Goal: Feedback & Contribution: Submit feedback/report problem

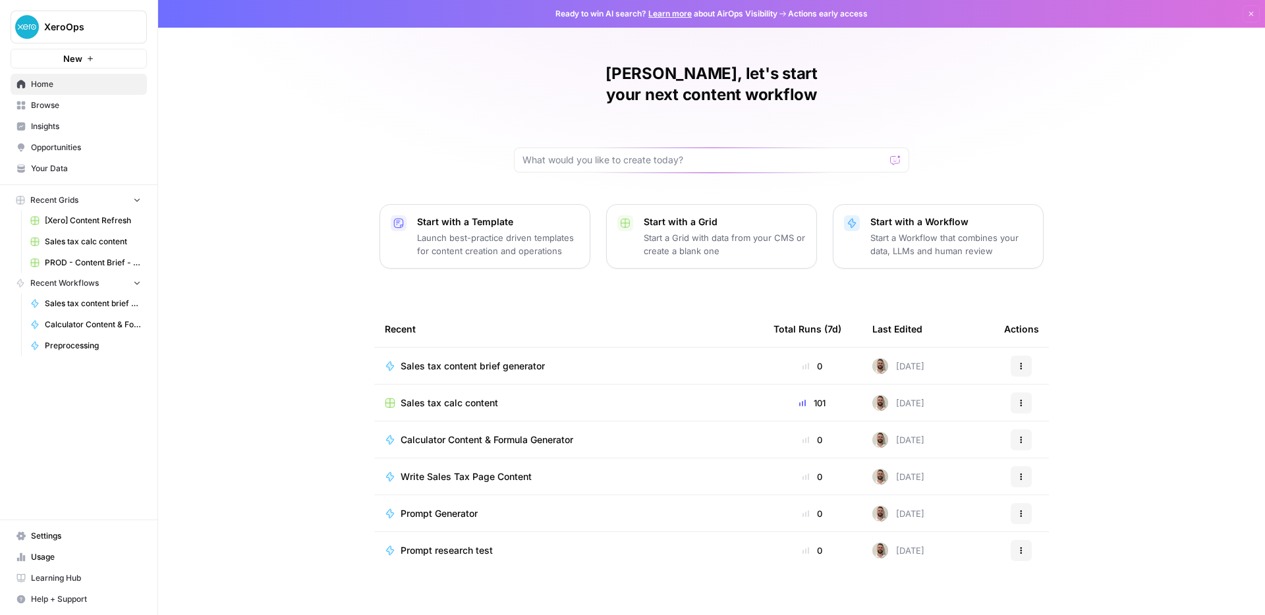
click at [55, 55] on button "New" at bounding box center [79, 59] width 136 height 20
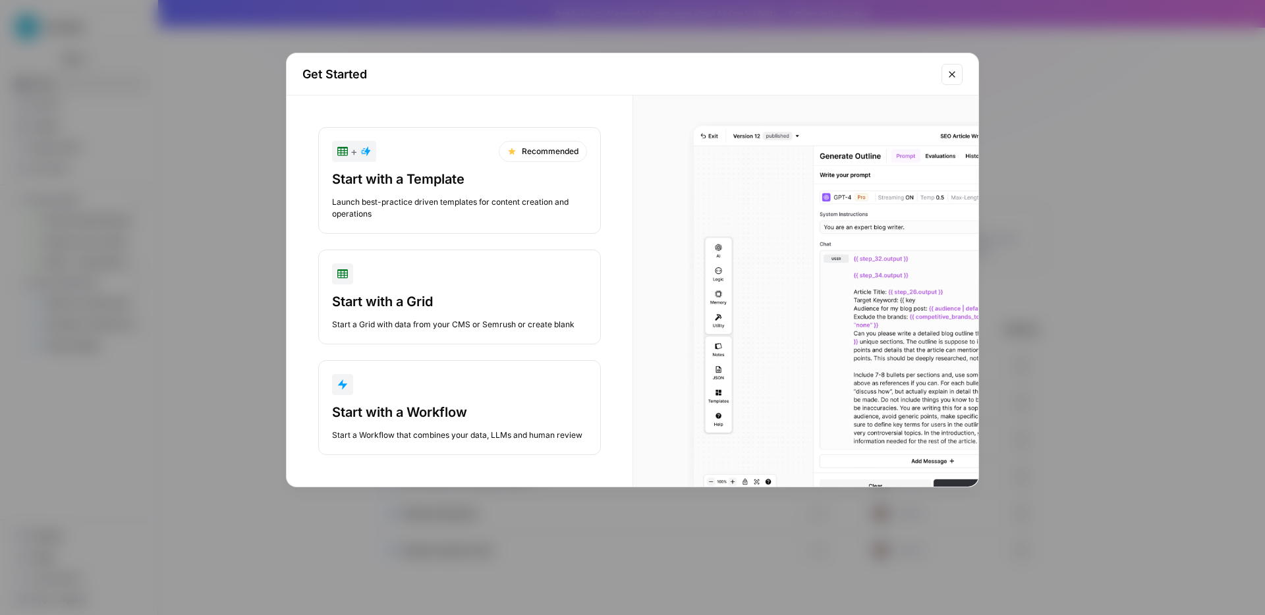
click at [471, 417] on div "Start with a Workflow" at bounding box center [459, 412] width 255 height 18
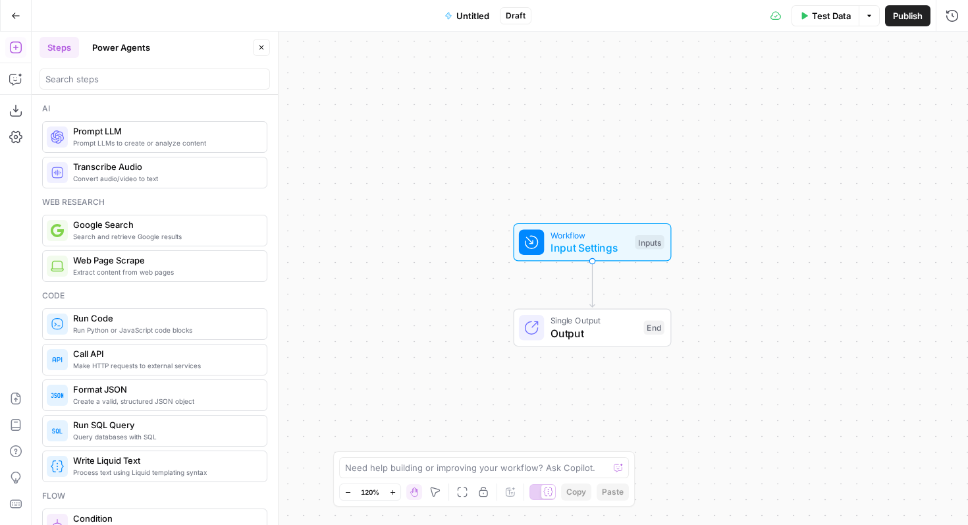
click at [572, 241] on span "Input Settings" at bounding box center [590, 248] width 78 height 16
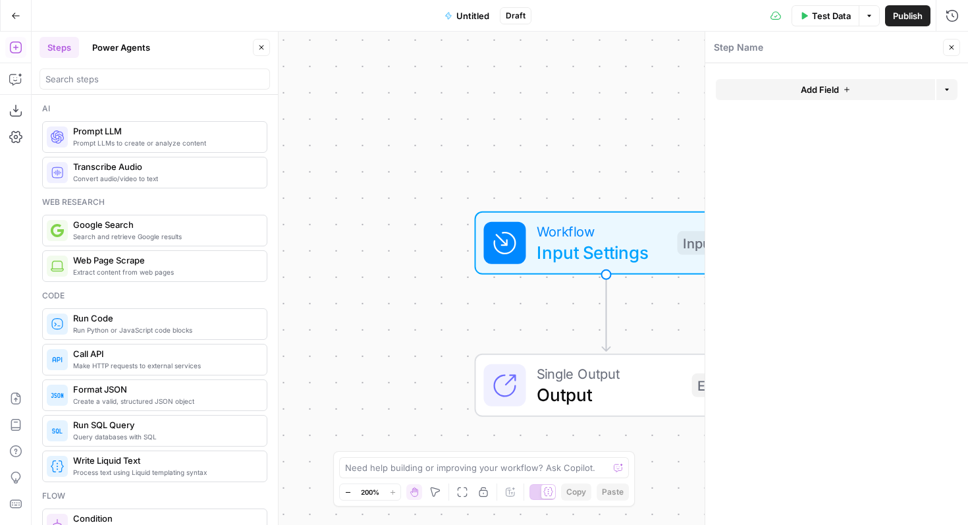
click at [817, 77] on form "Add Field Options" at bounding box center [837, 294] width 263 height 462
click at [817, 83] on span "Add Field" at bounding box center [820, 89] width 38 height 13
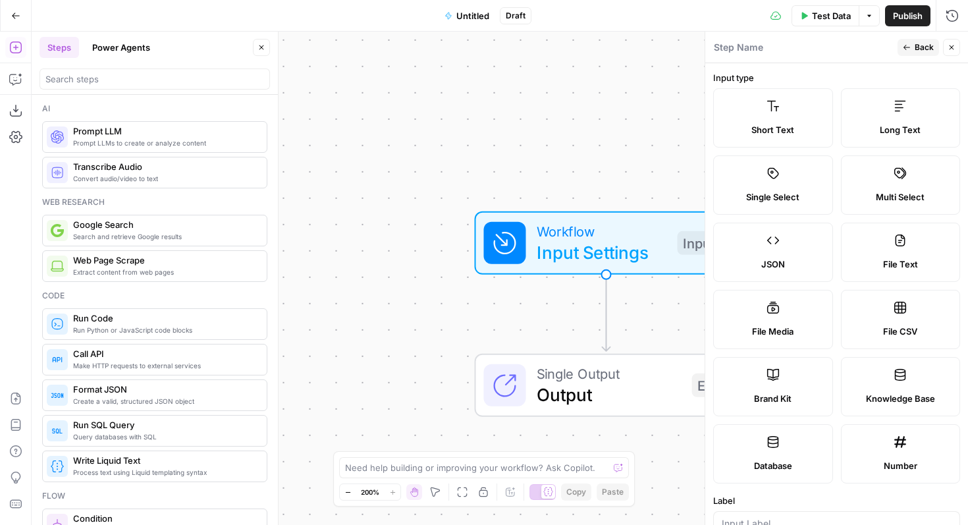
click at [786, 116] on label "Short Text" at bounding box center [773, 117] width 120 height 59
click at [775, 127] on span "Short Text" at bounding box center [773, 129] width 43 height 13
click at [738, 114] on label "Short Text" at bounding box center [773, 117] width 120 height 59
click at [725, 111] on label "Short Text" at bounding box center [773, 117] width 120 height 59
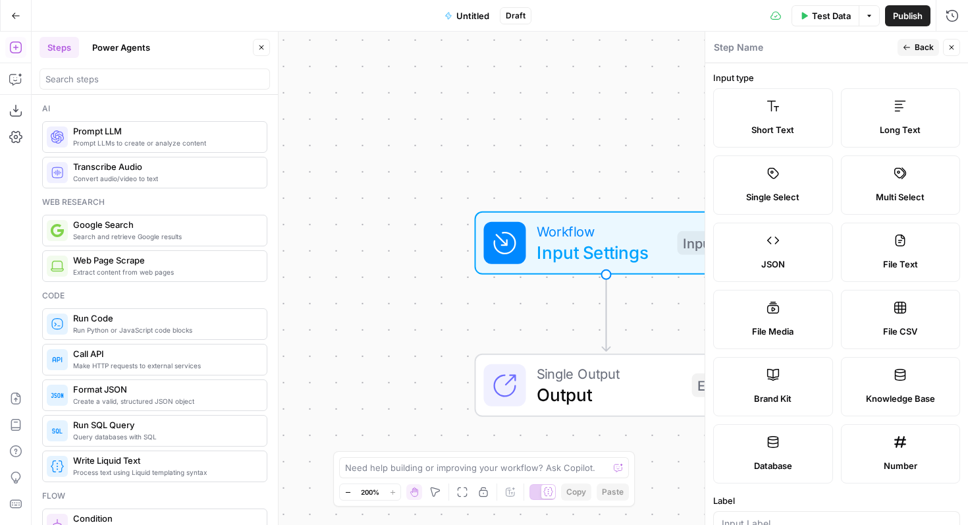
click at [725, 111] on label "Short Text" at bounding box center [773, 117] width 120 height 59
click at [578, 159] on div "Workflow Input Settings Inputs Single Output Output End" at bounding box center [500, 278] width 937 height 493
click at [867, 117] on label "Long Text" at bounding box center [901, 117] width 120 height 59
click at [743, 115] on label "Short Text" at bounding box center [773, 117] width 120 height 59
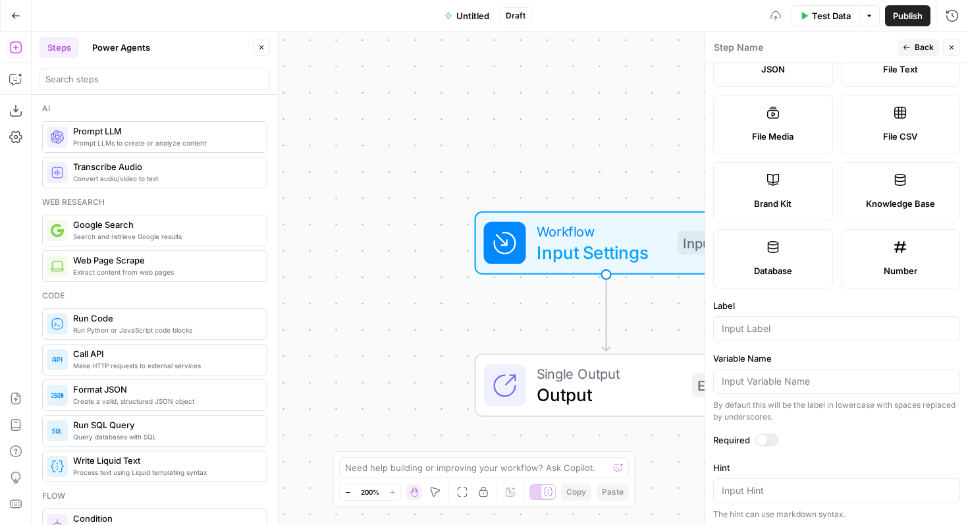
scroll to position [196, 0]
click at [782, 337] on div at bounding box center [836, 327] width 247 height 25
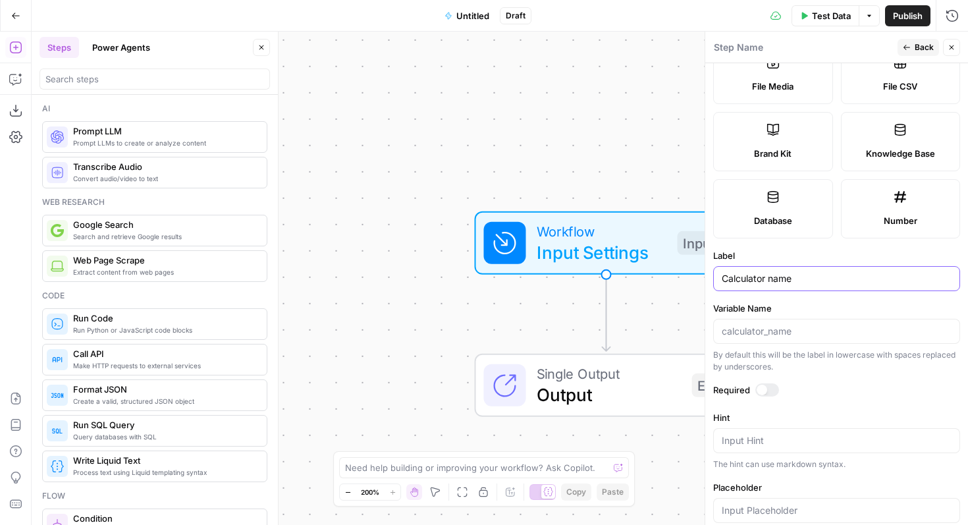
type input "Calculator name"
click at [777, 386] on div at bounding box center [768, 389] width 24 height 13
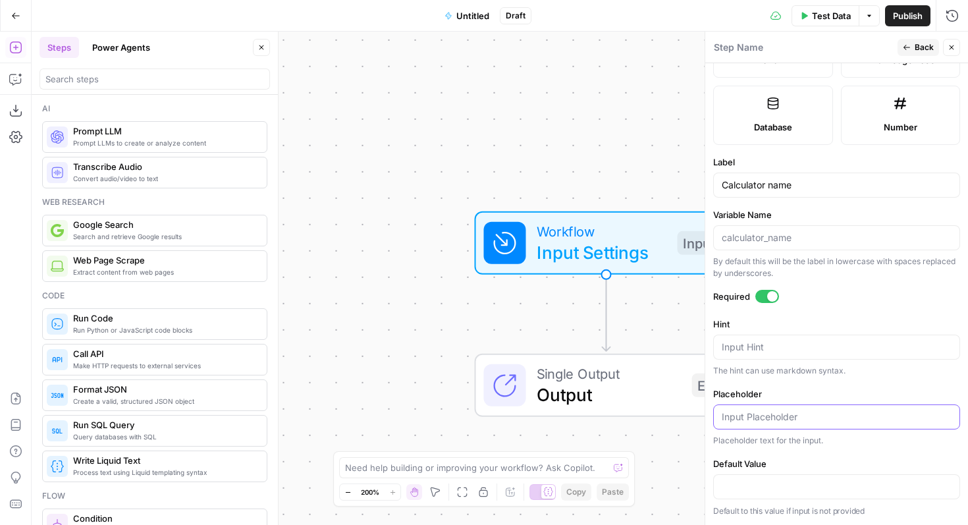
click at [773, 413] on input "Placeholder" at bounding box center [837, 416] width 230 height 13
click at [409, 300] on div "Workflow Input Settings Inputs Single Output Output End" at bounding box center [500, 278] width 937 height 493
click at [932, 53] on span "Back" at bounding box center [924, 48] width 19 height 12
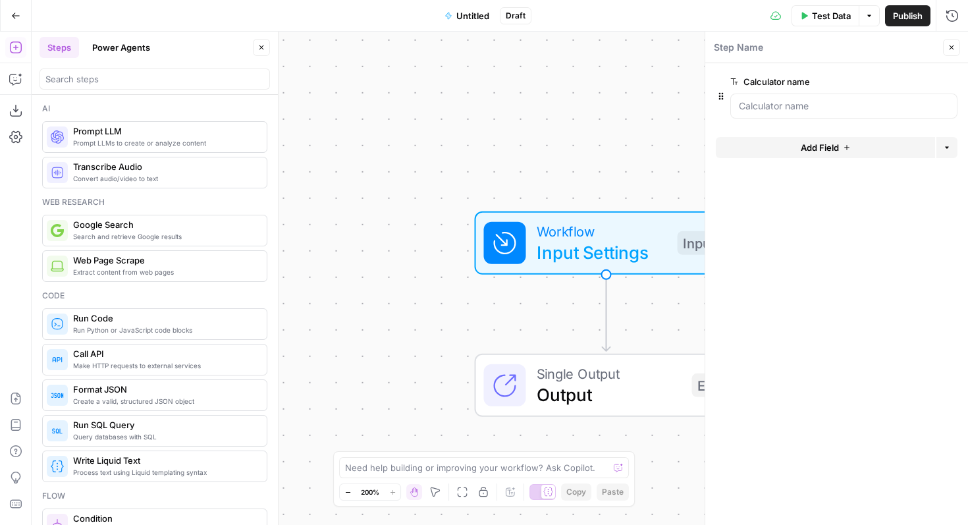
click at [805, 142] on span "Add Field" at bounding box center [820, 147] width 38 height 13
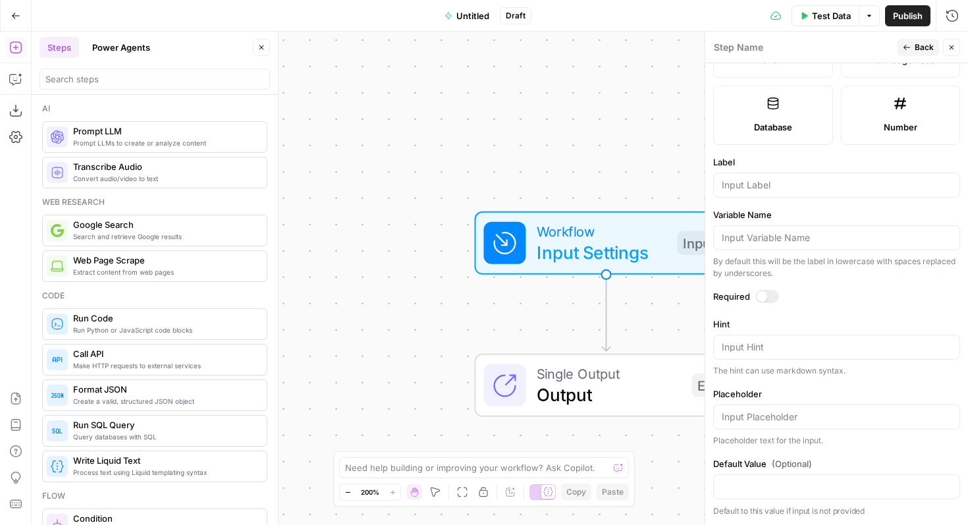
scroll to position [0, 0]
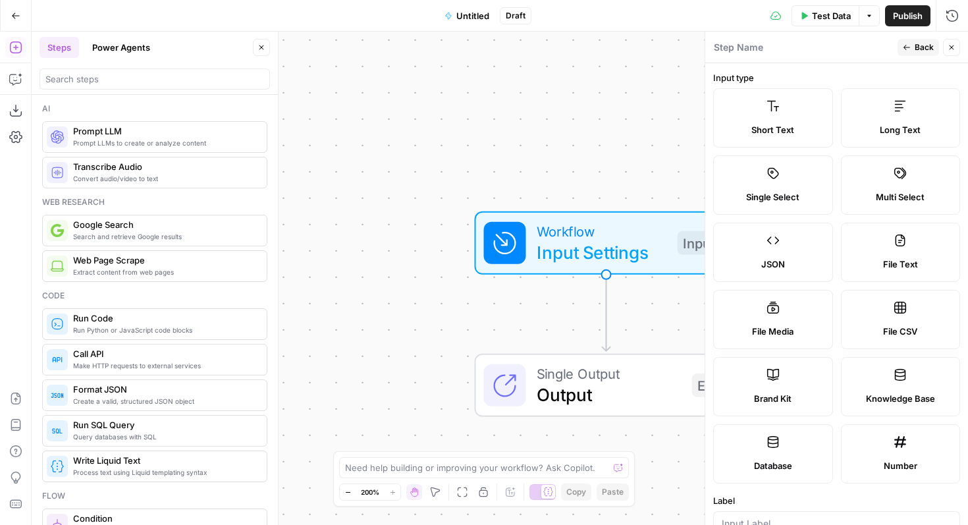
click at [881, 136] on span "Long Text" at bounding box center [900, 129] width 41 height 13
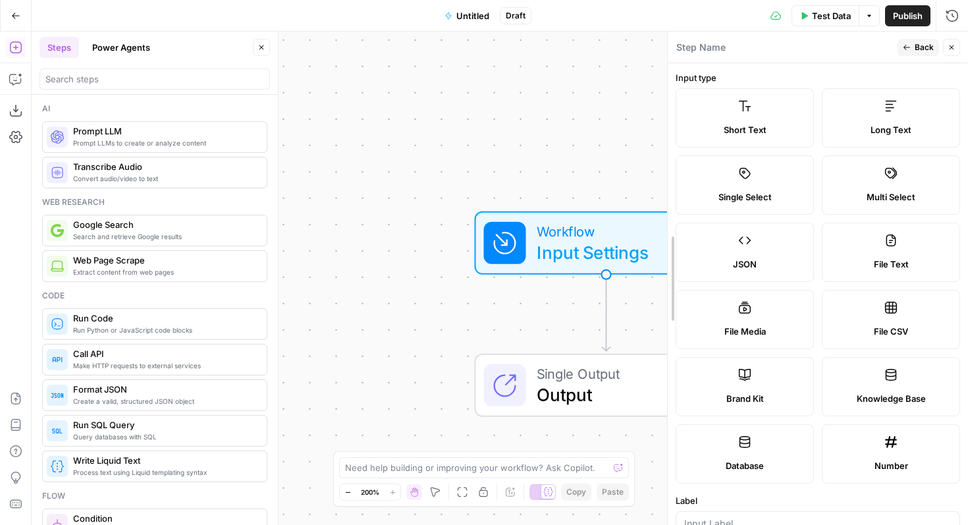
drag, startPoint x: 710, startPoint y: 74, endPoint x: 662, endPoint y: 130, distance: 74.3
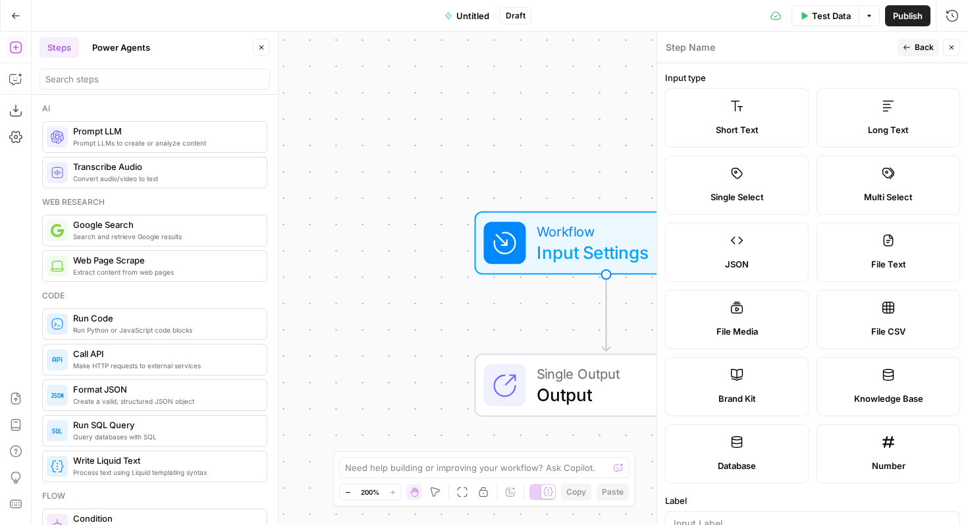
drag, startPoint x: 964, startPoint y: 72, endPoint x: 930, endPoint y: 471, distance: 400.1
click at [930, 471] on form "Input type Short Text Long Text Single Select Multi Select JSON File Text File …" at bounding box center [812, 294] width 311 height 462
copy div "Short Text Long Text Single Select Multi Select JSON File Text File Media File …"
click at [866, 116] on label "Long Text" at bounding box center [889, 117] width 144 height 59
click at [852, 133] on div "Long Text" at bounding box center [888, 129] width 121 height 13
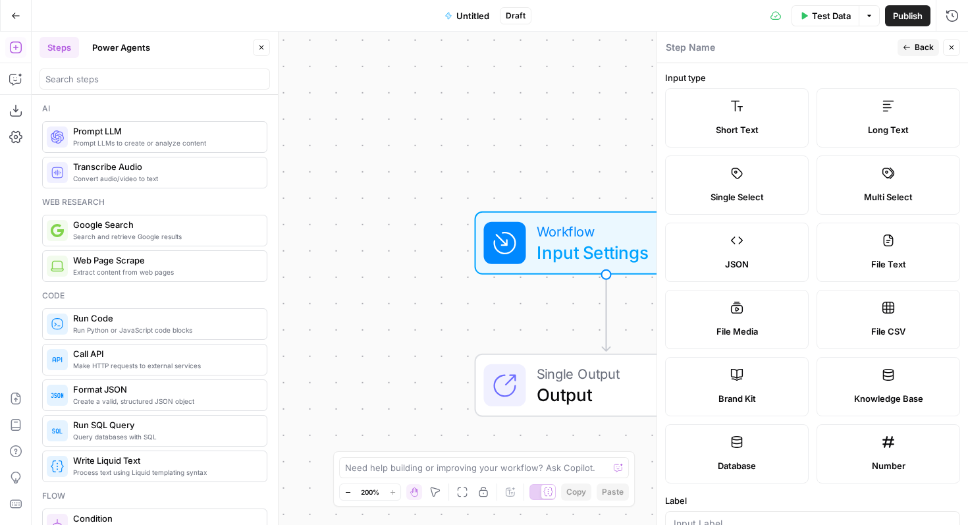
click at [848, 119] on label "Long Text" at bounding box center [889, 117] width 144 height 59
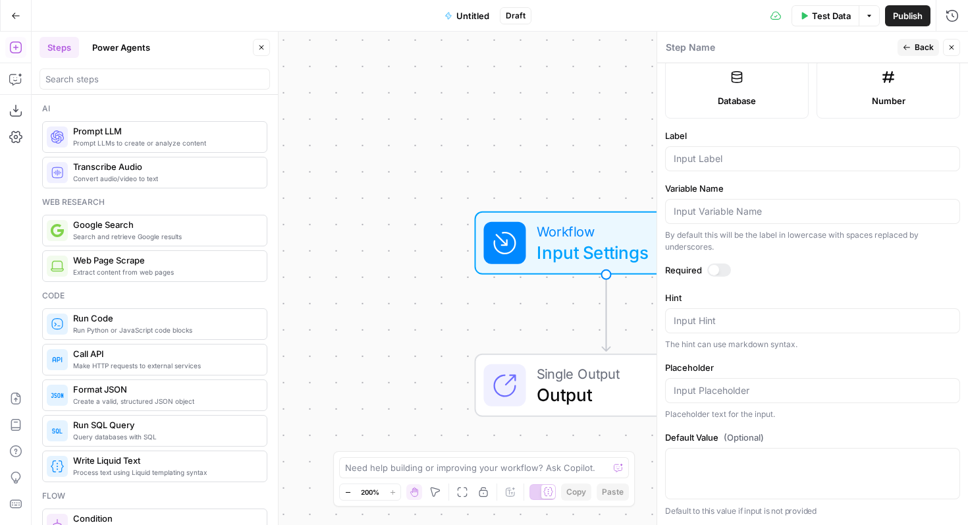
click at [759, 138] on label "Label" at bounding box center [812, 135] width 295 height 13
click at [759, 152] on input "Label" at bounding box center [813, 158] width 278 height 13
click at [759, 155] on input "Label" at bounding box center [813, 158] width 278 height 13
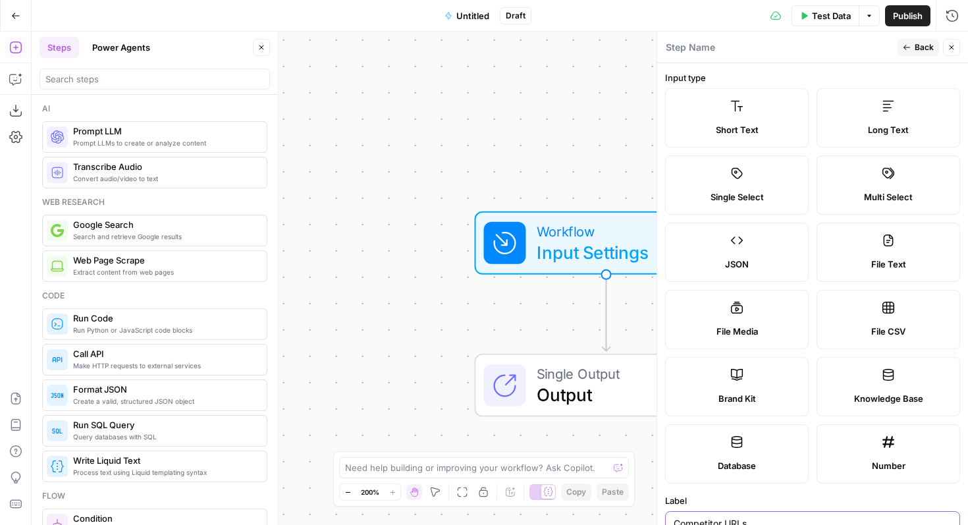
type input "Competitor URLs"
click at [915, 48] on span "Back" at bounding box center [924, 48] width 19 height 12
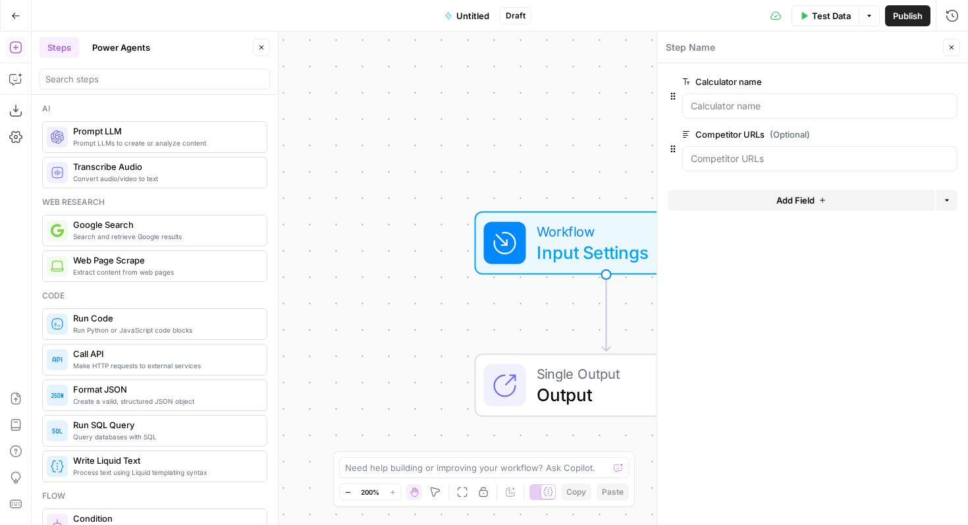
click at [955, 46] on icon "button" at bounding box center [952, 47] width 8 height 8
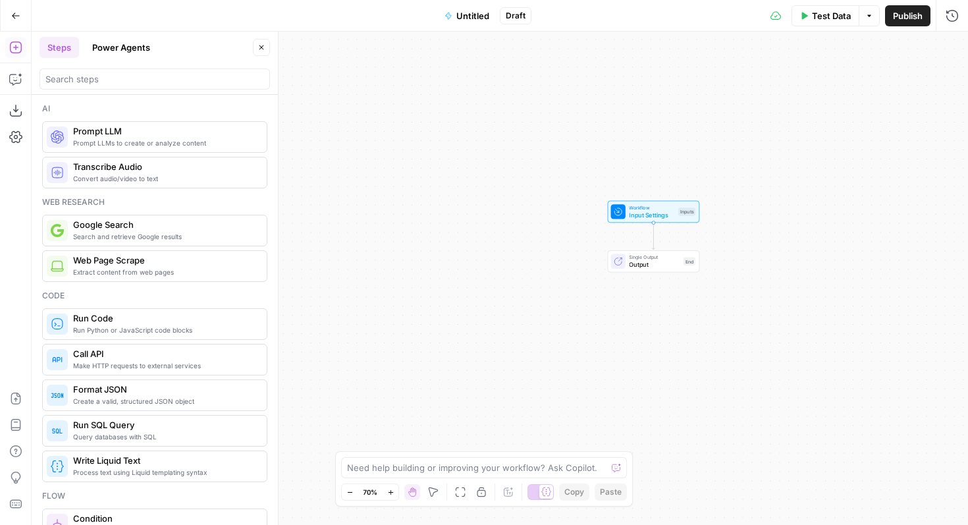
click at [534, 274] on div "Workflow Input Settings Inputs Single Output Output End" at bounding box center [500, 278] width 937 height 493
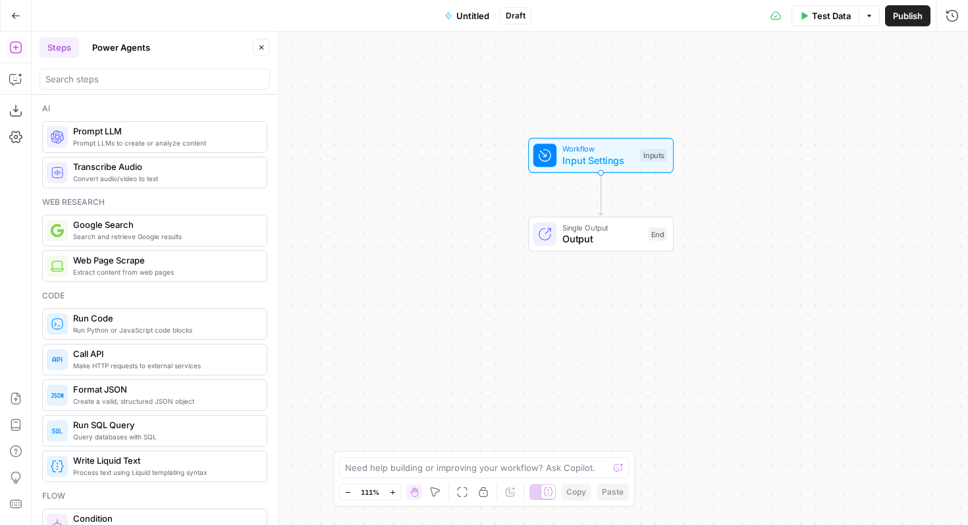
click at [16, 51] on icon "button" at bounding box center [15, 47] width 13 height 13
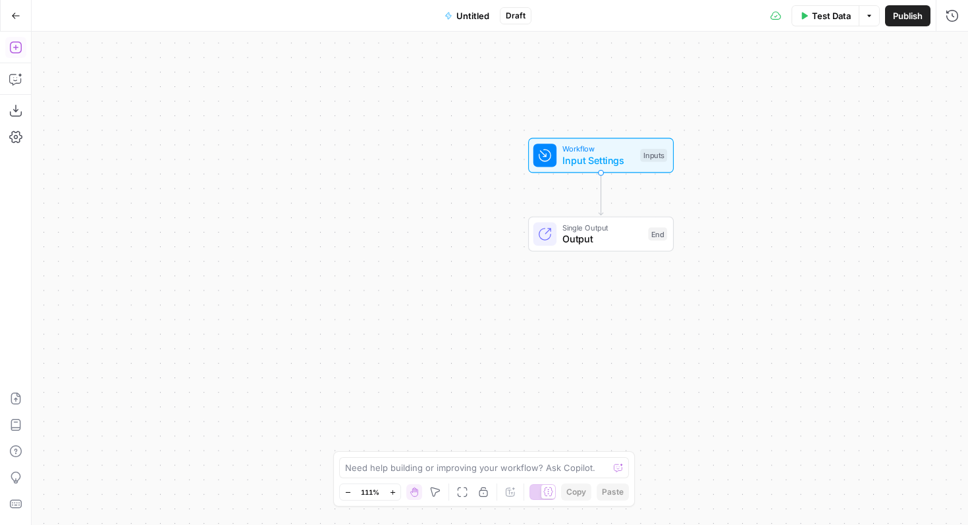
click at [20, 47] on icon "button" at bounding box center [15, 47] width 13 height 13
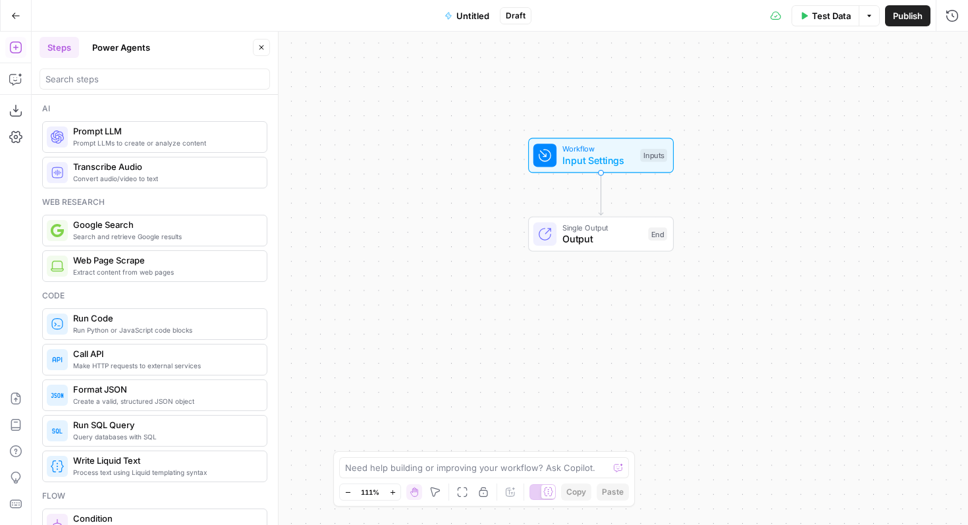
click at [134, 269] on span "Extract content from web pages" at bounding box center [164, 272] width 183 height 11
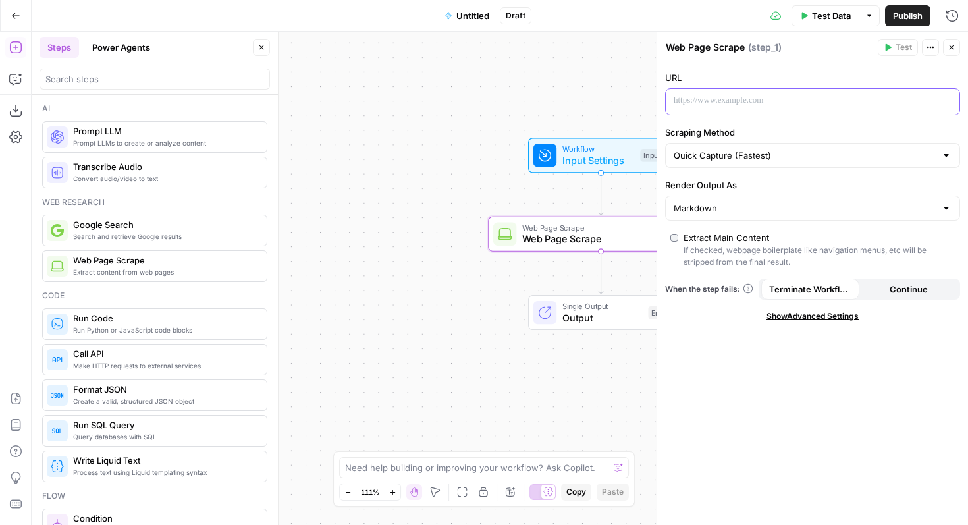
click at [739, 96] on p at bounding box center [802, 100] width 257 height 13
click at [943, 97] on button "Variables Menu" at bounding box center [948, 101] width 11 height 11
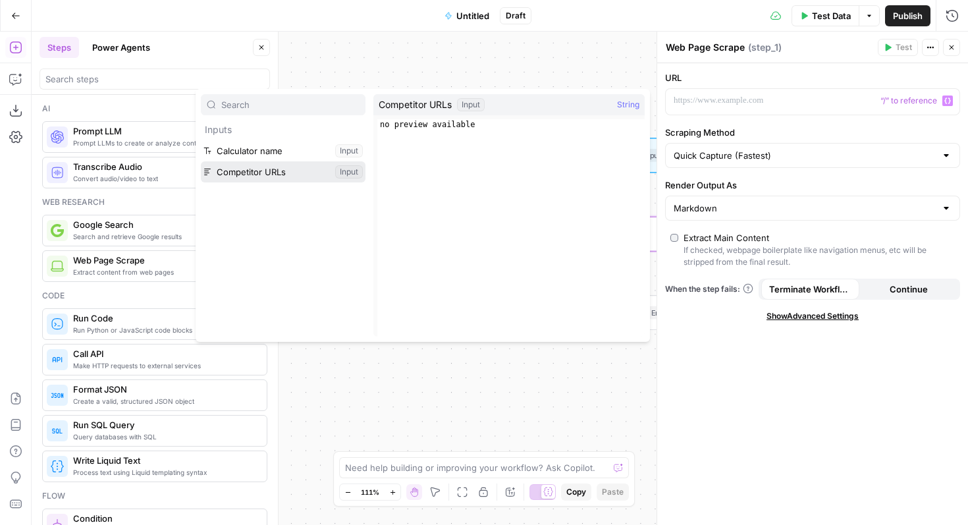
click at [277, 168] on button "Select variable Competitor URLs" at bounding box center [283, 171] width 165 height 21
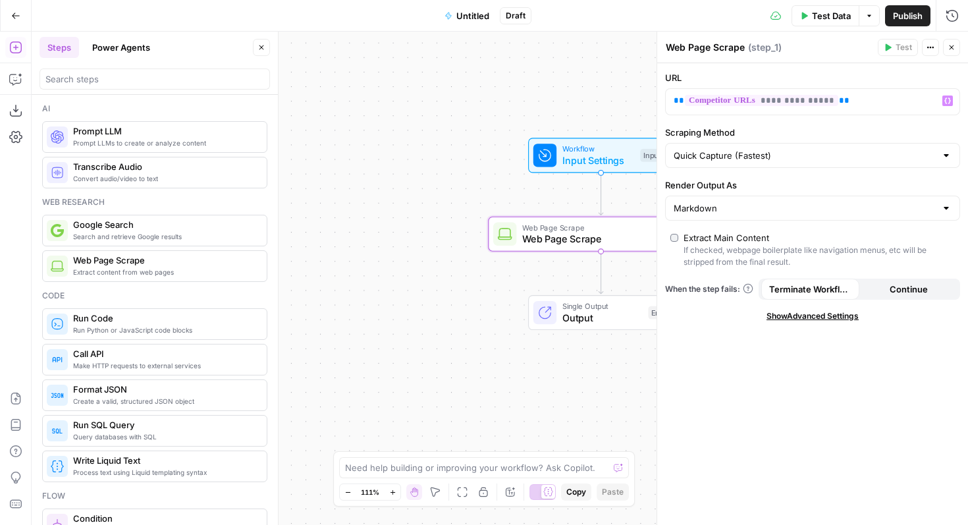
click at [960, 43] on button "Close" at bounding box center [951, 47] width 17 height 17
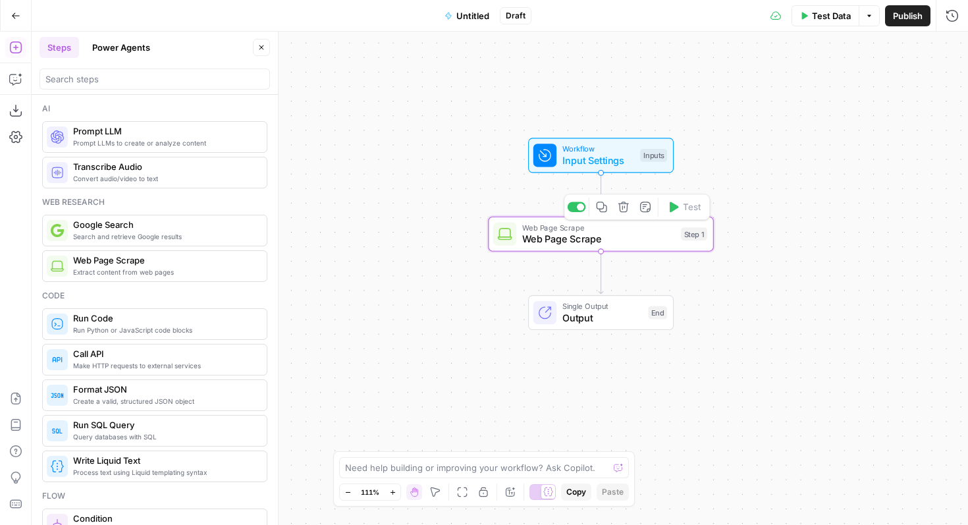
click at [572, 165] on span "Input Settings" at bounding box center [599, 160] width 72 height 14
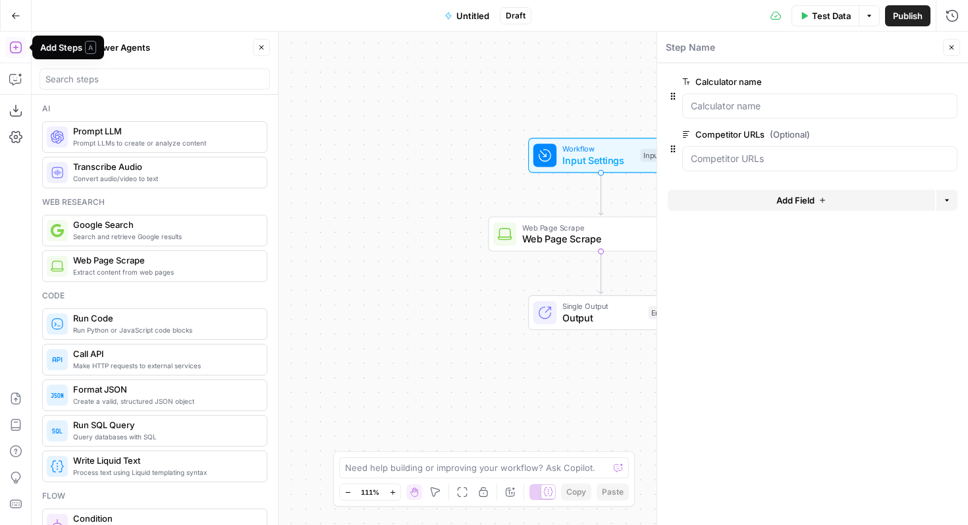
click at [14, 47] on icon "button" at bounding box center [15, 48] width 12 height 12
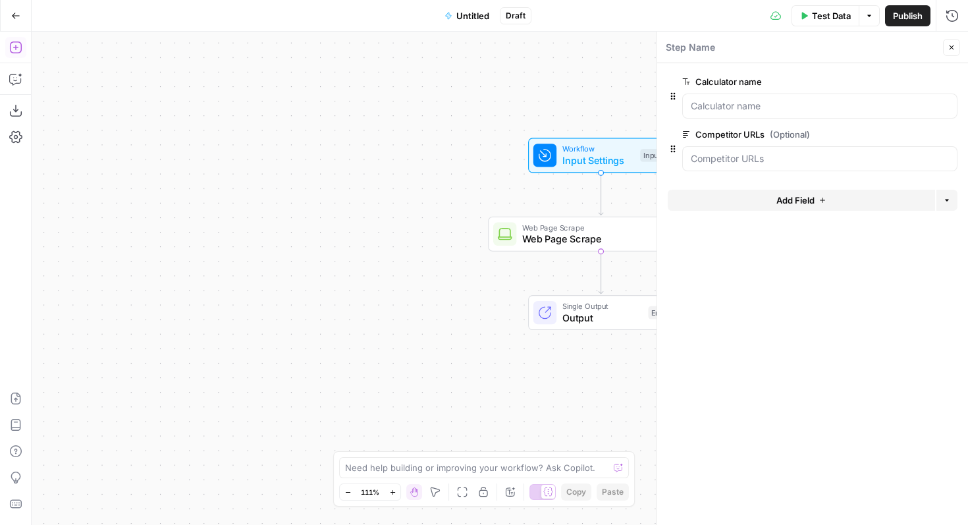
click at [13, 49] on icon "button" at bounding box center [15, 47] width 13 height 13
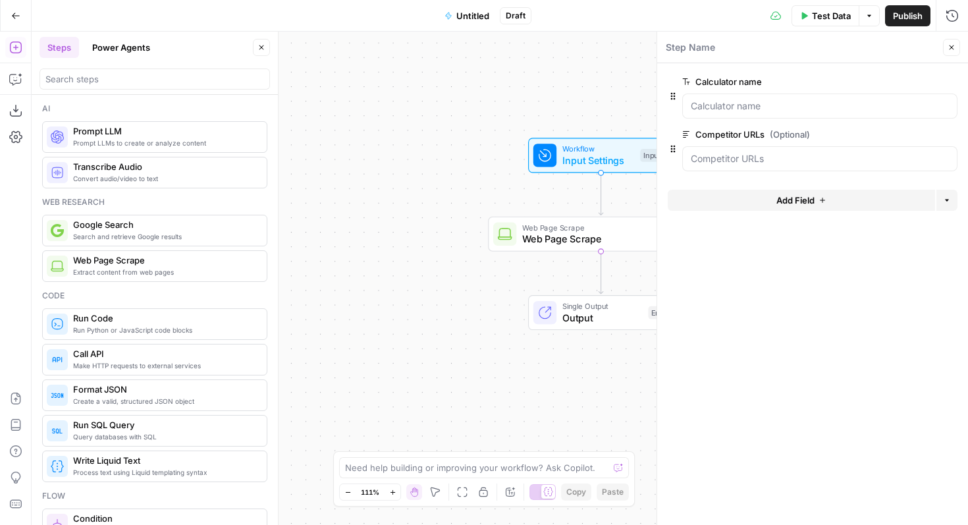
click at [551, 230] on span "Web Page Scrape" at bounding box center [598, 227] width 153 height 12
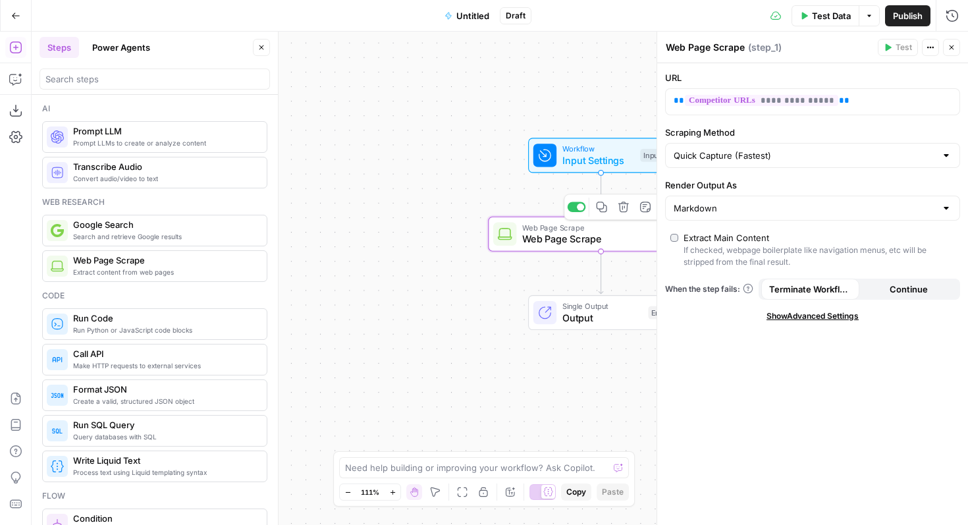
click at [565, 165] on span "Input Settings" at bounding box center [599, 160] width 72 height 14
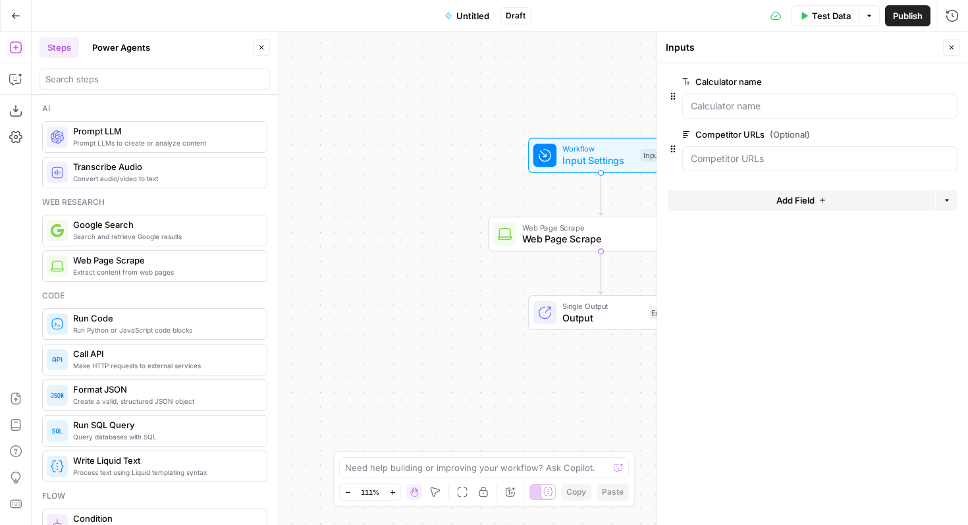
click at [140, 329] on span "Run Python or JavaScript code blocks" at bounding box center [164, 330] width 183 height 11
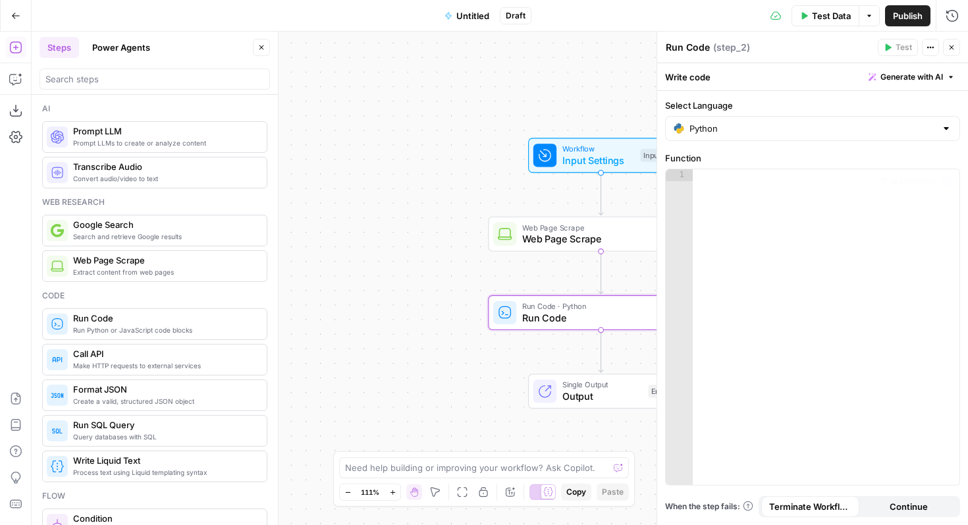
click at [756, 223] on div at bounding box center [826, 338] width 267 height 339
paste textarea "**********"
click at [802, 209] on div "return {{ competitor_urls }} . split ( ' \n ' )" at bounding box center [826, 338] width 267 height 339
click at [818, 175] on div "return {{ competitor_urls }} . split ( ' \n ' )" at bounding box center [826, 338] width 267 height 339
drag, startPoint x: 829, startPoint y: 178, endPoint x: 732, endPoint y: 177, distance: 96.8
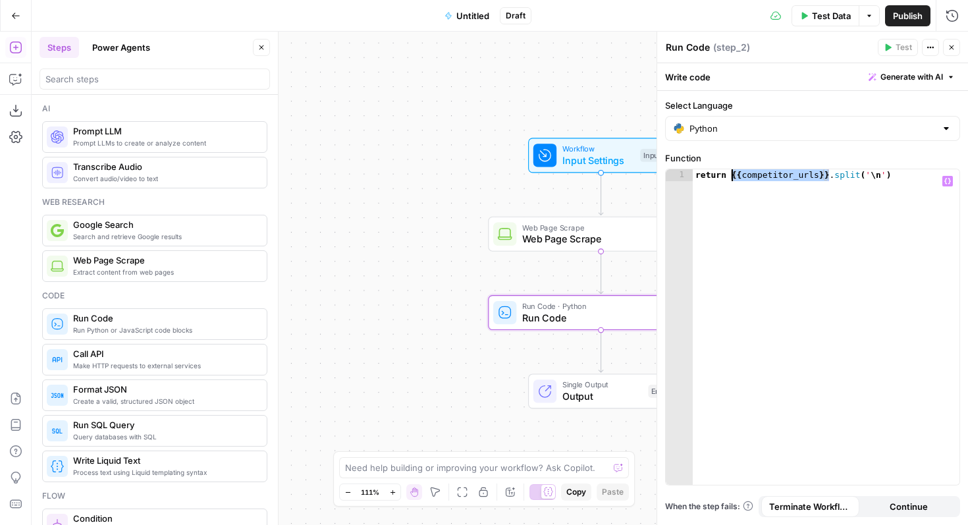
click at [732, 177] on div "return {{ competitor_urls }} . split ( ' \n ' )" at bounding box center [826, 338] width 267 height 339
click at [945, 184] on button "Variables Menu" at bounding box center [948, 181] width 11 height 11
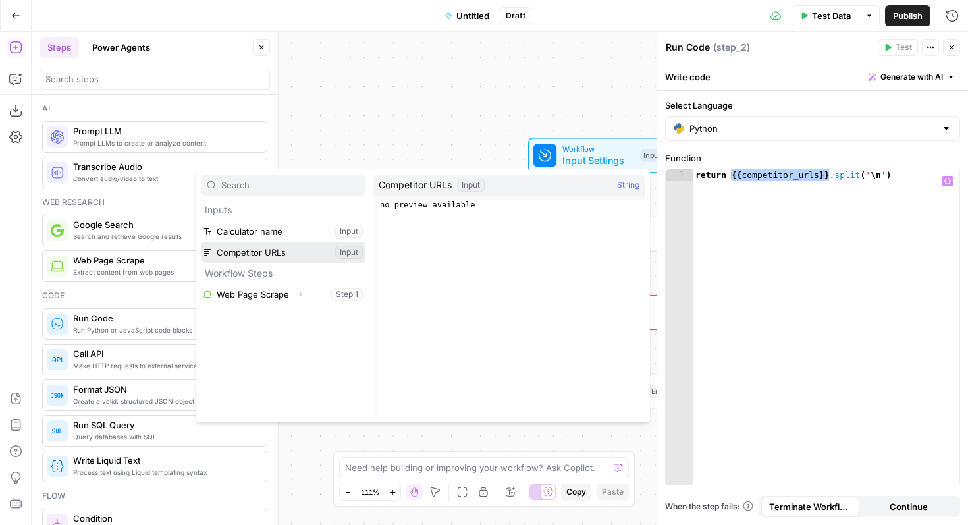
click at [291, 249] on button "Select variable Competitor URLs" at bounding box center [283, 252] width 165 height 21
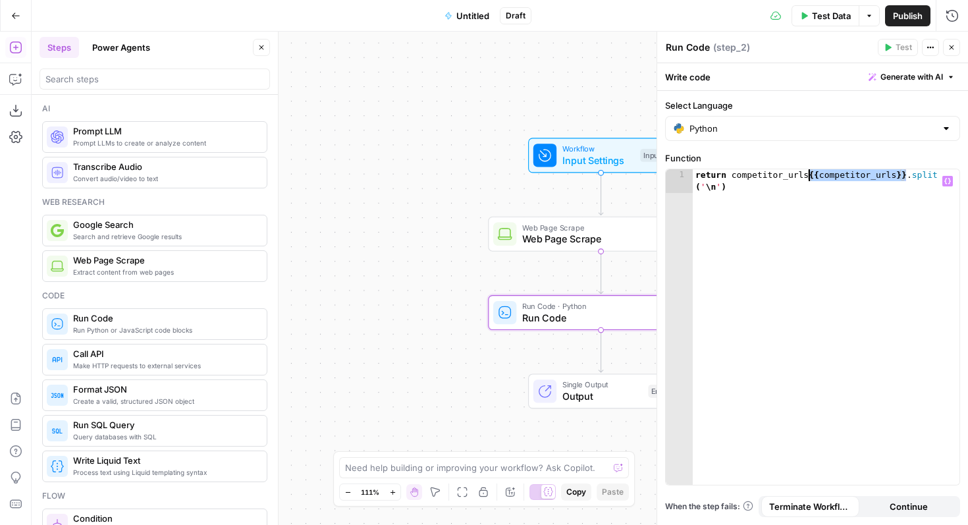
click at [786, 255] on div "return competitor_urls {{ competitor_urls }} . split ( ' \n ' )" at bounding box center [826, 350] width 267 height 363
drag, startPoint x: 770, startPoint y: 200, endPoint x: 813, endPoint y: 248, distance: 64.9
click at [813, 248] on div "return competitor_urls {{ competitor_urls }} . split ( ' \n ' )" at bounding box center [826, 350] width 267 height 363
type textarea "**********"
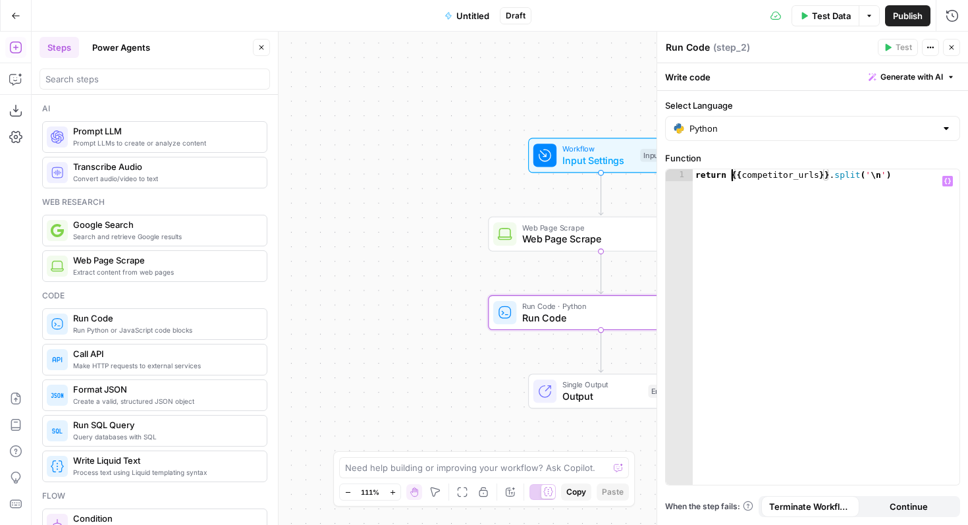
click at [772, 204] on div "return {{ competitor_urls }} . split ( ' \n ' )" at bounding box center [826, 338] width 267 height 339
click at [955, 51] on icon "button" at bounding box center [952, 47] width 8 height 8
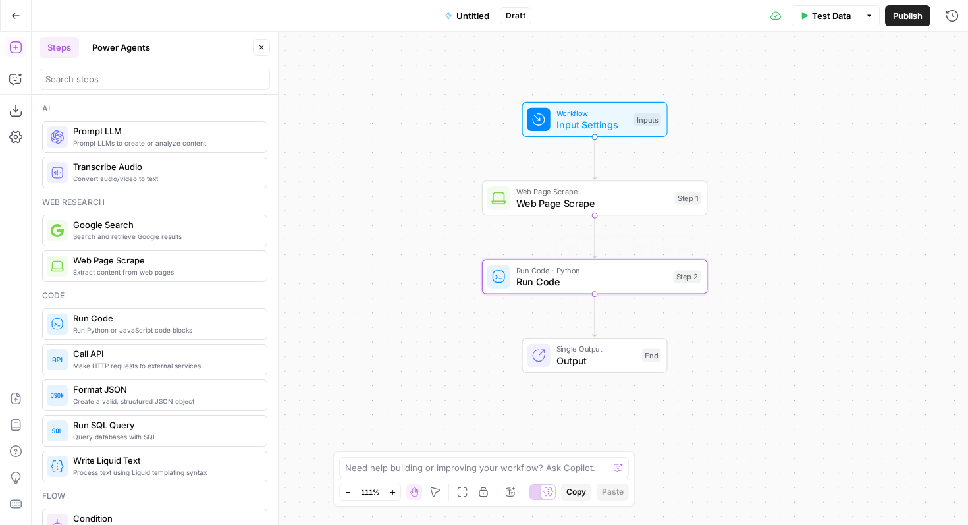
click at [561, 277] on span "Run Code" at bounding box center [592, 282] width 152 height 14
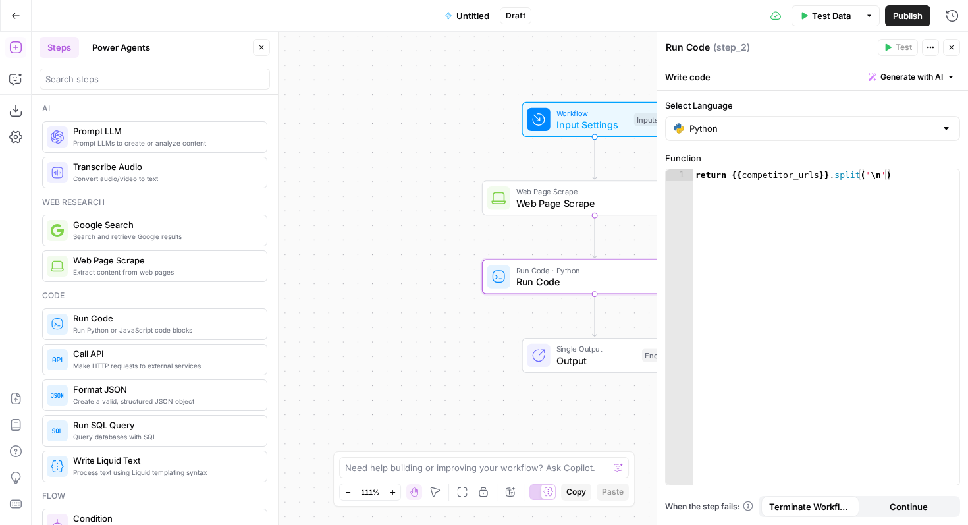
click at [951, 44] on icon "button" at bounding box center [952, 47] width 8 height 8
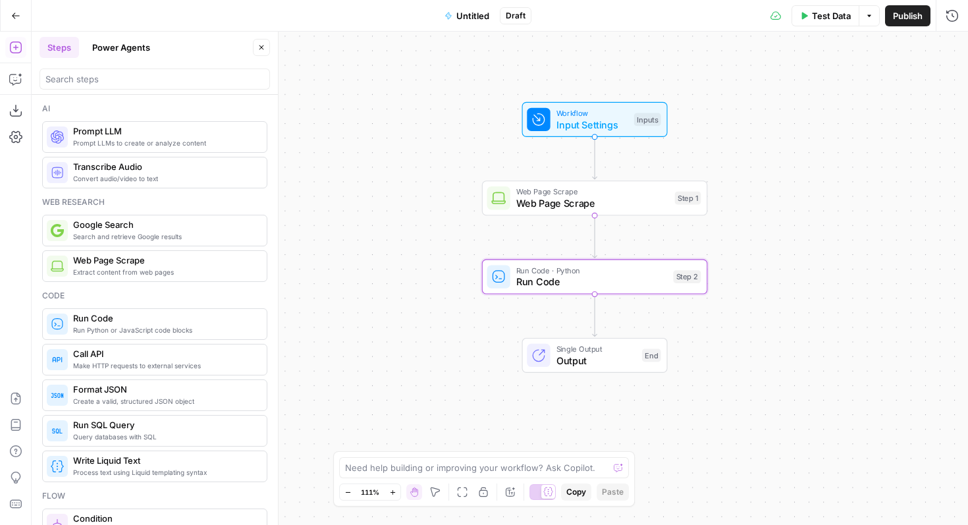
click at [14, 48] on icon "button" at bounding box center [15, 47] width 13 height 13
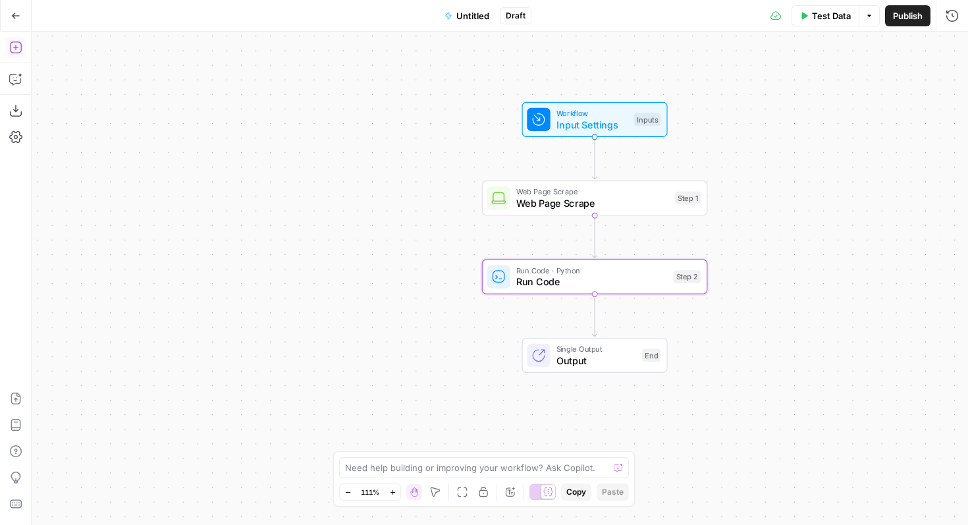
click at [17, 47] on icon "button" at bounding box center [15, 48] width 12 height 12
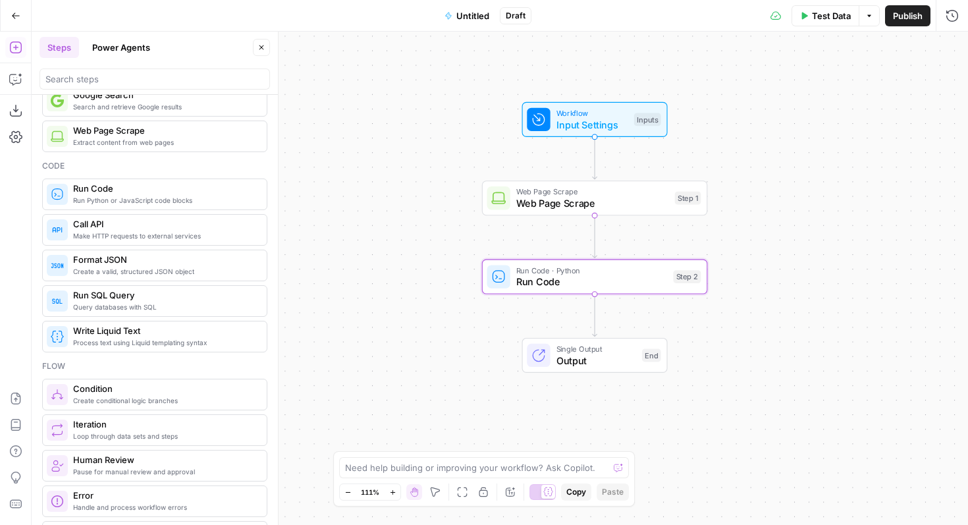
scroll to position [259, 0]
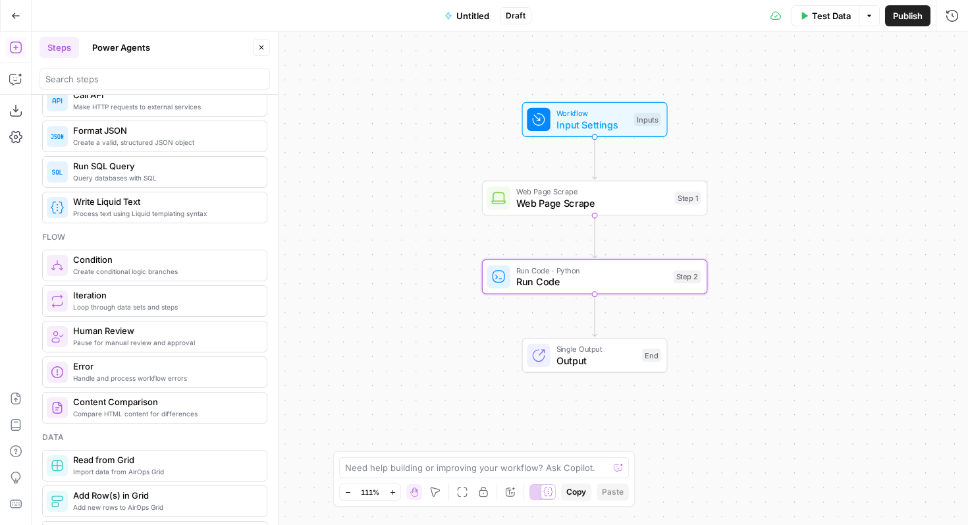
click at [136, 302] on span "Loop through data sets and steps" at bounding box center [164, 307] width 183 height 11
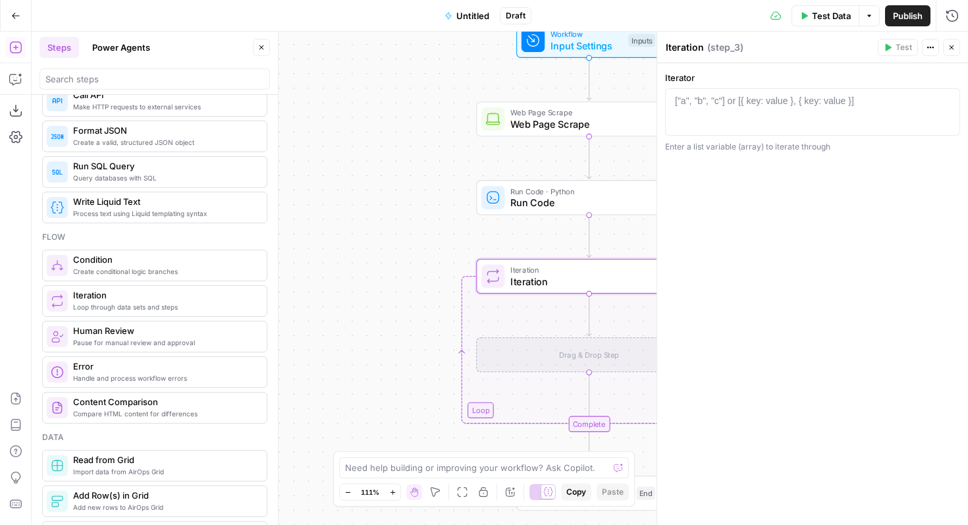
click at [568, 197] on span "Run Code" at bounding box center [587, 203] width 152 height 14
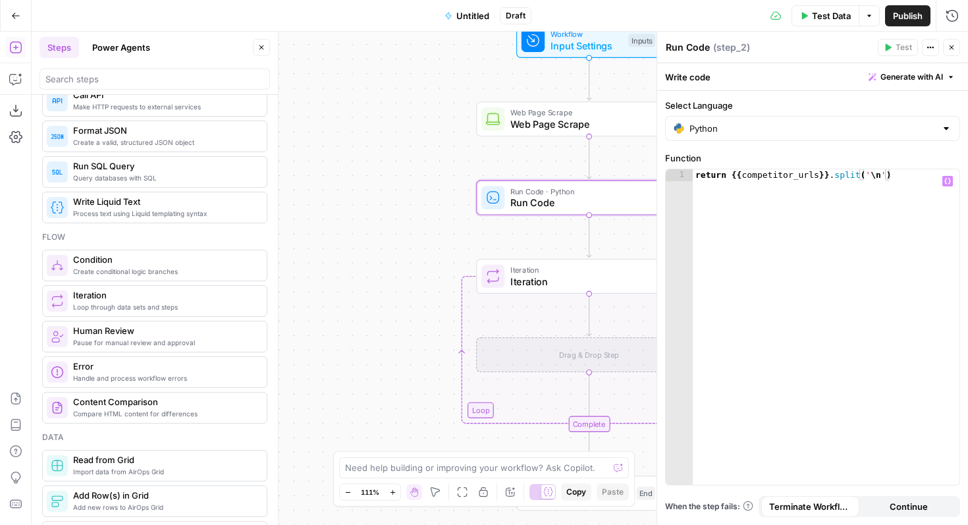
click at [719, 119] on div "Python" at bounding box center [812, 128] width 295 height 25
click at [719, 127] on input "Select Language" at bounding box center [813, 128] width 246 height 13
type input "Python"
click at [718, 97] on div "Select Language Python Function 1 return {{ competitor_urls }} . split ( ' \n '…" at bounding box center [812, 308] width 311 height 434
click at [499, 208] on div at bounding box center [493, 197] width 23 height 23
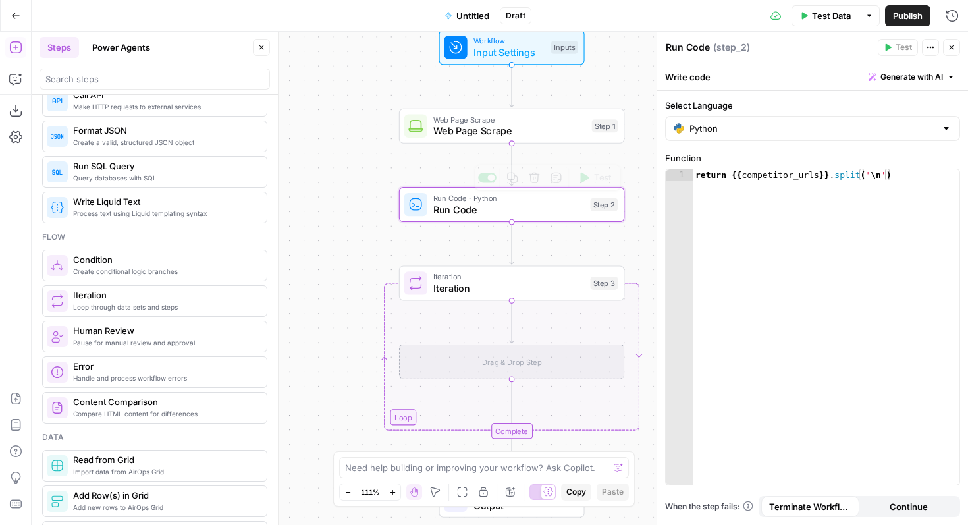
click at [510, 219] on div "Run Code · Python Run Code Step 2 Copy step Delete step Add Note Test" at bounding box center [512, 204] width 226 height 35
click at [467, 281] on span "Iteration" at bounding box center [509, 277] width 152 height 12
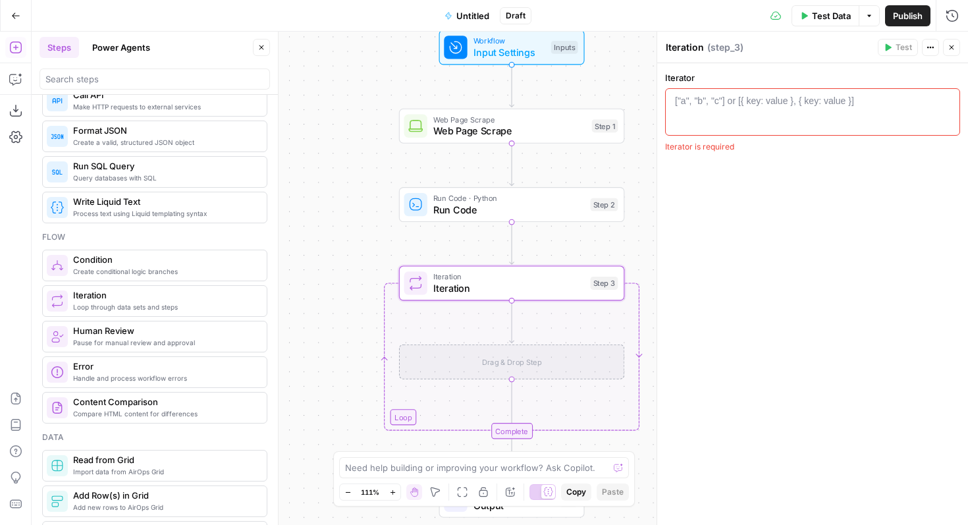
click at [767, 123] on div at bounding box center [812, 123] width 283 height 59
click at [949, 102] on icon "button" at bounding box center [946, 100] width 7 height 7
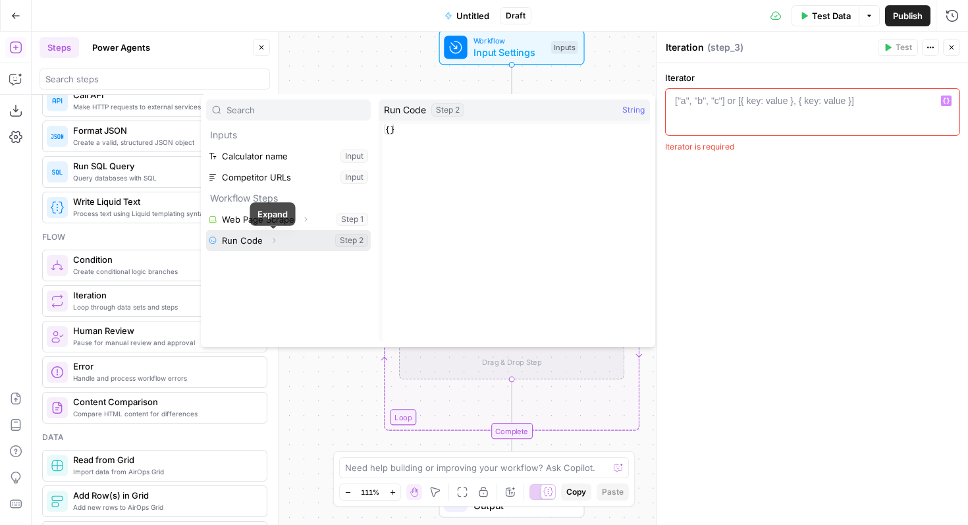
click at [279, 239] on button "Expand" at bounding box center [273, 240] width 17 height 17
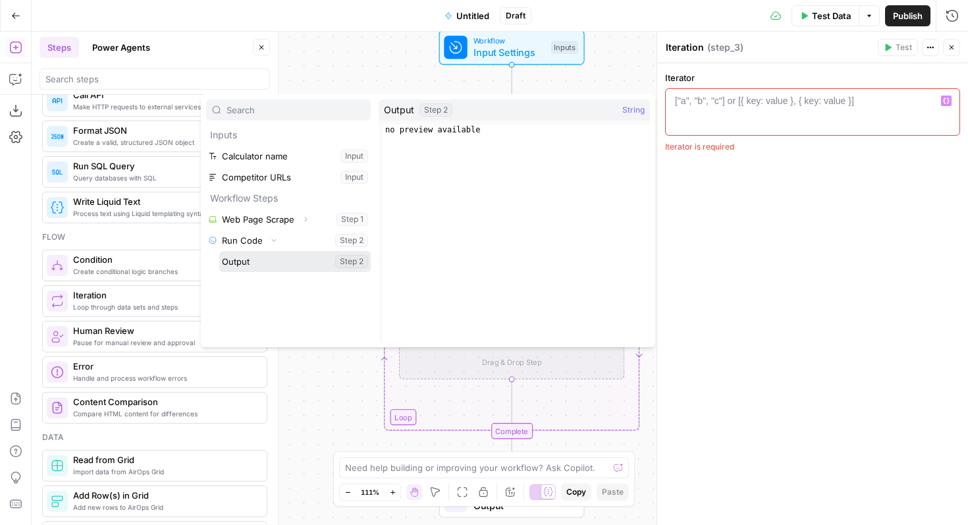
click at [281, 262] on button "Select variable Output" at bounding box center [295, 261] width 152 height 21
type textarea "**********"
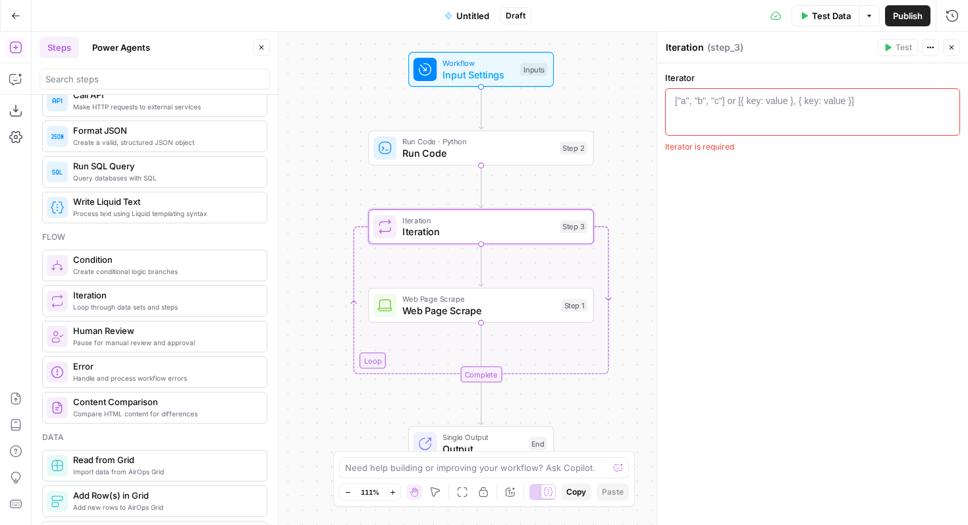
click at [457, 310] on span "Web Page Scrape" at bounding box center [479, 310] width 153 height 14
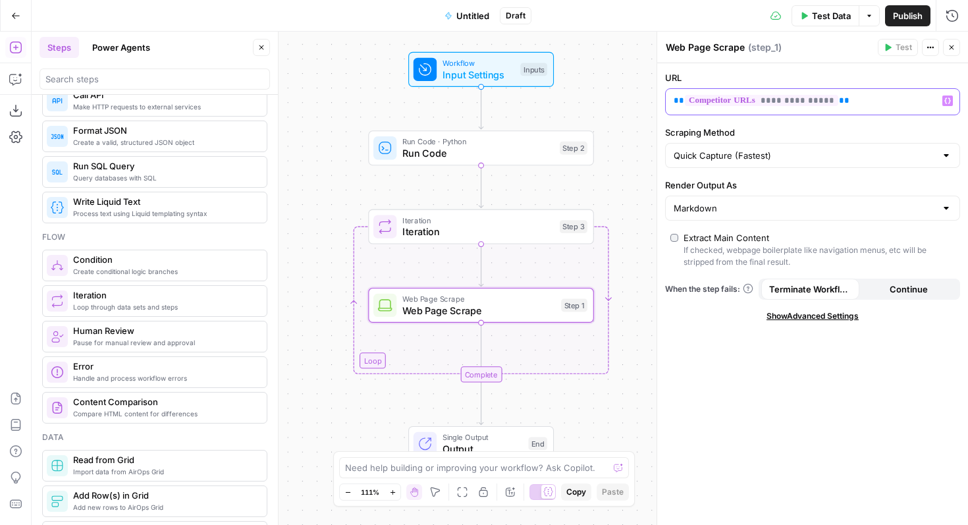
click at [856, 101] on p "**********" at bounding box center [802, 100] width 257 height 13
drag, startPoint x: 834, startPoint y: 107, endPoint x: 588, endPoint y: 75, distance: 248.5
click at [588, 75] on body "XeroOps New Home Browse Insights Opportunities Your Data Recent Grids [Xero] Co…" at bounding box center [484, 262] width 968 height 525
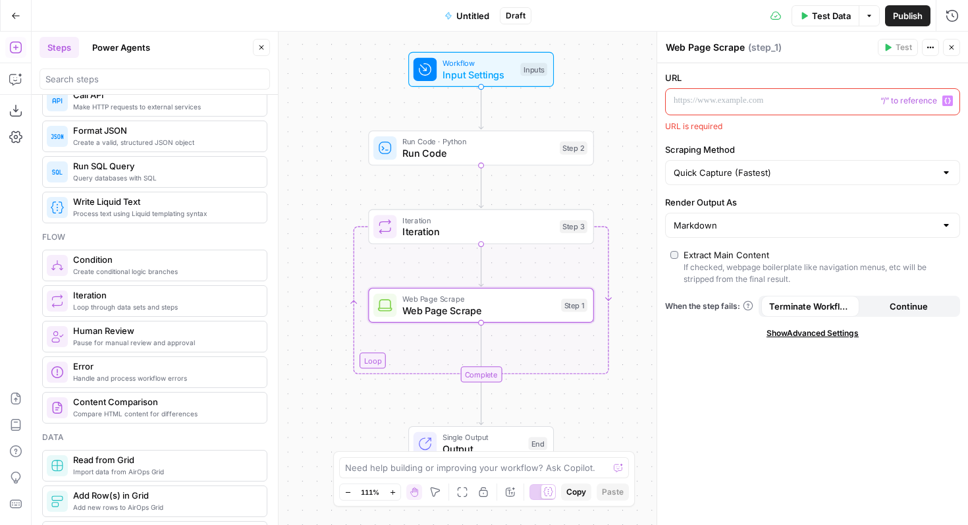
click at [942, 97] on span "“/” to reference" at bounding box center [909, 101] width 67 height 11
click at [947, 97] on icon "button" at bounding box center [948, 100] width 7 height 7
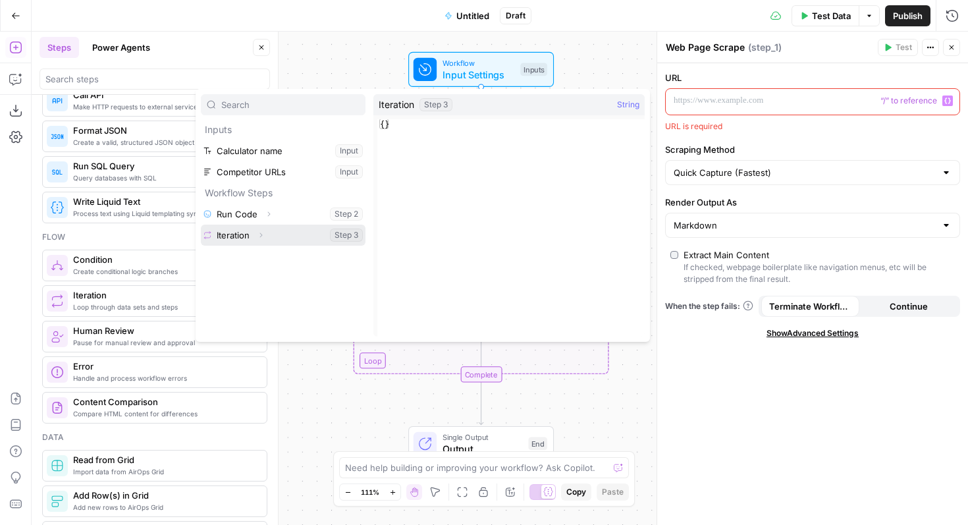
click at [275, 236] on button "Select variable Iteration" at bounding box center [283, 235] width 165 height 21
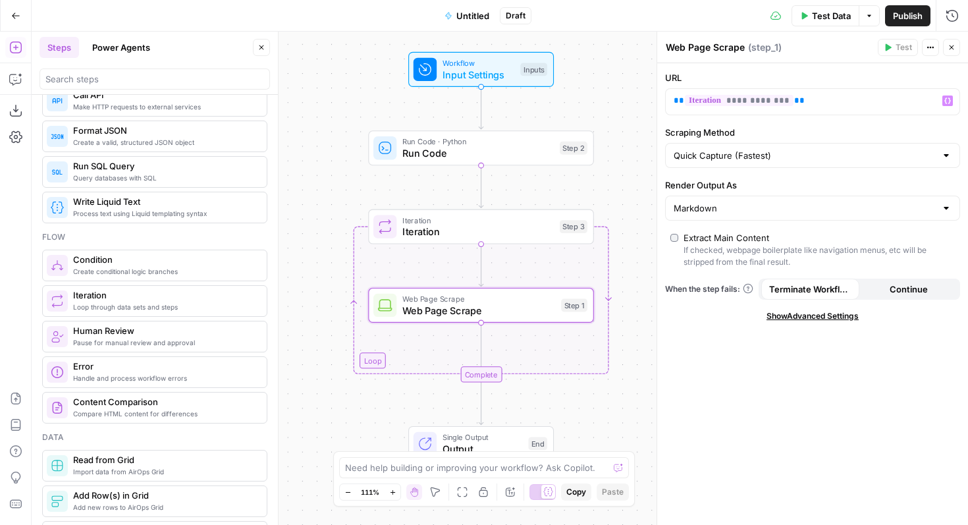
click at [455, 233] on span "Iteration" at bounding box center [479, 232] width 152 height 14
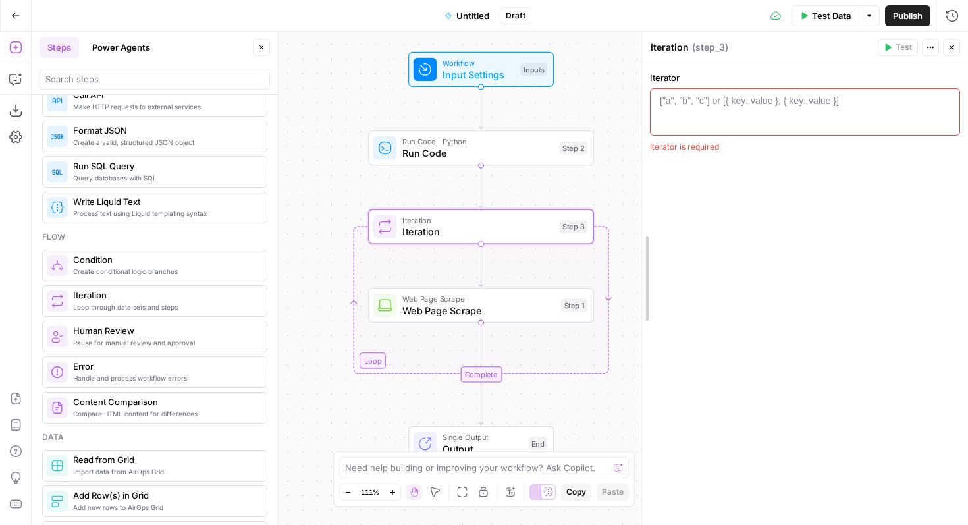
drag, startPoint x: 663, startPoint y: 44, endPoint x: 655, endPoint y: 80, distance: 36.3
drag, startPoint x: 901, startPoint y: 121, endPoint x: 659, endPoint y: 72, distance: 246.0
click at [659, 72] on div "Iterator 1 ["a", "b", "c"] or [{ key: value }, { key: value }] XXXXXXXXXXXXXXXX…" at bounding box center [806, 112] width 309 height 82
drag, startPoint x: 654, startPoint y: 75, endPoint x: 726, endPoint y: 78, distance: 71.9
click at [726, 78] on label "Iterator" at bounding box center [806, 77] width 309 height 13
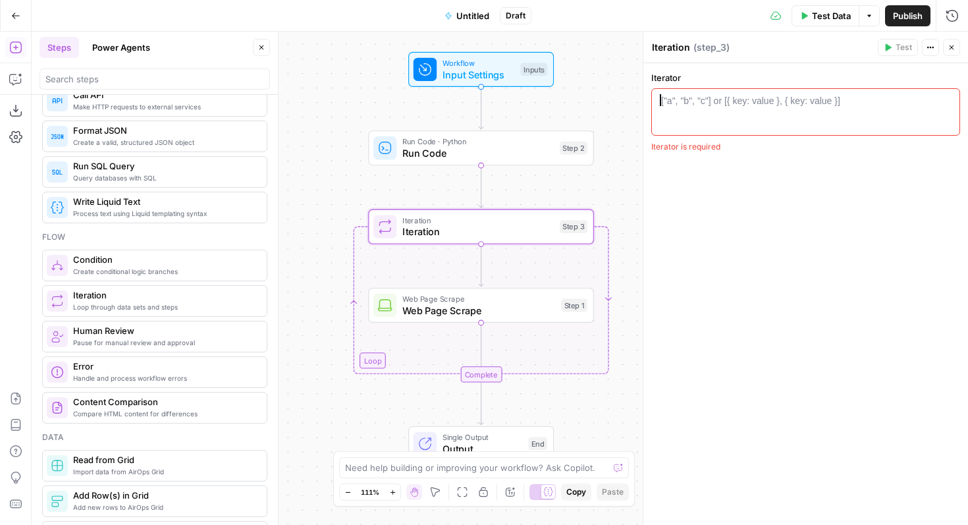
click at [723, 101] on div "["a", "b", "c"] or [{ key: value }, { key: value }]" at bounding box center [750, 100] width 179 height 13
click at [942, 101] on button "Variables Menu" at bounding box center [946, 101] width 11 height 11
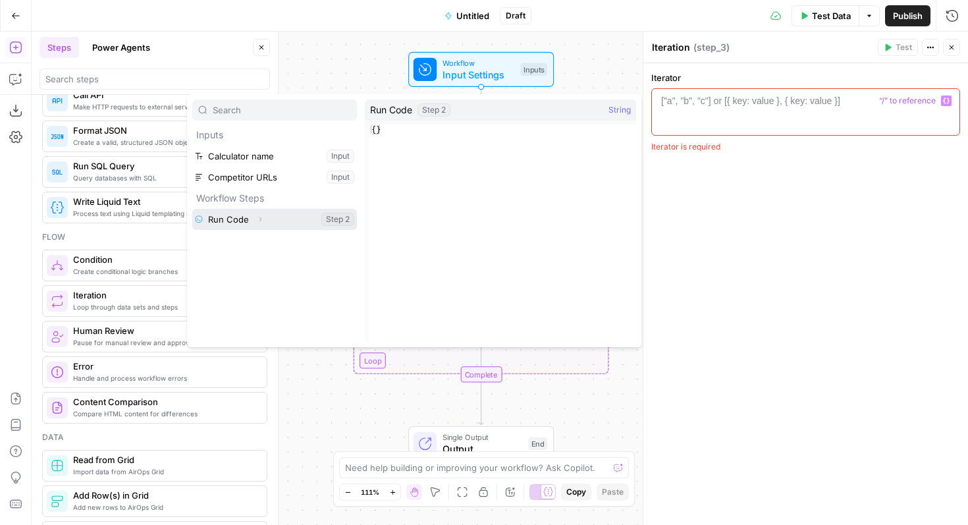
click at [281, 218] on button "Select variable Run Code" at bounding box center [274, 219] width 165 height 21
type textarea "**********"
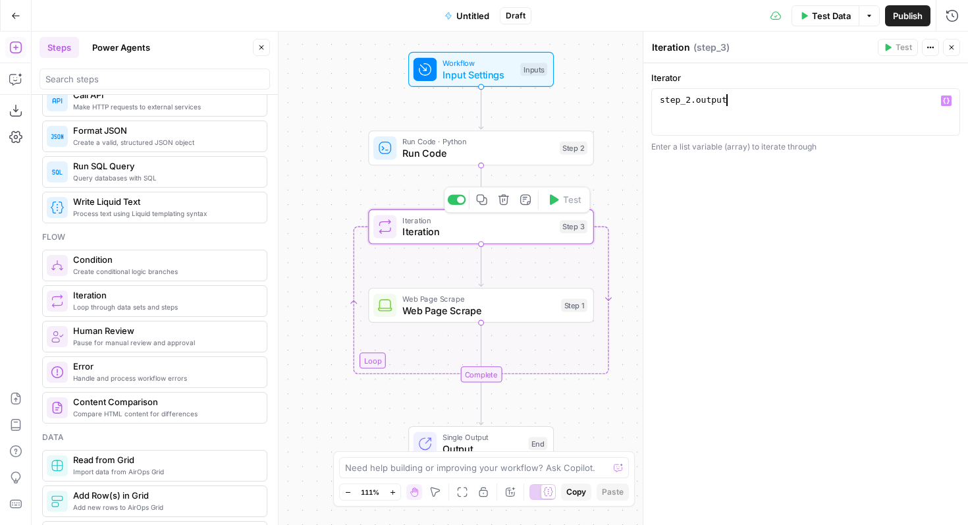
click at [484, 233] on span "Iteration" at bounding box center [479, 232] width 152 height 14
drag, startPoint x: 654, startPoint y: 76, endPoint x: 821, endPoint y: 153, distance: 184.2
click at [821, 153] on div "**********" at bounding box center [806, 294] width 325 height 462
copy div "terator 1 step_2 . output ההההההההההההההההההההההההההההההההההההההההההההההההההההה…"
click at [495, 439] on span "Single Output" at bounding box center [483, 437] width 80 height 12
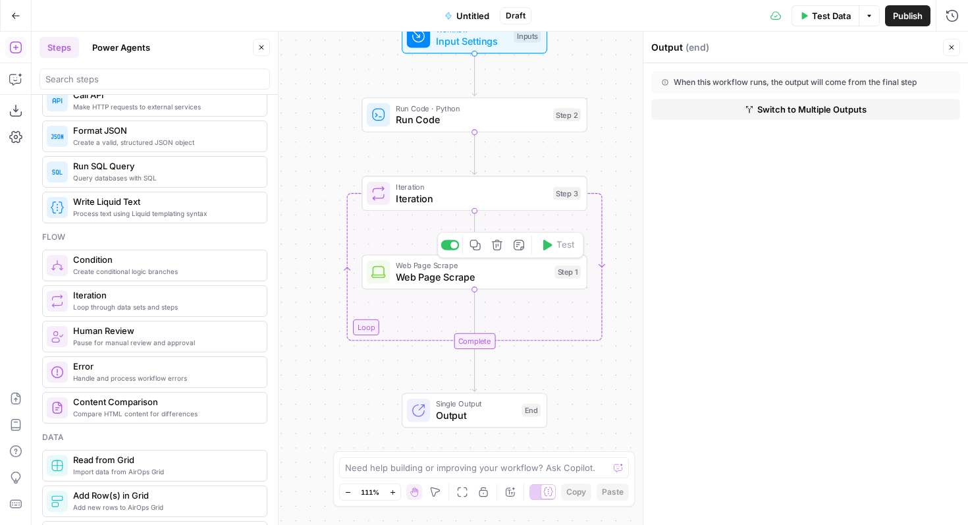
click at [484, 274] on span "Web Page Scrape" at bounding box center [472, 277] width 153 height 14
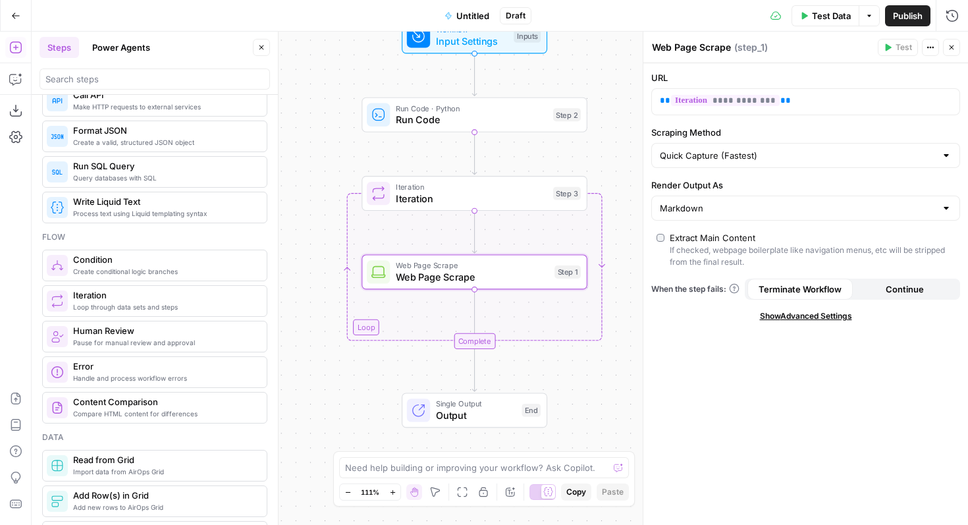
click at [466, 198] on span "Iteration" at bounding box center [472, 198] width 152 height 14
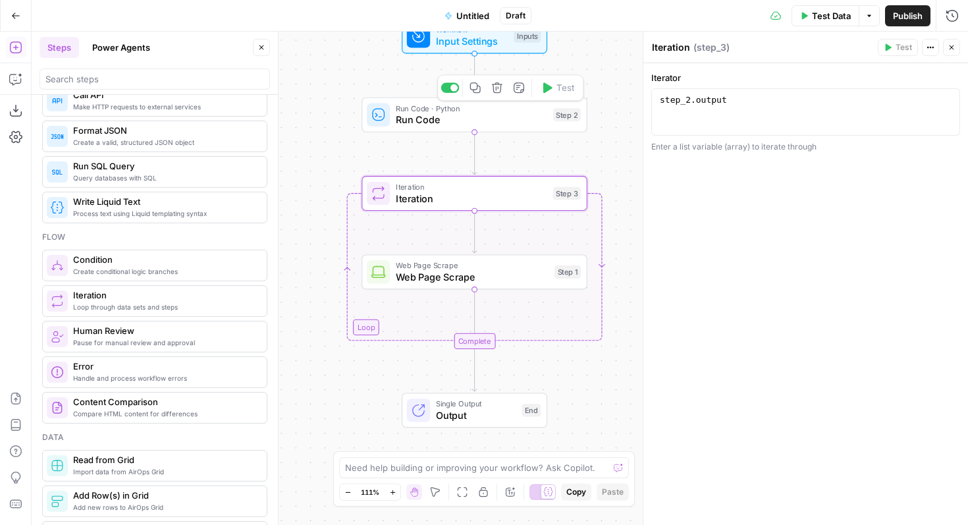
click at [451, 123] on span "Run Code" at bounding box center [472, 120] width 152 height 14
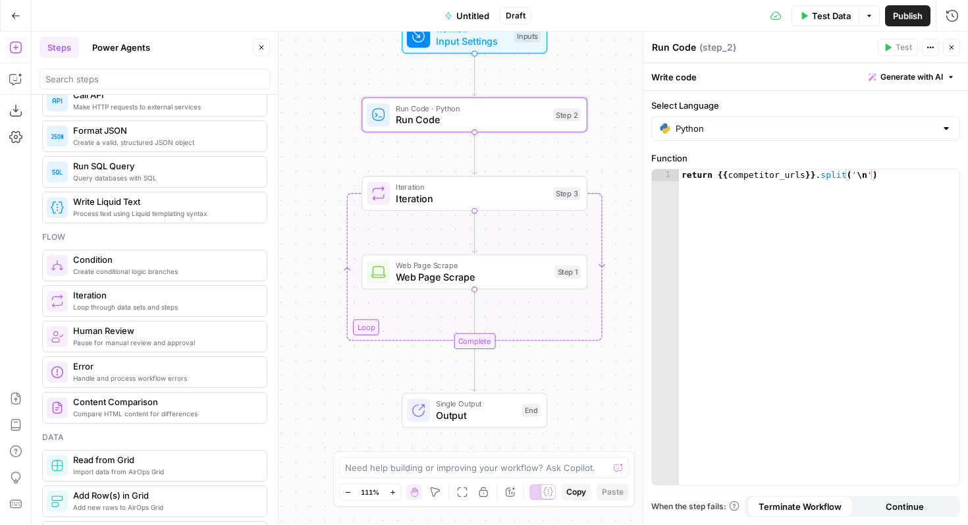
click at [475, 341] on div "Complete" at bounding box center [475, 341] width 42 height 16
click at [470, 420] on span "Output" at bounding box center [476, 415] width 80 height 14
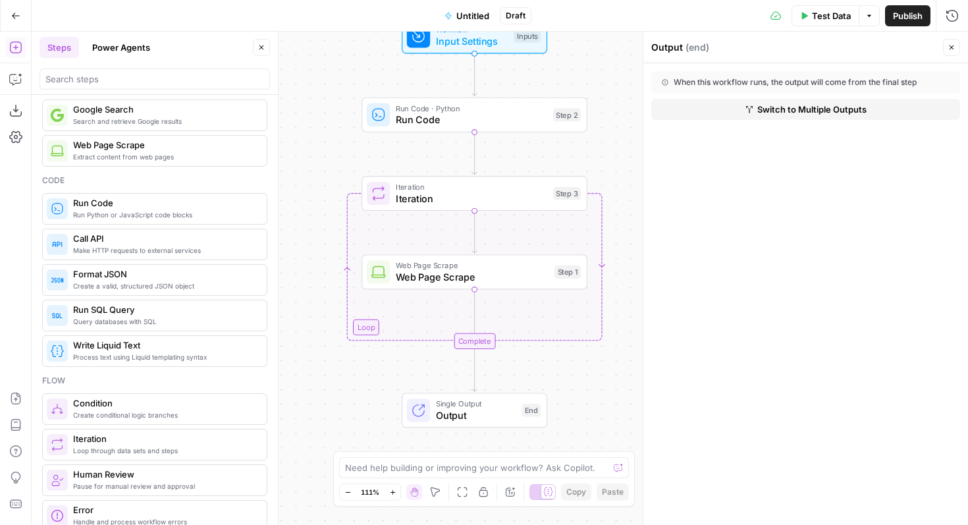
scroll to position [0, 0]
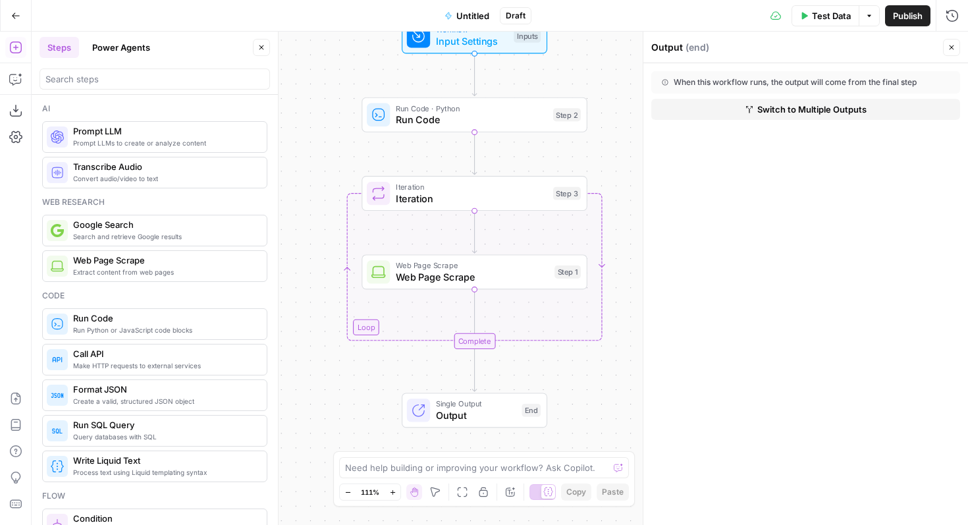
click at [138, 134] on span "Prompt LLM" at bounding box center [164, 131] width 183 height 13
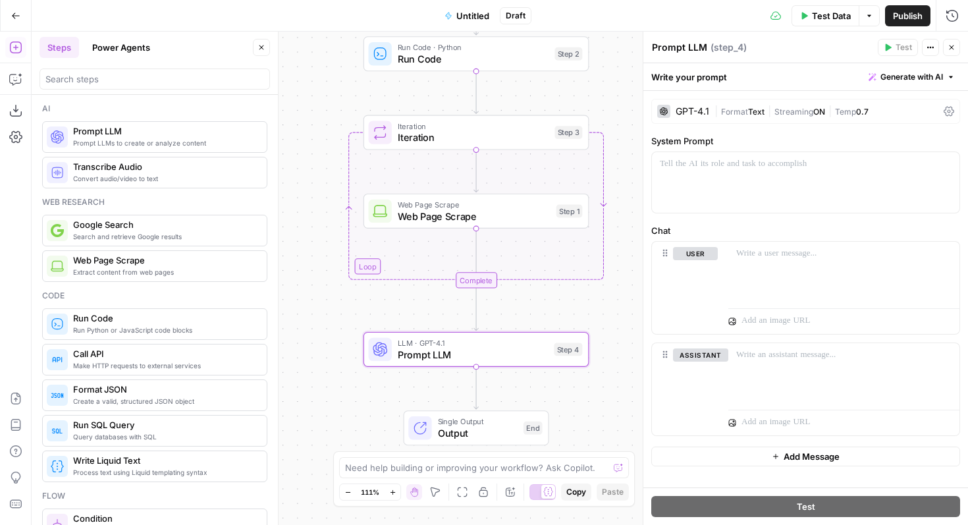
click at [692, 111] on div "GPT-4.1" at bounding box center [693, 111] width 34 height 9
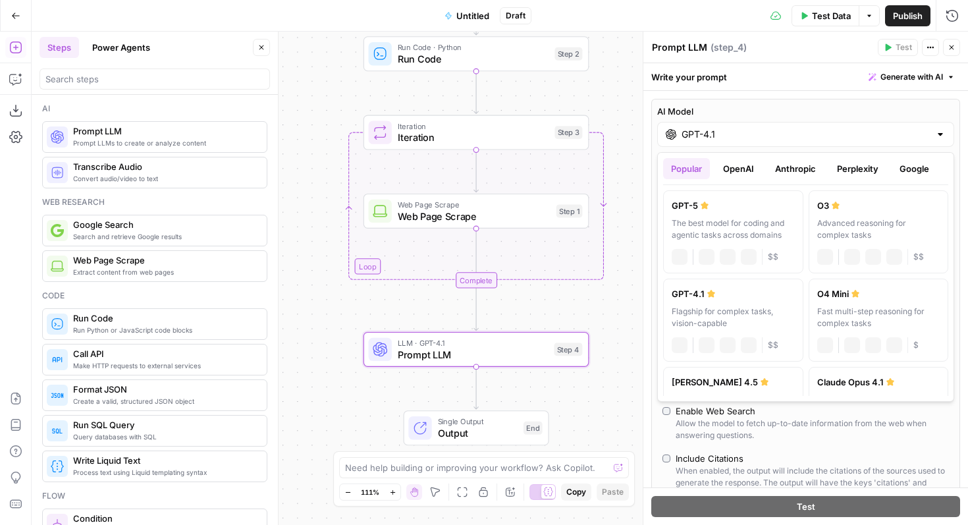
click at [708, 136] on input "GPT-4.1" at bounding box center [806, 134] width 248 height 13
click at [787, 175] on button "Anthropic" at bounding box center [795, 168] width 57 height 21
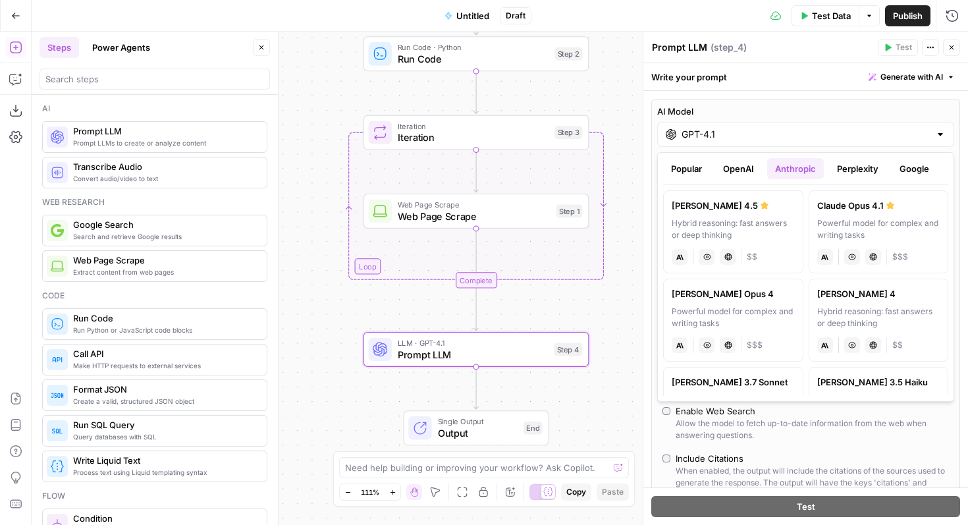
click at [853, 169] on button "Perplexity" at bounding box center [857, 168] width 57 height 21
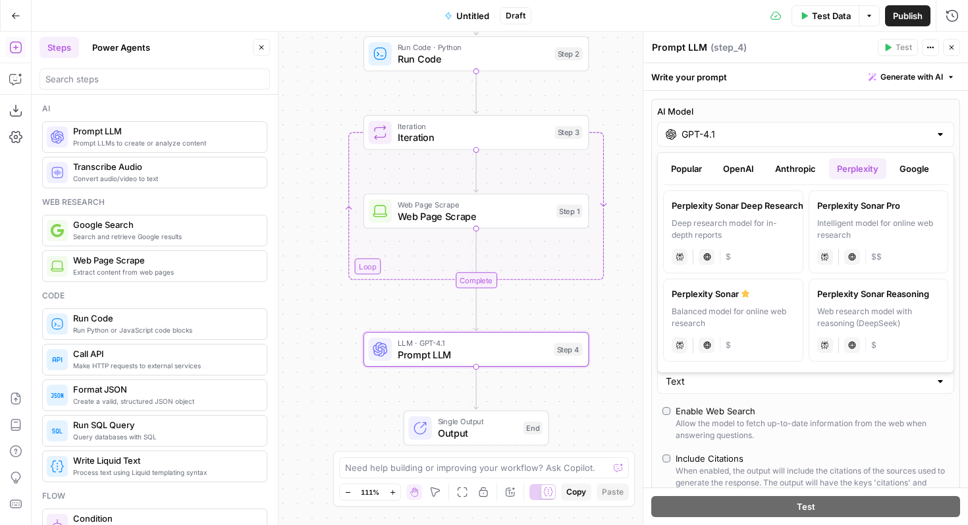
click at [784, 163] on button "Anthropic" at bounding box center [795, 168] width 57 height 21
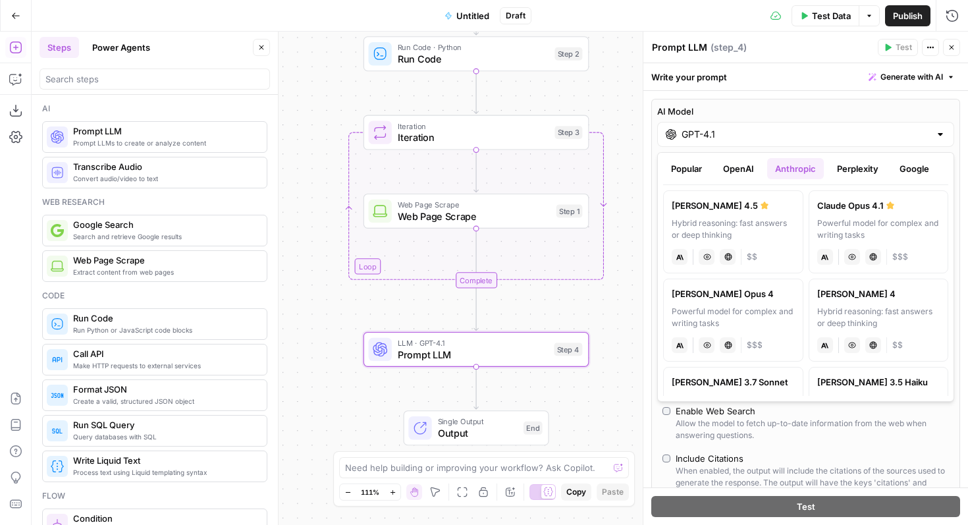
click at [762, 232] on div "Hybrid reasoning: fast answers or deep thinking" at bounding box center [733, 229] width 123 height 24
type input "Claude Sonnet 4.5"
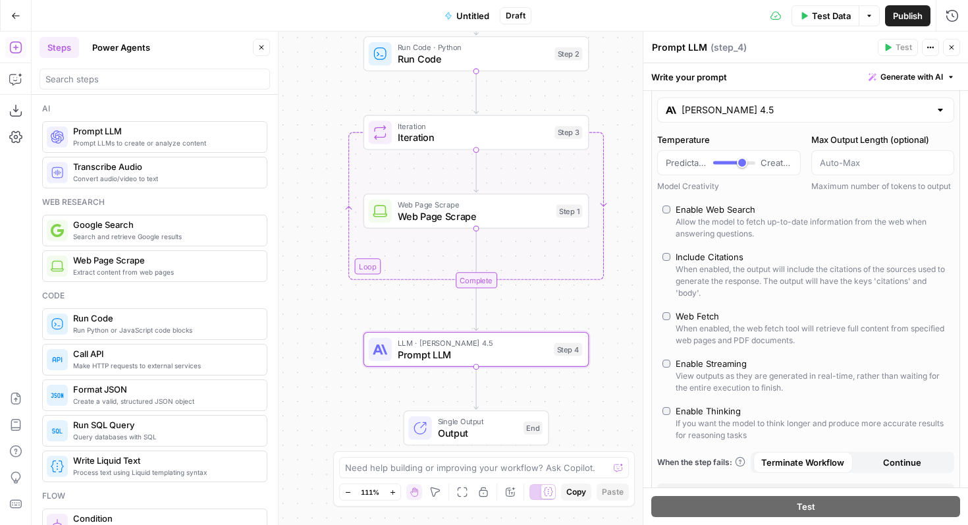
scroll to position [26, 0]
click at [676, 315] on div "Web Fetch" at bounding box center [697, 314] width 43 height 13
click at [679, 204] on div "Enable Web Search" at bounding box center [716, 208] width 80 height 13
click at [681, 258] on div "Include Citations" at bounding box center [710, 255] width 68 height 13
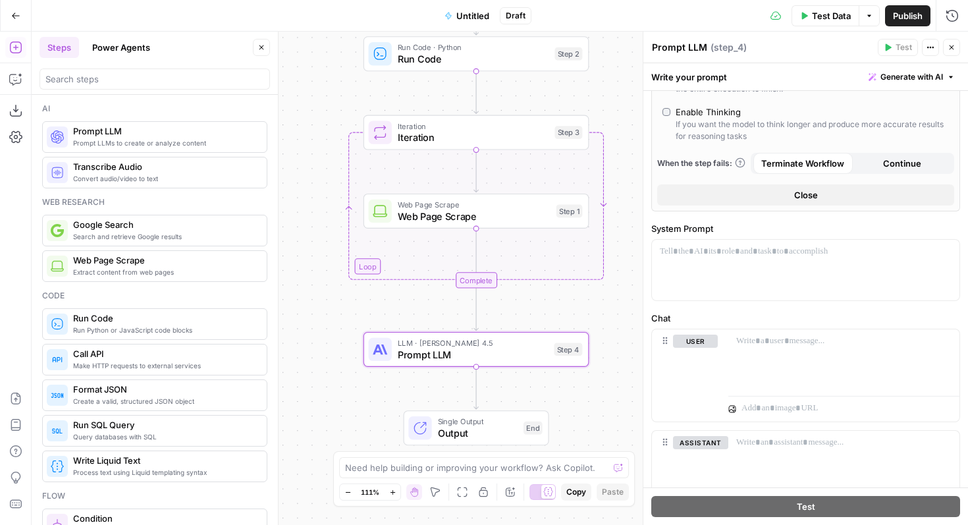
scroll to position [398, 0]
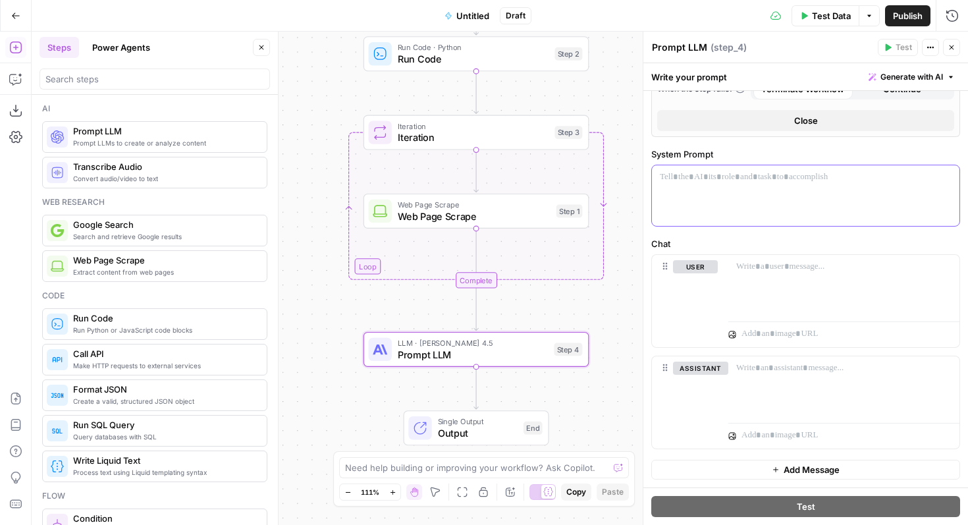
click at [785, 182] on p at bounding box center [806, 177] width 292 height 13
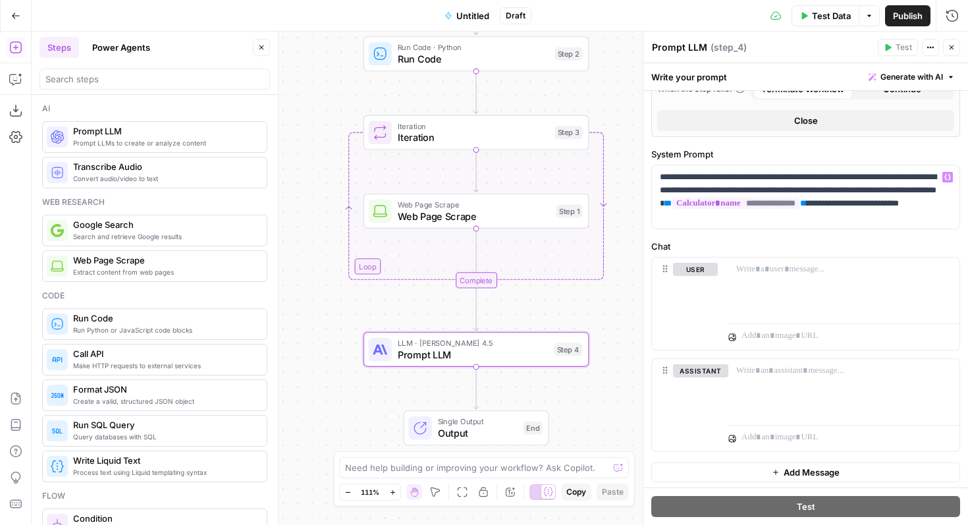
click at [443, 213] on span "Web Page Scrape" at bounding box center [474, 216] width 153 height 14
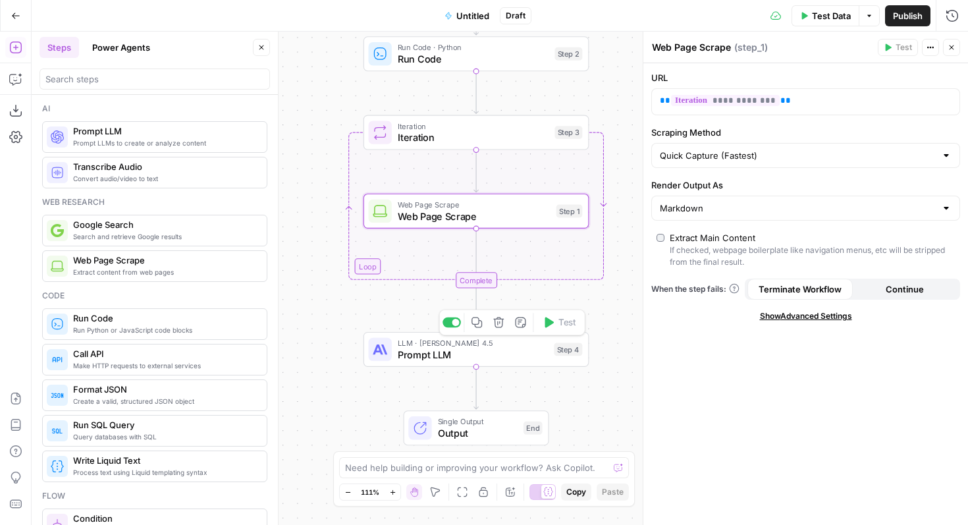
click at [449, 354] on span "Prompt LLM" at bounding box center [473, 354] width 151 height 14
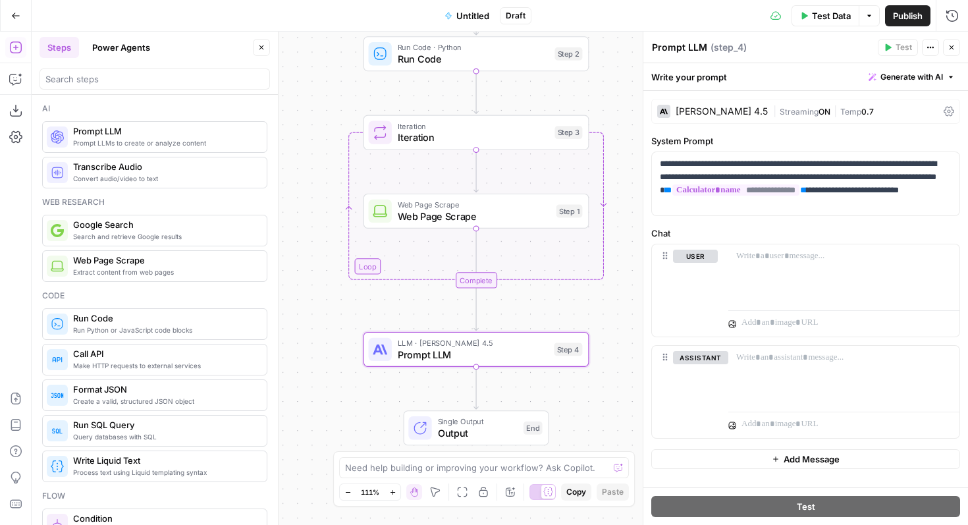
click at [15, 51] on icon "button" at bounding box center [15, 47] width 13 height 13
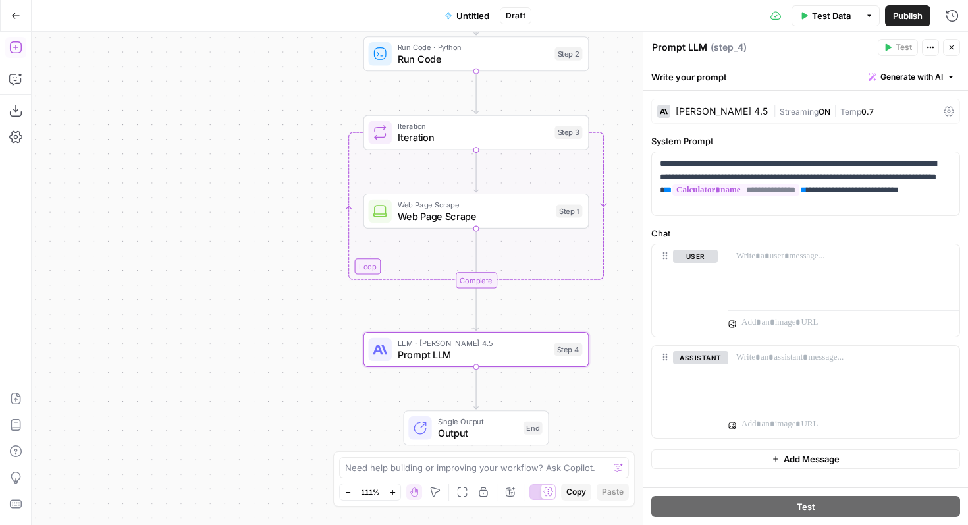
click at [15, 51] on icon "button" at bounding box center [15, 47] width 13 height 13
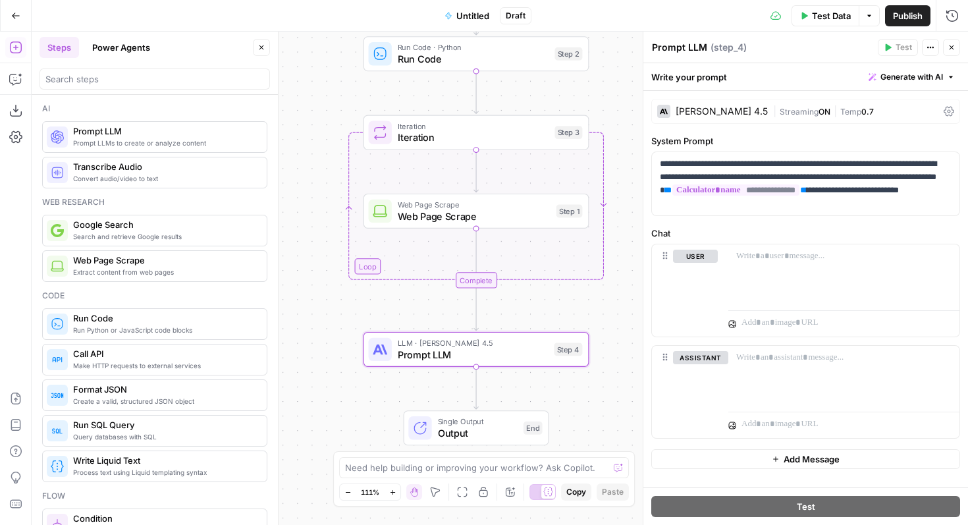
click at [121, 130] on span "Prompt LLM" at bounding box center [164, 131] width 183 height 13
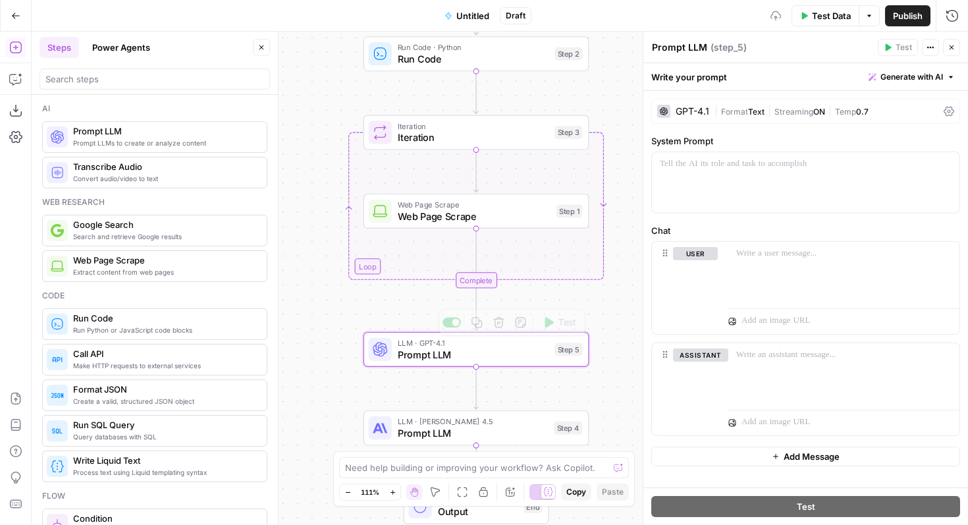
click at [443, 354] on span "Prompt LLM" at bounding box center [474, 354] width 152 height 14
click at [806, 177] on div at bounding box center [806, 182] width 308 height 61
paste div
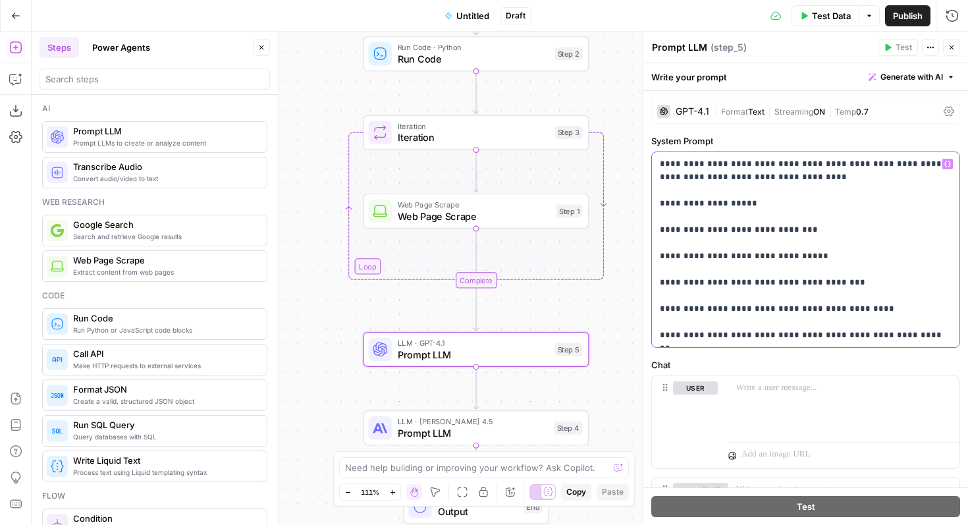
click at [665, 167] on p "**********" at bounding box center [806, 249] width 292 height 184
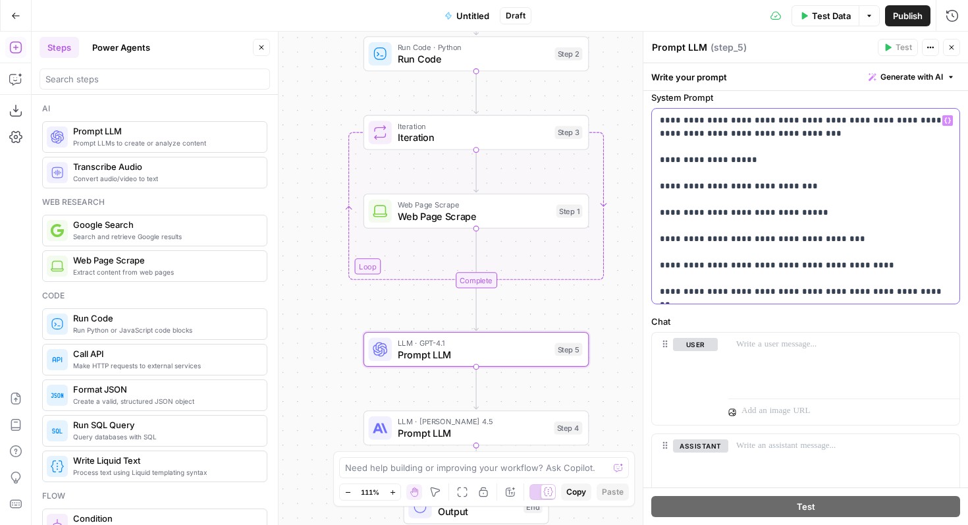
scroll to position [51, 0]
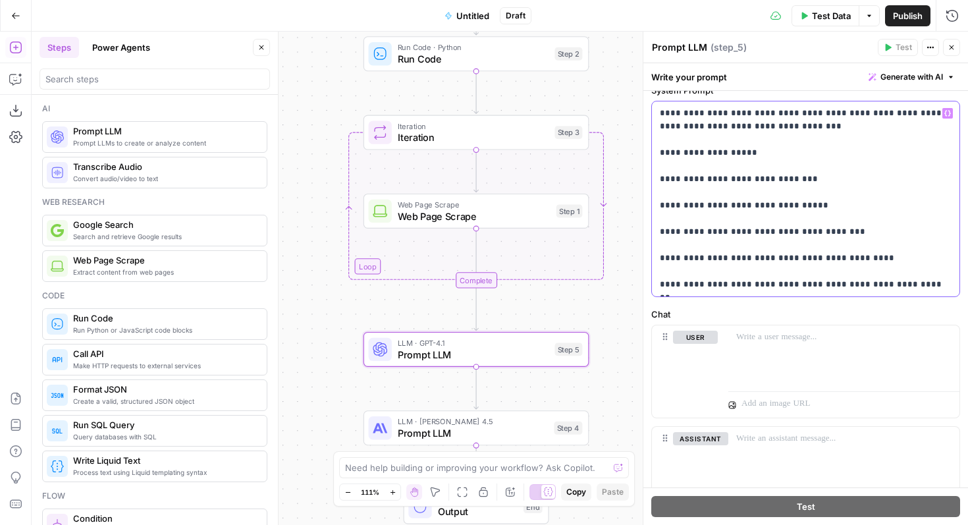
click at [936, 291] on div "**********" at bounding box center [806, 198] width 308 height 195
click at [526, 428] on span "Prompt LLM" at bounding box center [473, 433] width 151 height 14
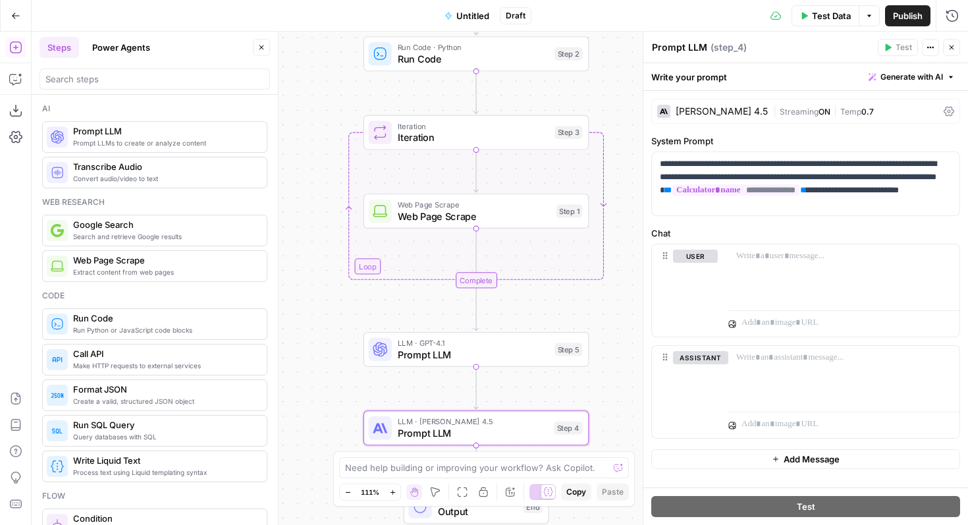
click at [449, 355] on span "Prompt LLM" at bounding box center [474, 354] width 152 height 14
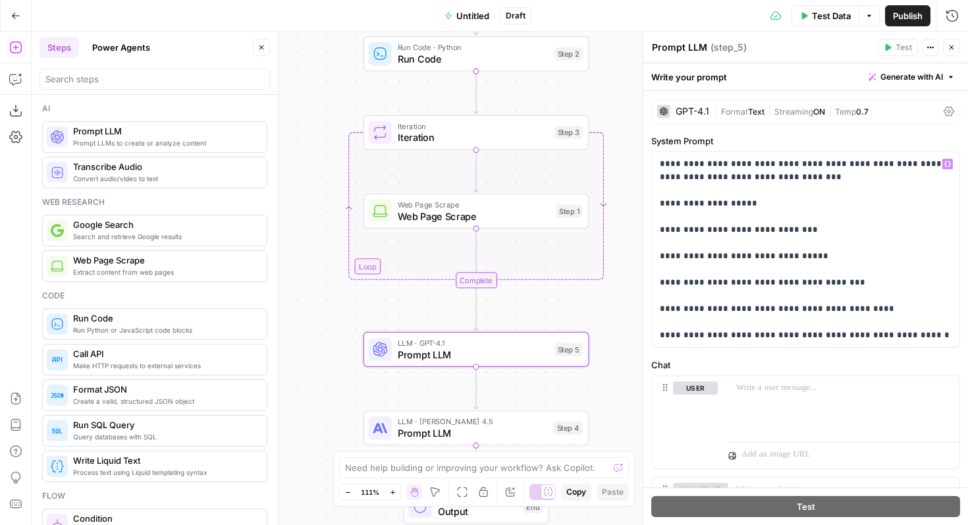
scroll to position [121, 0]
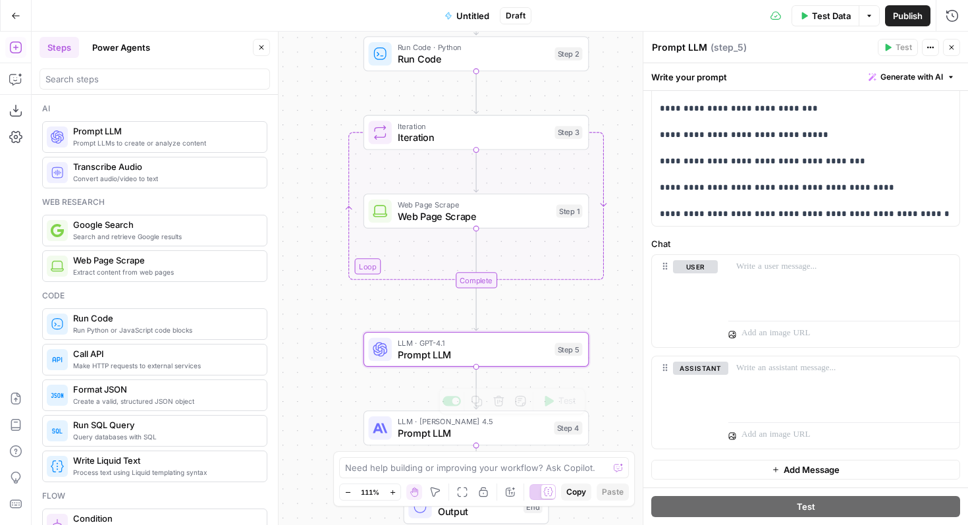
click at [427, 432] on span "Prompt LLM" at bounding box center [473, 433] width 151 height 14
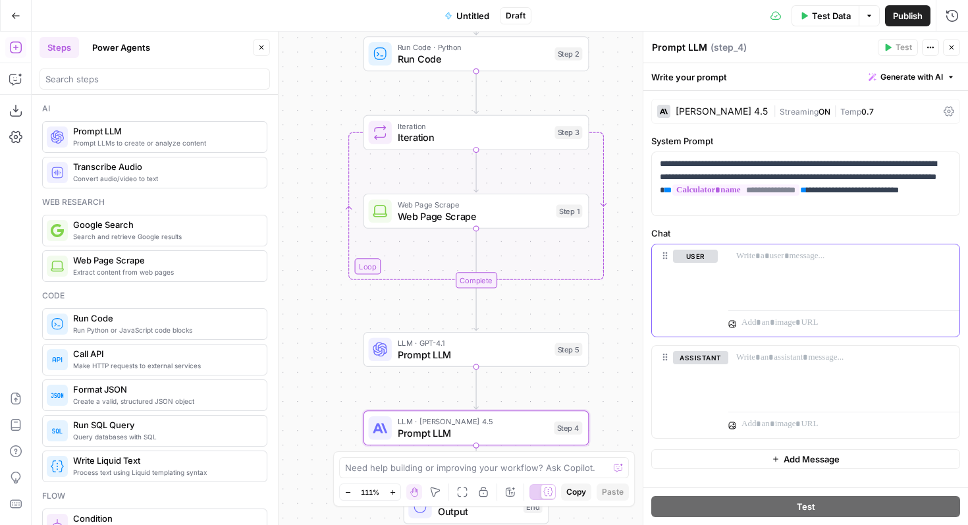
click at [760, 264] on div at bounding box center [844, 274] width 231 height 61
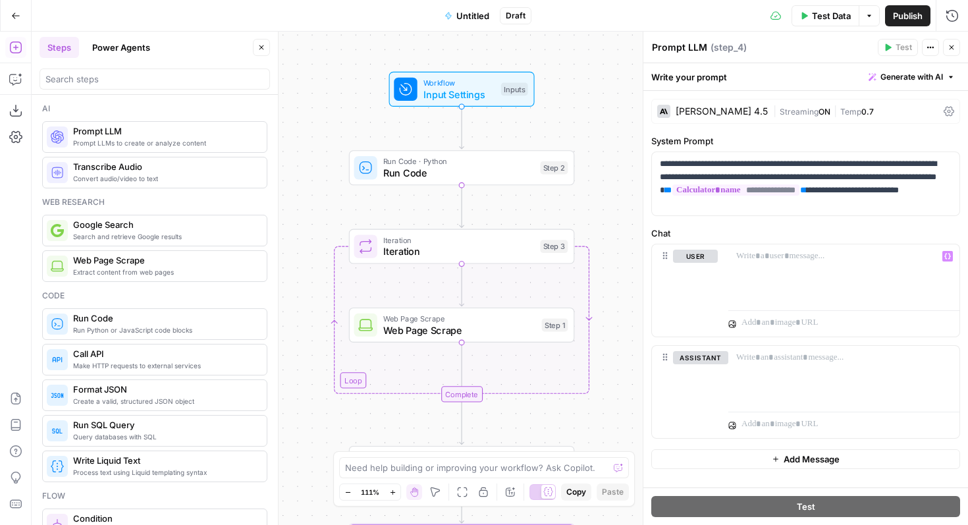
click at [467, 86] on span "Workflow" at bounding box center [460, 83] width 72 height 12
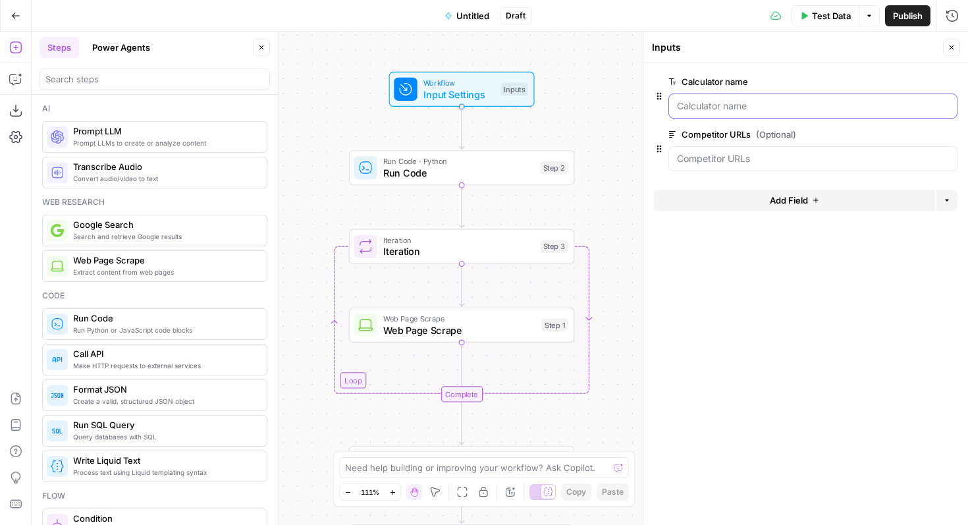
click at [711, 109] on name "Calculator name" at bounding box center [813, 105] width 272 height 13
click at [829, 13] on span "Test Data" at bounding box center [831, 15] width 39 height 13
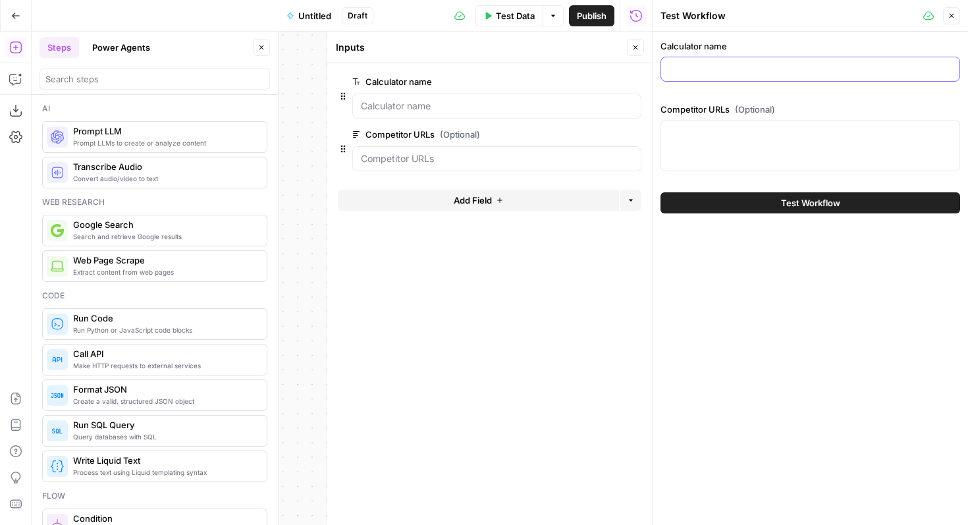
click at [756, 63] on input "Calculator name" at bounding box center [810, 69] width 283 height 13
type input "o"
type input "Income Tax Calculator"
click at [784, 138] on textarea "Competitor URLs (Optional)" at bounding box center [810, 132] width 283 height 13
type textarea "t"
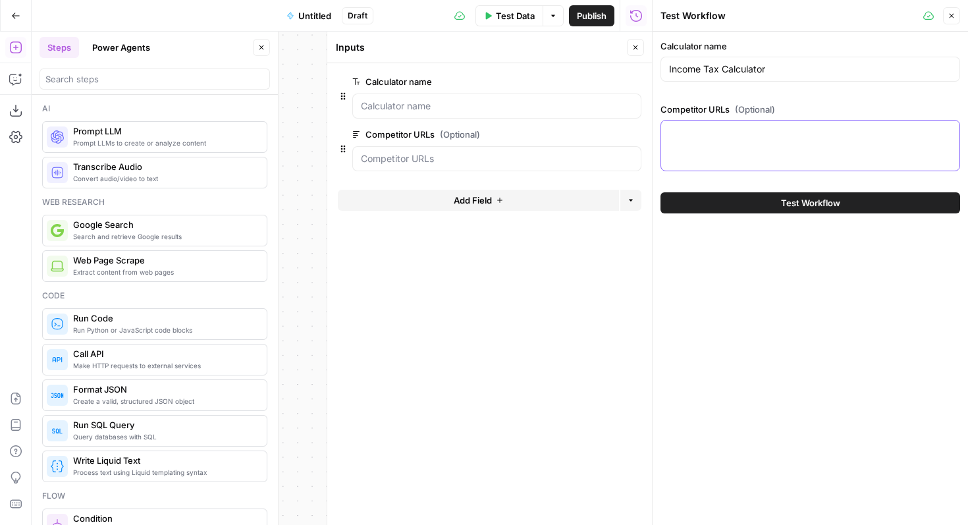
paste textarea "https://taxfix.com/en-uk/calculator/income-tax/"
type textarea "https://taxfix.com/en-uk/calculator/income-tax/"
click at [750, 208] on button "Test Workflow" at bounding box center [811, 202] width 300 height 21
click at [635, 53] on button "Close" at bounding box center [635, 47] width 17 height 17
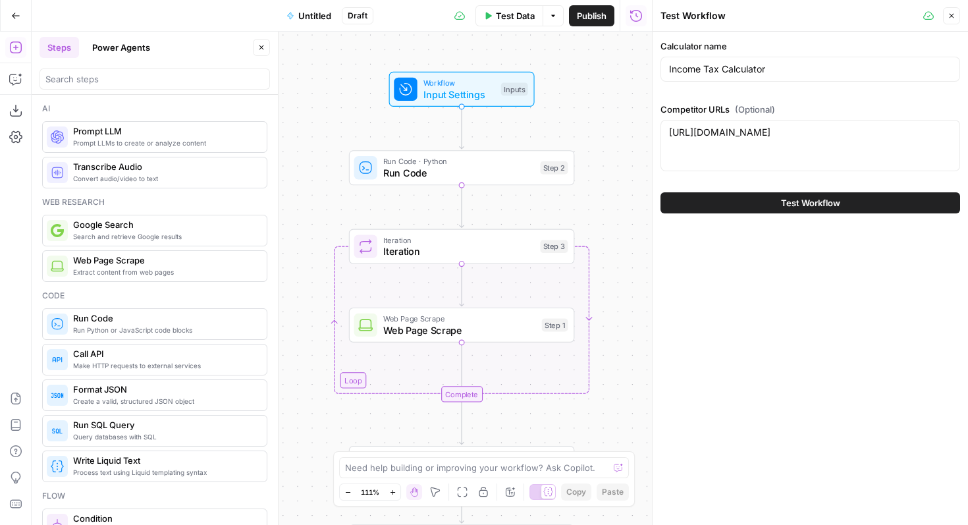
click at [729, 199] on button "Test Workflow" at bounding box center [811, 202] width 300 height 21
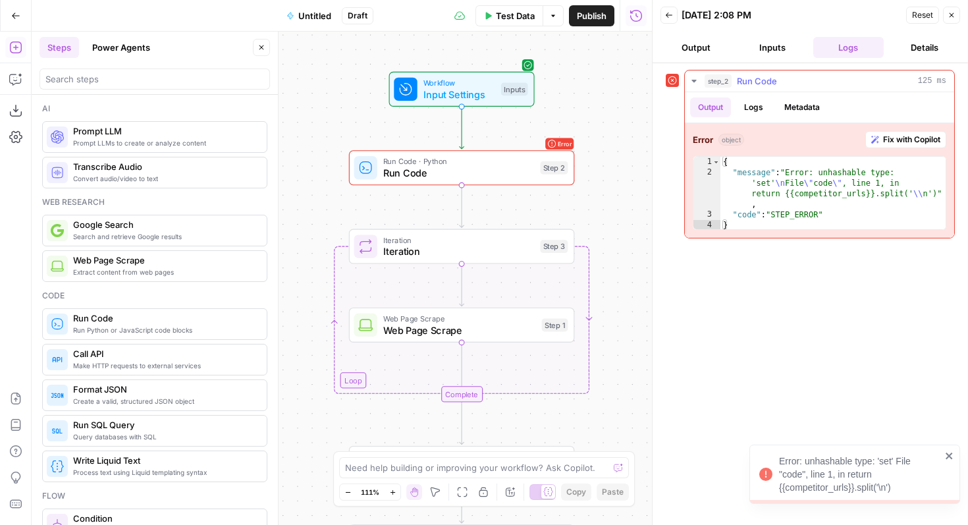
click at [897, 135] on span "Fix with Copilot" at bounding box center [911, 140] width 57 height 12
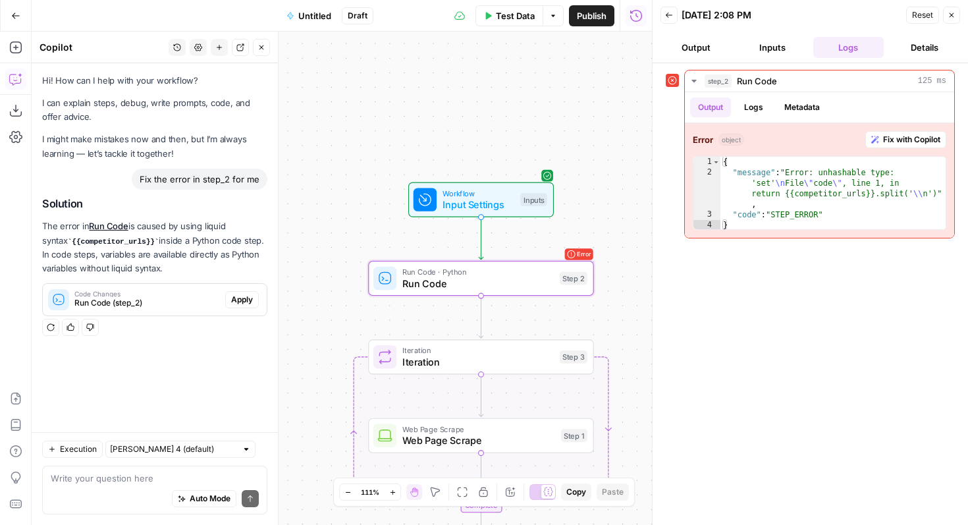
click at [242, 296] on span "Apply" at bounding box center [242, 300] width 22 height 12
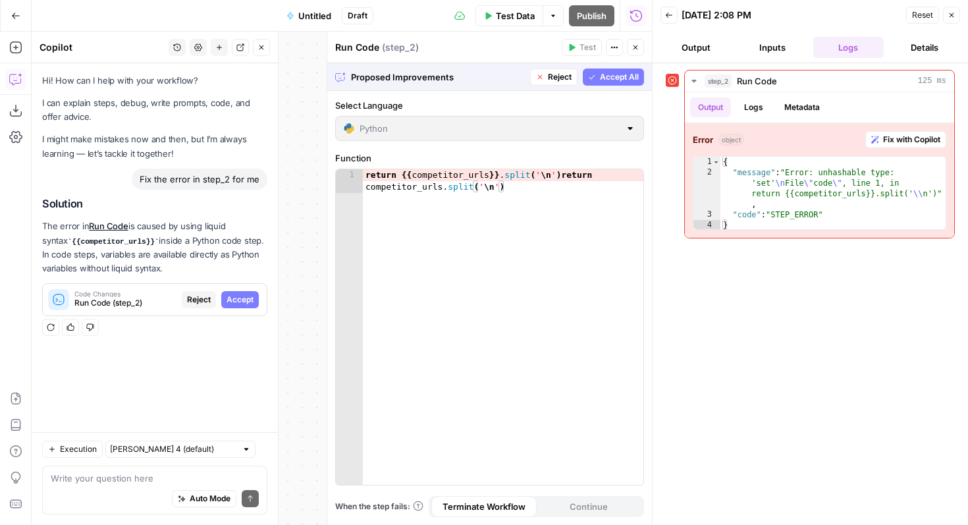
click at [622, 78] on span "Accept All" at bounding box center [619, 77] width 39 height 12
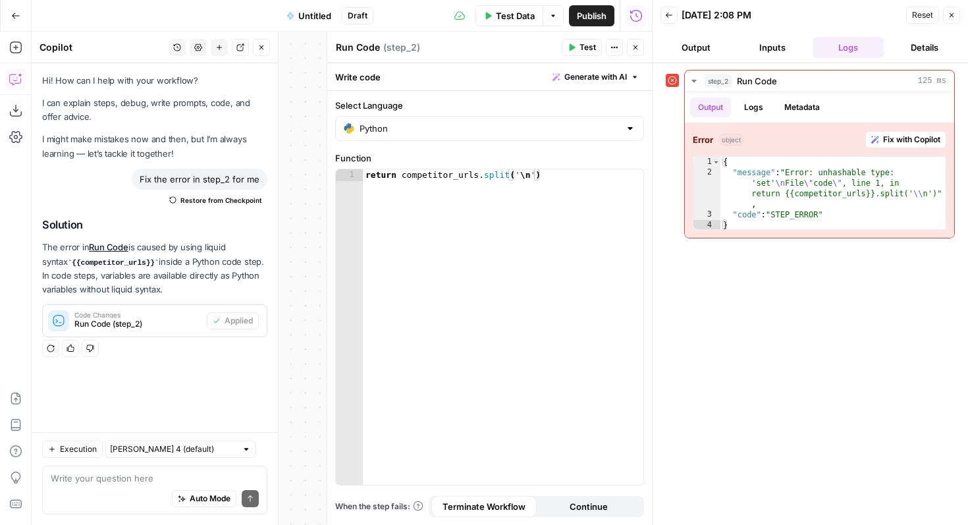
click at [592, 46] on span "Test" at bounding box center [588, 48] width 16 height 12
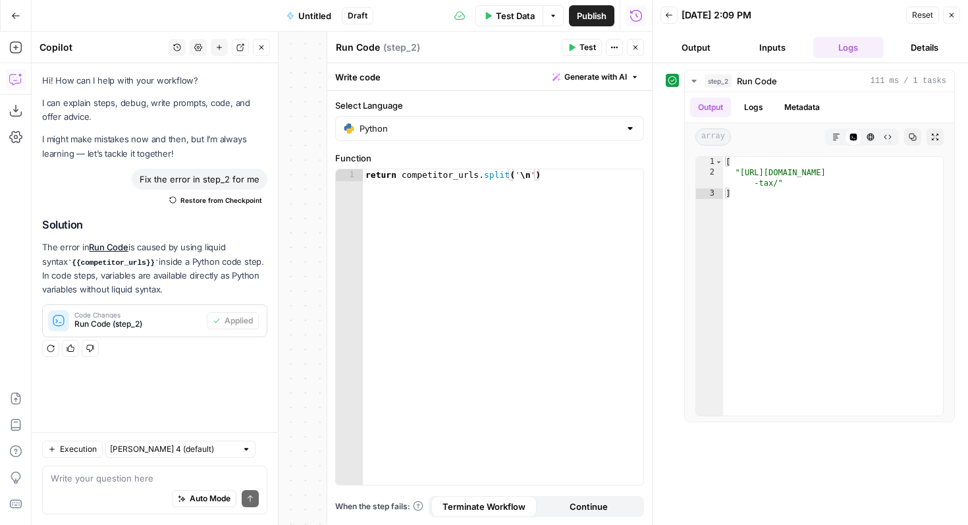
click at [633, 42] on button "Close" at bounding box center [635, 47] width 17 height 17
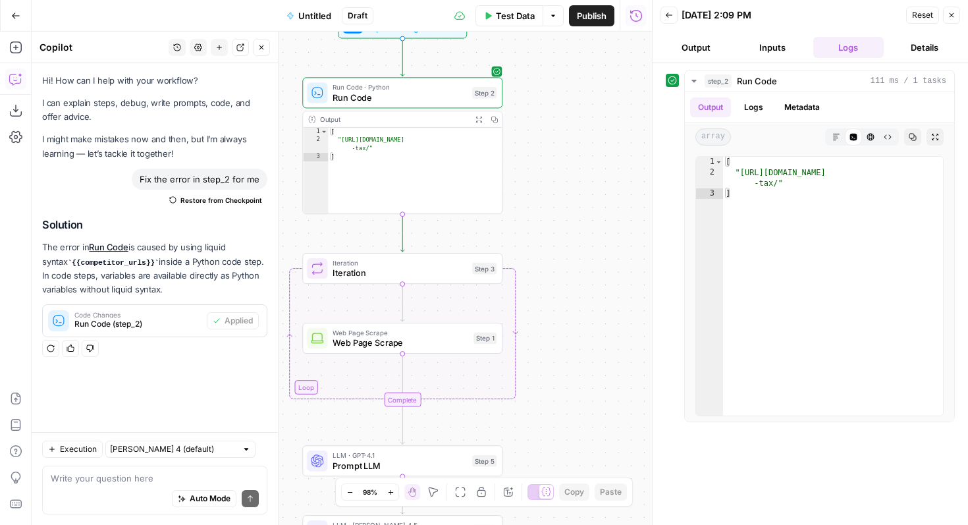
click at [385, 269] on span "Iteration" at bounding box center [400, 273] width 134 height 13
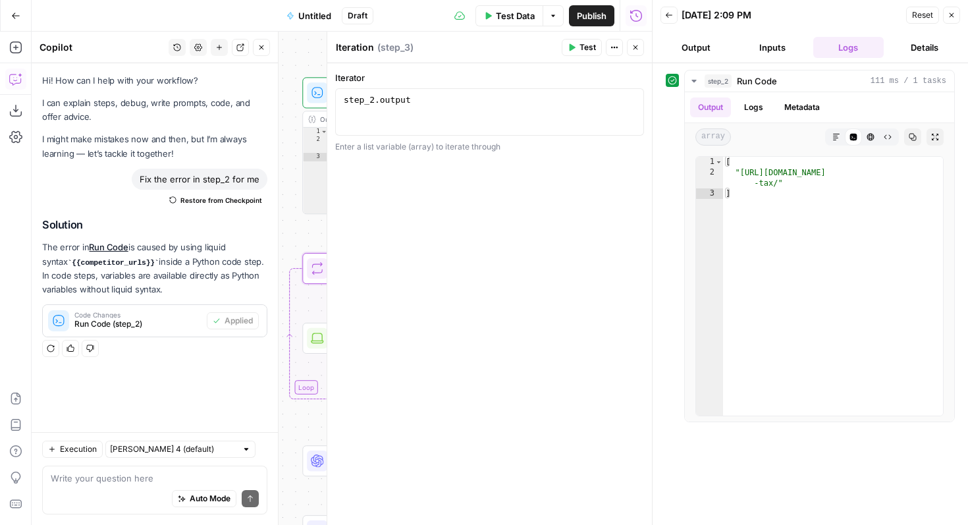
click at [580, 52] on span "Test" at bounding box center [588, 48] width 16 height 12
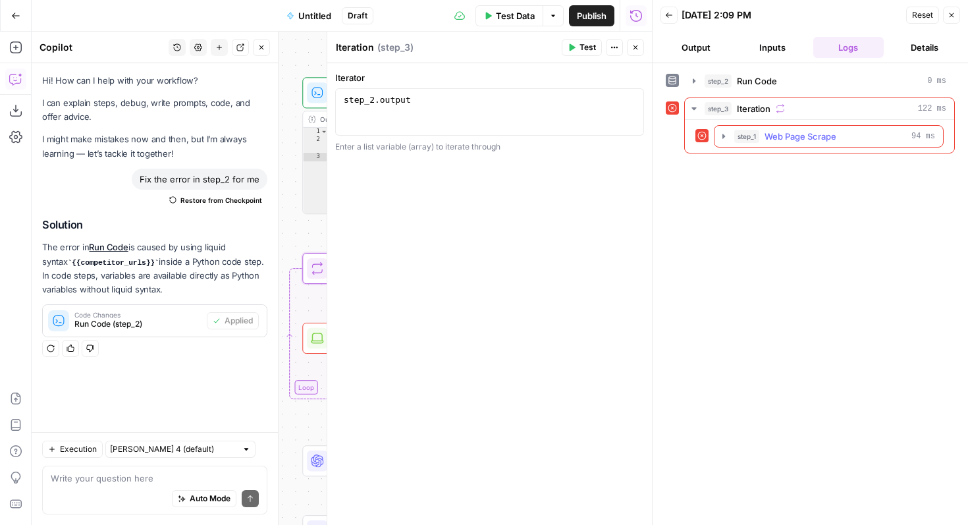
click at [792, 135] on span "Web Page Scrape" at bounding box center [801, 136] width 72 height 13
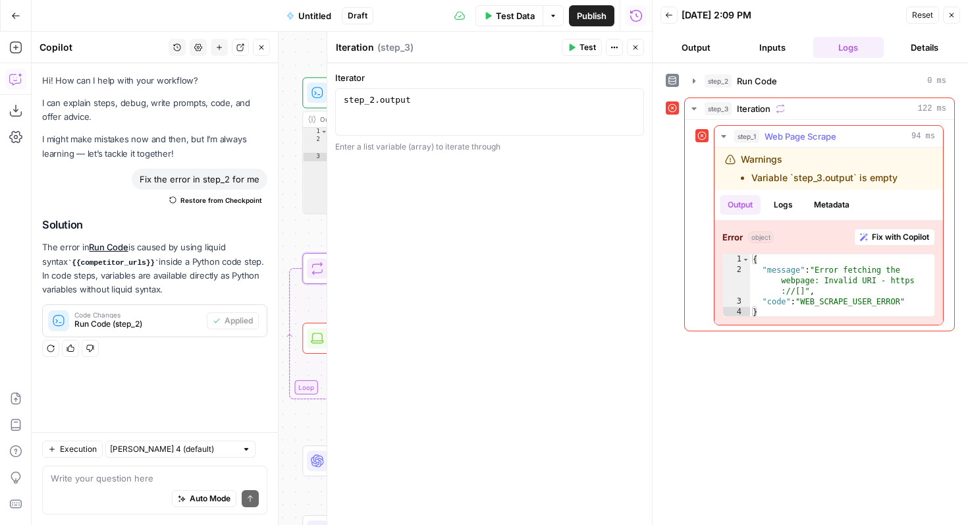
click at [877, 240] on span "Fix with Copilot" at bounding box center [900, 237] width 57 height 12
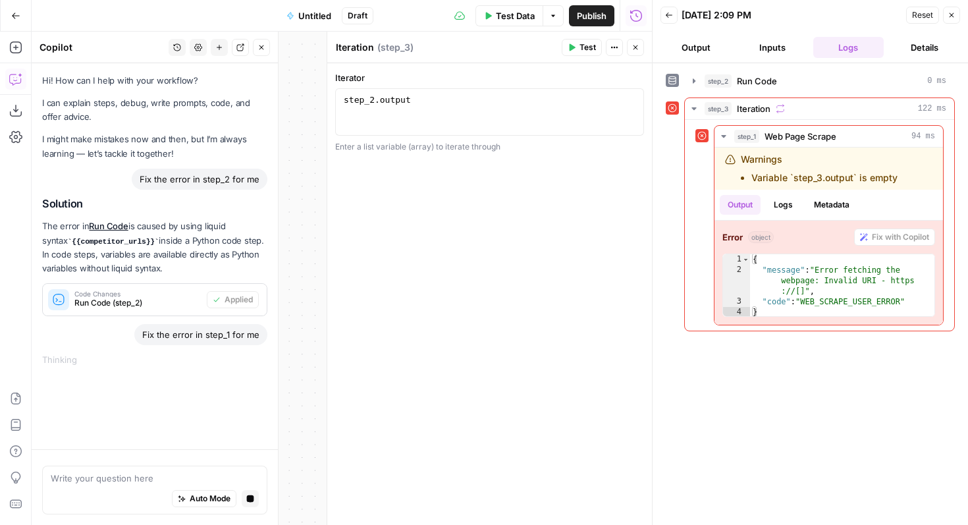
click at [947, 14] on button "Close" at bounding box center [951, 15] width 17 height 17
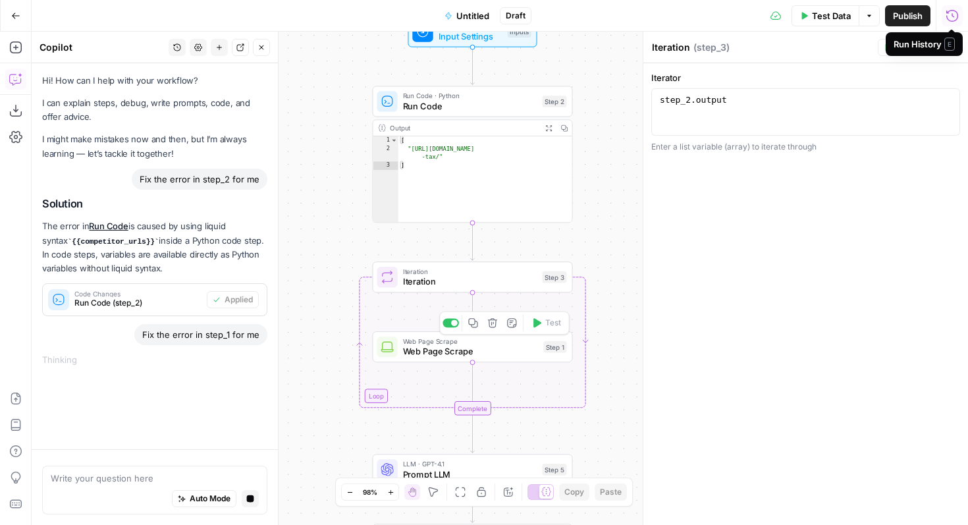
click at [524, 358] on span "Web Page Scrape" at bounding box center [471, 351] width 136 height 13
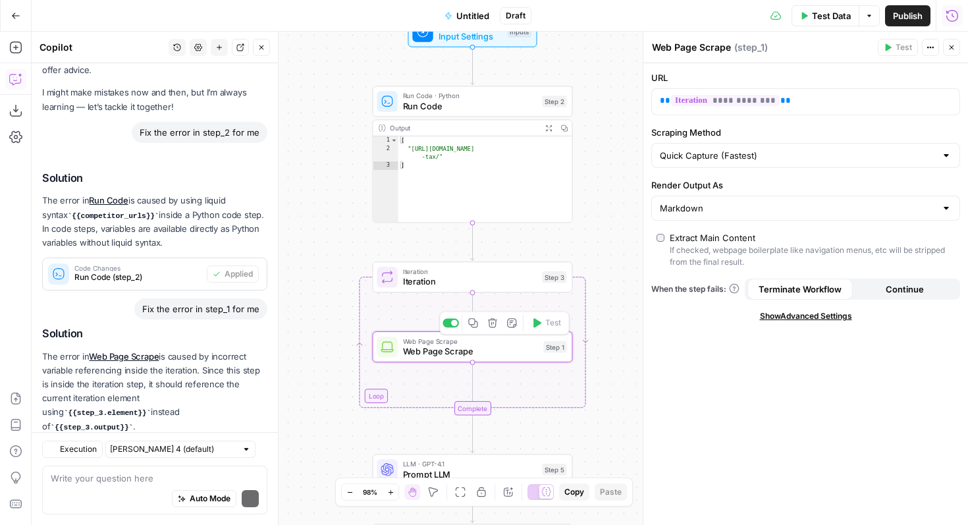
scroll to position [106, 0]
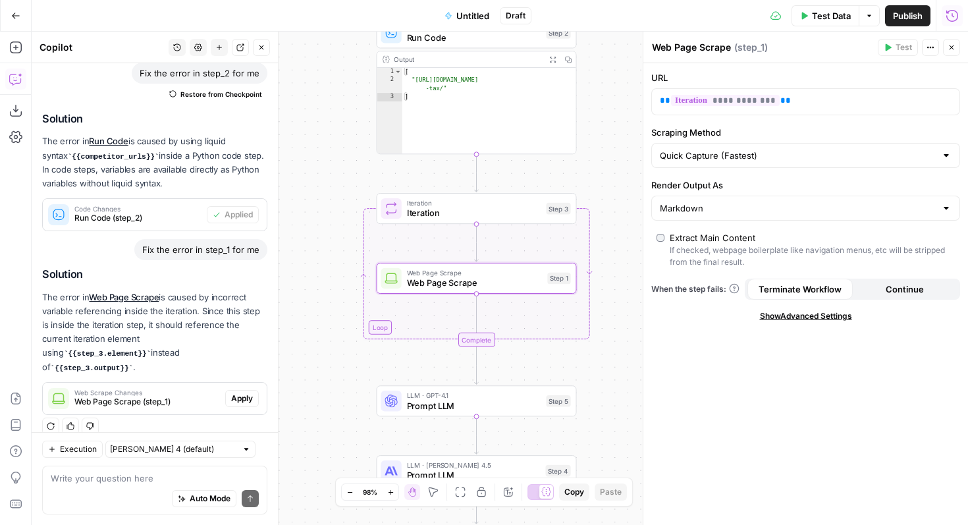
click at [239, 393] on span "Apply" at bounding box center [242, 399] width 22 height 12
click at [424, 215] on span "Iteration" at bounding box center [474, 213] width 134 height 13
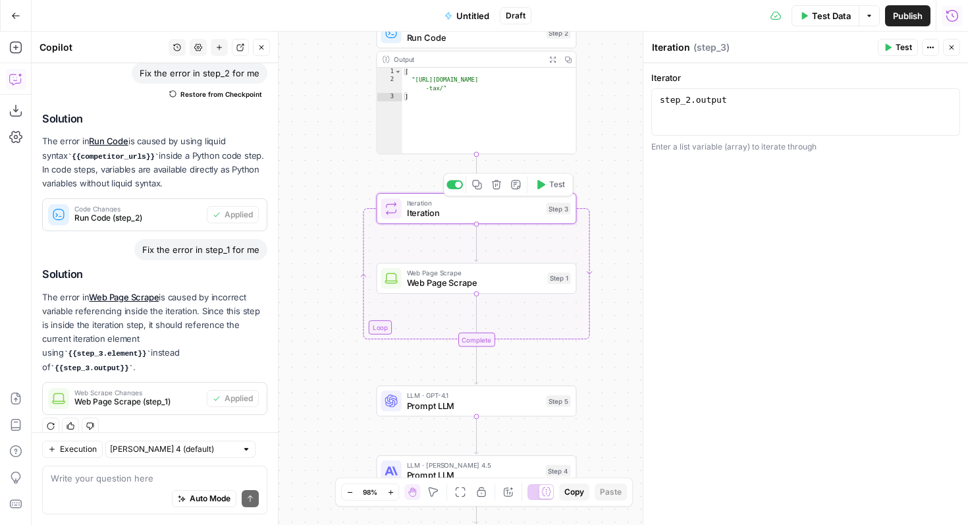
click at [562, 190] on span "Test" at bounding box center [557, 185] width 16 height 12
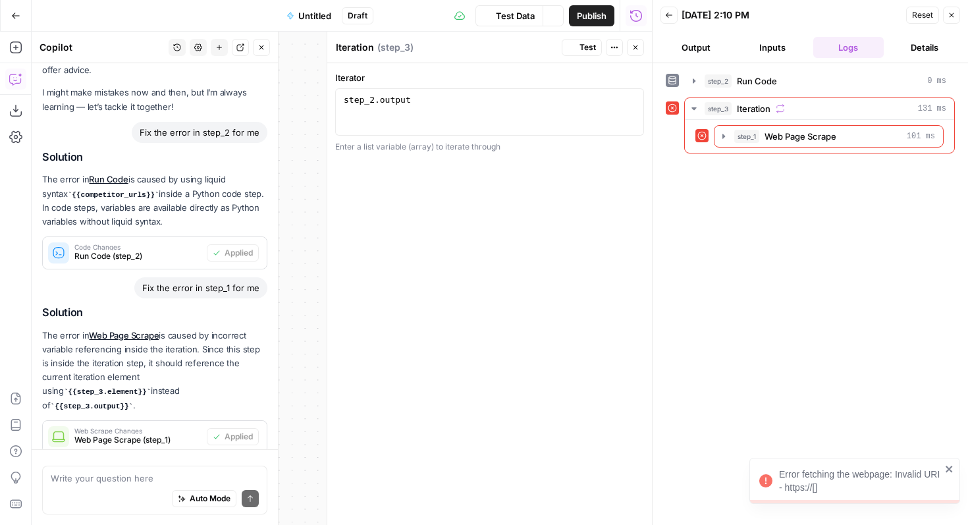
scroll to position [106, 0]
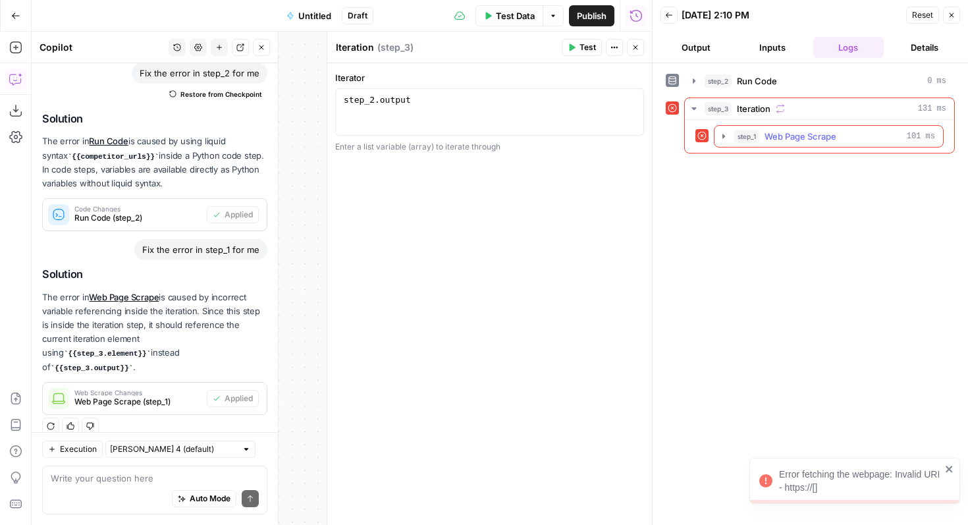
click at [802, 133] on span "Web Page Scrape" at bounding box center [801, 136] width 72 height 13
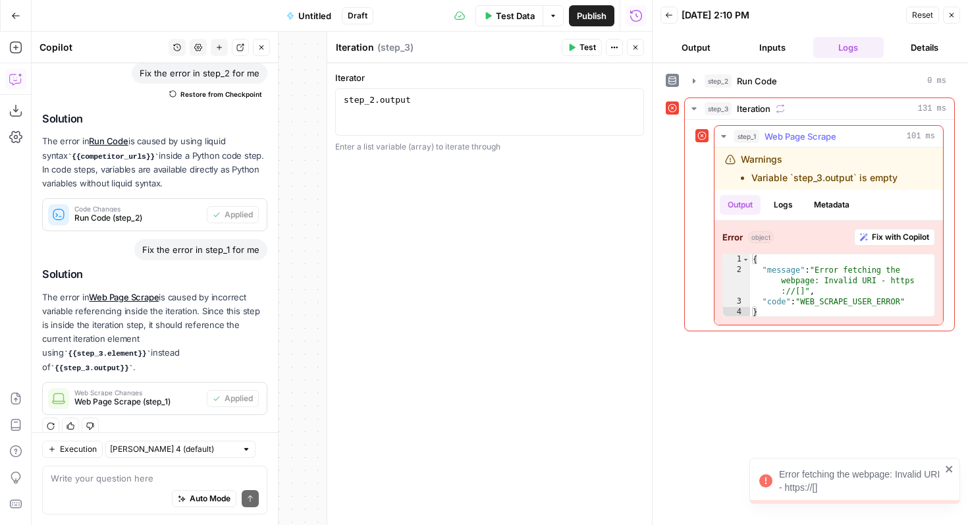
click at [883, 240] on span "Fix with Copilot" at bounding box center [900, 237] width 57 height 12
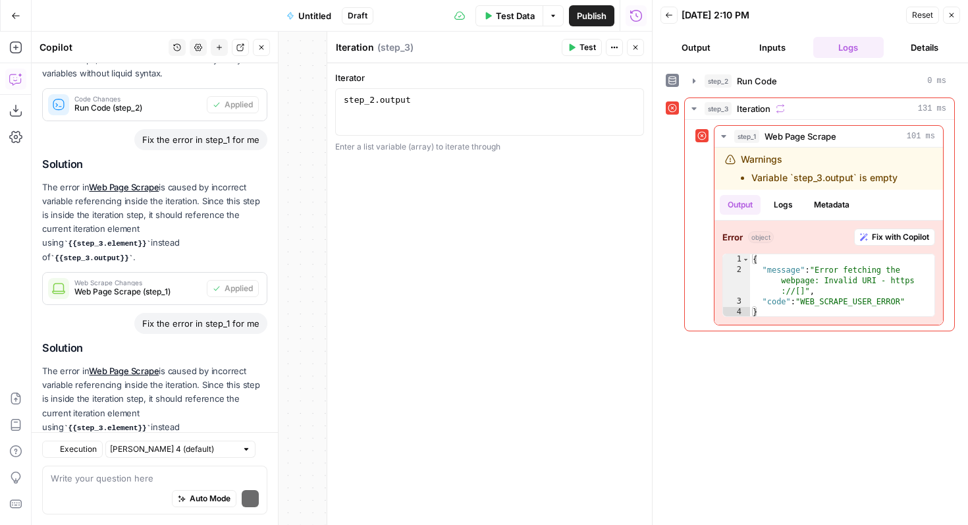
scroll to position [275, 0]
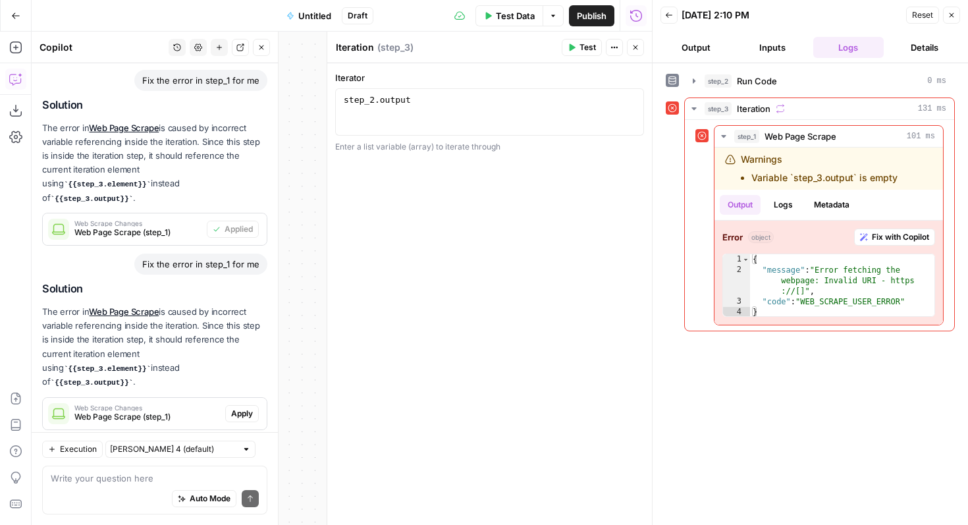
click at [246, 408] on span "Apply" at bounding box center [242, 414] width 22 height 12
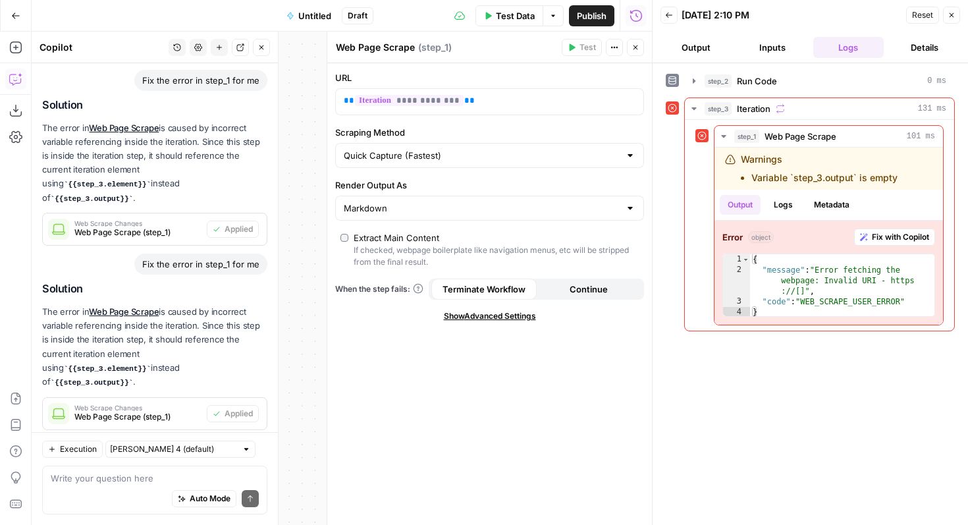
click at [528, 19] on span "Test Data" at bounding box center [515, 15] width 39 height 13
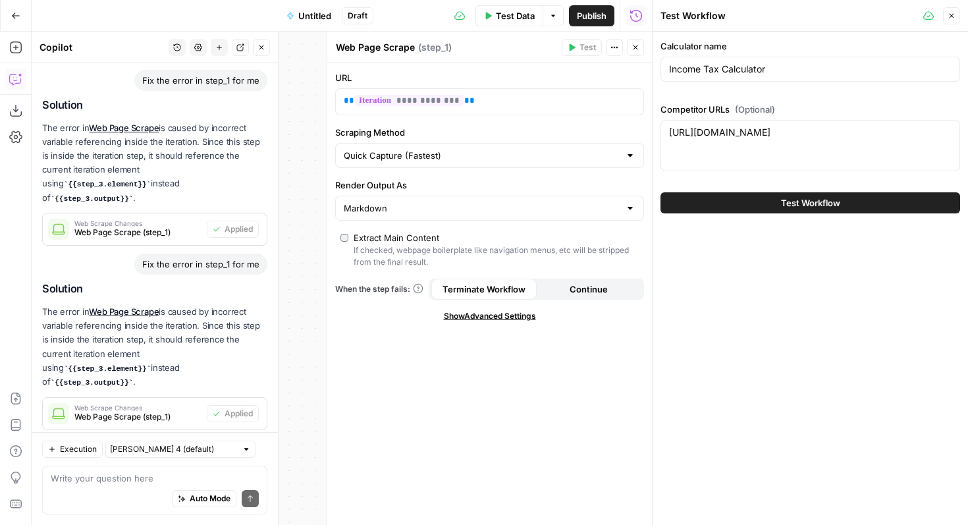
click at [770, 198] on button "Test Workflow" at bounding box center [811, 202] width 300 height 21
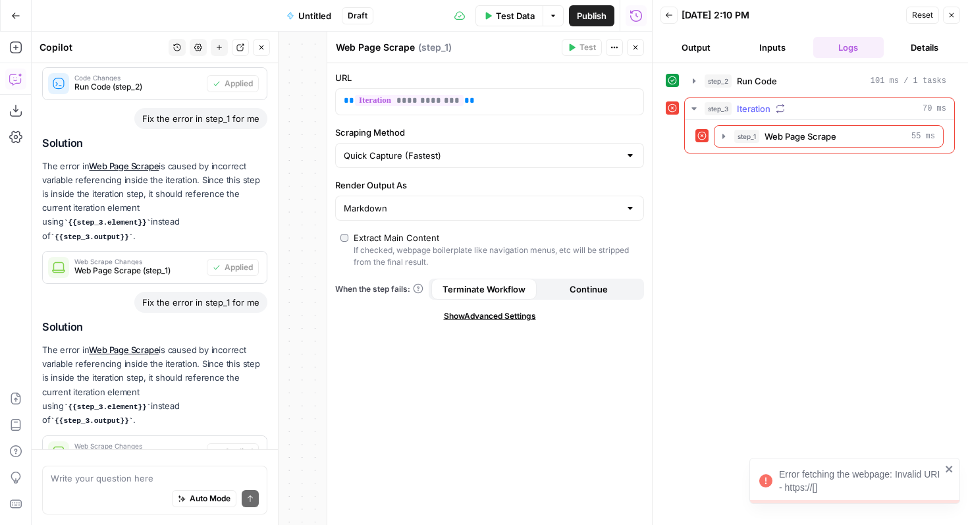
scroll to position [275, 0]
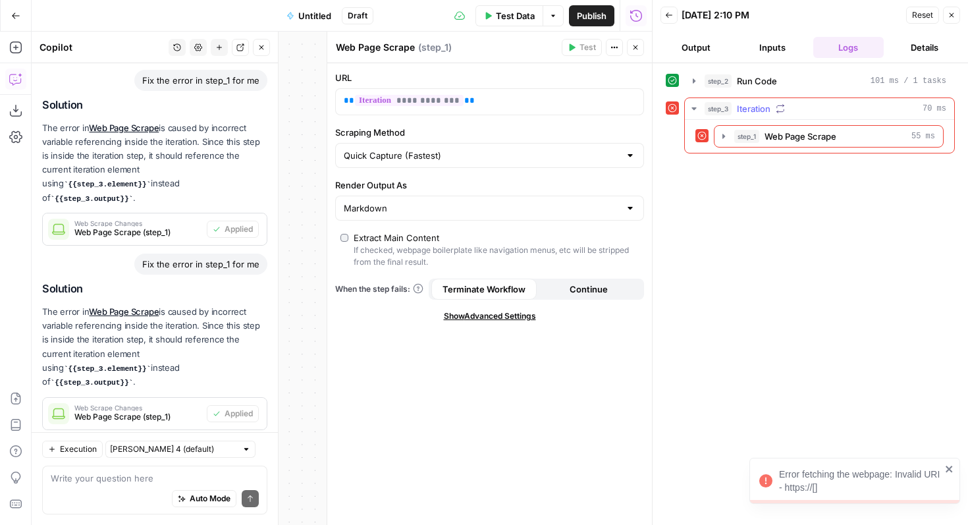
click at [746, 111] on span "Iteration" at bounding box center [754, 108] width 34 height 13
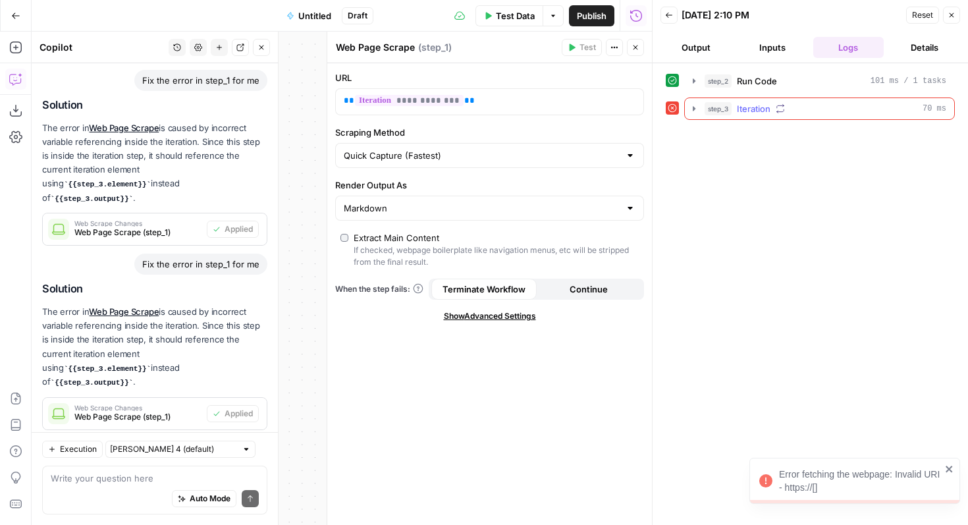
click at [765, 112] on span "Iteration" at bounding box center [754, 108] width 34 height 13
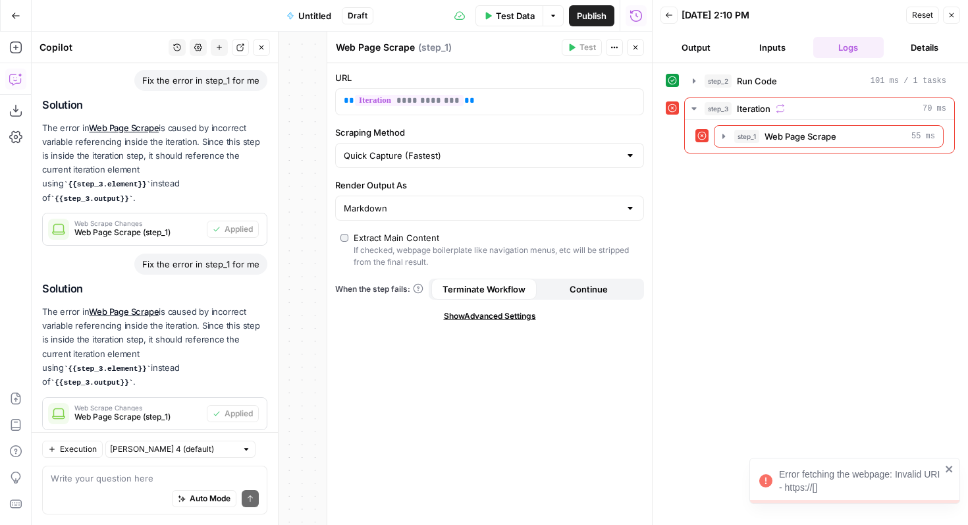
click at [843, 464] on div "Error fetching the webpage: Invalid URI - https://[]" at bounding box center [851, 481] width 190 height 34
click at [304, 189] on div "Workflow Input Settings Inputs Run Code · Python Run Code Step 2 Output Expand …" at bounding box center [342, 278] width 621 height 493
click at [949, 7] on button "Close" at bounding box center [951, 15] width 17 height 17
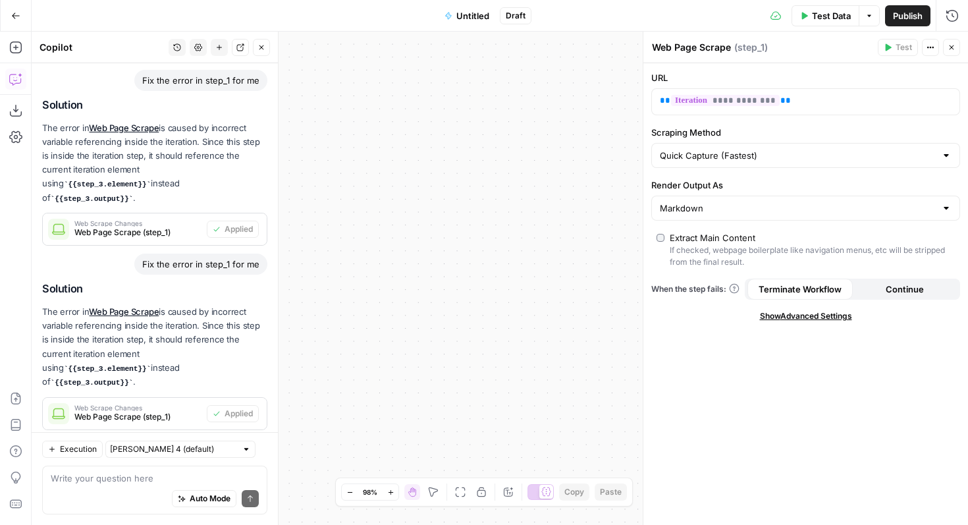
click at [951, 46] on icon "button" at bounding box center [952, 47] width 5 height 5
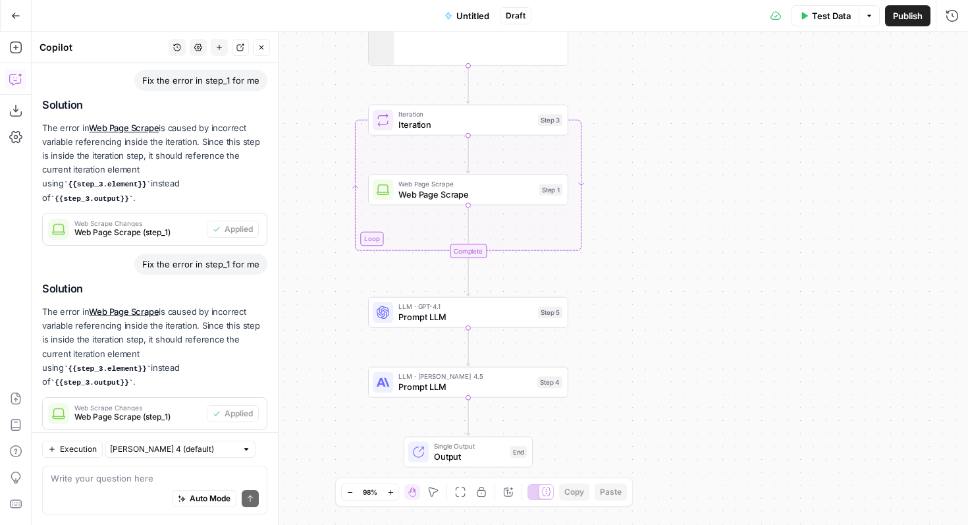
click at [464, 200] on span "Web Page Scrape" at bounding box center [467, 194] width 136 height 13
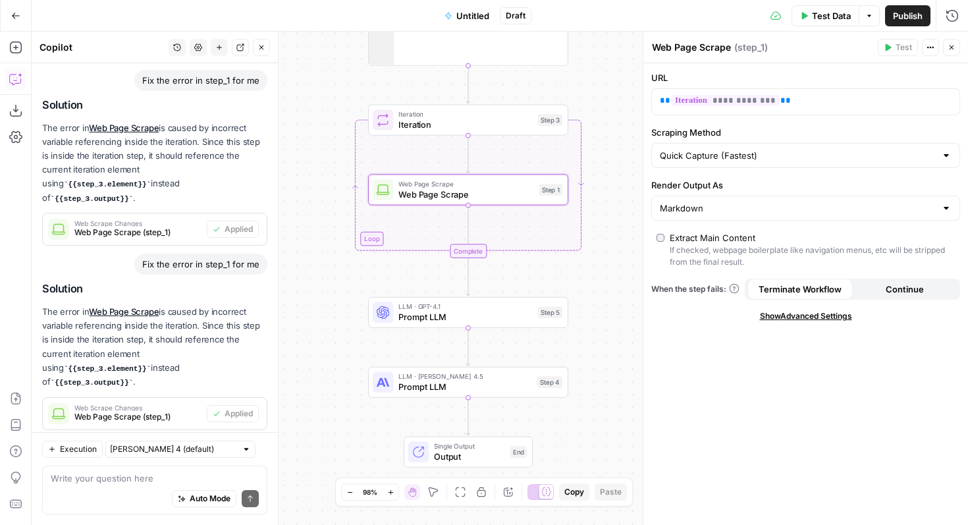
click at [478, 125] on span "Iteration" at bounding box center [466, 124] width 134 height 13
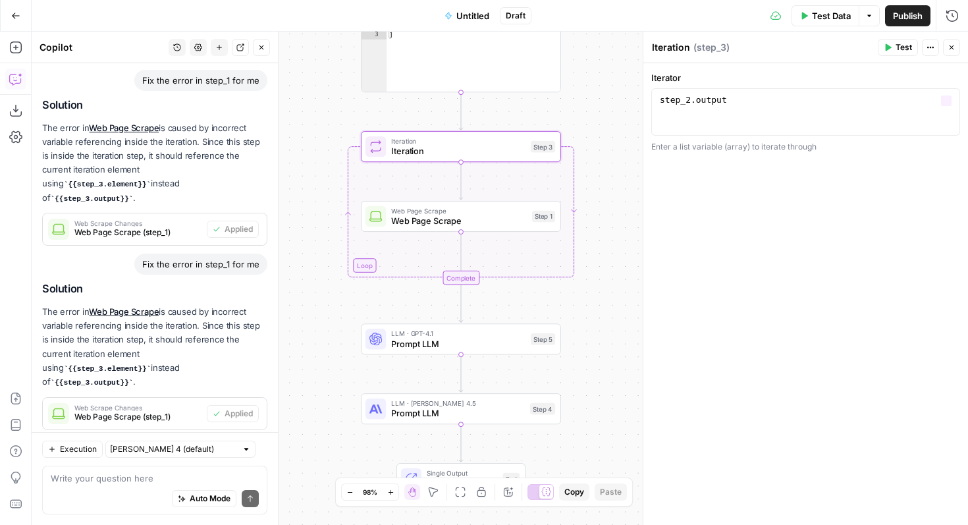
type textarea "**********"
drag, startPoint x: 758, startPoint y: 116, endPoint x: 570, endPoint y: 90, distance: 189.6
click at [570, 90] on body "XeroOps New Home Browse Insights Opportunities Your Data Recent Grids [Xero] Co…" at bounding box center [484, 262] width 968 height 525
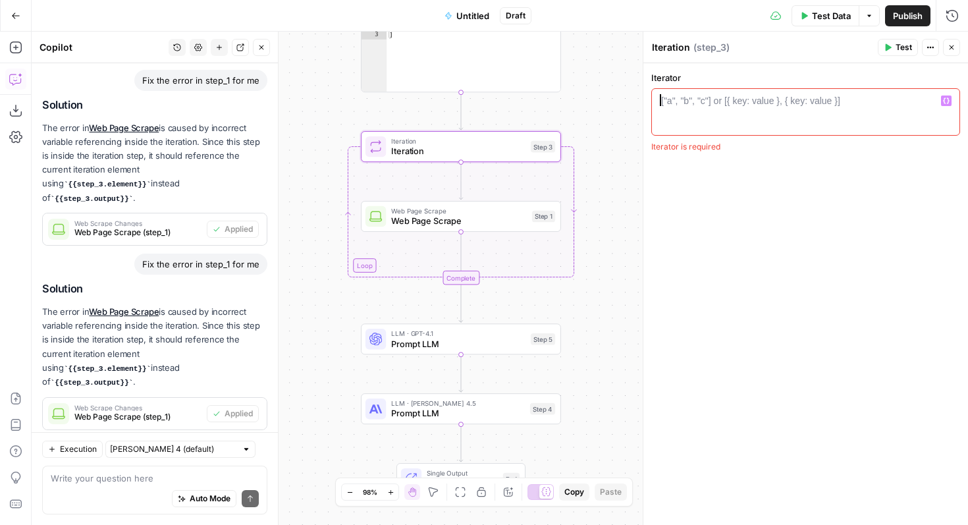
scroll to position [318, 0]
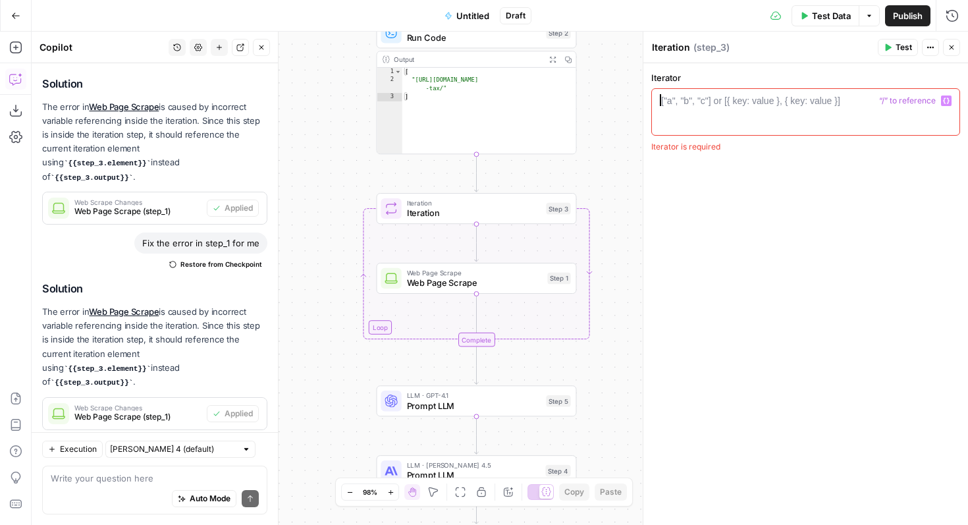
click at [903, 47] on span "Test" at bounding box center [904, 48] width 16 height 12
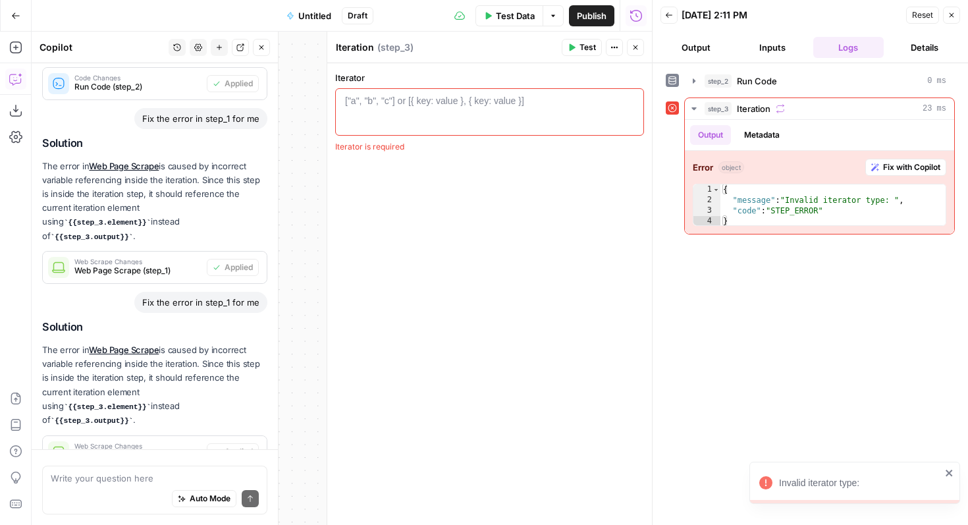
scroll to position [318, 0]
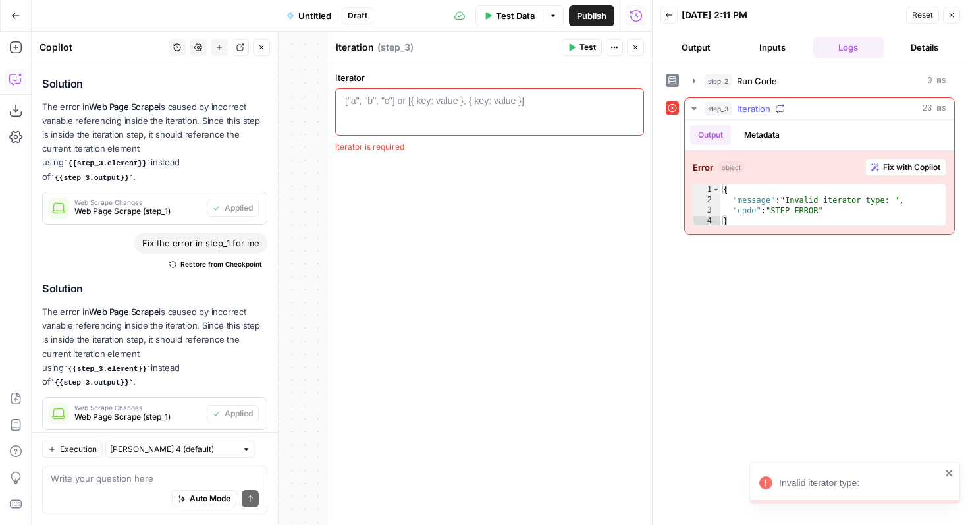
click at [933, 167] on span "Fix with Copilot" at bounding box center [911, 167] width 57 height 12
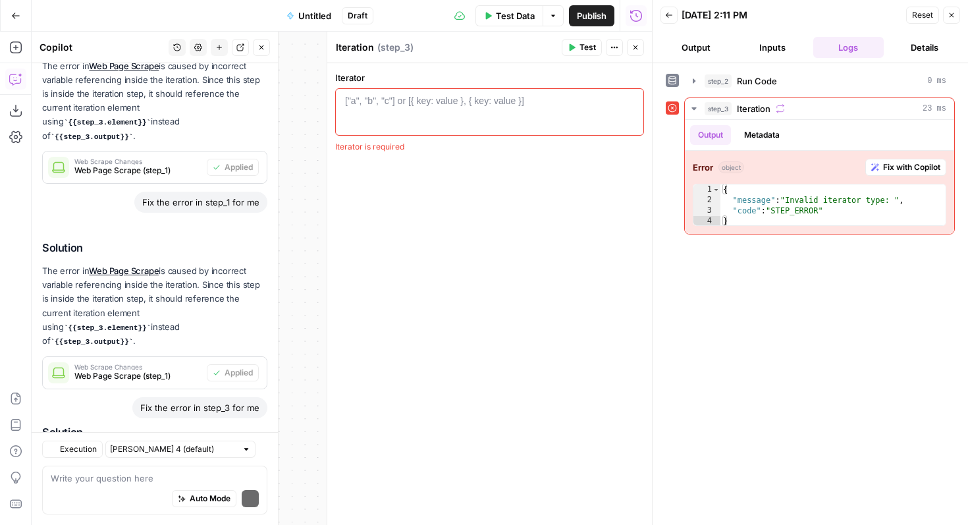
scroll to position [460, 0]
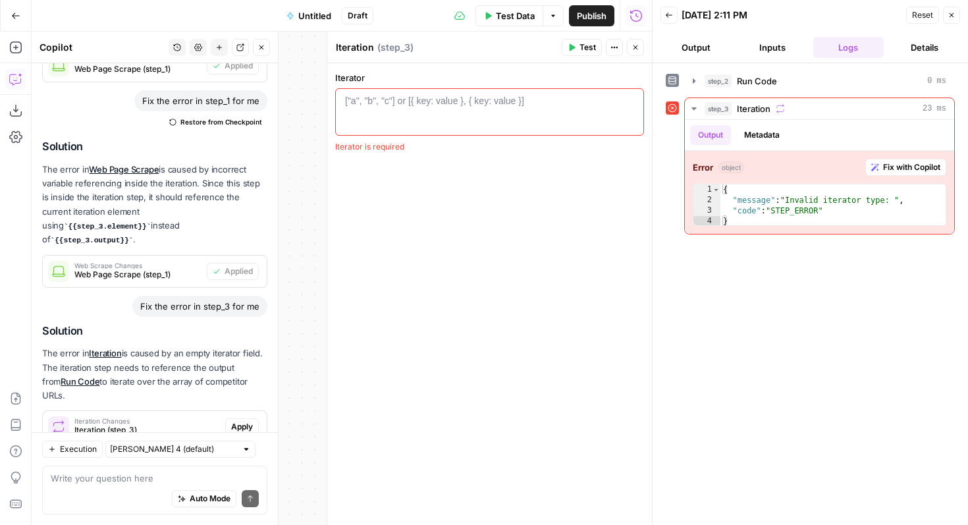
click at [241, 421] on span "Apply" at bounding box center [242, 427] width 22 height 12
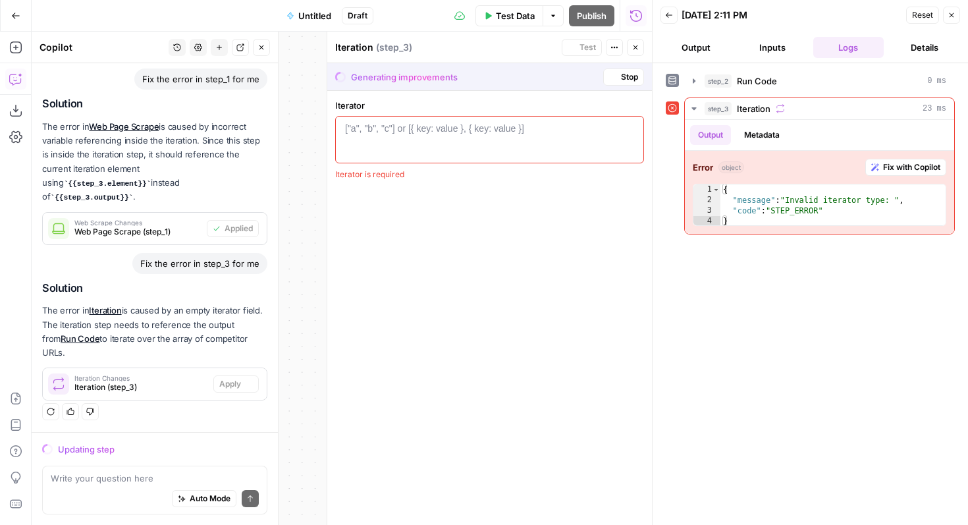
scroll to position [397, 0]
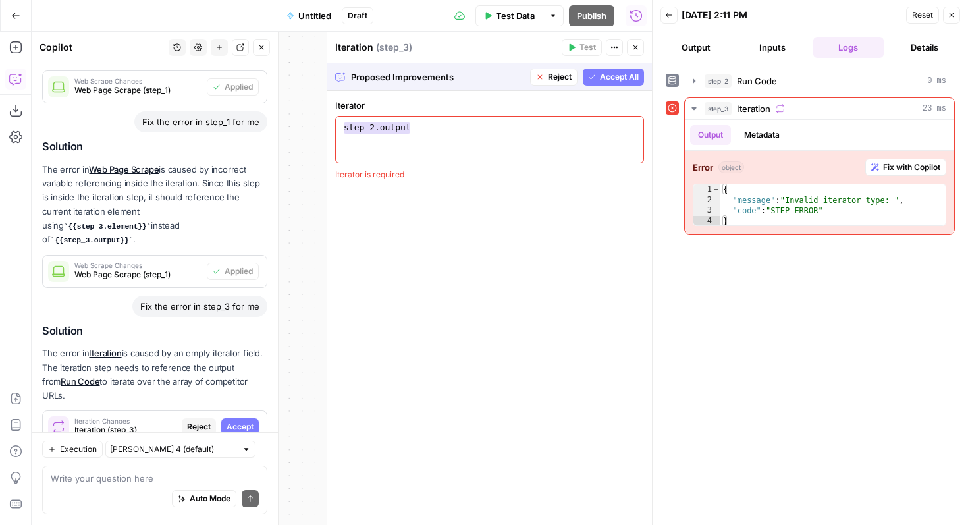
click at [621, 78] on span "Accept All" at bounding box center [619, 77] width 39 height 12
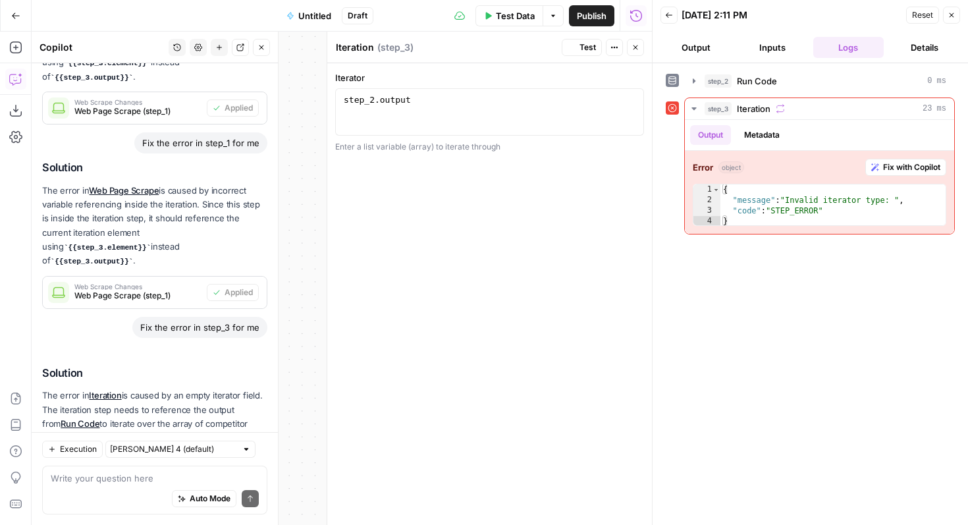
scroll to position [439, 0]
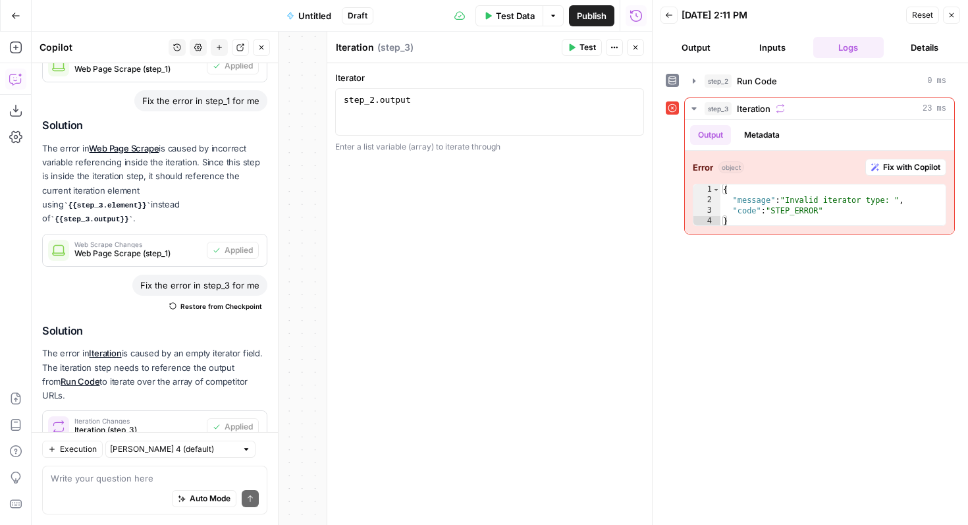
click at [956, 16] on button "Close" at bounding box center [951, 15] width 17 height 17
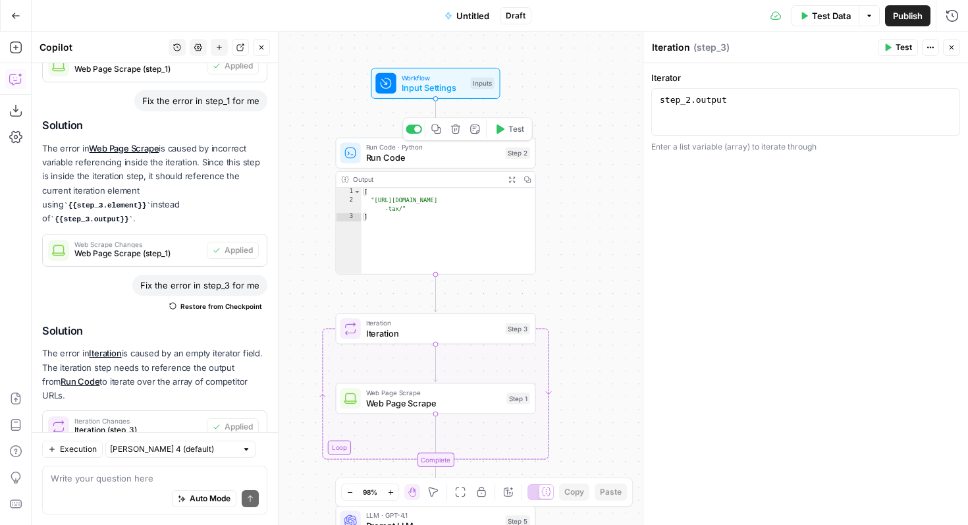
click at [445, 89] on span "Input Settings" at bounding box center [434, 87] width 64 height 13
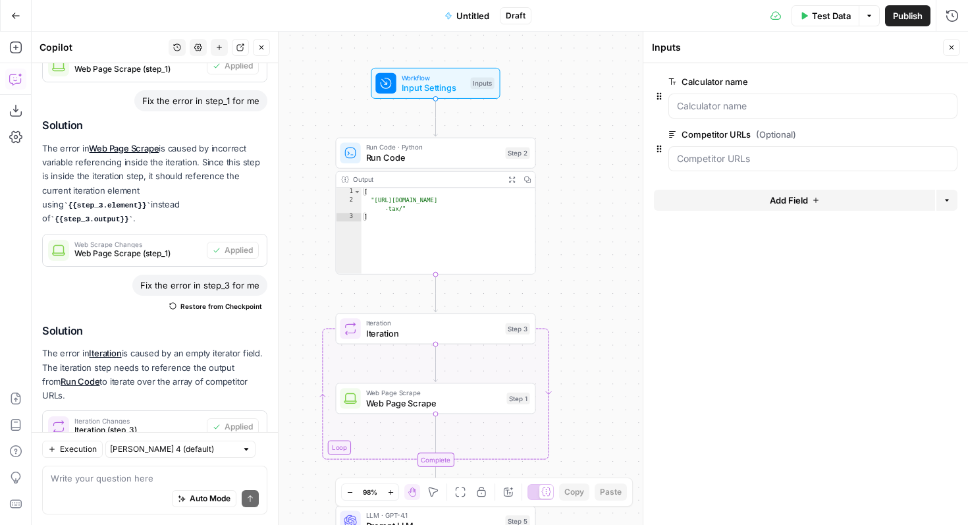
click at [821, 14] on span "Test Data" at bounding box center [831, 15] width 39 height 13
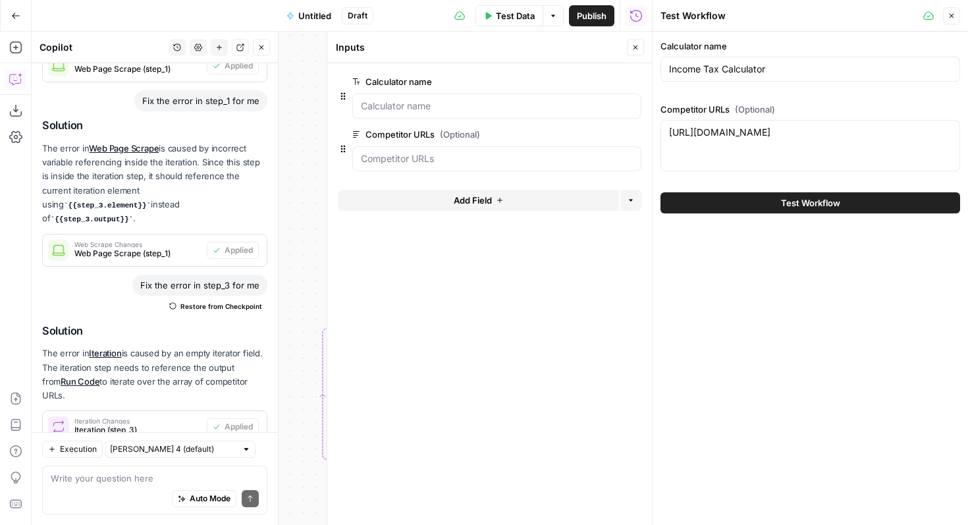
click at [852, 207] on button "Test Workflow" at bounding box center [811, 202] width 300 height 21
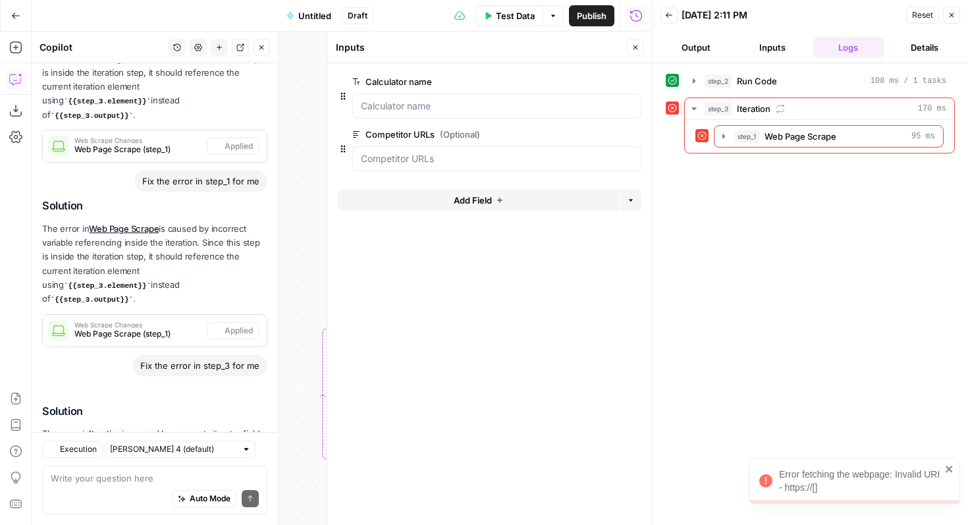
scroll to position [439, 0]
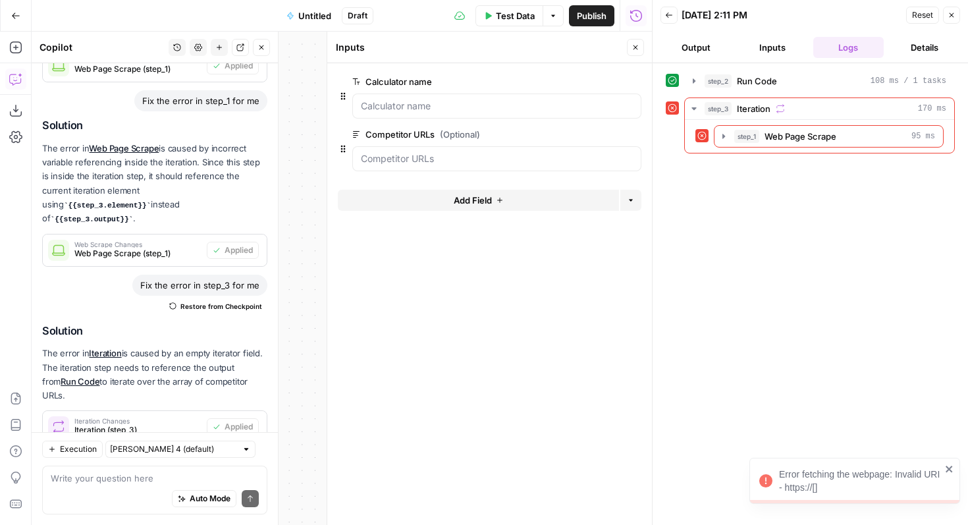
click at [642, 44] on button "Close" at bounding box center [635, 47] width 17 height 17
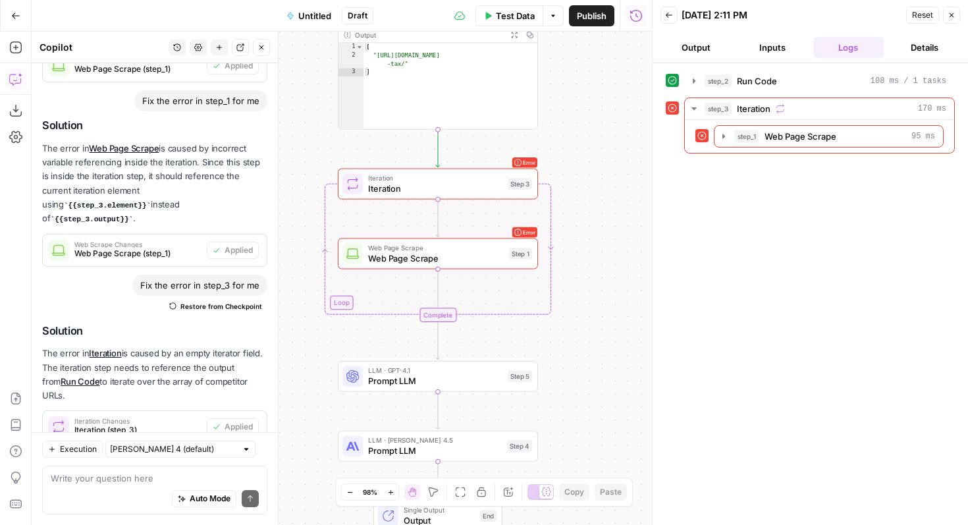
click at [408, 190] on span "Iteration" at bounding box center [435, 188] width 134 height 13
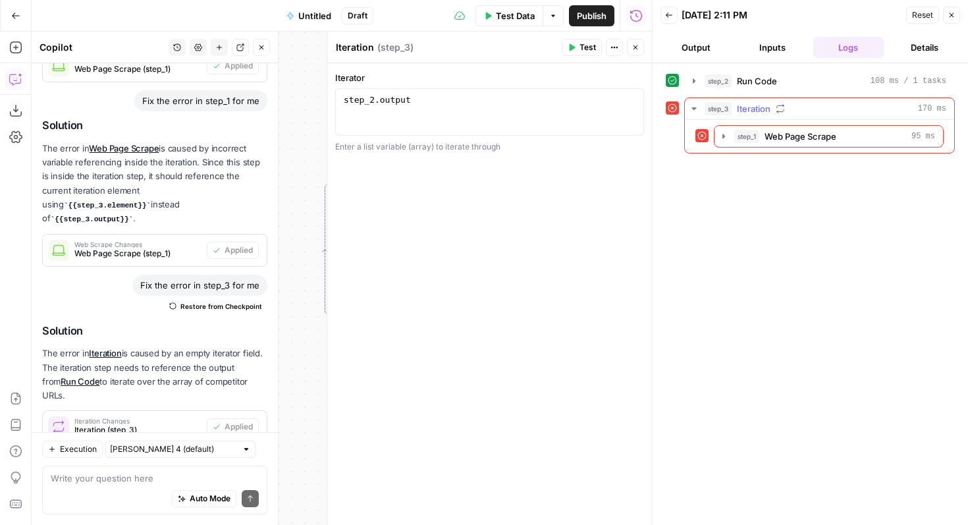
click at [708, 134] on div at bounding box center [702, 135] width 13 height 13
click at [742, 134] on span "step_1" at bounding box center [747, 136] width 25 height 13
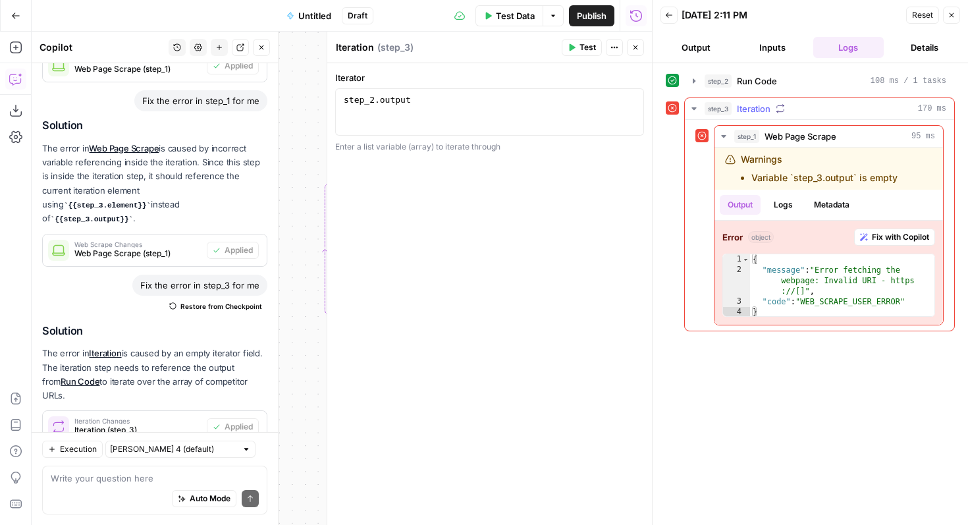
click at [727, 105] on span "step_3" at bounding box center [718, 108] width 27 height 13
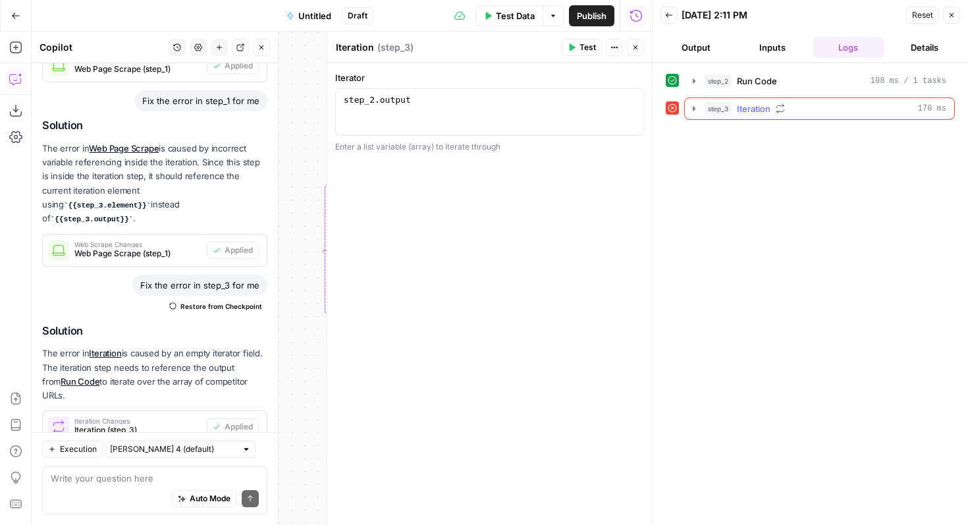
click at [727, 105] on span "step_3" at bounding box center [718, 108] width 27 height 13
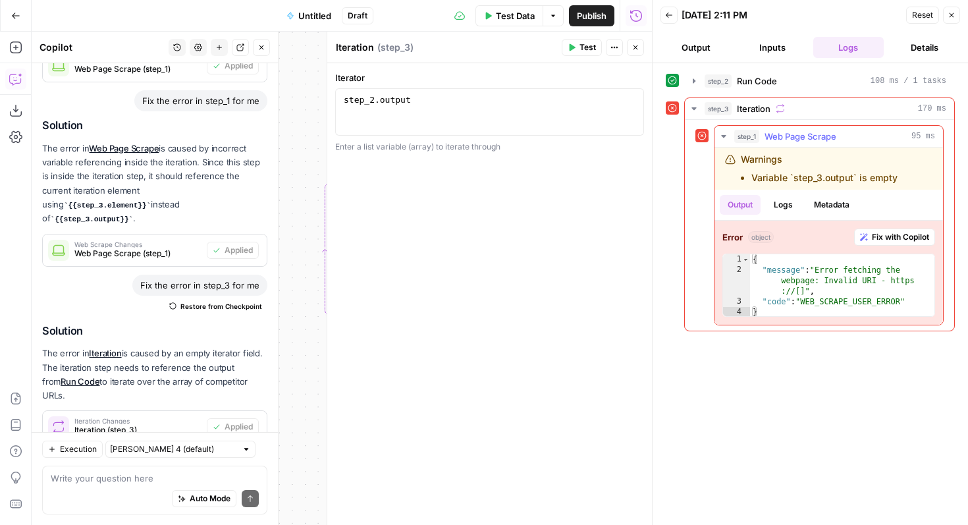
click at [885, 240] on span "Fix with Copilot" at bounding box center [900, 237] width 57 height 12
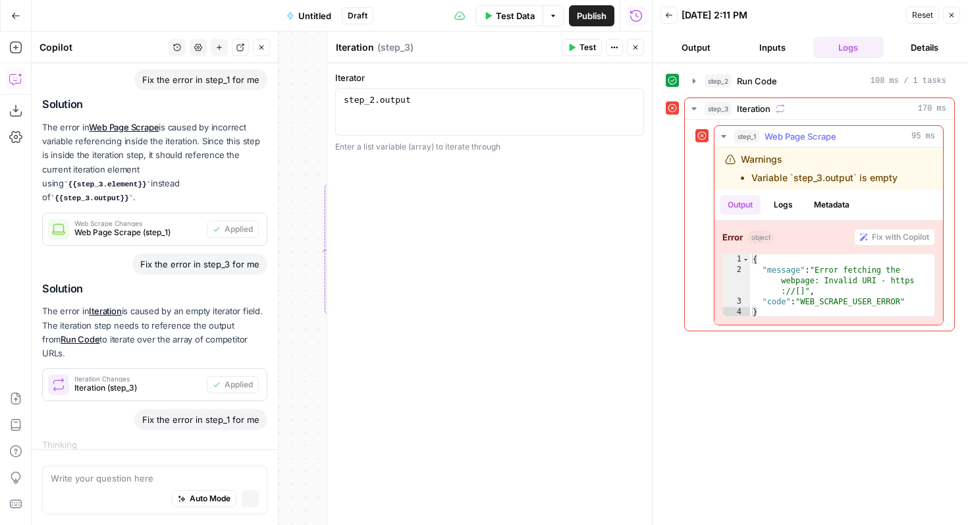
scroll to position [408, 0]
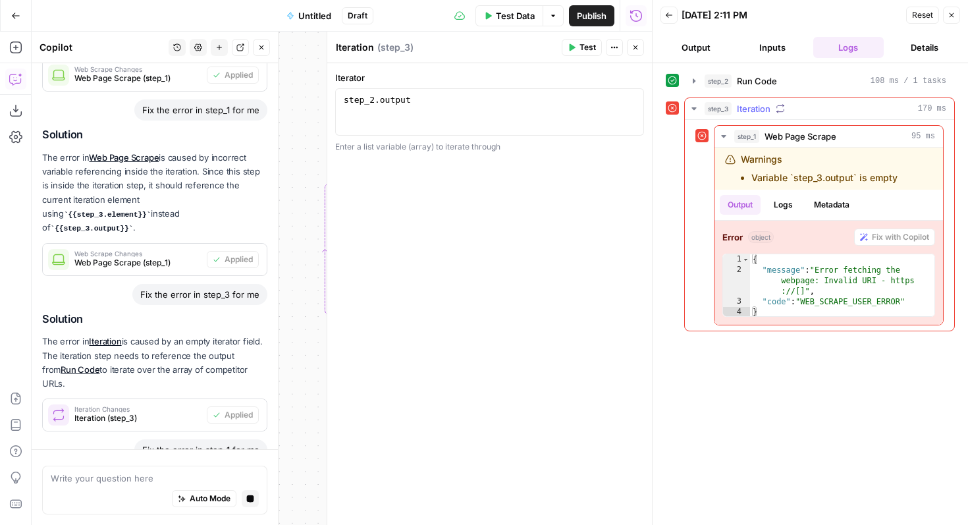
click at [748, 108] on span "Iteration" at bounding box center [754, 108] width 34 height 13
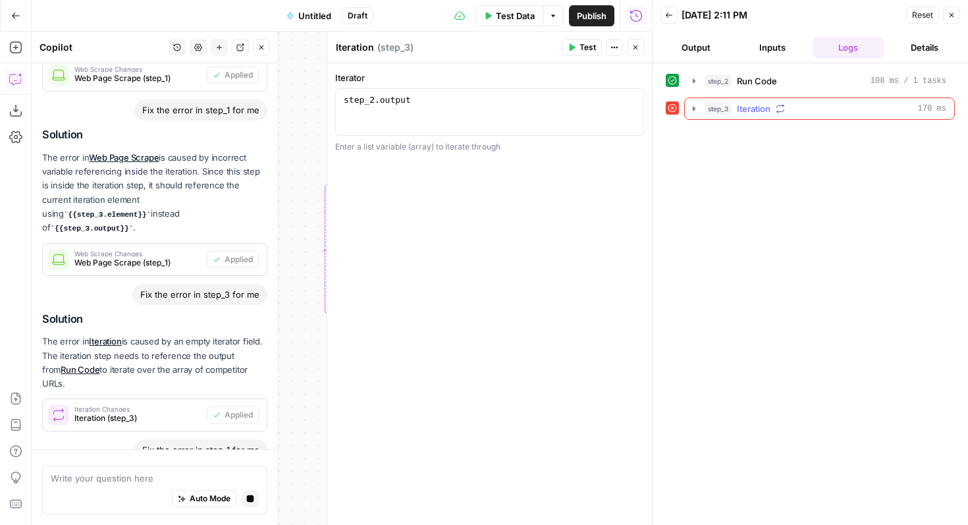
click at [744, 111] on span "Iteration" at bounding box center [754, 108] width 34 height 13
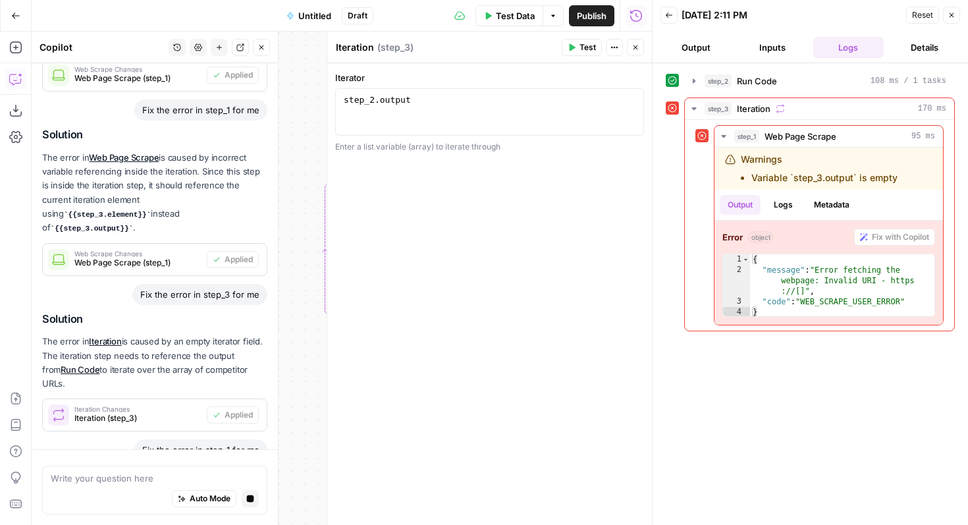
click at [667, 107] on div at bounding box center [672, 107] width 13 height 13
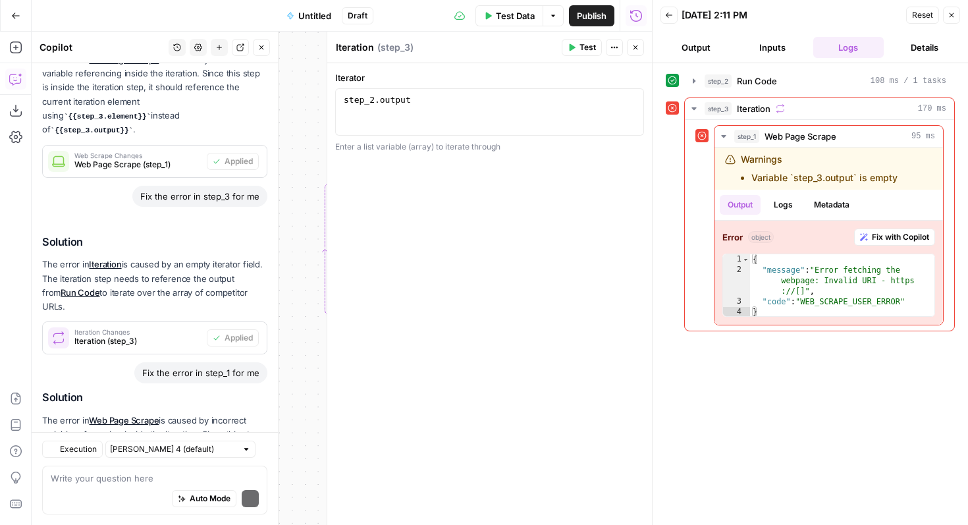
scroll to position [608, 0]
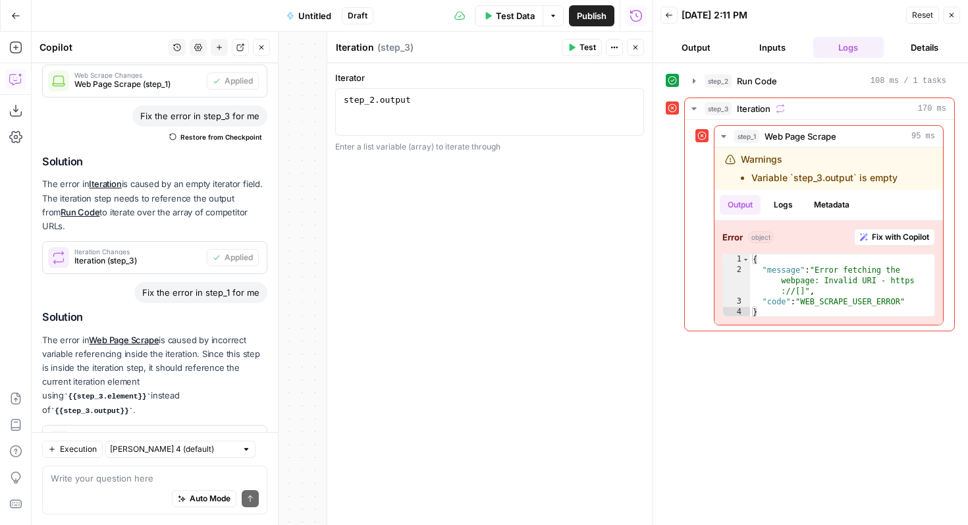
click at [245, 435] on span "Apply" at bounding box center [242, 441] width 22 height 12
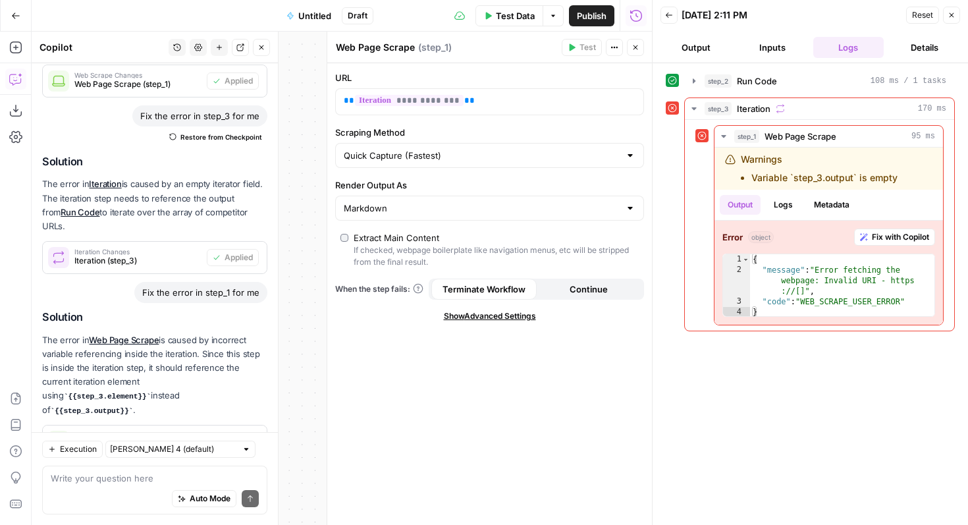
click at [534, 24] on button "Test Data" at bounding box center [510, 15] width 68 height 21
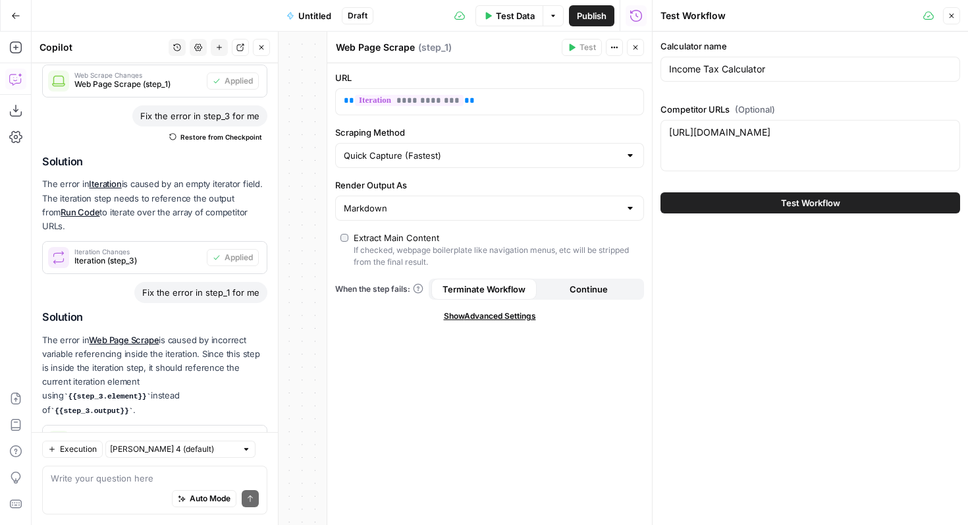
click at [754, 201] on button "Test Workflow" at bounding box center [811, 202] width 300 height 21
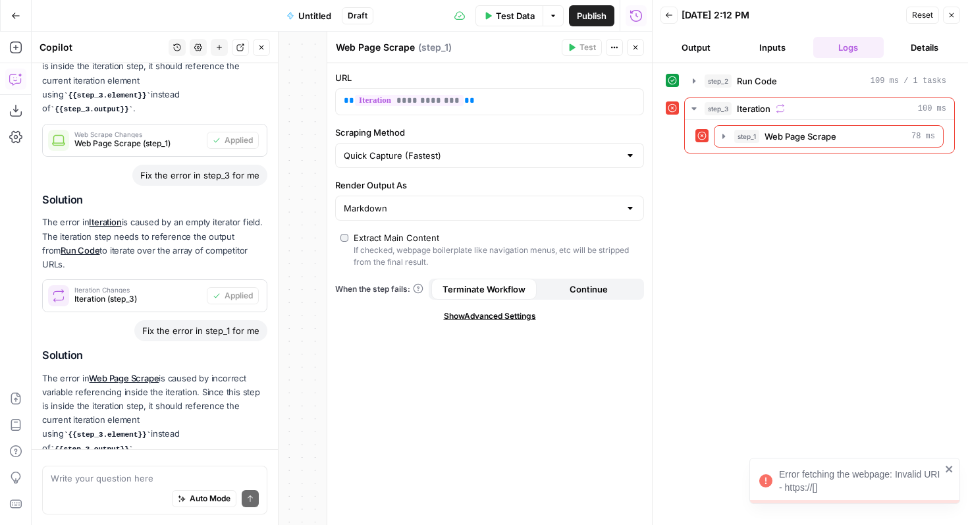
scroll to position [608, 0]
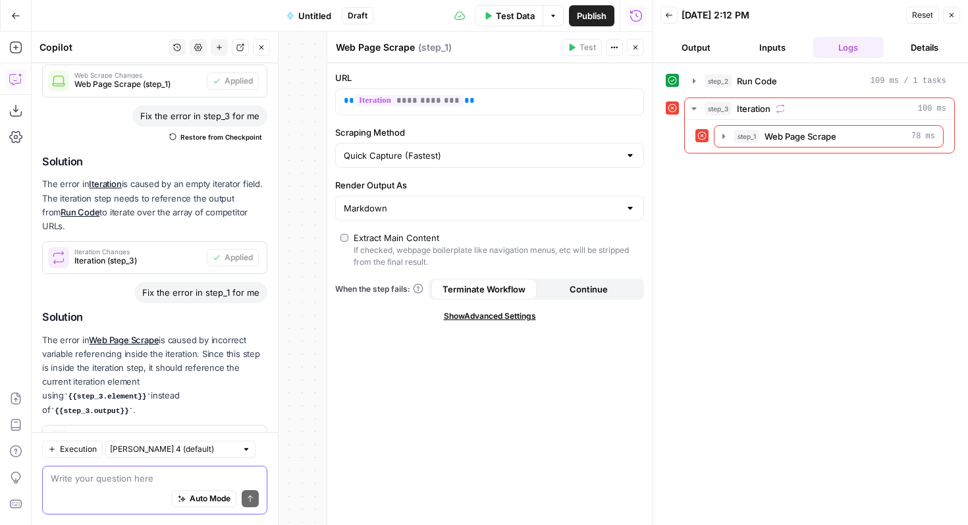
click at [204, 493] on span "Auto Mode" at bounding box center [210, 499] width 41 height 12
click at [209, 506] on button "Auto Mode" at bounding box center [204, 498] width 65 height 17
click at [954, 12] on icon "button" at bounding box center [952, 15] width 8 height 8
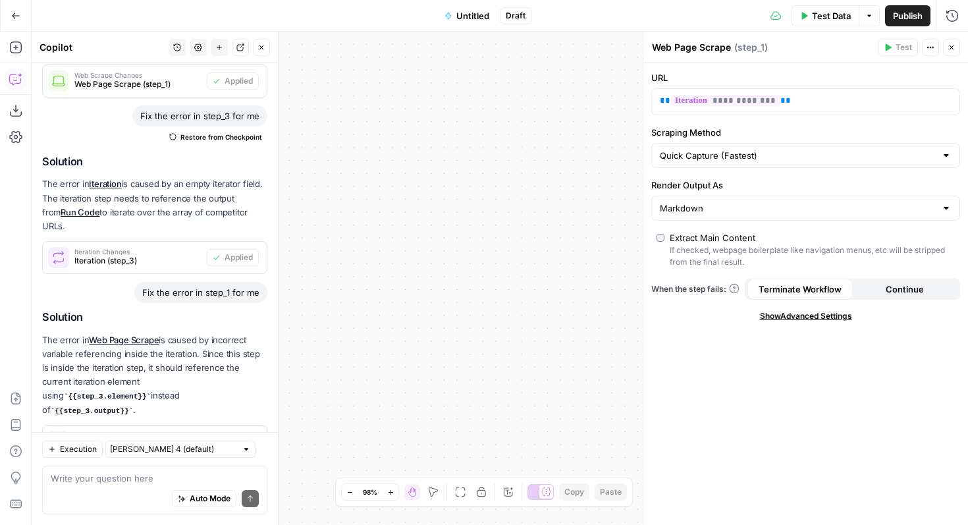
click at [954, 47] on icon "button" at bounding box center [952, 47] width 8 height 8
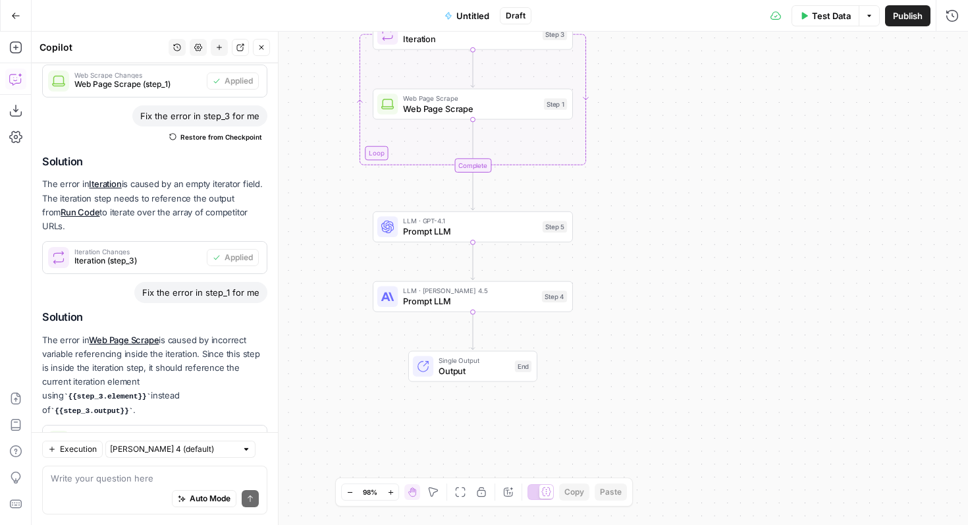
click at [544, 497] on icon at bounding box center [547, 492] width 10 height 10
click at [544, 497] on div at bounding box center [541, 492] width 26 height 16
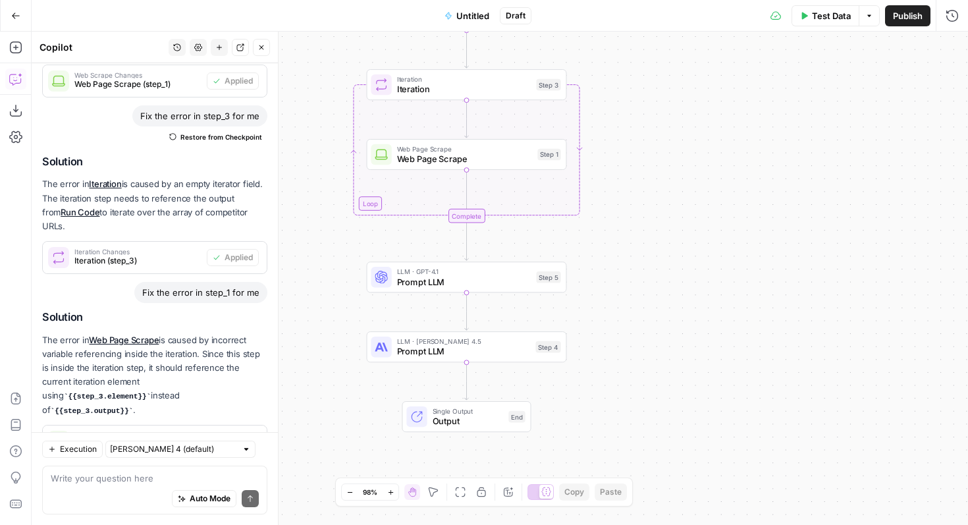
click at [113, 494] on div "Auto Mode Send" at bounding box center [155, 499] width 208 height 29
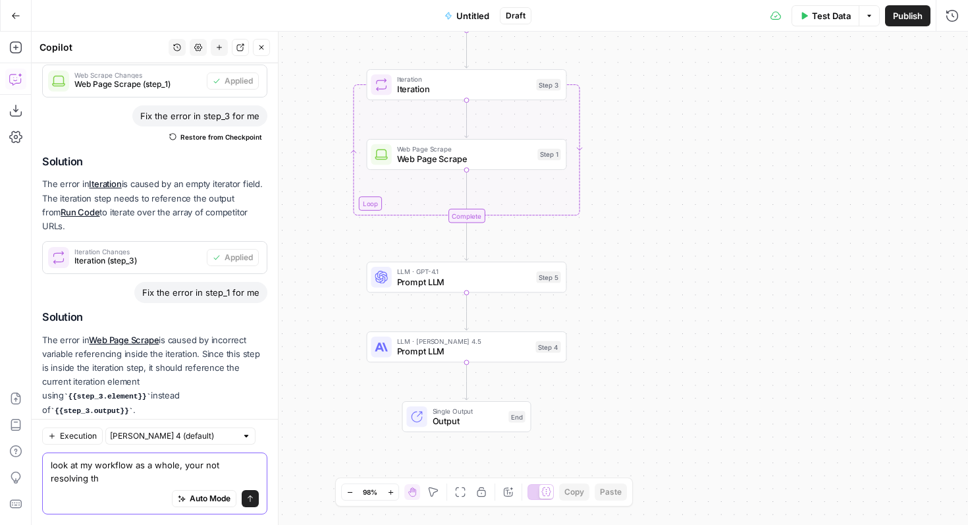
scroll to position [621, 0]
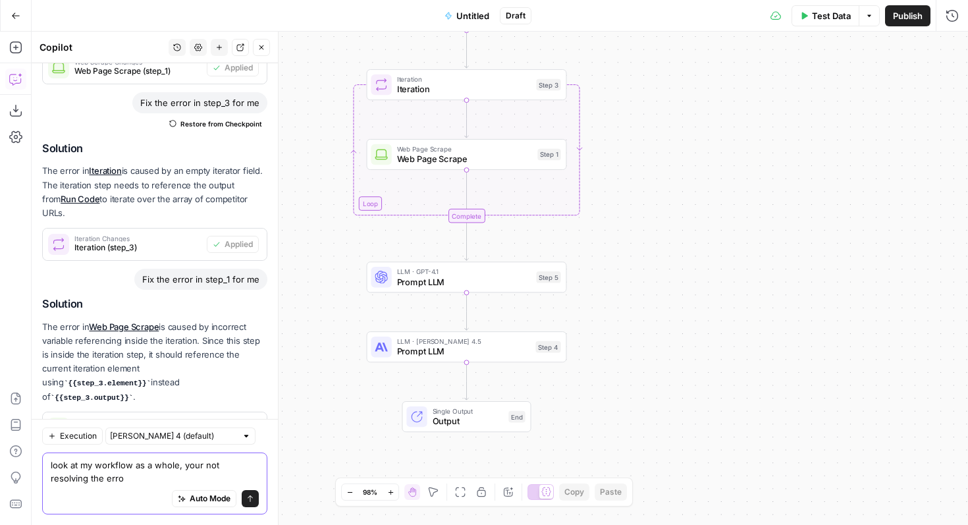
type textarea "look at my workflow as a whole, your not resolving the error"
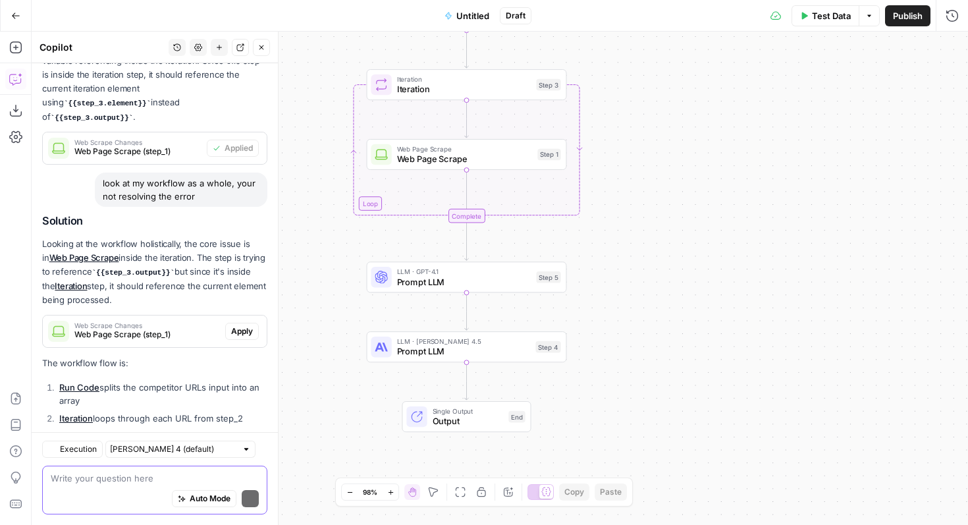
scroll to position [982, 0]
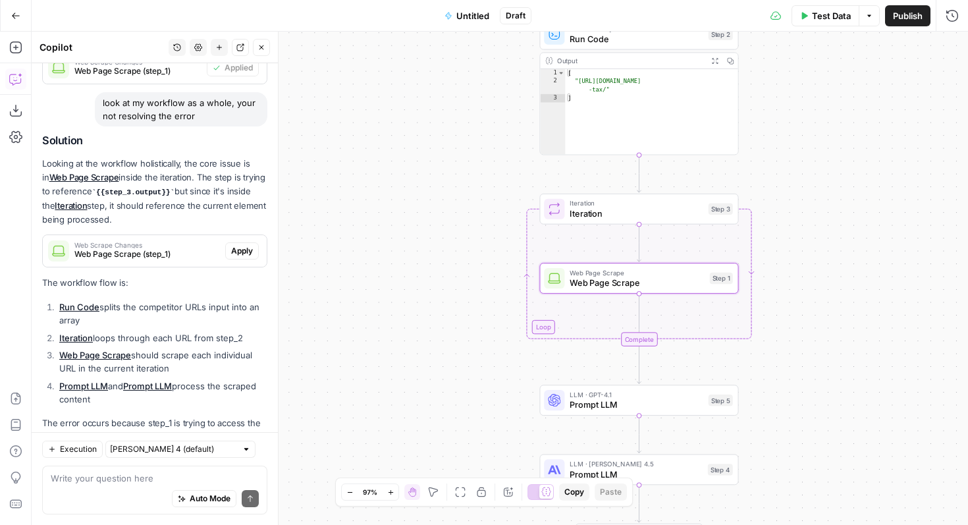
click at [250, 245] on span "Apply" at bounding box center [242, 251] width 22 height 12
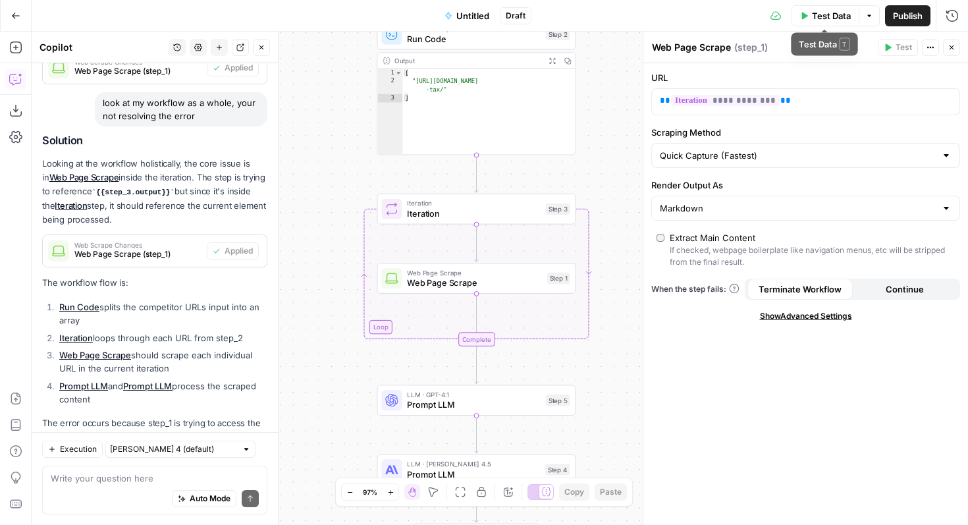
click at [855, 20] on button "Test Data" at bounding box center [826, 15] width 68 height 21
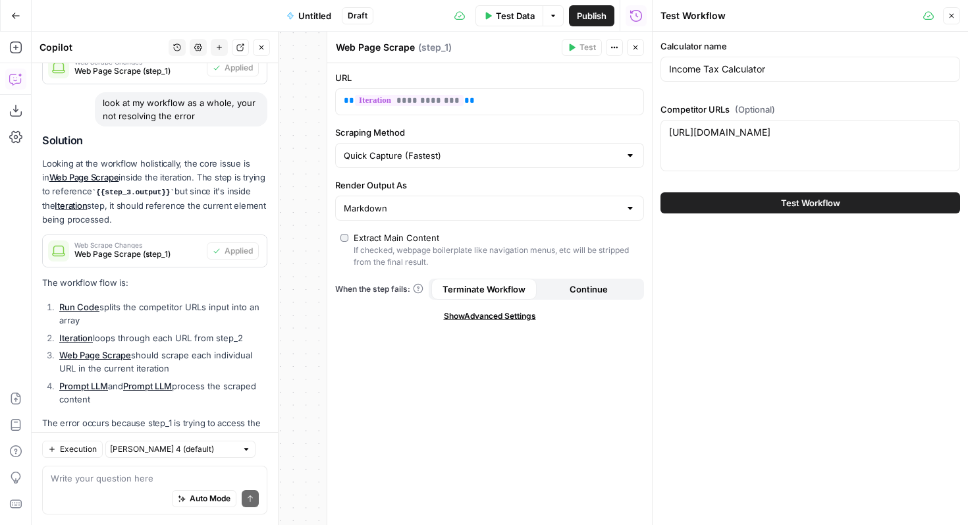
click at [845, 205] on button "Test Workflow" at bounding box center [811, 202] width 300 height 21
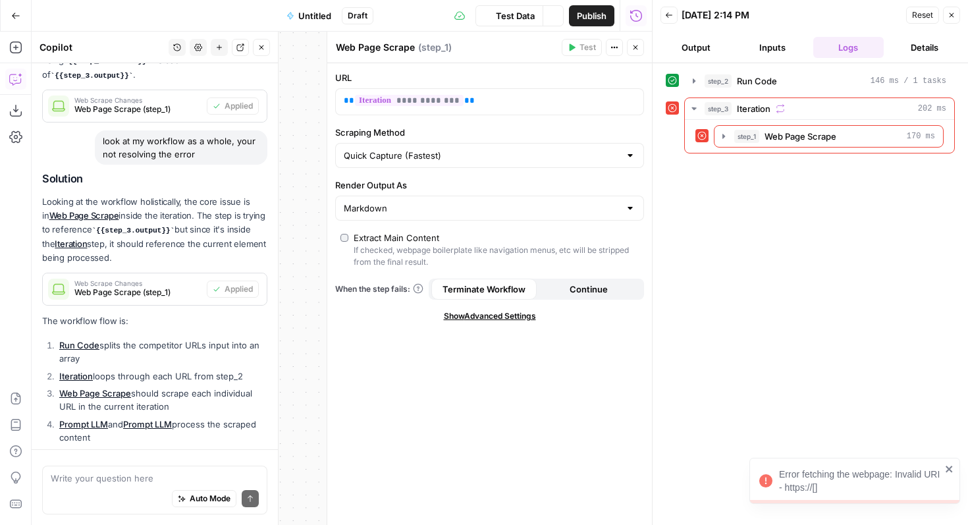
scroll to position [982, 0]
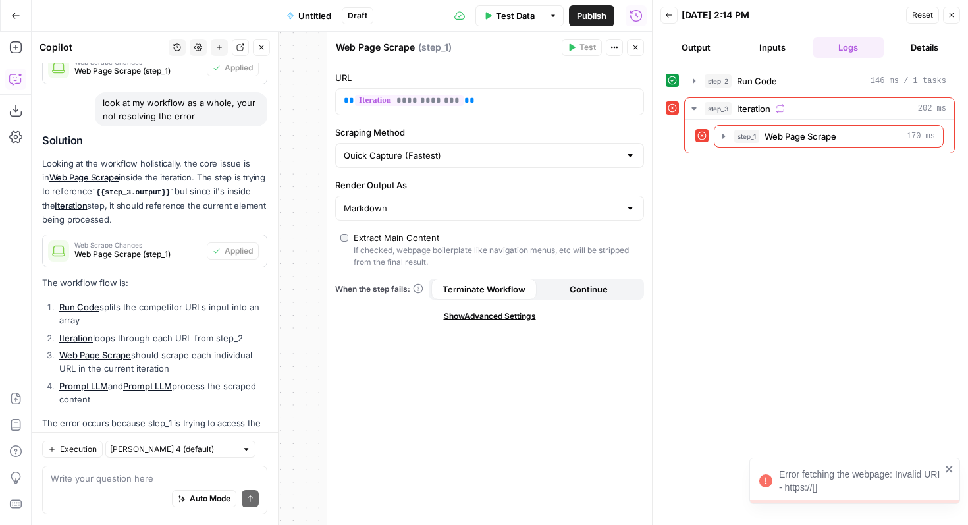
click at [880, 481] on div "Error fetching the webpage: Invalid URI - https://[]" at bounding box center [860, 481] width 162 height 26
click at [838, 144] on button "step_1 Web Page Scrape 170 ms" at bounding box center [829, 136] width 229 height 21
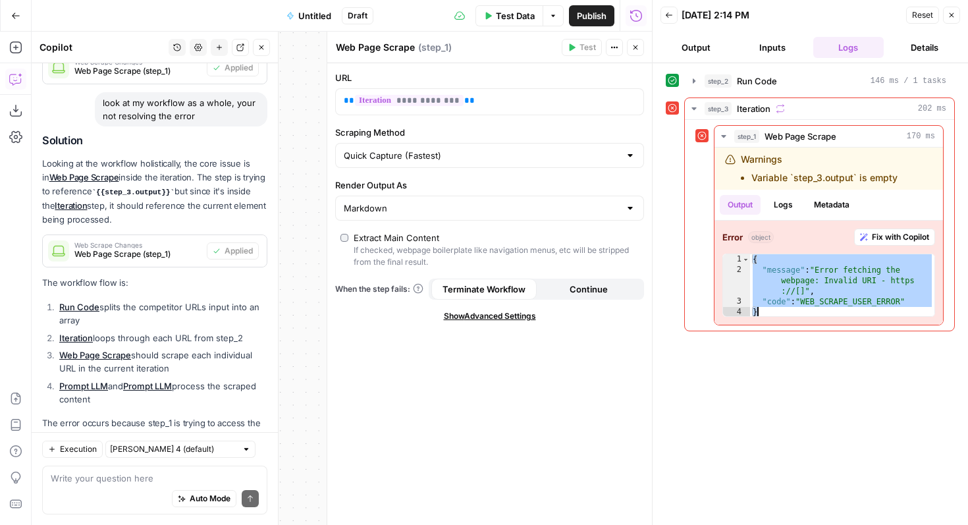
drag, startPoint x: 752, startPoint y: 259, endPoint x: 800, endPoint y: 339, distance: 93.1
click at [800, 339] on div "step_2 Run Code 146 ms / 1 tasks step_3 Iteration 202 ms step_1 Web Page Scrape…" at bounding box center [810, 294] width 289 height 449
type textarea "**********"
click at [105, 484] on textarea at bounding box center [155, 478] width 208 height 13
paste textarea "{ "message": "Error fetching the webpage: Invalid URI - https://[]", "code": "W…"
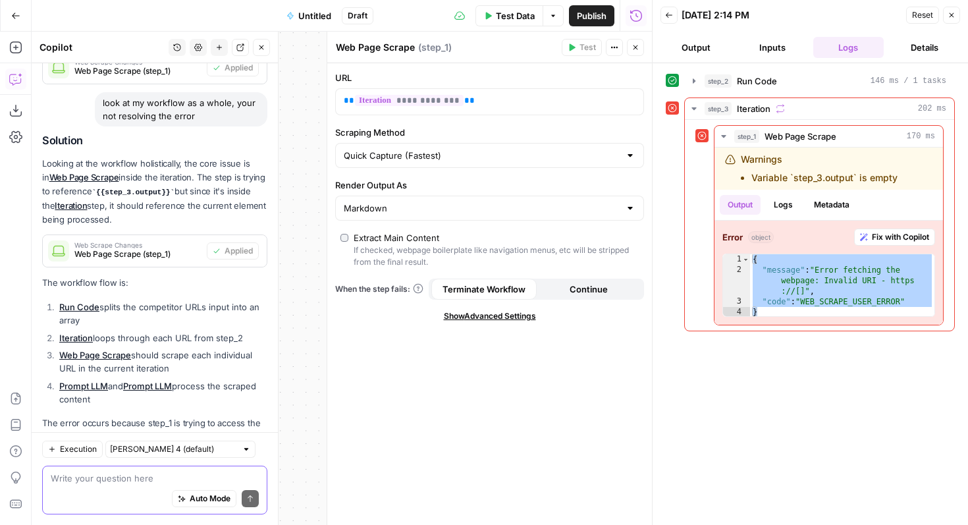
type textarea "{ "message": "Error fetching the webpage: Invalid URI - https://[]", "code": "W…"
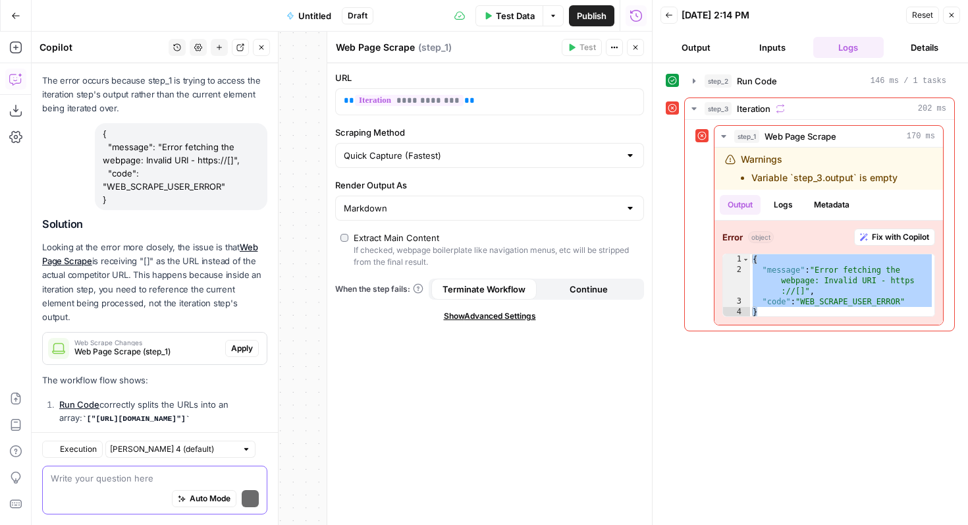
scroll to position [1405, 0]
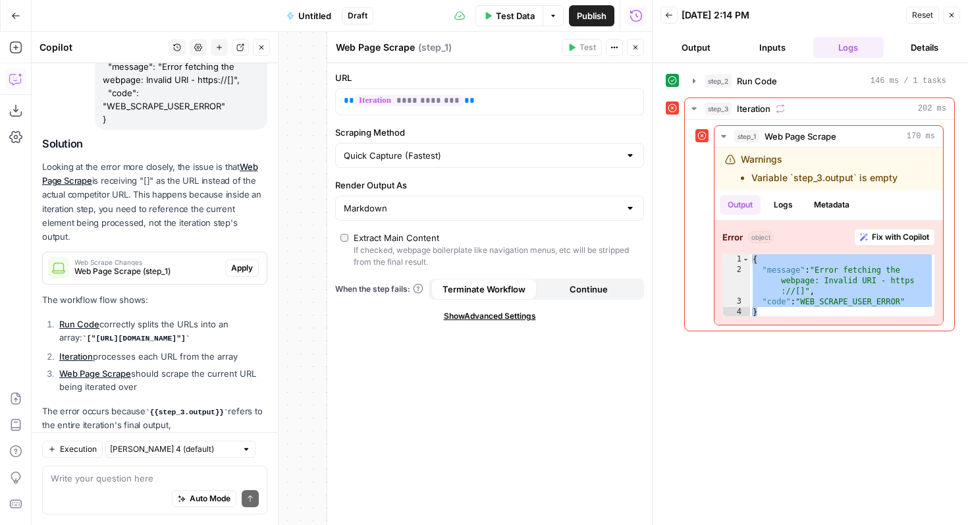
click at [242, 262] on span "Apply" at bounding box center [242, 268] width 22 height 12
click at [146, 265] on span "Web Page Scrape (step_1)" at bounding box center [137, 271] width 127 height 12
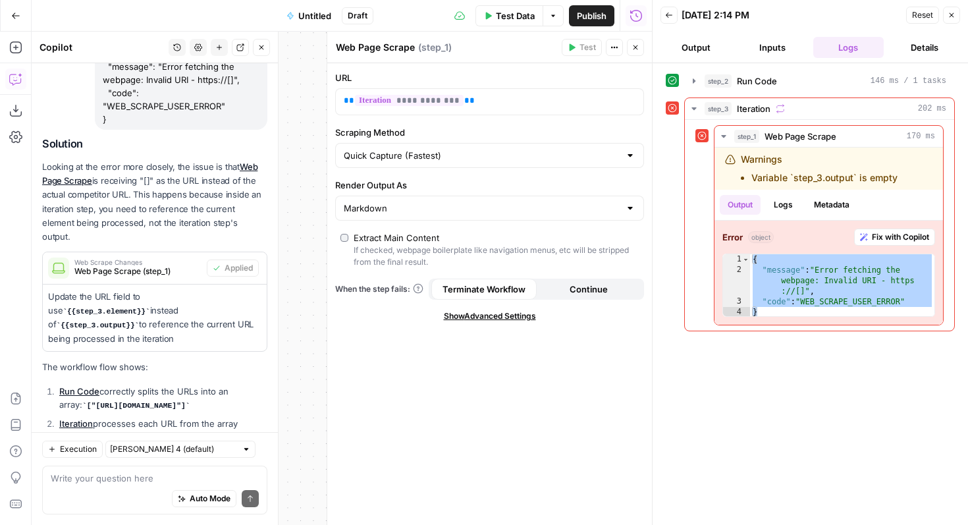
scroll to position [1458, 0]
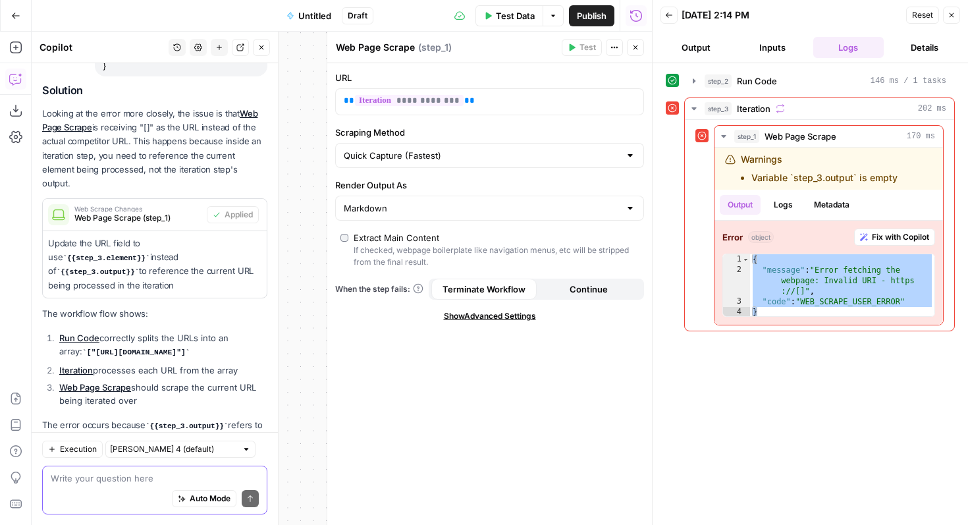
click at [152, 477] on textarea at bounding box center [155, 478] width 208 height 13
type textarea "your changes arent fixing anything"
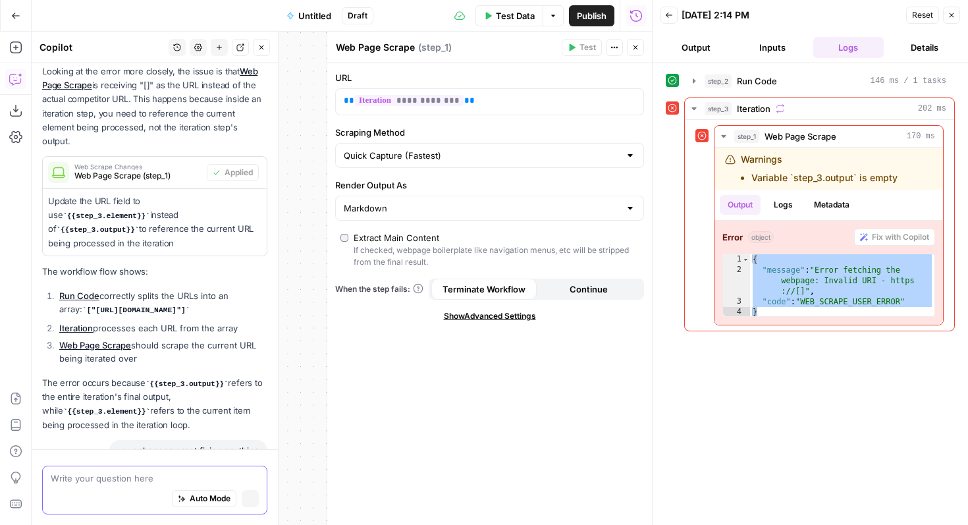
scroll to position [1428, 0]
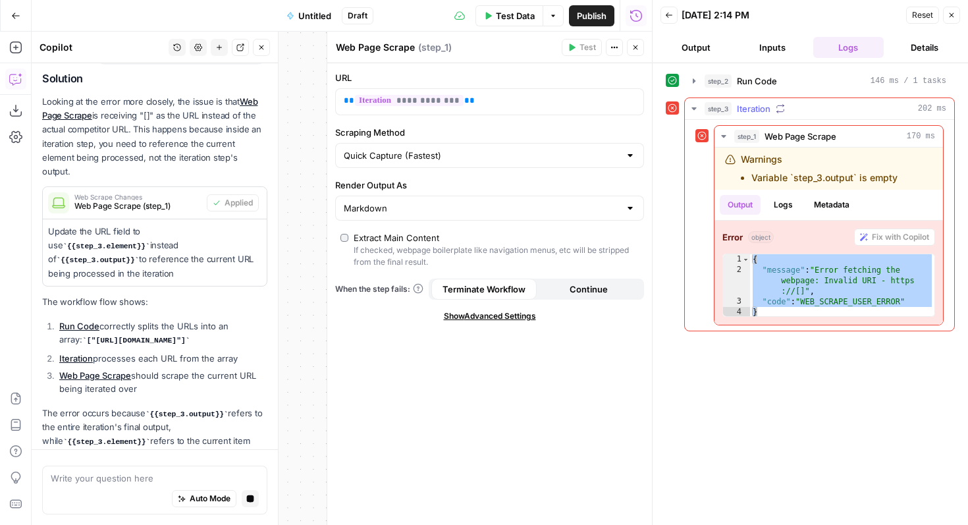
click at [781, 109] on icon "button" at bounding box center [780, 108] width 9 height 9
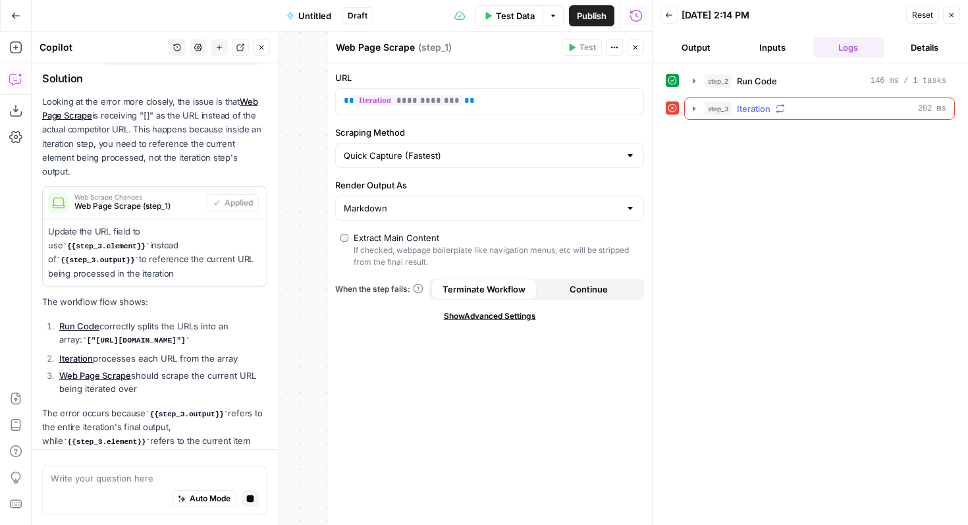
click at [780, 109] on icon "button" at bounding box center [780, 108] width 9 height 9
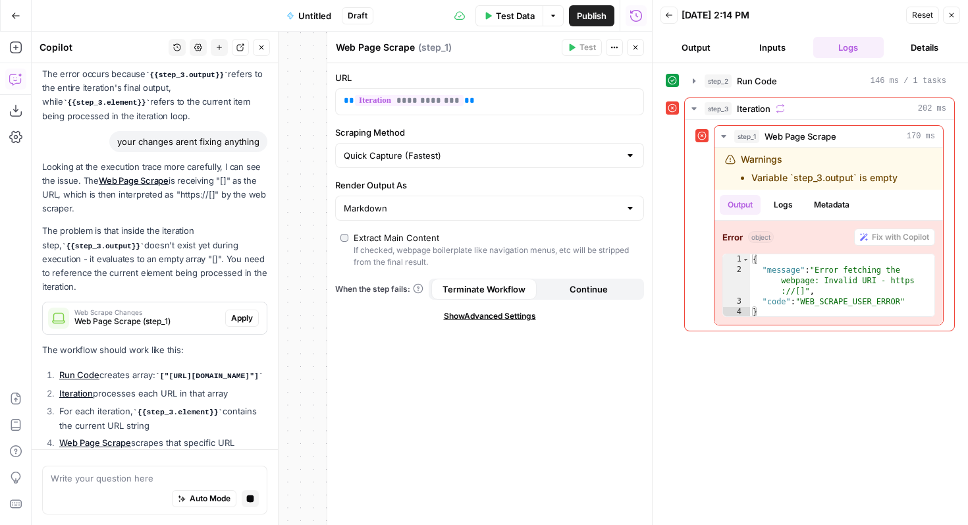
scroll to position [1847, 0]
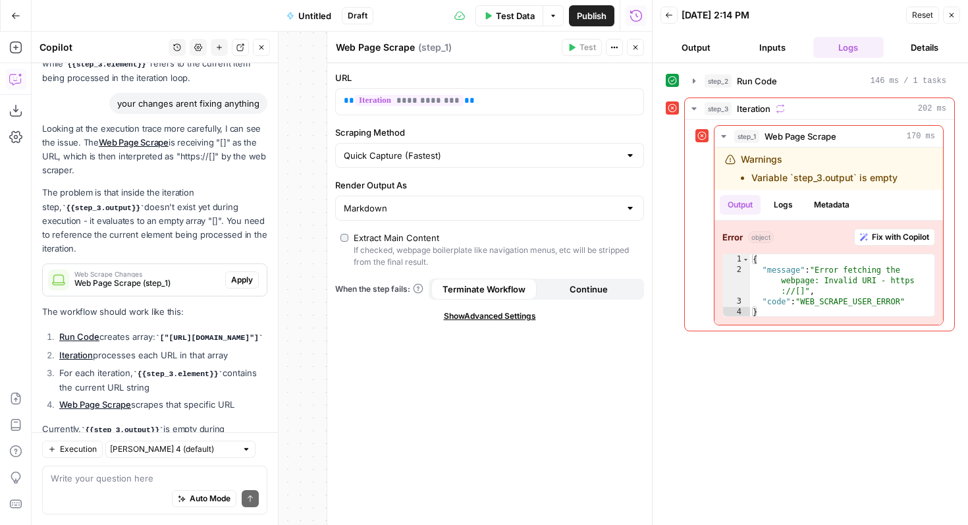
click at [244, 274] on span "Apply" at bounding box center [242, 280] width 22 height 12
click at [512, 13] on span "Test Data" at bounding box center [515, 15] width 39 height 13
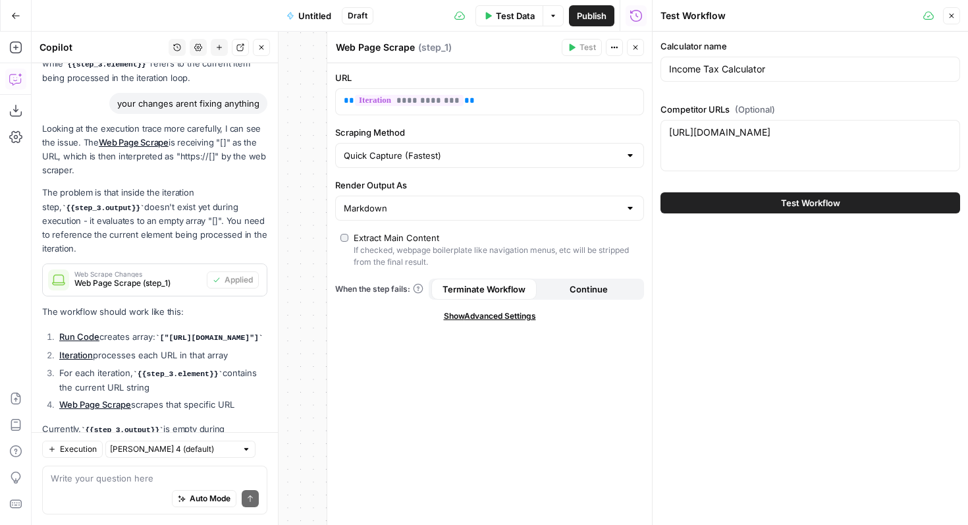
click at [752, 215] on div "Test Workflow" at bounding box center [811, 202] width 300 height 37
click at [745, 198] on button "Test Workflow" at bounding box center [811, 202] width 300 height 21
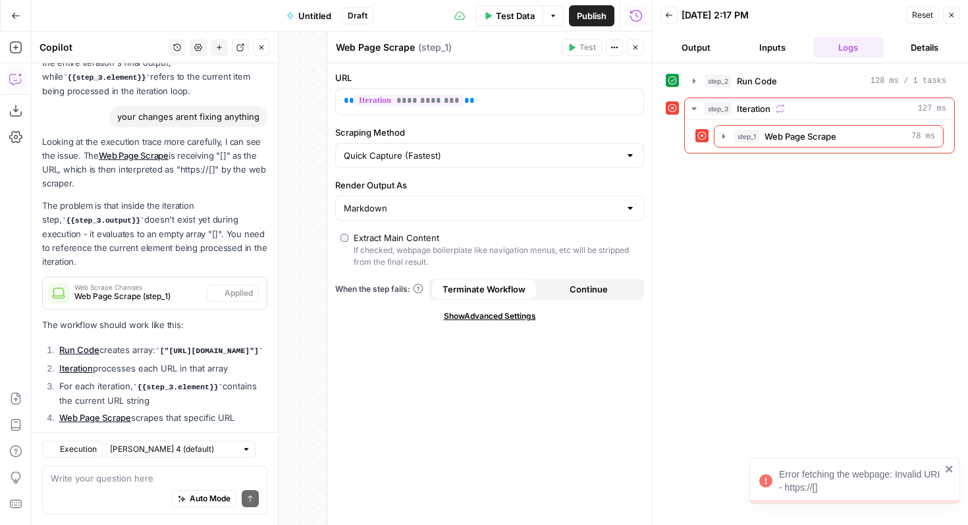
scroll to position [1794, 0]
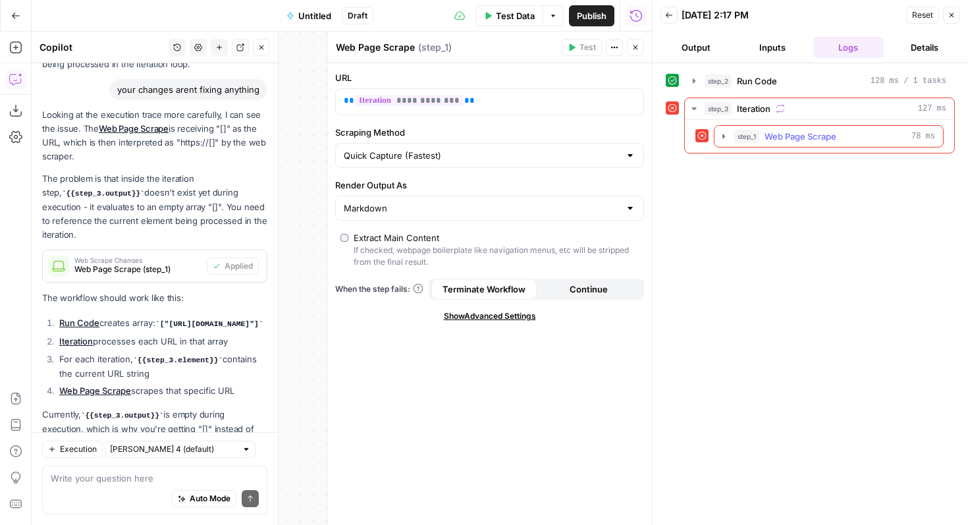
click at [790, 145] on button "step_1 Web Page Scrape 78 ms" at bounding box center [829, 136] width 229 height 21
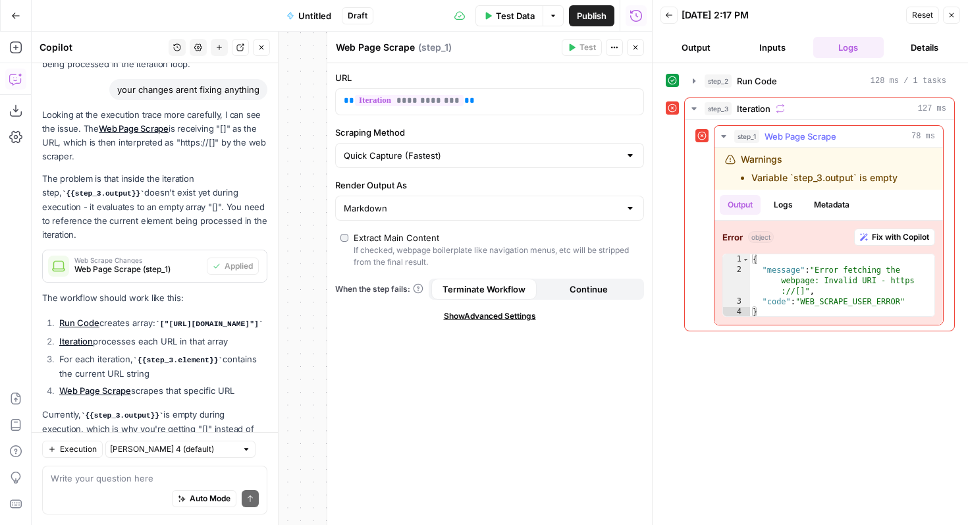
drag, startPoint x: 916, startPoint y: 179, endPoint x: 731, endPoint y: 160, distance: 185.4
click at [731, 160] on div "Warnings Variable `step_3.output` is empty" at bounding box center [829, 169] width 229 height 42
click at [892, 238] on span "Fix with Copilot" at bounding box center [900, 237] width 57 height 12
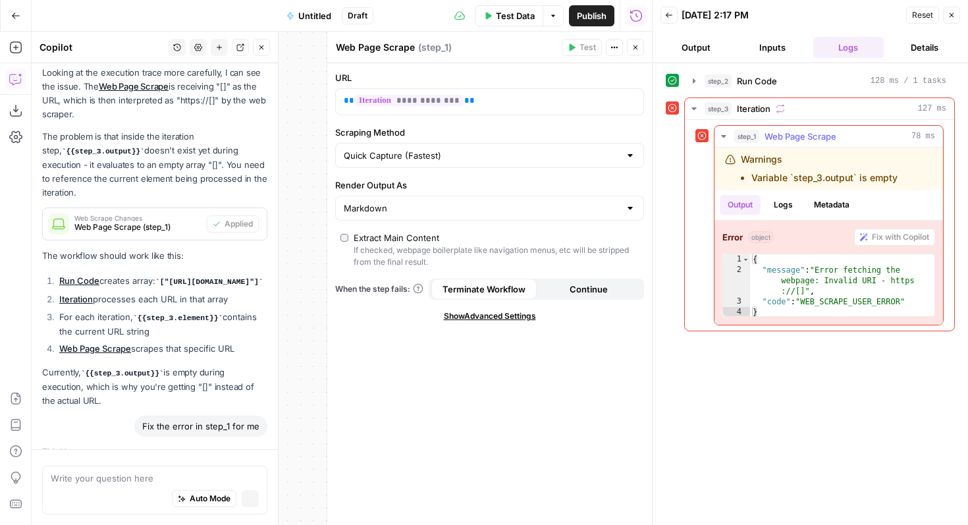
scroll to position [1764, 0]
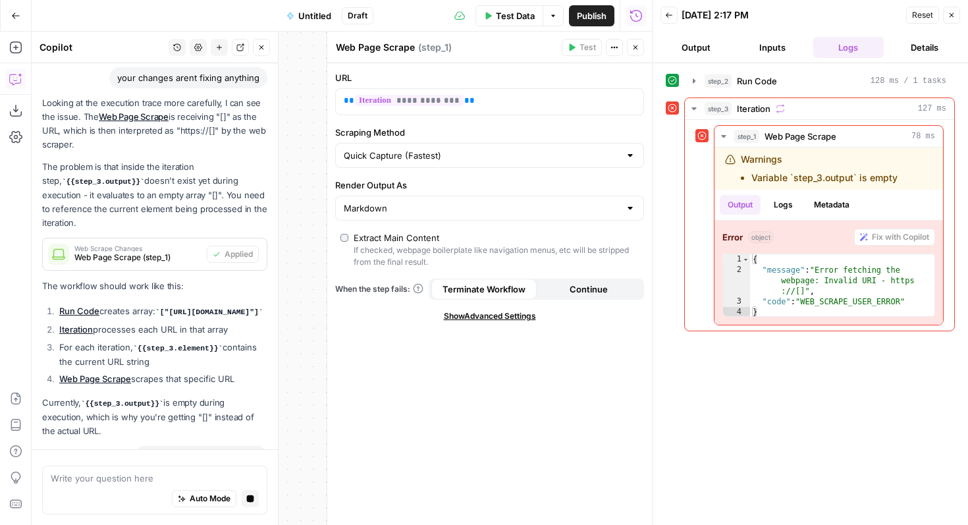
click at [431, 48] on span "( step_1 )" at bounding box center [435, 47] width 34 height 13
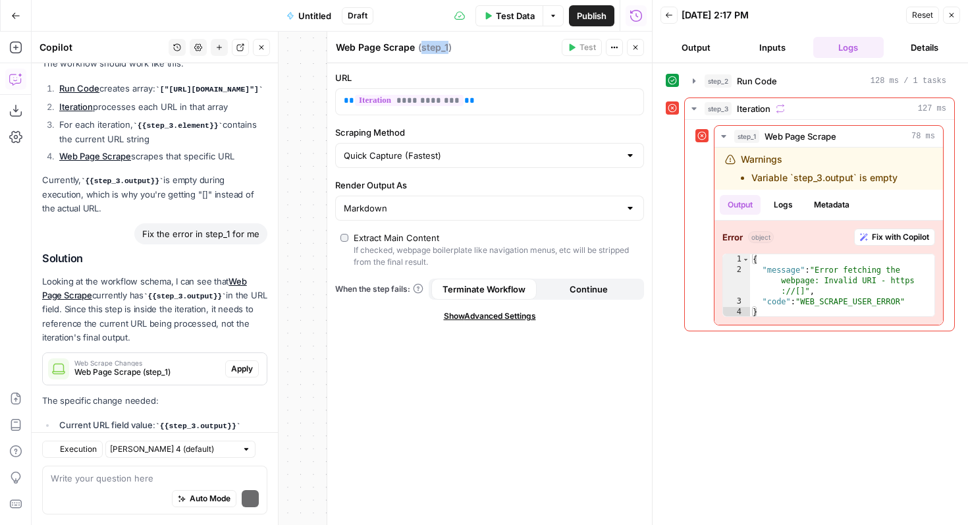
scroll to position [2109, 0]
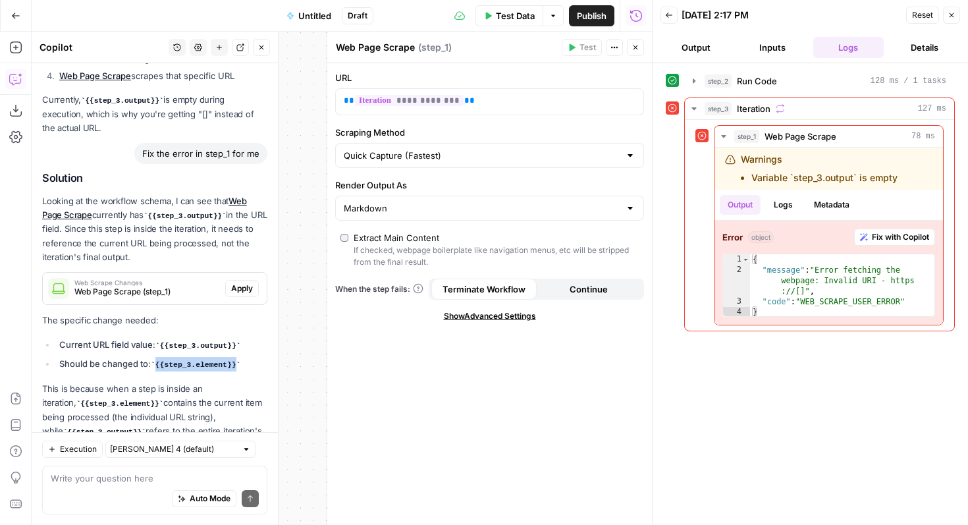
drag, startPoint x: 158, startPoint y: 314, endPoint x: 242, endPoint y: 316, distance: 83.7
click at [240, 361] on code "{{step_3.element}}" at bounding box center [196, 365] width 90 height 8
copy code "{{step_3.element}}"
click at [492, 96] on p "**********" at bounding box center [479, 100] width 271 height 13
drag, startPoint x: 492, startPoint y: 96, endPoint x: 397, endPoint y: 96, distance: 94.9
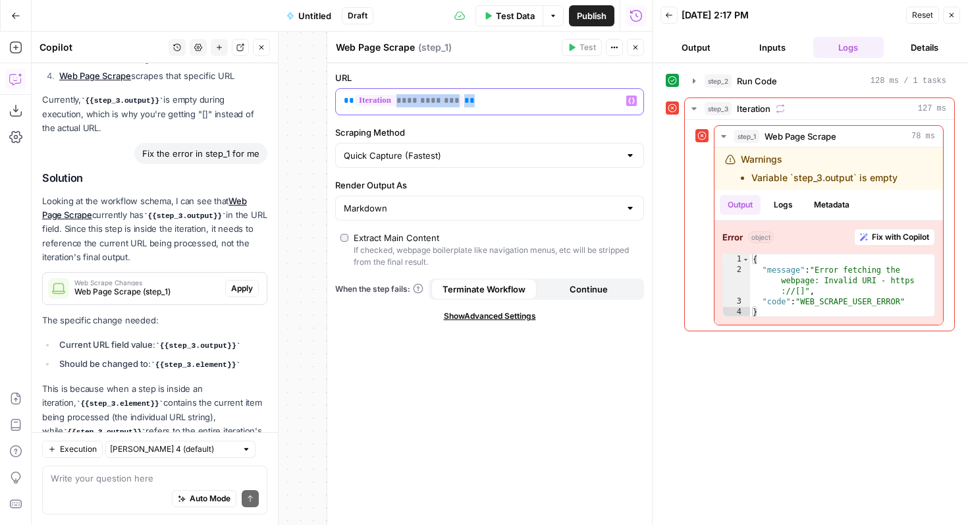
click at [397, 96] on p "**********" at bounding box center [479, 100] width 271 height 13
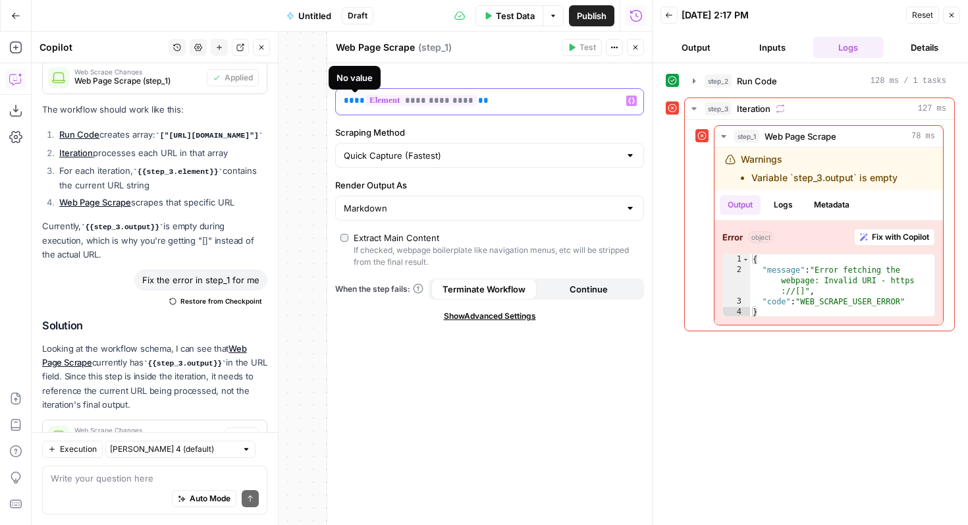
scroll to position [2256, 0]
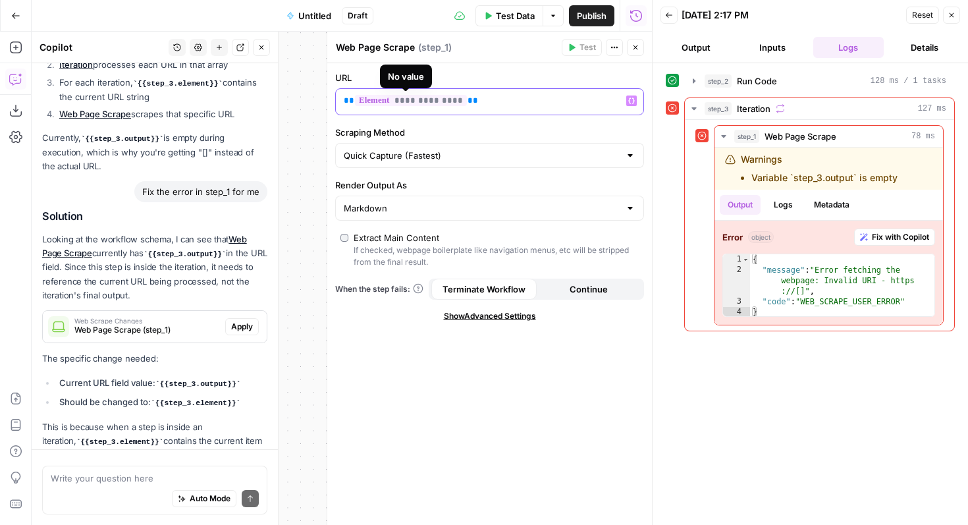
click at [390, 101] on span "**********" at bounding box center [411, 100] width 112 height 11
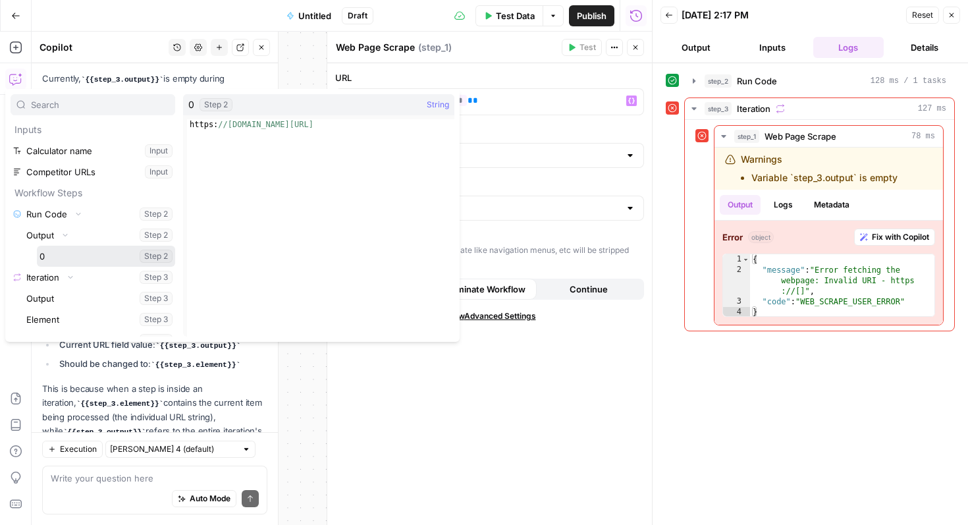
click at [92, 258] on button "Select variable 0" at bounding box center [106, 256] width 138 height 21
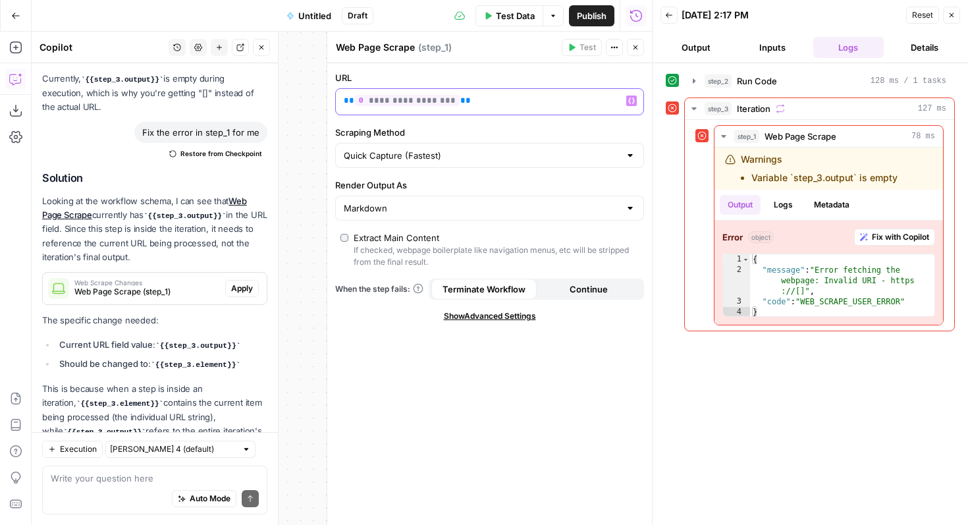
click at [630, 103] on icon "button" at bounding box center [631, 101] width 7 height 6
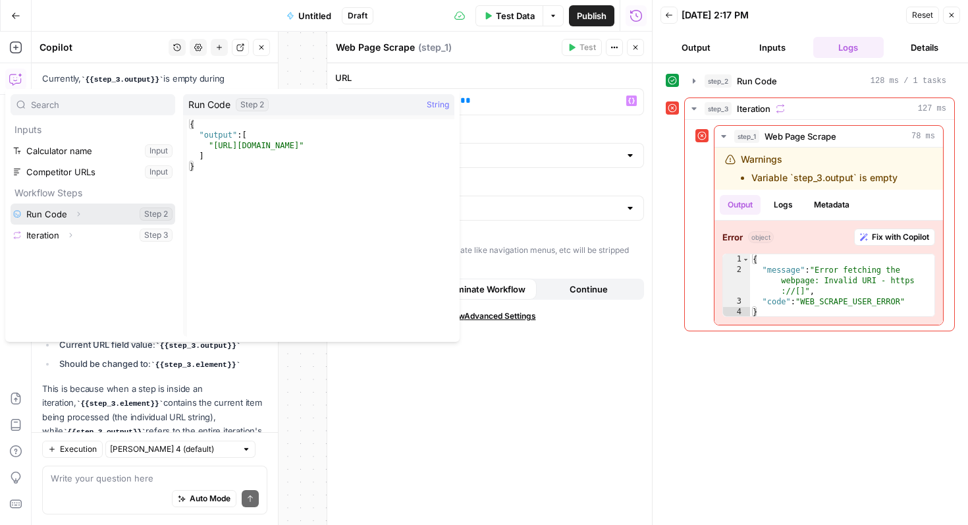
click at [122, 215] on button "Select variable Run Code" at bounding box center [93, 214] width 165 height 21
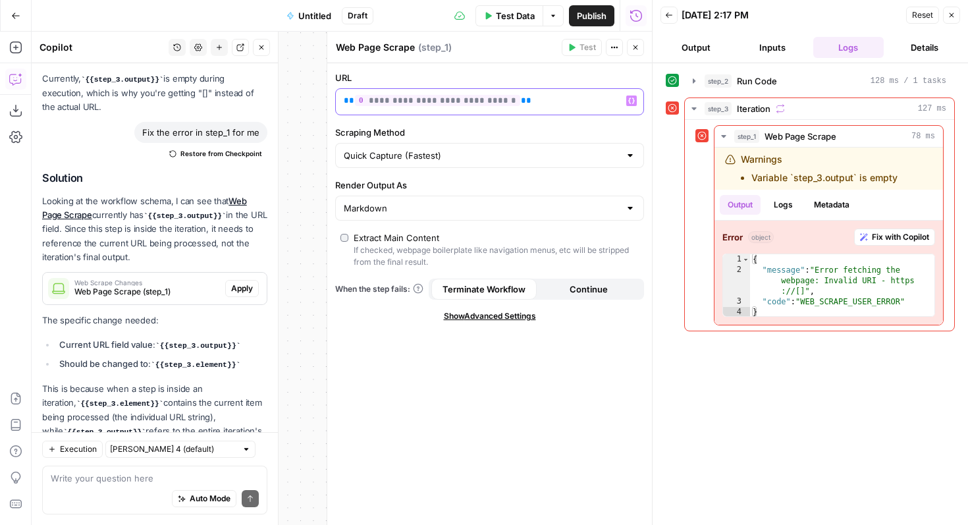
click at [582, 101] on p "**********" at bounding box center [479, 100] width 271 height 13
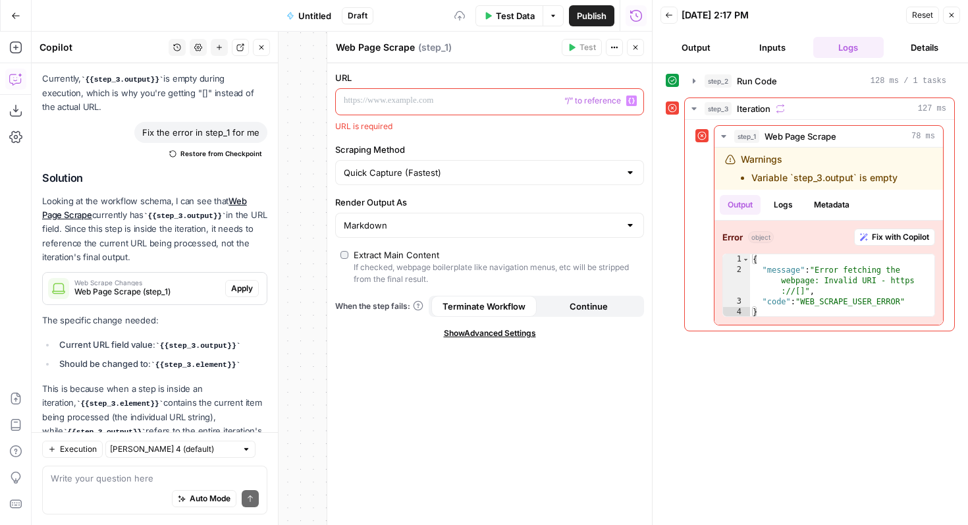
click at [625, 100] on span "“/” to reference" at bounding box center [592, 101] width 67 height 11
click at [640, 98] on div "“/” to reference Variables Menu" at bounding box center [490, 102] width 308 height 26
click at [635, 98] on button "Variables Menu" at bounding box center [631, 101] width 11 height 11
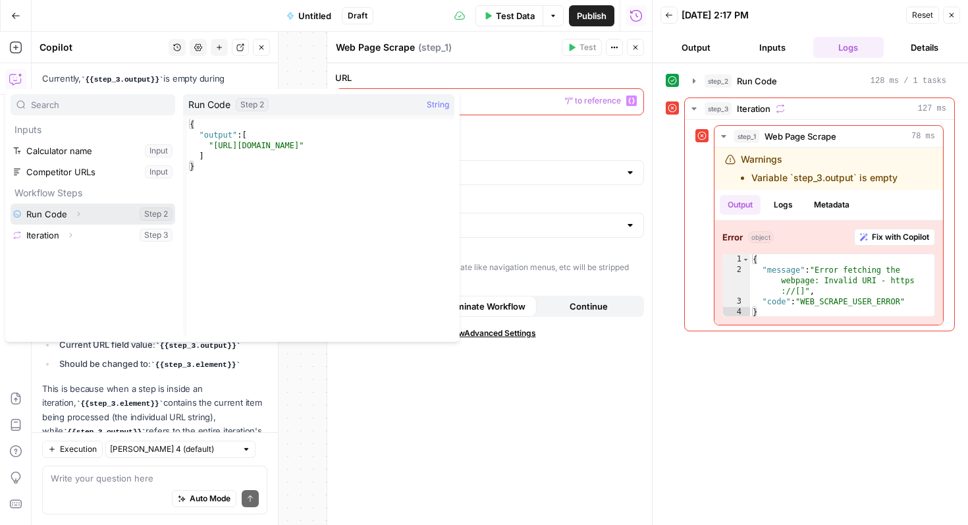
click at [86, 219] on button "Select variable Run Code" at bounding box center [93, 214] width 165 height 21
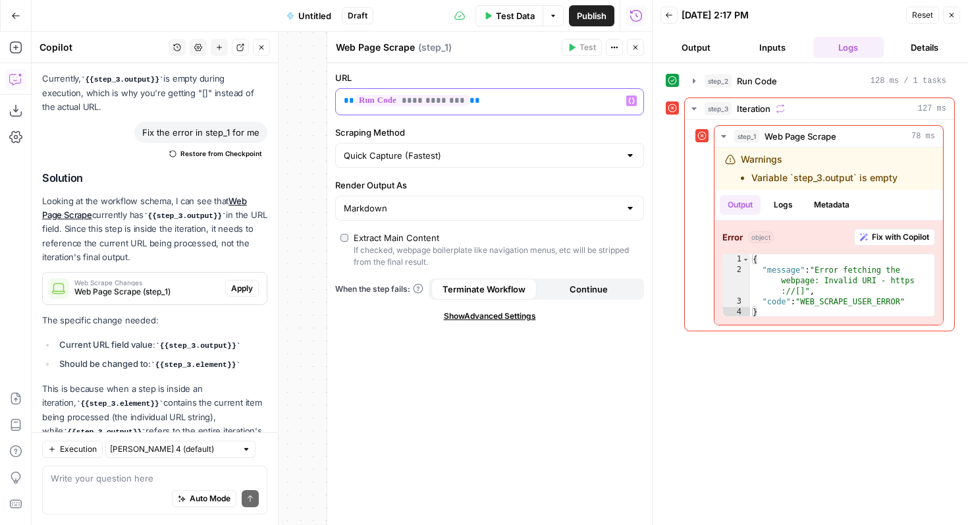
click at [626, 96] on button "Variables Menu" at bounding box center [631, 101] width 11 height 11
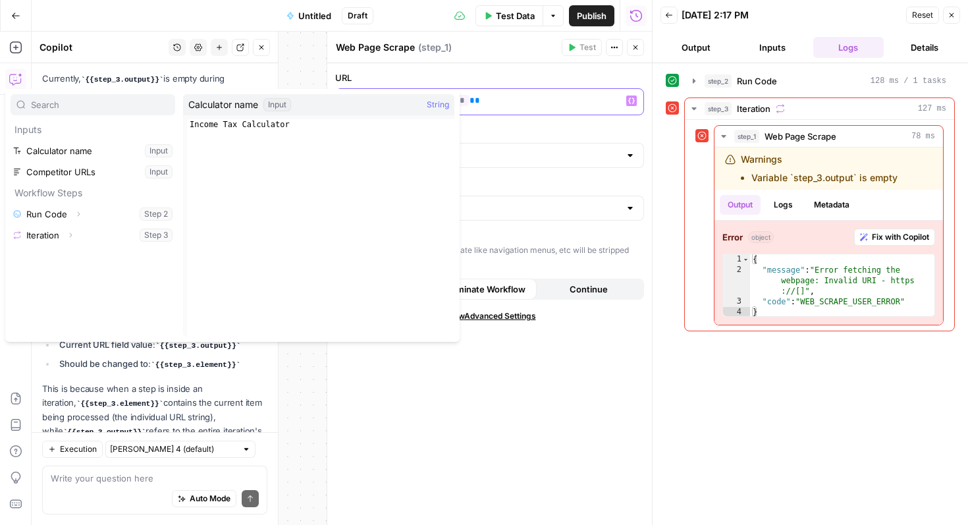
click at [568, 102] on p "**********" at bounding box center [479, 100] width 271 height 13
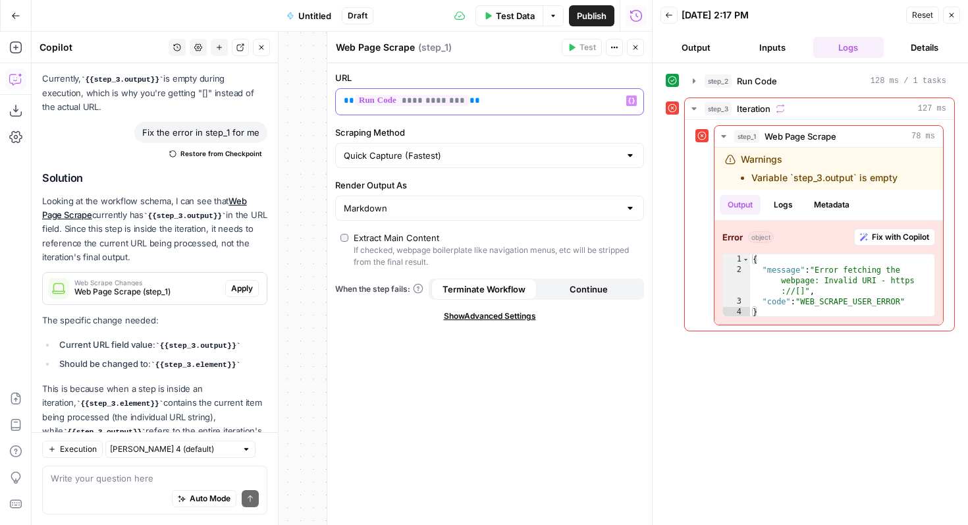
drag, startPoint x: 568, startPoint y: 102, endPoint x: 272, endPoint y: 101, distance: 295.8
click at [272, 101] on body "XeroOps New Home Browse Insights Opportunities Your Data Recent Grids [Xero] Co…" at bounding box center [484, 262] width 968 height 525
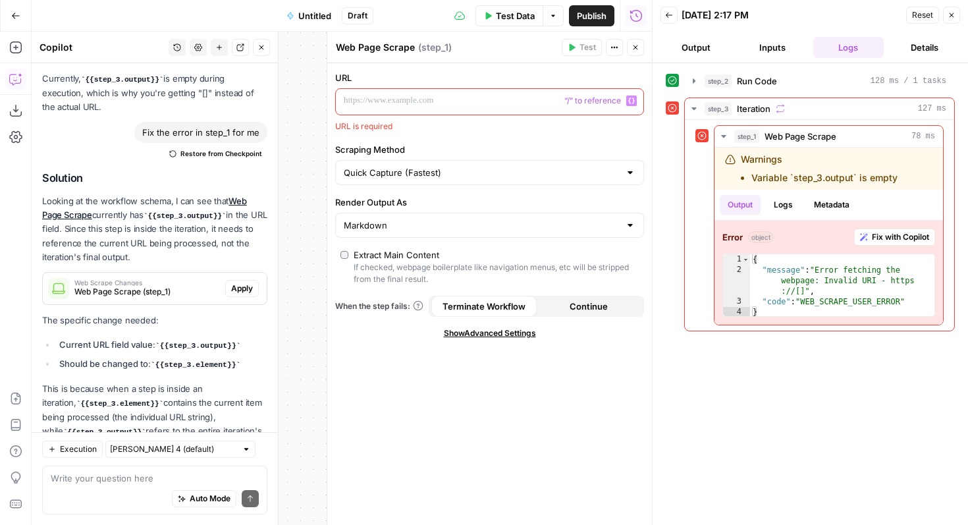
click at [636, 106] on div "“/” to reference Variables Menu" at bounding box center [490, 102] width 308 height 26
click at [632, 99] on icon "button" at bounding box center [631, 100] width 7 height 7
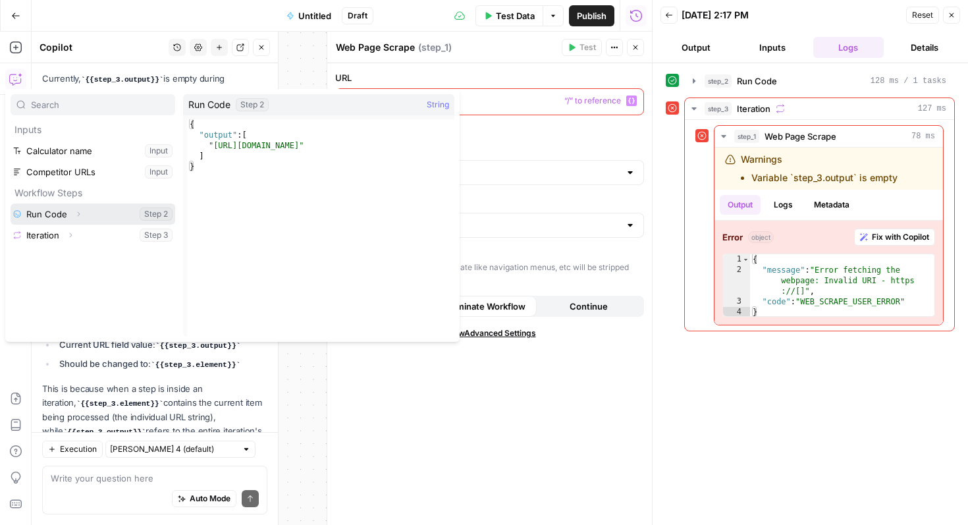
click at [36, 219] on button "Select variable Run Code" at bounding box center [93, 214] width 165 height 21
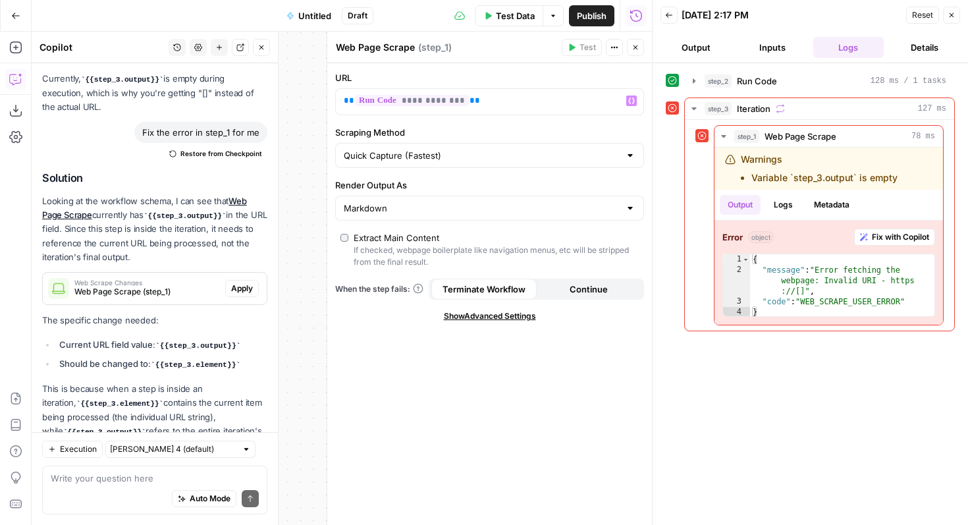
click at [507, 20] on span "Test Data" at bounding box center [515, 15] width 39 height 13
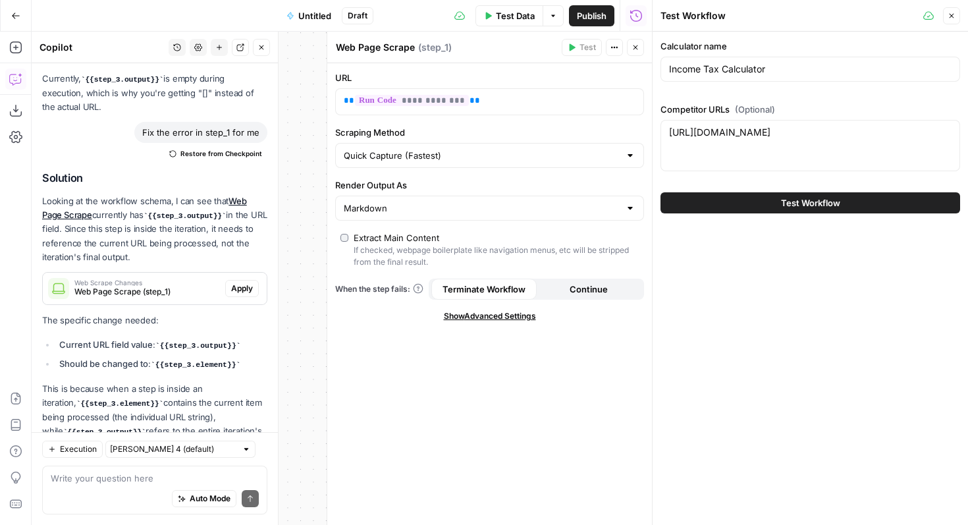
click at [788, 201] on span "Test Workflow" at bounding box center [810, 202] width 59 height 13
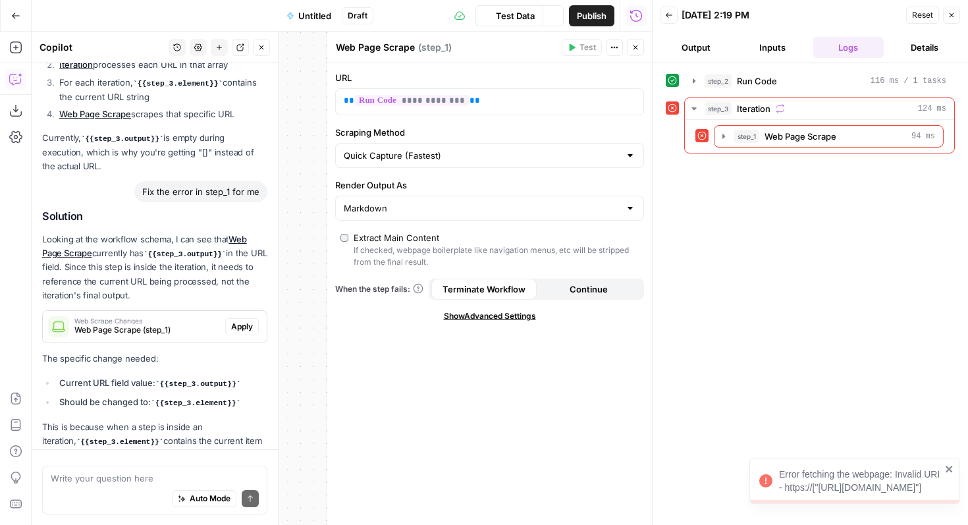
scroll to position [2256, 0]
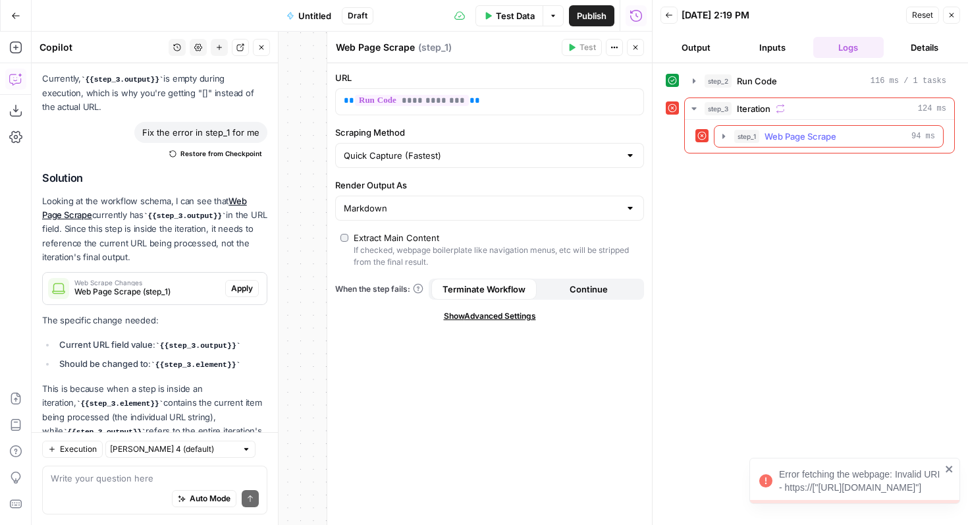
click at [767, 125] on div "step_1 Web Page Scrape 94 ms" at bounding box center [829, 136] width 230 height 22
click at [769, 136] on span "Web Page Scrape" at bounding box center [801, 136] width 72 height 13
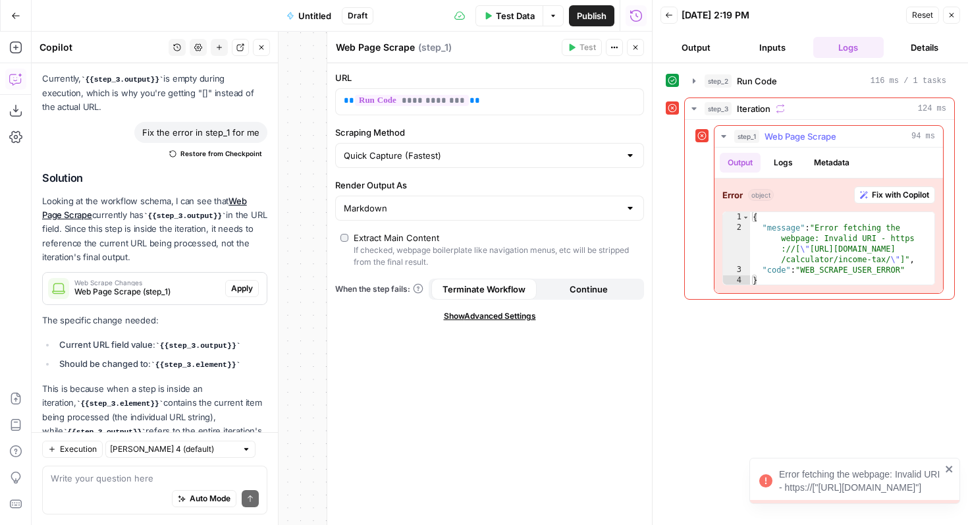
click at [889, 192] on span "Fix with Copilot" at bounding box center [900, 195] width 57 height 12
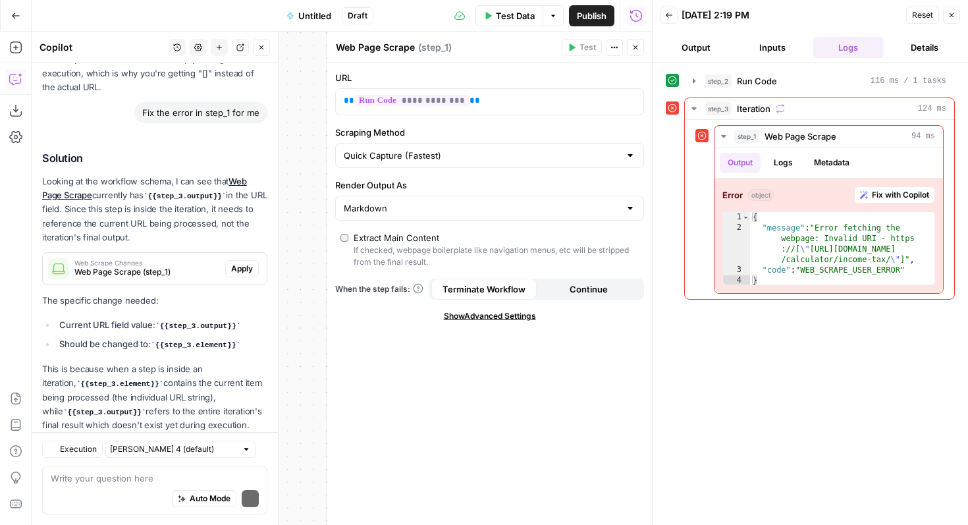
scroll to position [2504, 0]
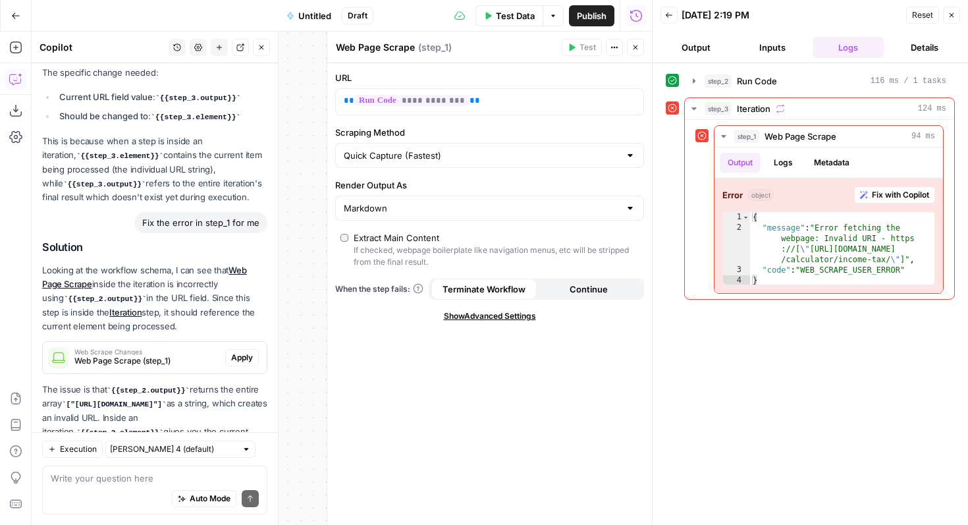
click at [240, 352] on span "Apply" at bounding box center [242, 358] width 22 height 12
click at [492, 9] on button "Test Data" at bounding box center [510, 15] width 68 height 21
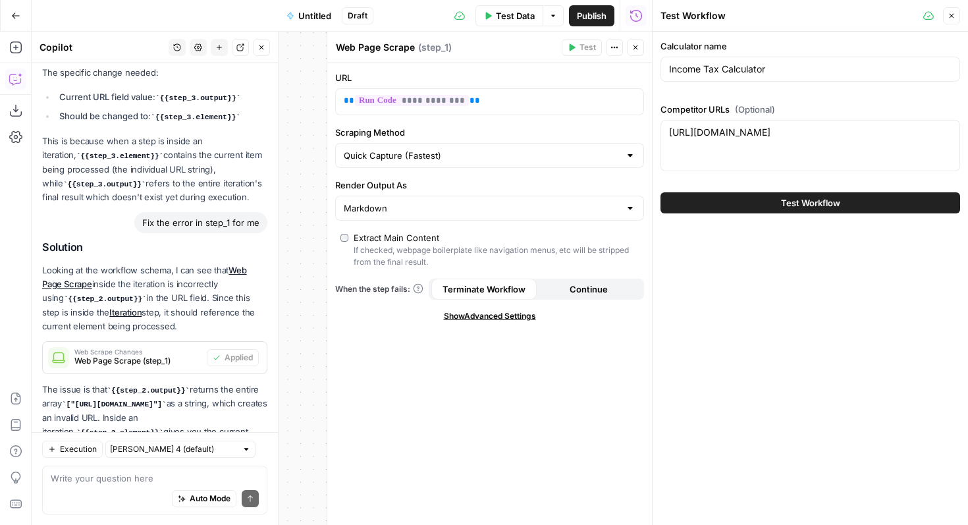
click at [753, 216] on div "Test Workflow" at bounding box center [811, 202] width 300 height 37
click at [754, 202] on button "Test Workflow" at bounding box center [811, 202] width 300 height 21
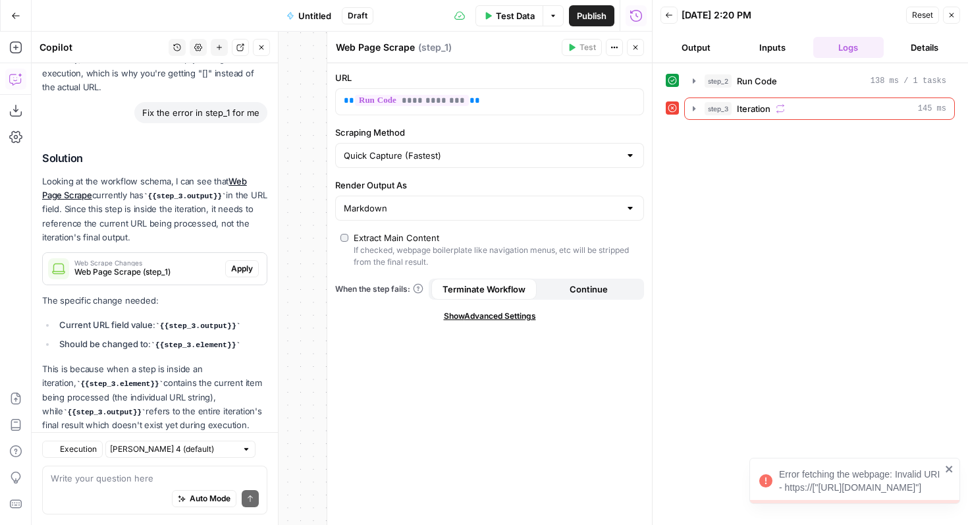
scroll to position [2504, 0]
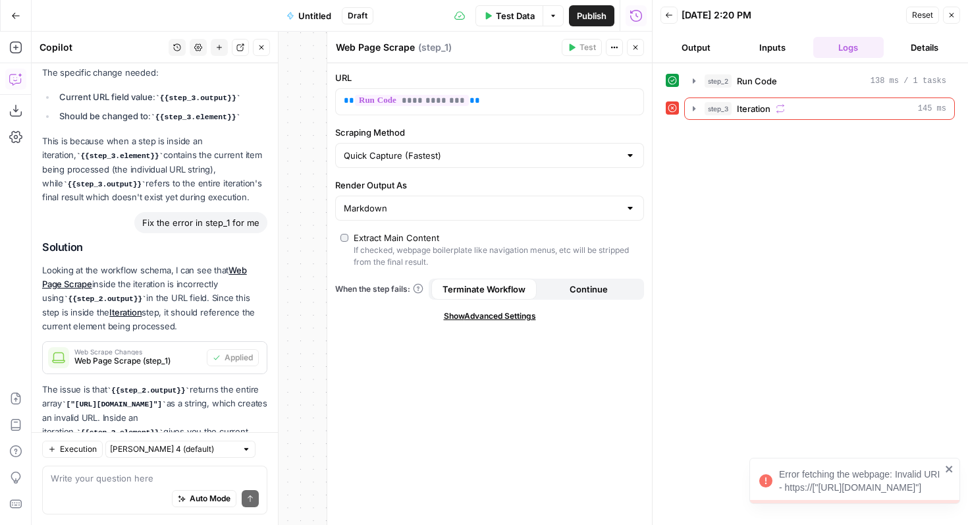
click at [855, 470] on div "Error fetching the webpage: Invalid URI - https://["https://taxfix.com/en-uk/ca…" at bounding box center [860, 481] width 162 height 26
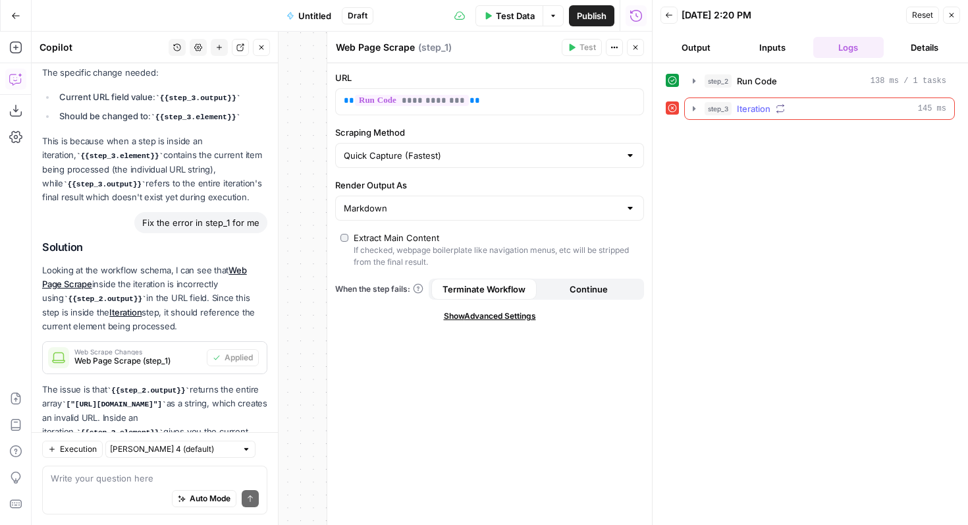
click at [758, 107] on span "Iteration" at bounding box center [754, 108] width 34 height 13
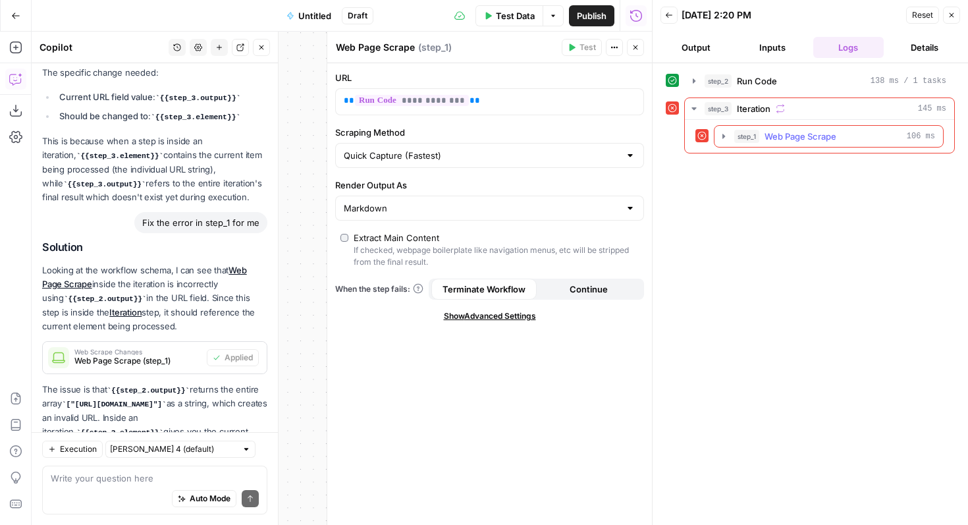
click at [771, 143] on button "step_1 Web Page Scrape 106 ms" at bounding box center [829, 136] width 229 height 21
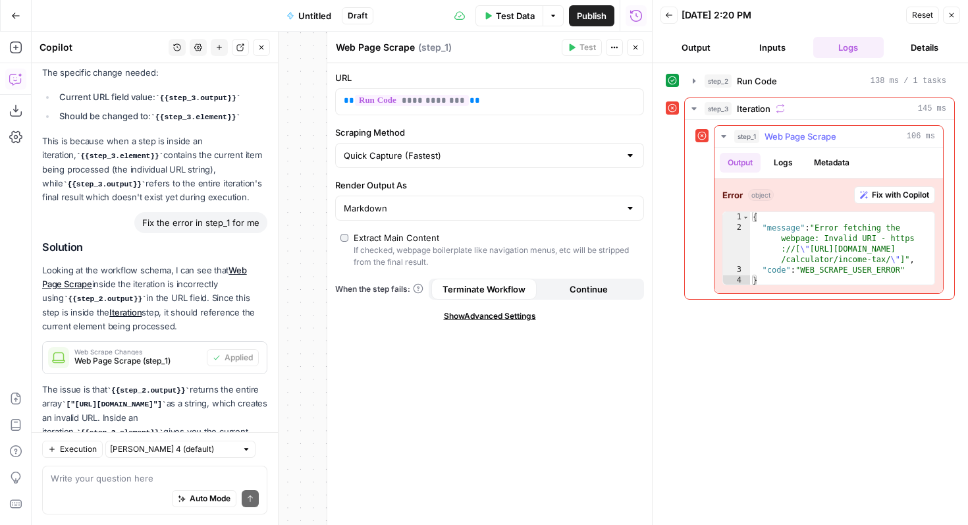
click at [769, 135] on span "Web Page Scrape" at bounding box center [801, 136] width 72 height 13
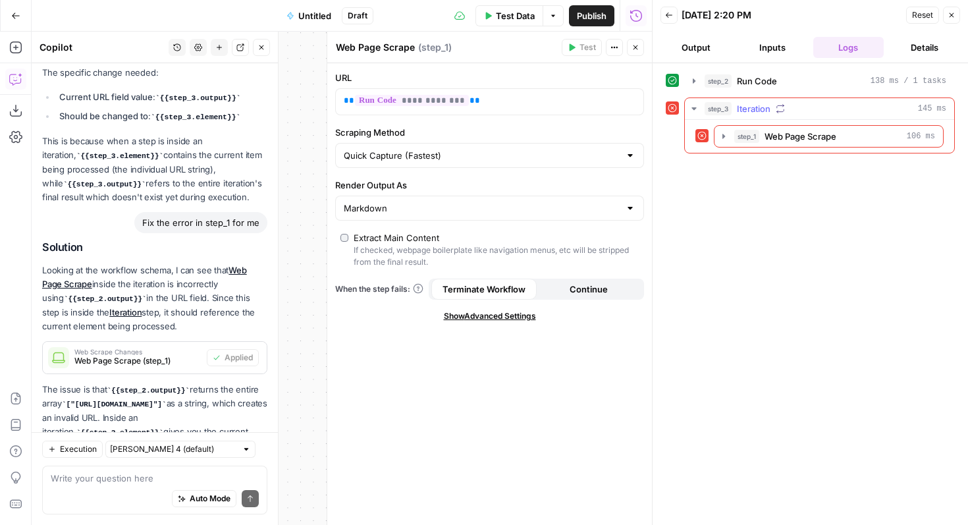
click at [736, 101] on button "step_3 Iteration 145 ms" at bounding box center [819, 108] width 269 height 21
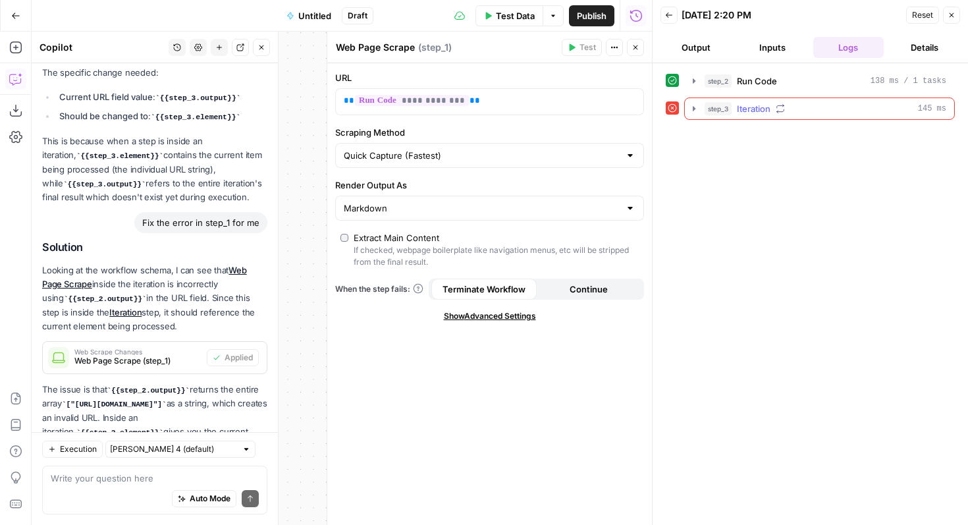
click at [721, 105] on span "step_3" at bounding box center [718, 108] width 27 height 13
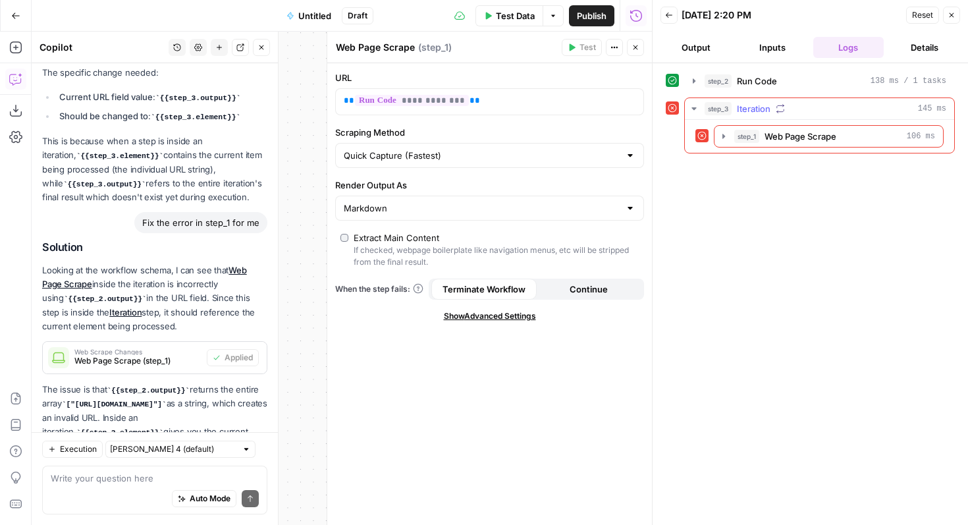
click at [849, 101] on button "step_3 Iteration 145 ms" at bounding box center [819, 108] width 269 height 21
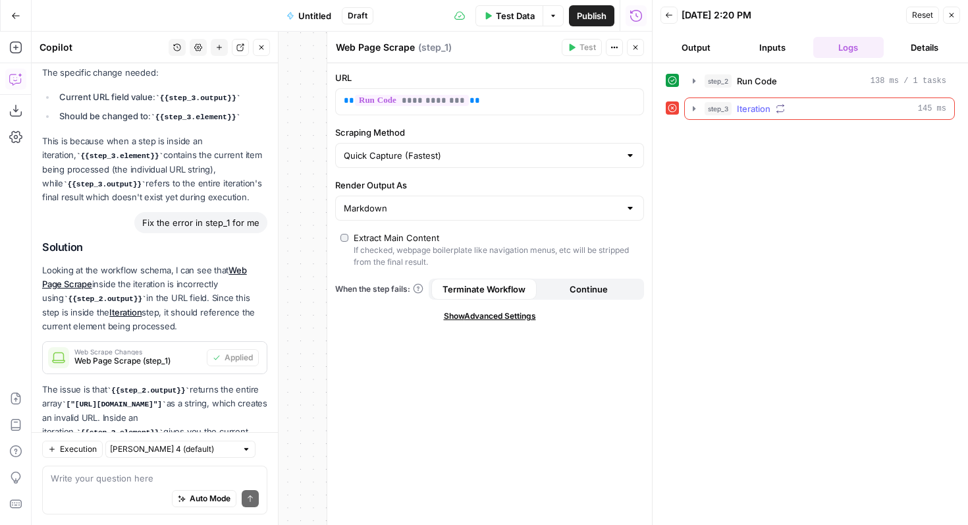
click at [750, 100] on button "step_3 Iteration 145 ms" at bounding box center [819, 108] width 269 height 21
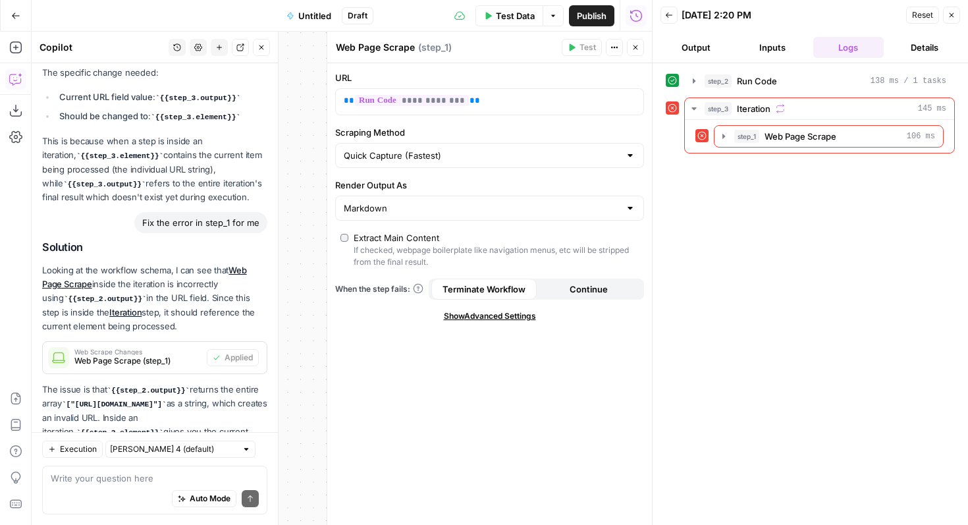
click at [669, 111] on icon at bounding box center [672, 107] width 9 height 9
click at [679, 107] on div "step_3 Iteration 145 ms step_1 Web Page Scrape 106 ms" at bounding box center [810, 125] width 289 height 56
click at [705, 138] on icon at bounding box center [702, 136] width 9 height 9
click at [760, 138] on div "step_1 Web Page Scrape 106 ms" at bounding box center [835, 136] width 201 height 13
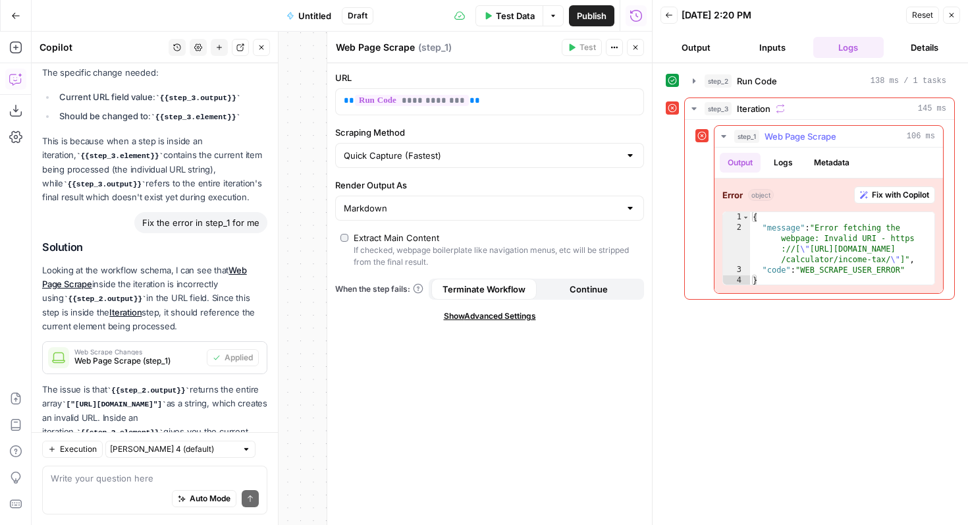
click at [801, 162] on button "Logs" at bounding box center [783, 163] width 35 height 20
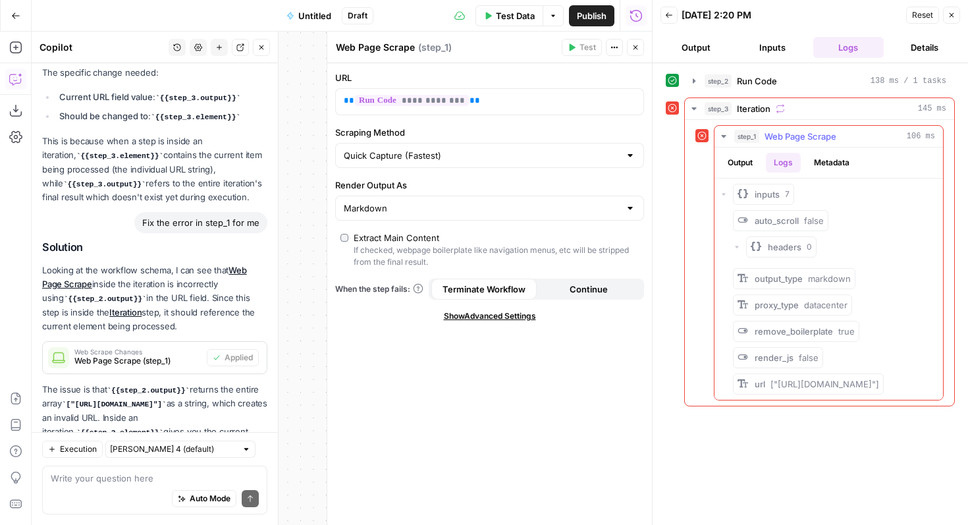
click at [737, 161] on button "Output" at bounding box center [740, 163] width 41 height 20
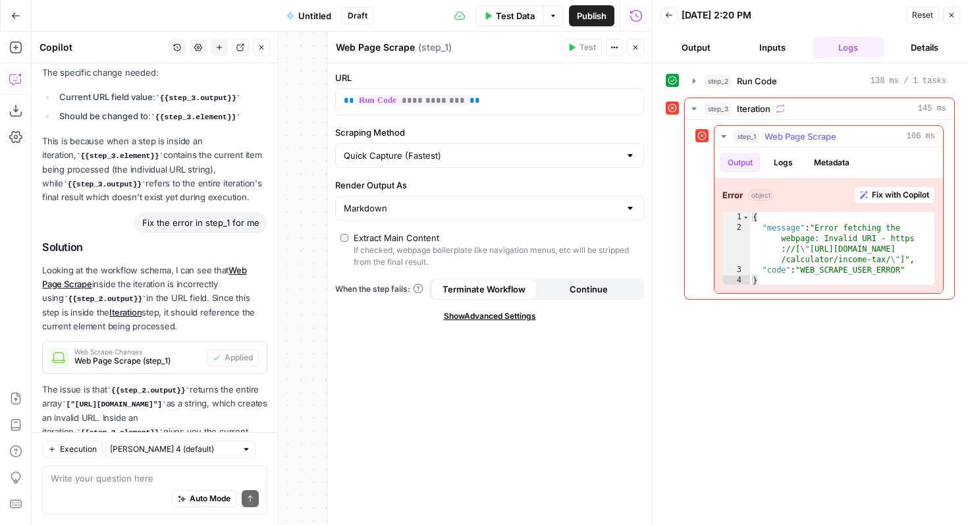
click at [887, 188] on button "Fix with Copilot" at bounding box center [894, 194] width 81 height 17
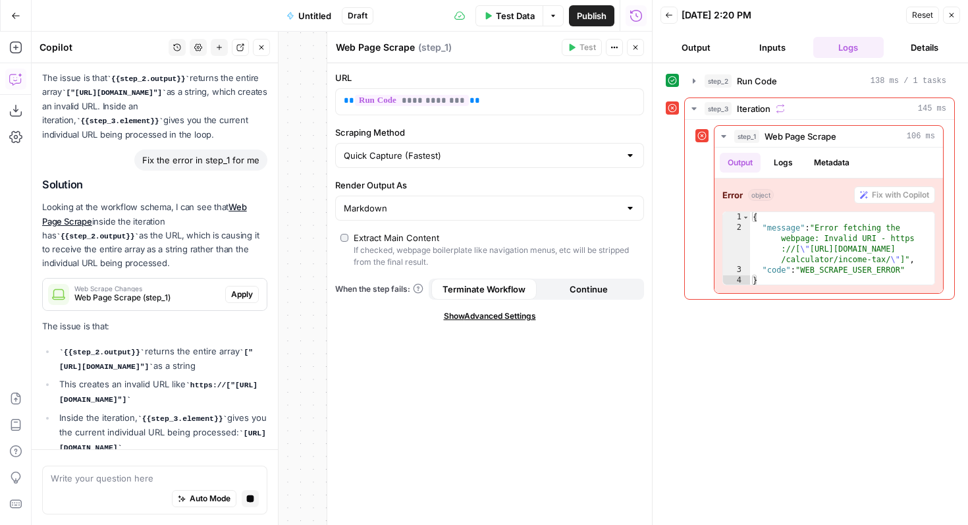
scroll to position [2854, 0]
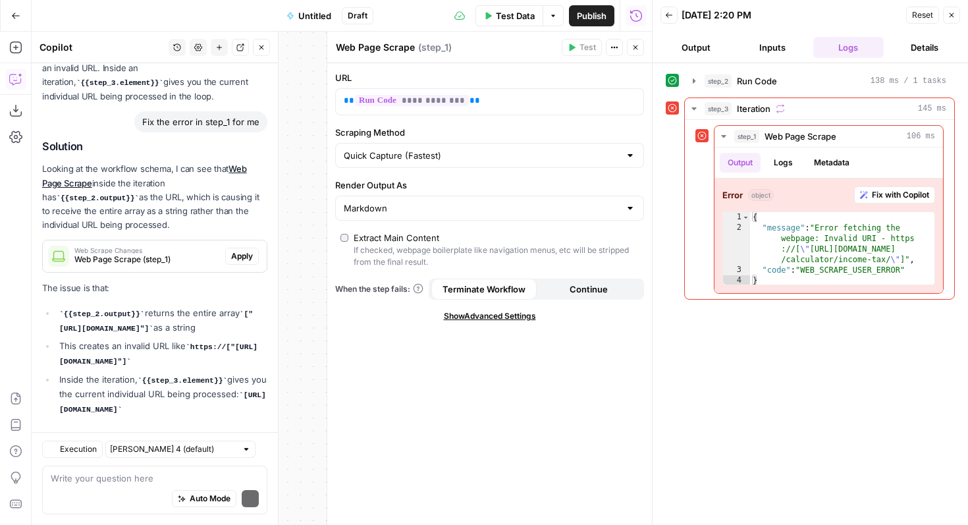
click at [235, 281] on p "The issue is that:" at bounding box center [154, 288] width 225 height 14
click at [242, 250] on span "Apply" at bounding box center [242, 256] width 22 height 12
click at [138, 486] on div "Auto Mode Send" at bounding box center [155, 499] width 208 height 29
click at [830, 258] on div "{ "message" : "Error fetching the webpage: Invalid URI - https ://[ \" https://…" at bounding box center [842, 259] width 184 height 95
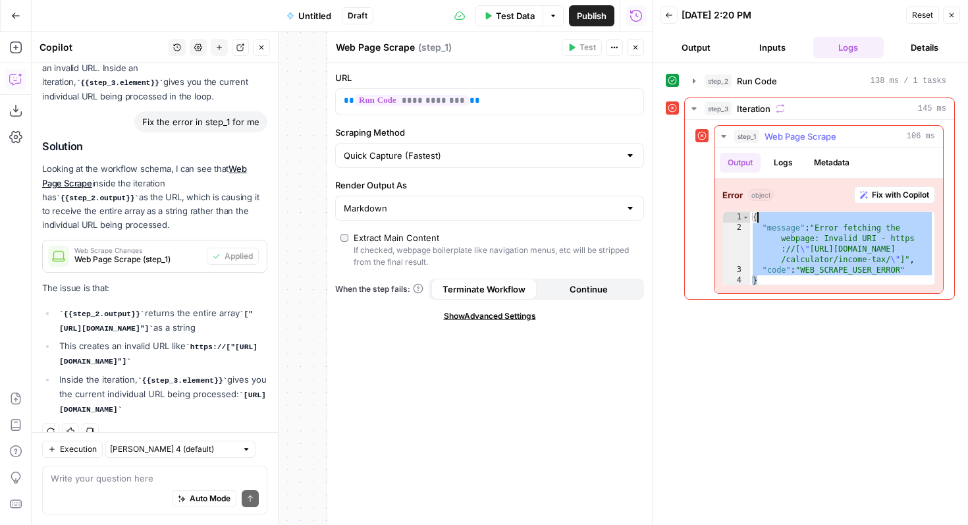
drag, startPoint x: 791, startPoint y: 277, endPoint x: 757, endPoint y: 214, distance: 71.9
click at [757, 213] on div "{ "message" : "Error fetching the webpage: Invalid URI - https ://[ \" https://…" at bounding box center [842, 259] width 184 height 95
click at [757, 214] on div "{ "message" : "Error fetching the webpage: Invalid URI - https ://[ \" https://…" at bounding box center [842, 259] width 184 height 95
type textarea "*"
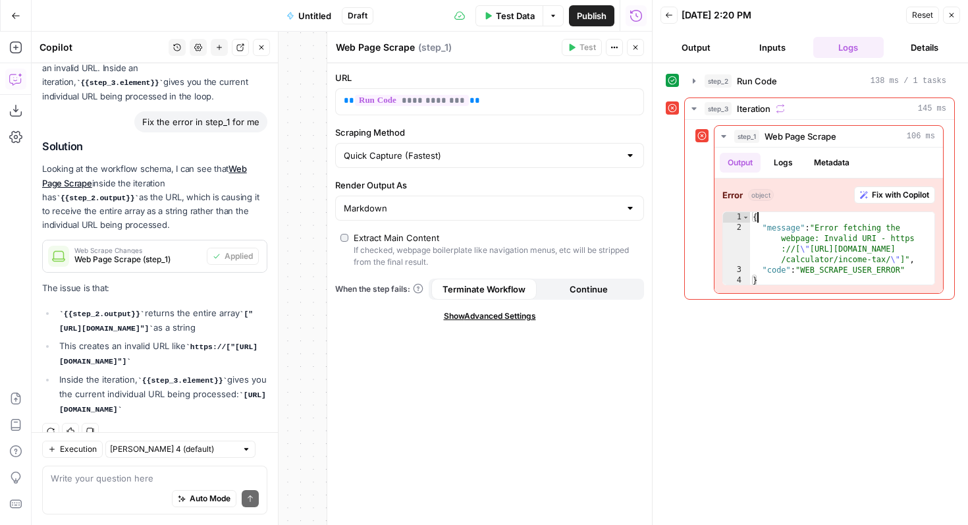
click at [108, 487] on div "Auto Mode Send" at bounding box center [155, 499] width 208 height 29
type textarea "x"
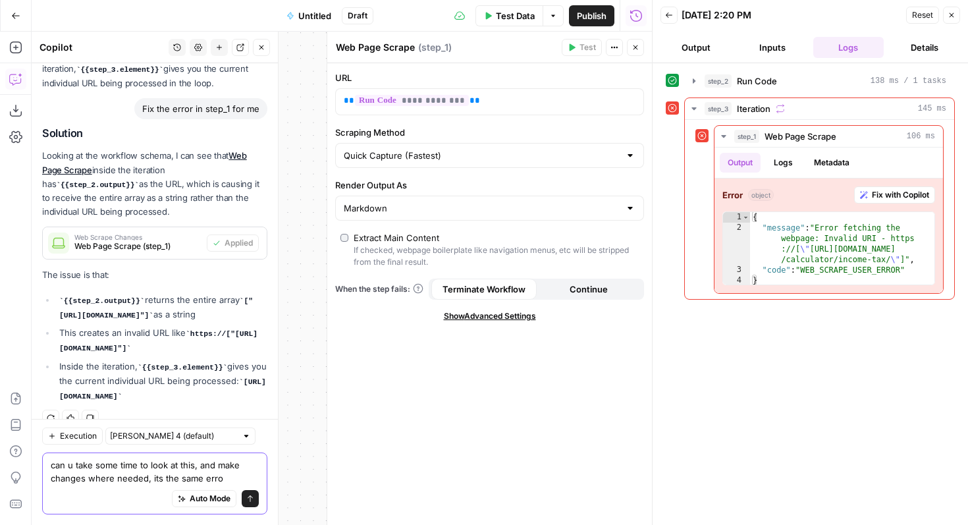
type textarea "can u take some time to look at this, and make changes where needed, its the sa…"
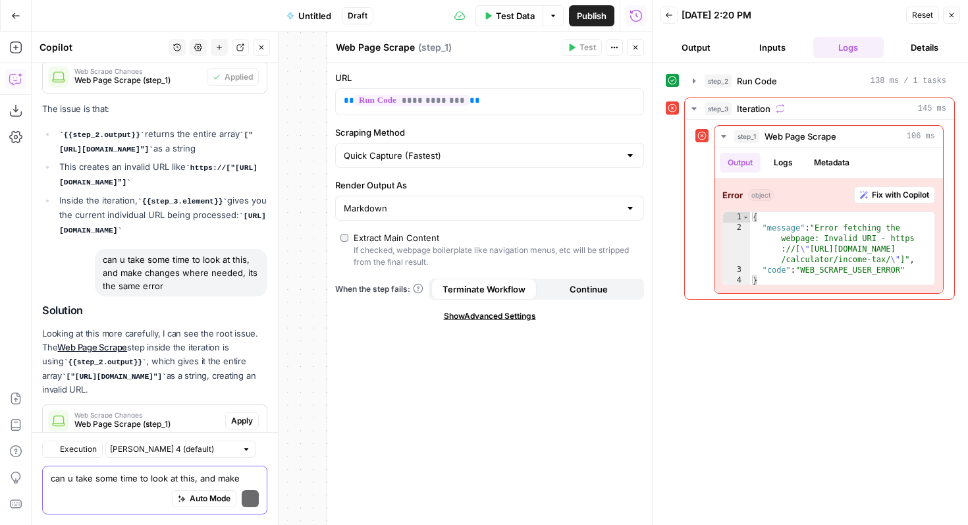
scroll to position [3261, 0]
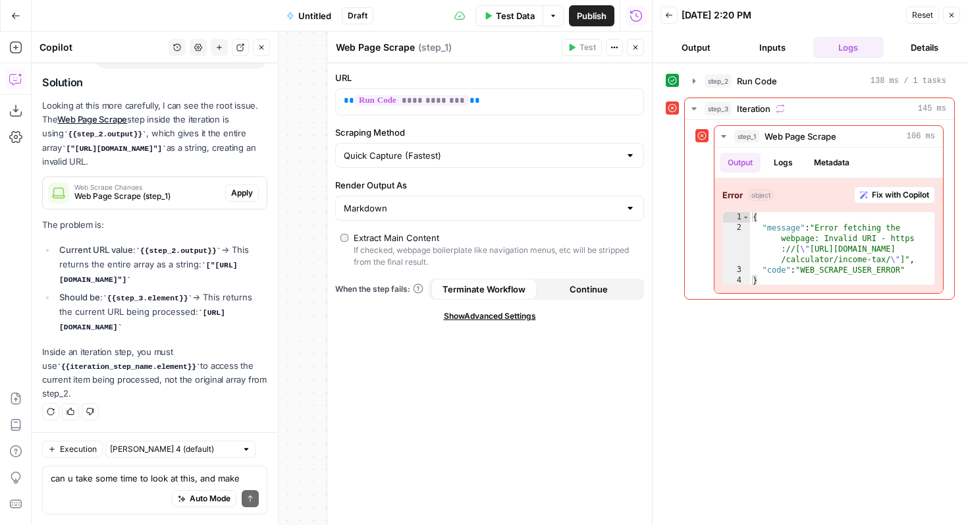
click at [242, 187] on span "Apply" at bounding box center [242, 193] width 22 height 12
click at [155, 184] on span "Web Scrape Changes" at bounding box center [137, 187] width 127 height 7
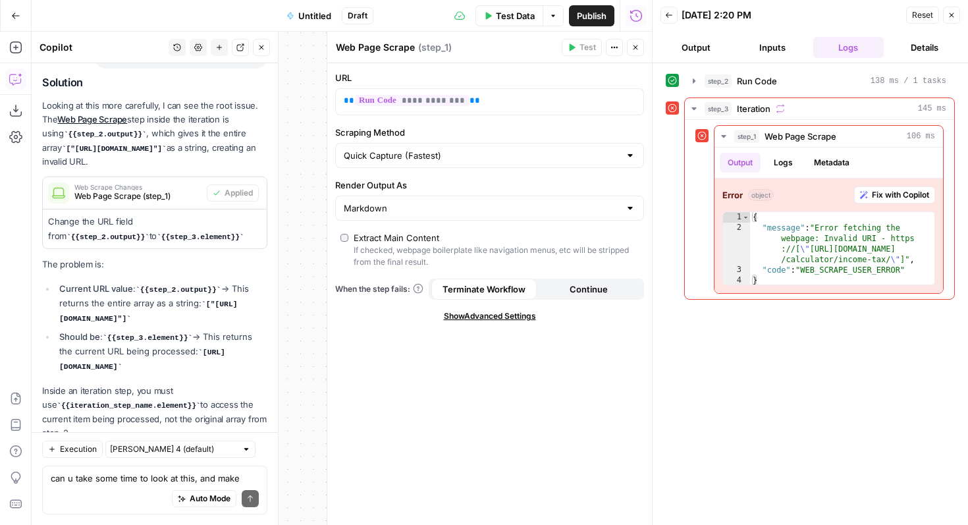
scroll to position [3300, 0]
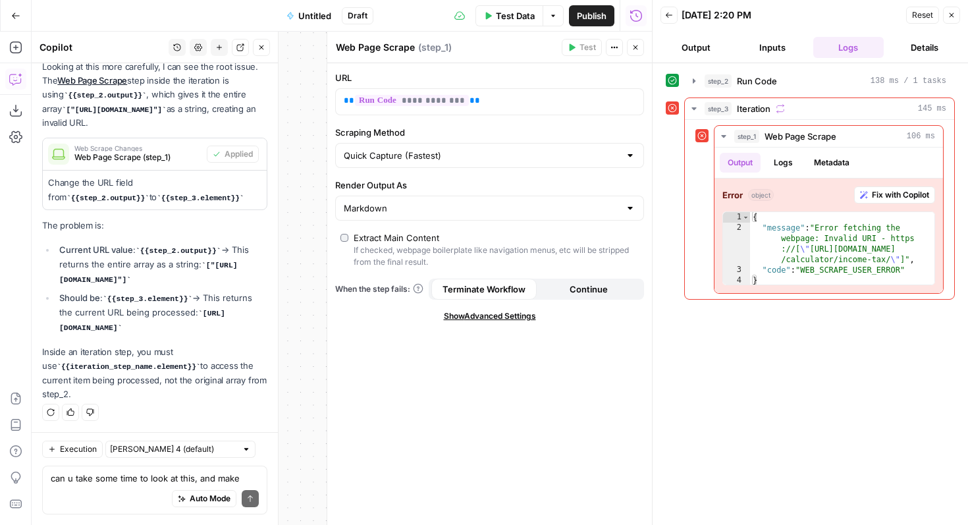
click at [160, 176] on p "Change the URL field from {{step_2.output}} to {{step_3.element}}" at bounding box center [154, 190] width 213 height 28
click at [495, 111] on div "**********" at bounding box center [479, 102] width 287 height 26
drag, startPoint x: 495, startPoint y: 111, endPoint x: 314, endPoint y: 88, distance: 182.6
click at [314, 88] on body "XeroOps New Home Browse Insights Opportunities Your Data Recent Grids [Xero] Co…" at bounding box center [484, 262] width 968 height 525
click at [221, 49] on icon "button" at bounding box center [219, 47] width 8 height 8
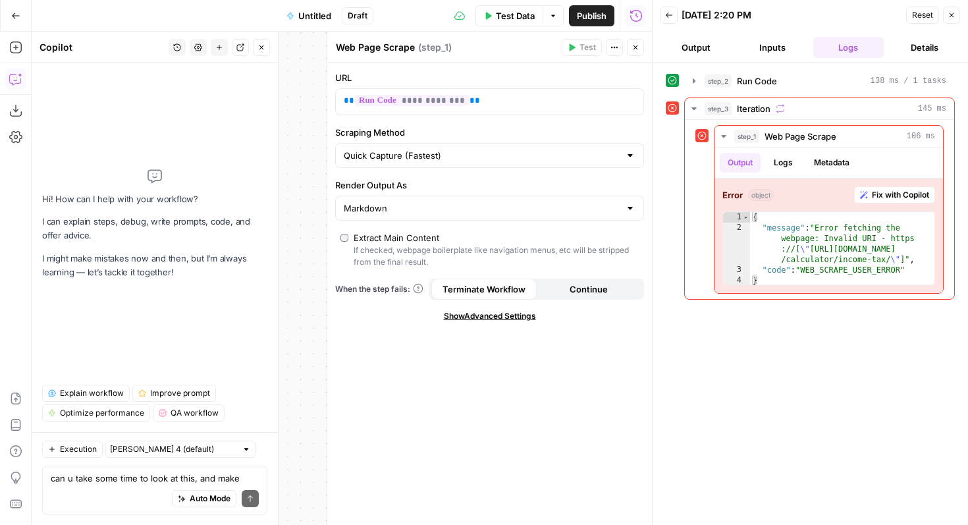
click at [104, 495] on div "Auto Mode Send" at bounding box center [155, 499] width 208 height 29
type textarea "g"
click at [642, 41] on button "Close" at bounding box center [635, 47] width 17 height 17
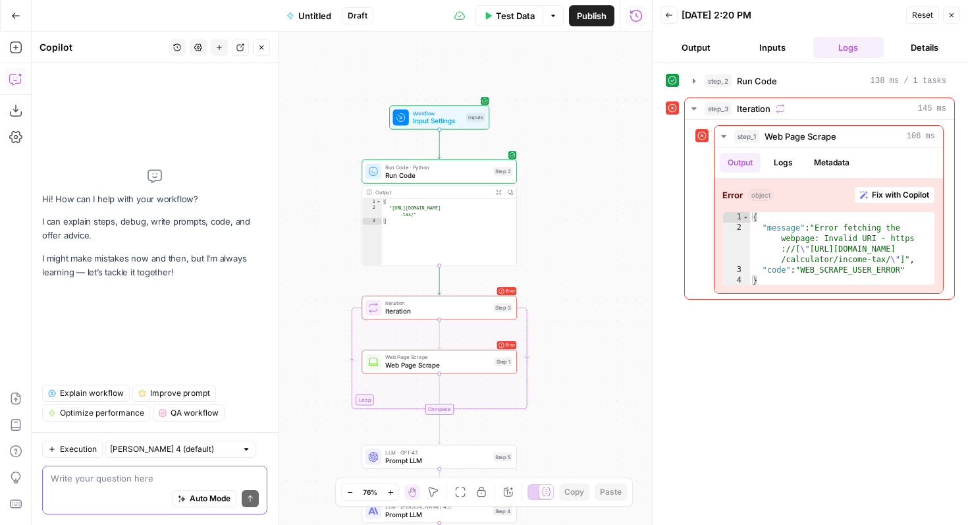
click at [154, 479] on textarea at bounding box center [155, 478] width 208 height 13
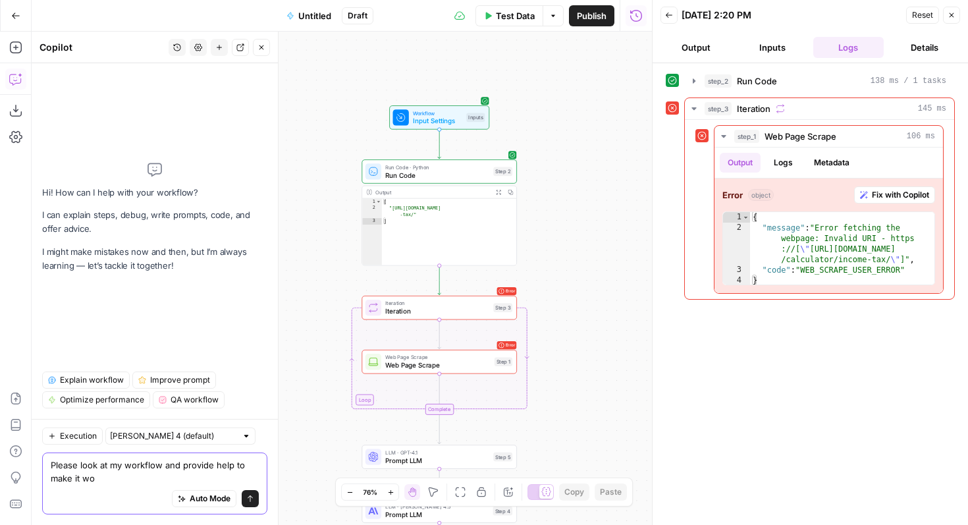
type textarea "Please look at my workflow and provide help to make it wor"
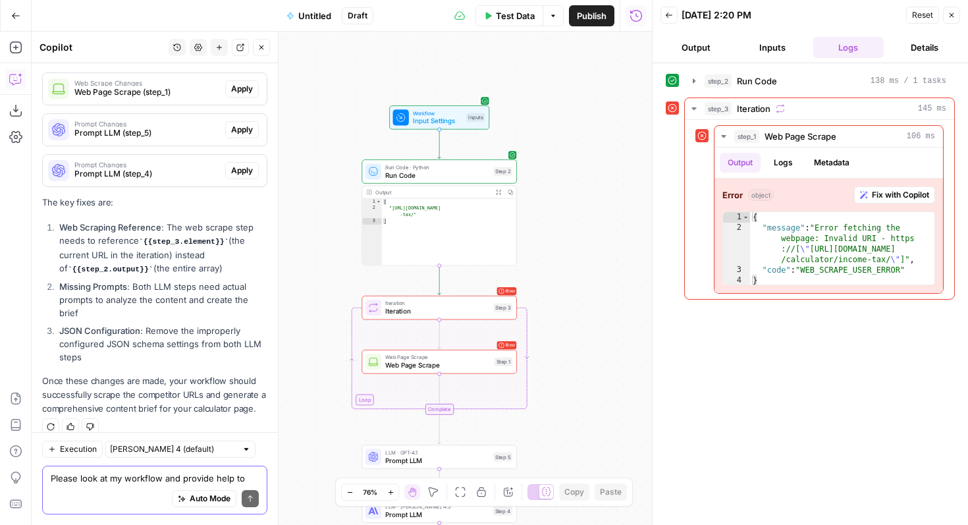
scroll to position [251, 0]
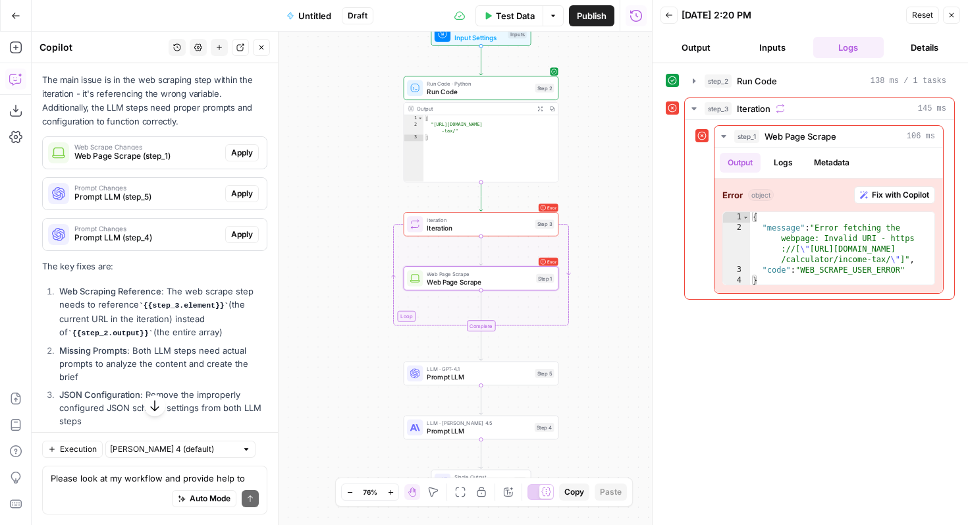
click at [237, 150] on span "Apply" at bounding box center [242, 153] width 22 height 12
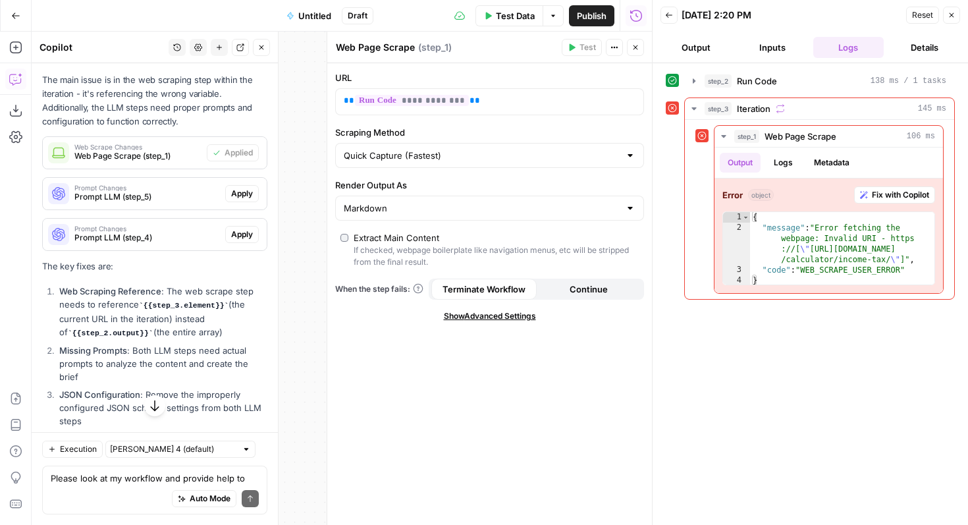
click at [242, 188] on span "Apply" at bounding box center [242, 194] width 22 height 12
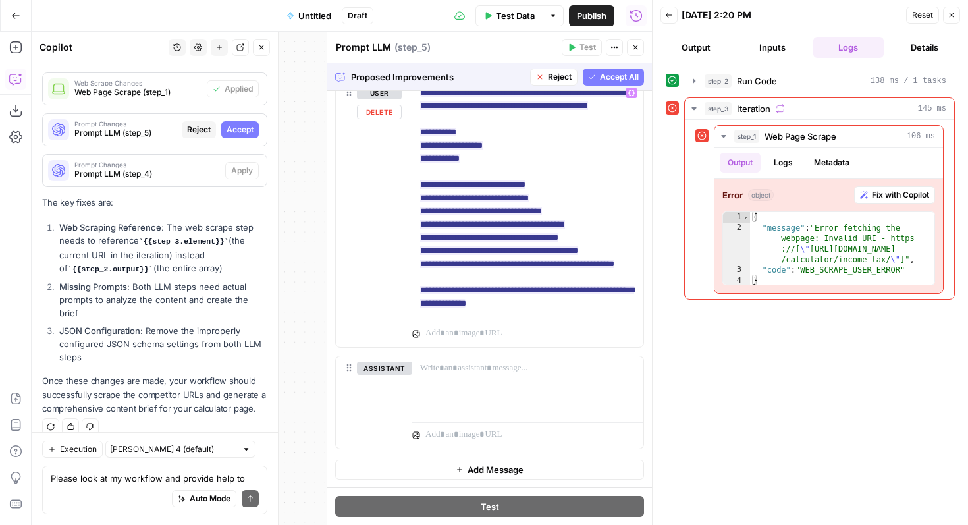
scroll to position [321, 0]
click at [246, 133] on span "Accept" at bounding box center [240, 130] width 27 height 12
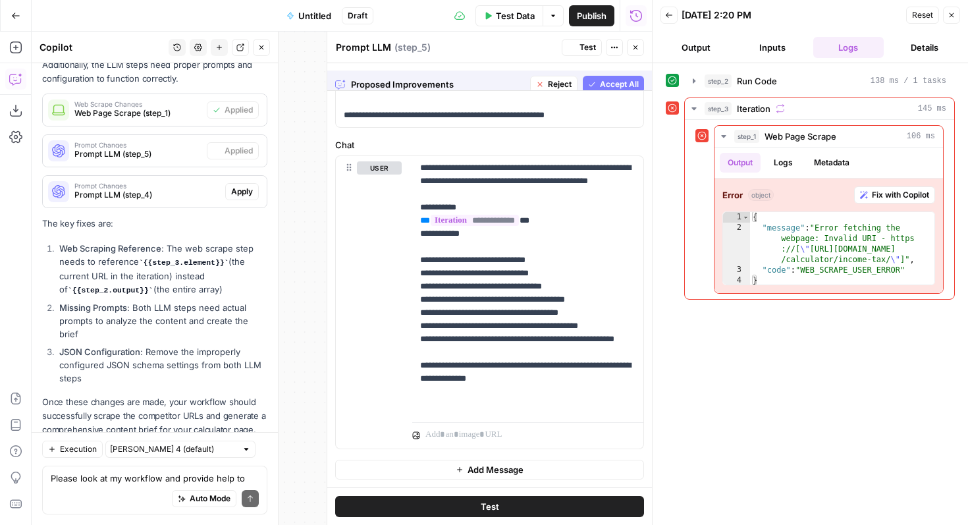
scroll to position [0, 0]
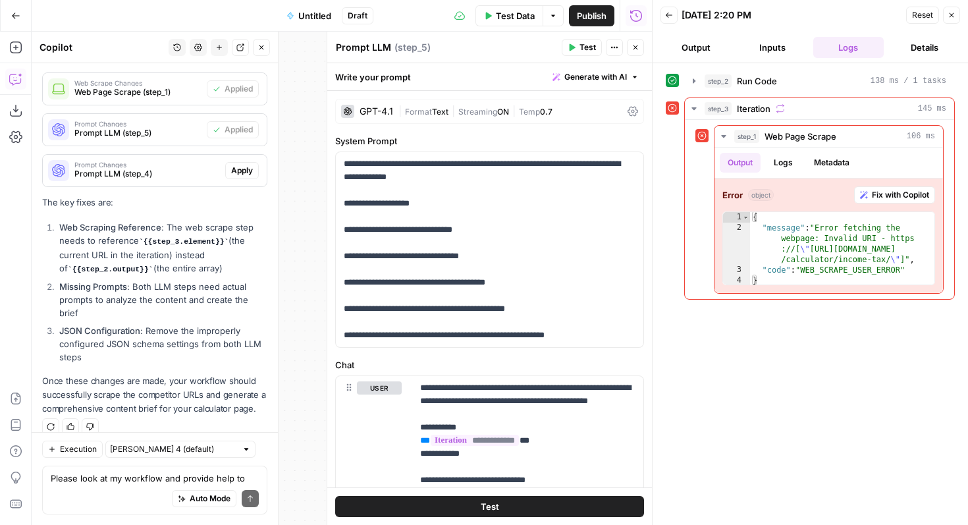
click at [249, 170] on span "Apply" at bounding box center [242, 171] width 22 height 12
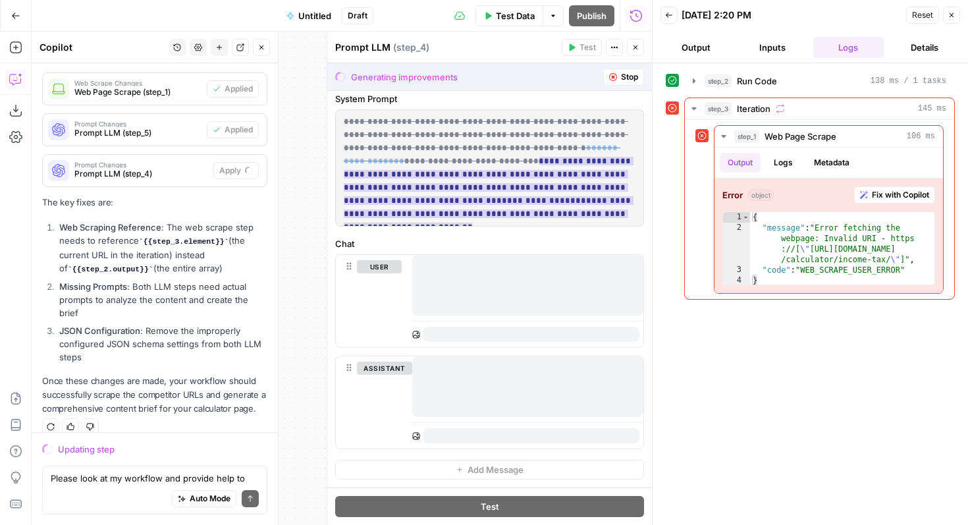
scroll to position [42, 0]
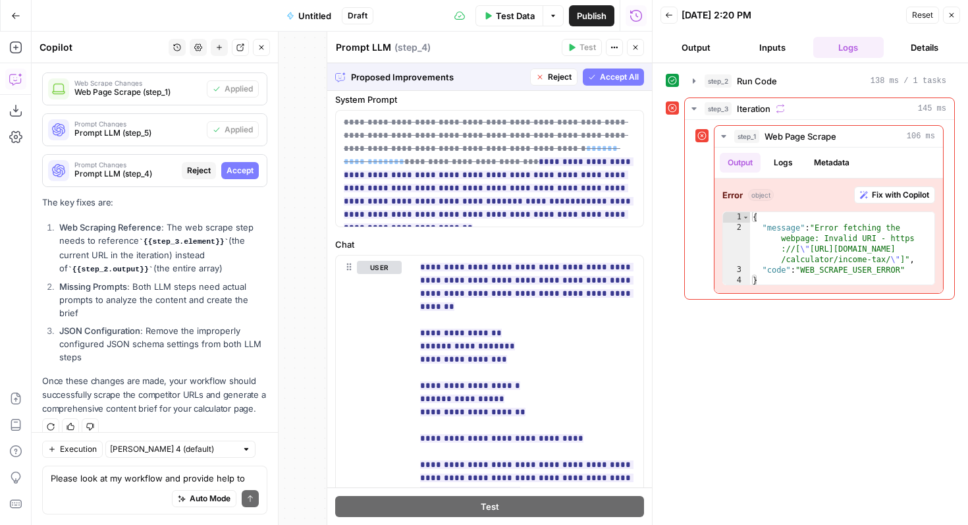
click at [242, 167] on span "Accept" at bounding box center [240, 171] width 27 height 12
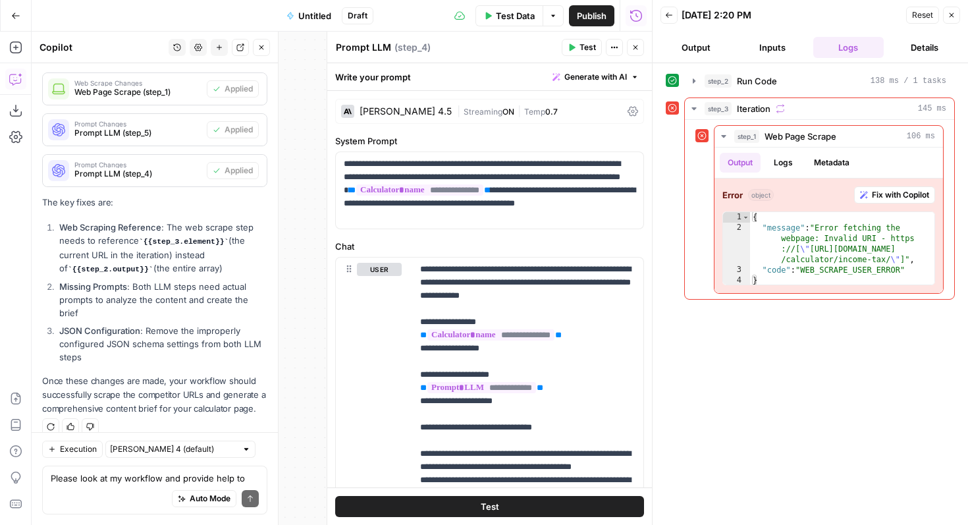
click at [176, 95] on span "Web Page Scrape (step_1)" at bounding box center [137, 92] width 127 height 12
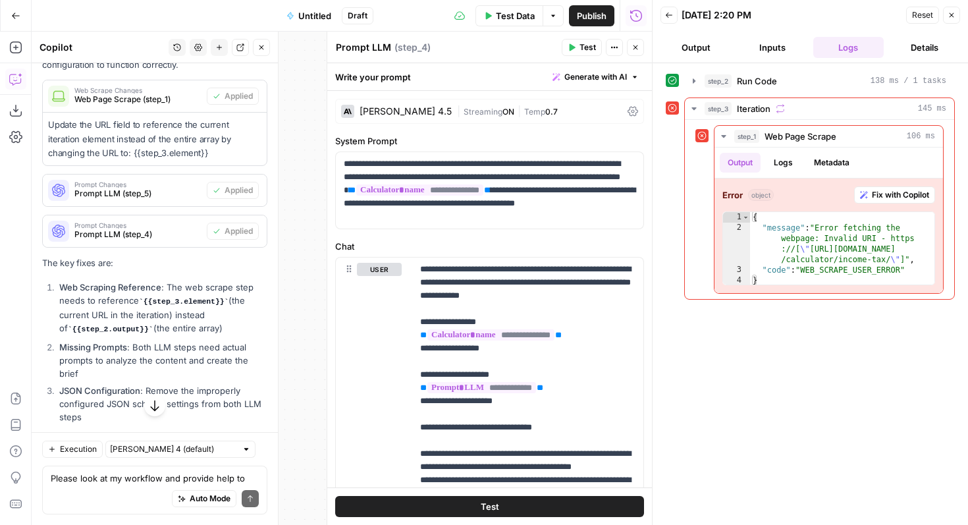
scroll to position [326, 0]
click at [632, 53] on button "Close" at bounding box center [635, 47] width 17 height 17
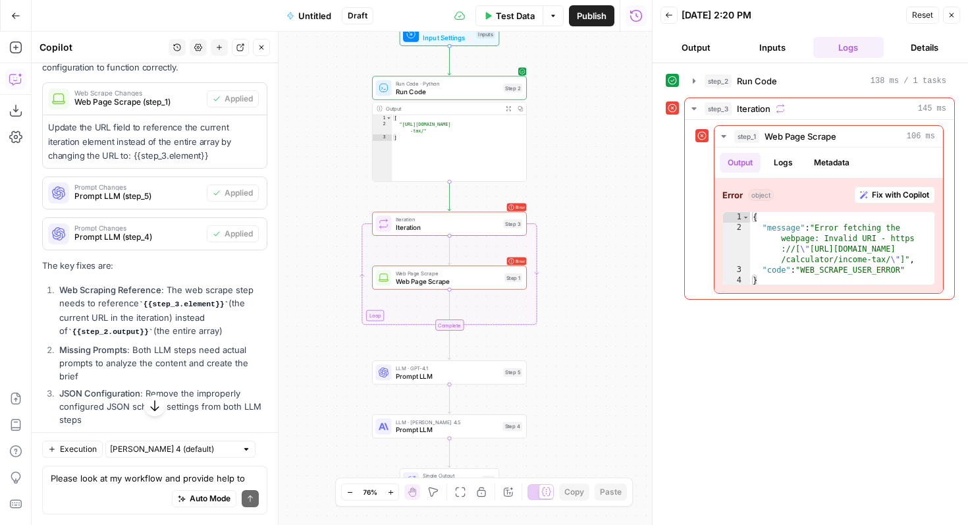
click at [403, 281] on span "Web Page Scrape" at bounding box center [448, 281] width 105 height 10
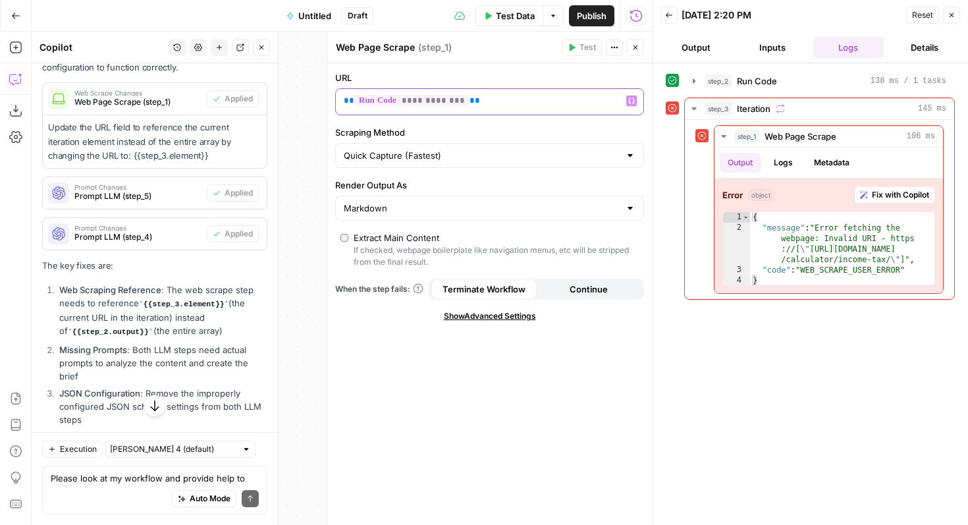
click at [491, 99] on p "**********" at bounding box center [479, 100] width 271 height 13
click at [630, 101] on icon "button" at bounding box center [631, 101] width 7 height 6
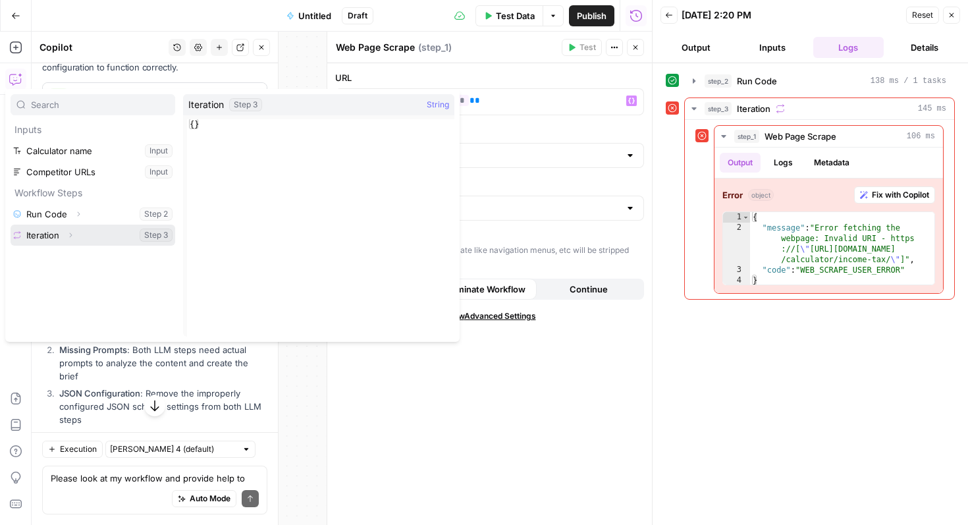
click at [80, 235] on button "Select variable Iteration" at bounding box center [93, 235] width 165 height 21
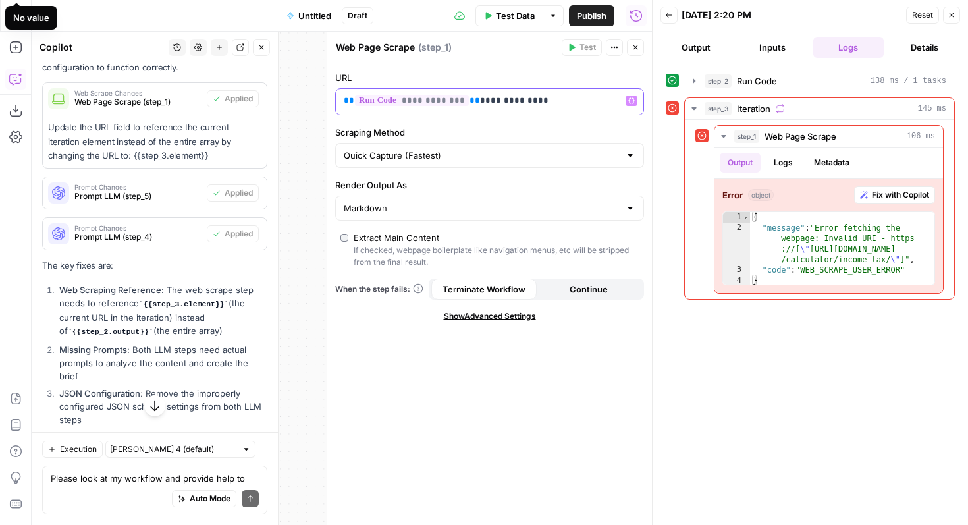
drag, startPoint x: 551, startPoint y: 115, endPoint x: 517, endPoint y: 101, distance: 36.1
click at [517, 101] on div "**********" at bounding box center [489, 101] width 309 height 27
drag, startPoint x: 542, startPoint y: 97, endPoint x: 360, endPoint y: 97, distance: 181.2
click at [360, 97] on p "**********" at bounding box center [479, 100] width 271 height 13
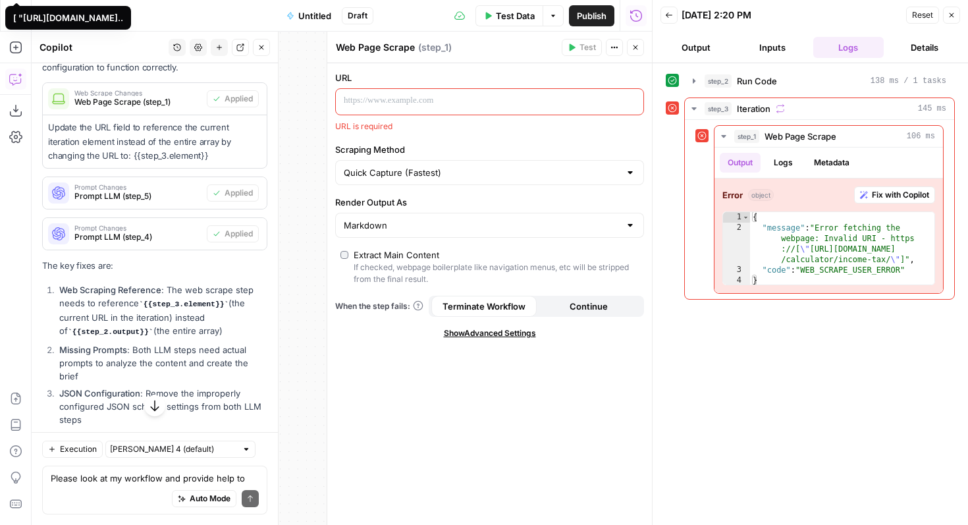
drag, startPoint x: 170, startPoint y: 156, endPoint x: 80, endPoint y: 162, distance: 90.4
click at [80, 162] on p "Update the URL field to reference the current iteration element instead of the …" at bounding box center [154, 142] width 213 height 42
copy p "{{step_3.element}}"
click at [460, 99] on p at bounding box center [479, 100] width 271 height 13
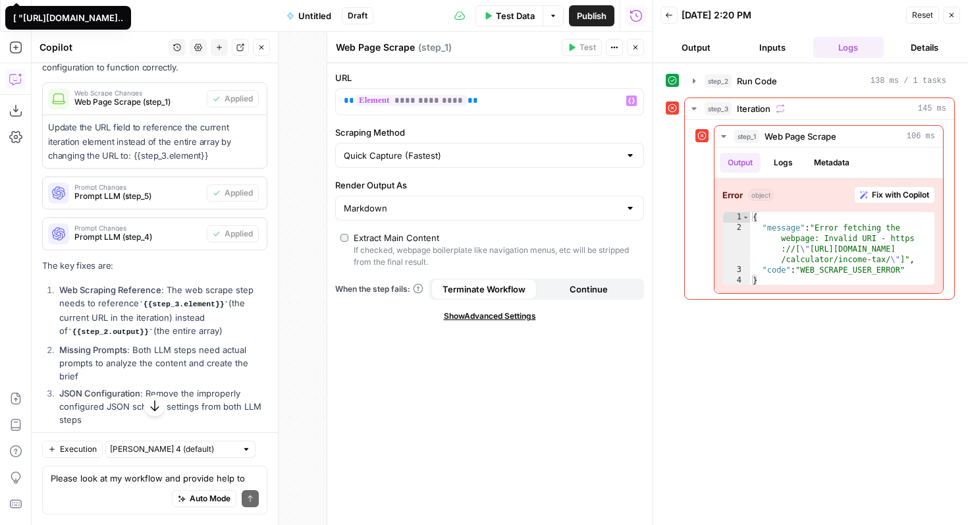
click at [492, 134] on label "Scraping Method" at bounding box center [489, 132] width 309 height 13
click at [492, 149] on input "Quick Capture (Fastest)" at bounding box center [482, 155] width 276 height 13
type input "Quick Capture (Fastest)"
click at [522, 20] on span "Test Data" at bounding box center [515, 15] width 39 height 13
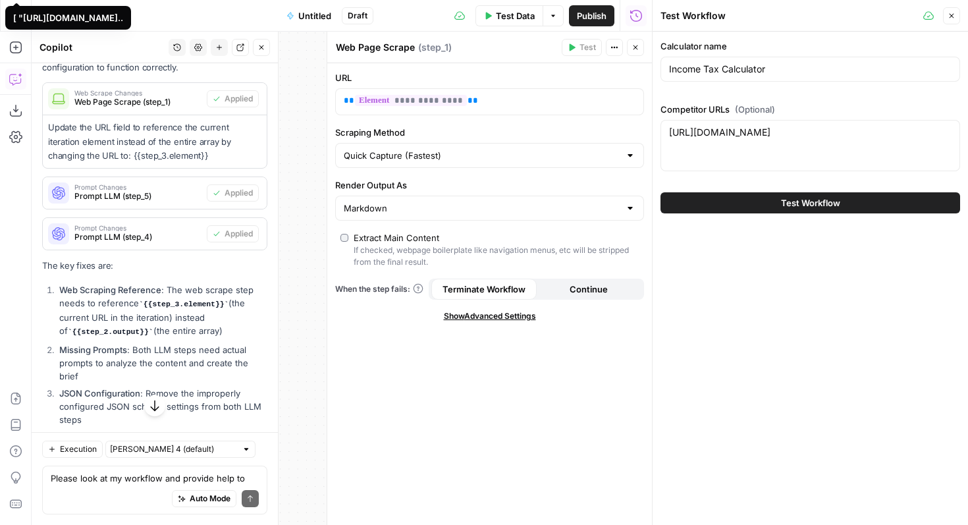
click at [724, 211] on button "Test Workflow" at bounding box center [811, 202] width 300 height 21
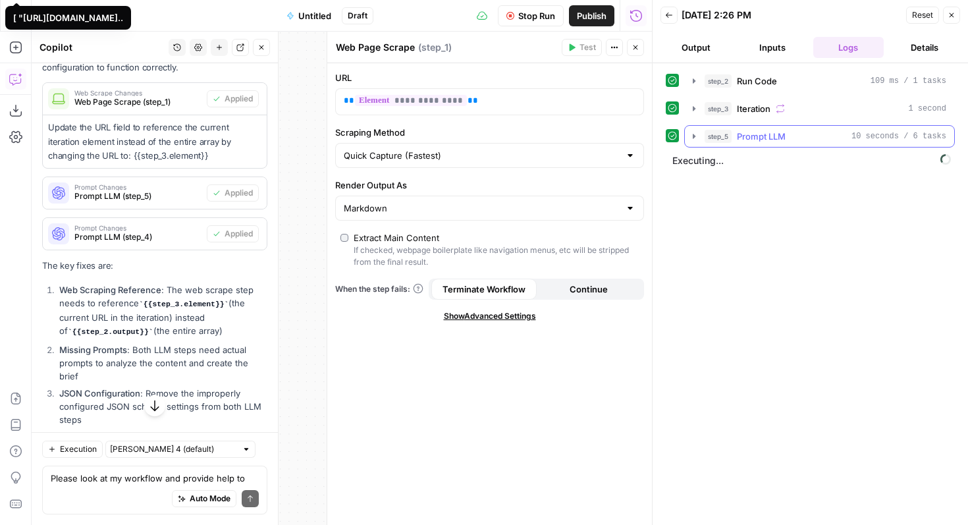
click at [696, 140] on icon "button" at bounding box center [694, 136] width 11 height 11
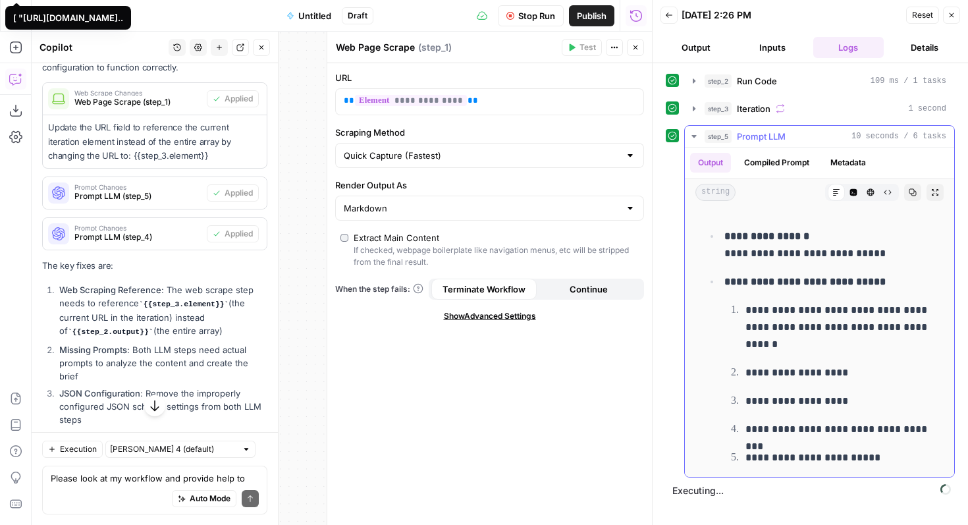
click at [696, 134] on icon "button" at bounding box center [694, 136] width 11 height 11
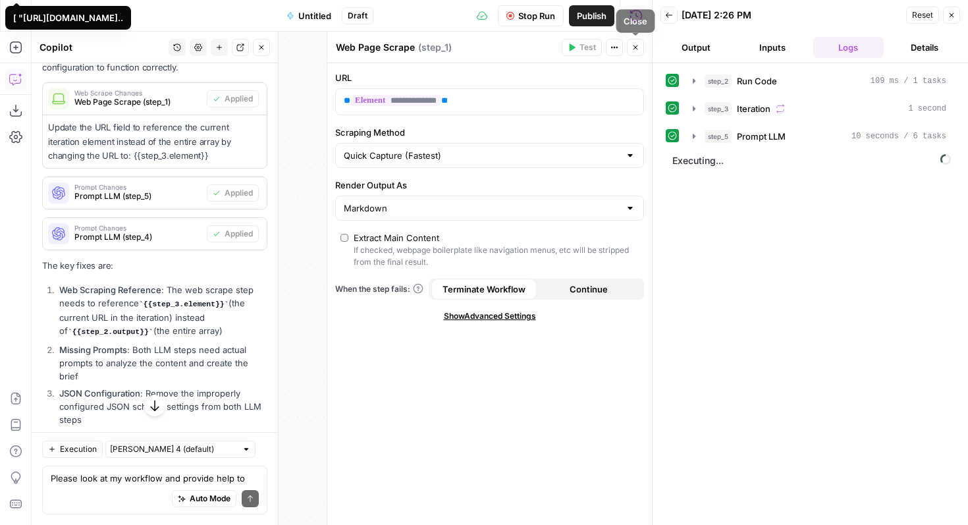
click at [641, 44] on button "Close" at bounding box center [635, 47] width 17 height 17
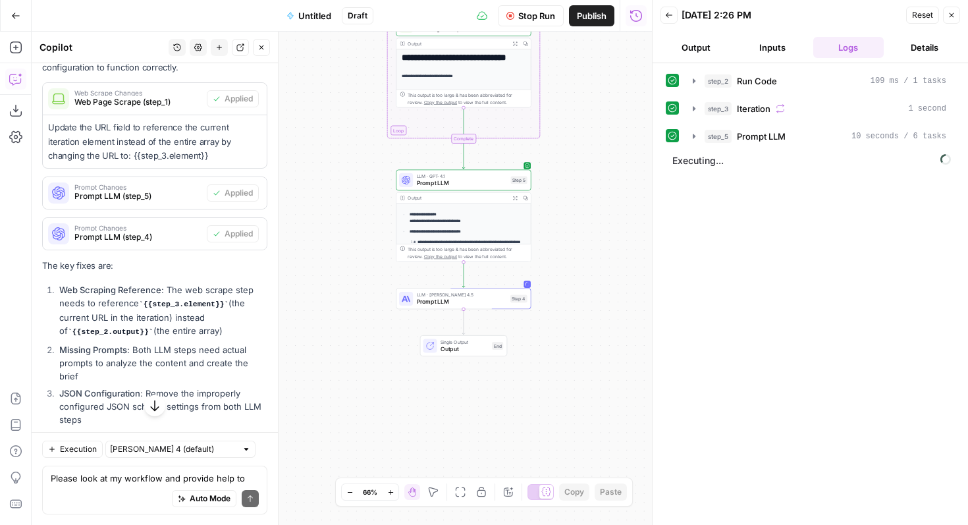
click at [478, 301] on span "Prompt LLM" at bounding box center [462, 301] width 90 height 9
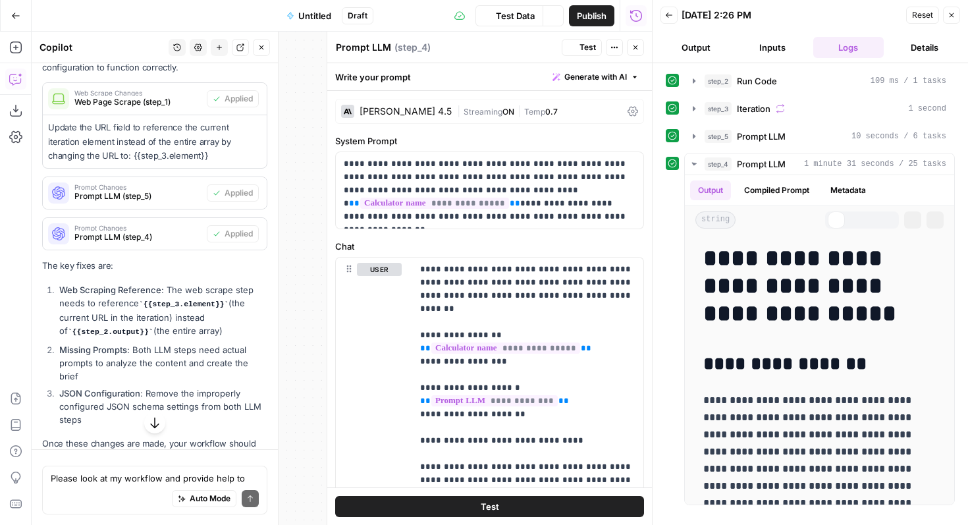
scroll to position [326, 0]
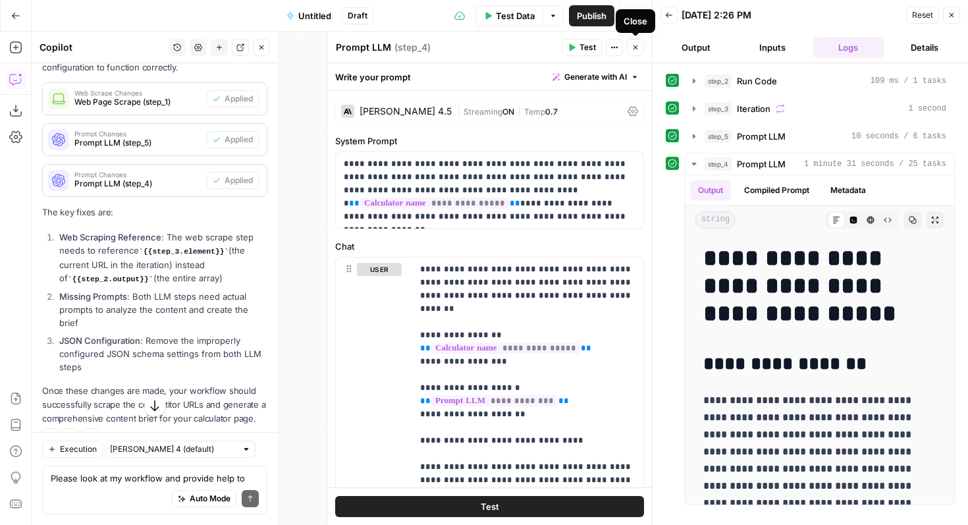
click at [638, 42] on button "Close" at bounding box center [635, 47] width 17 height 17
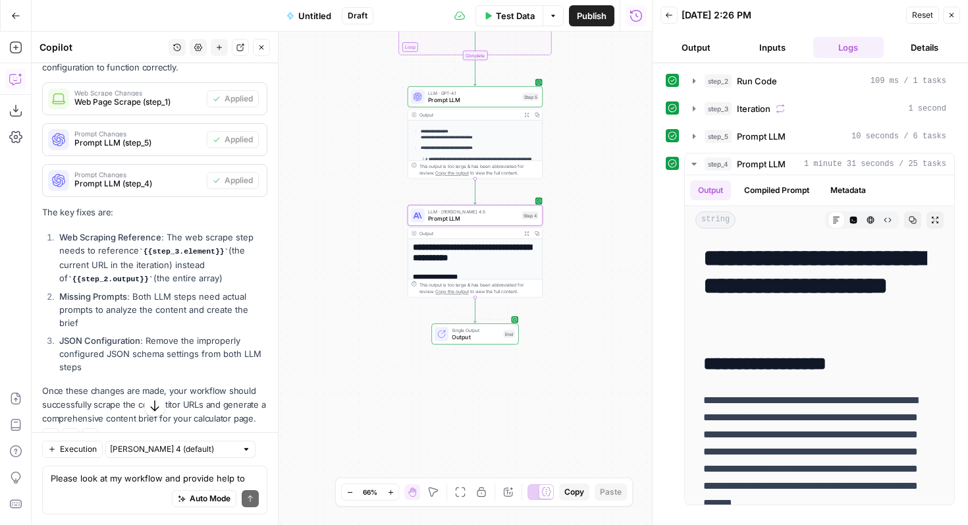
click at [482, 342] on div "Single Output Output End Switch to multiple outputs" at bounding box center [474, 333] width 87 height 21
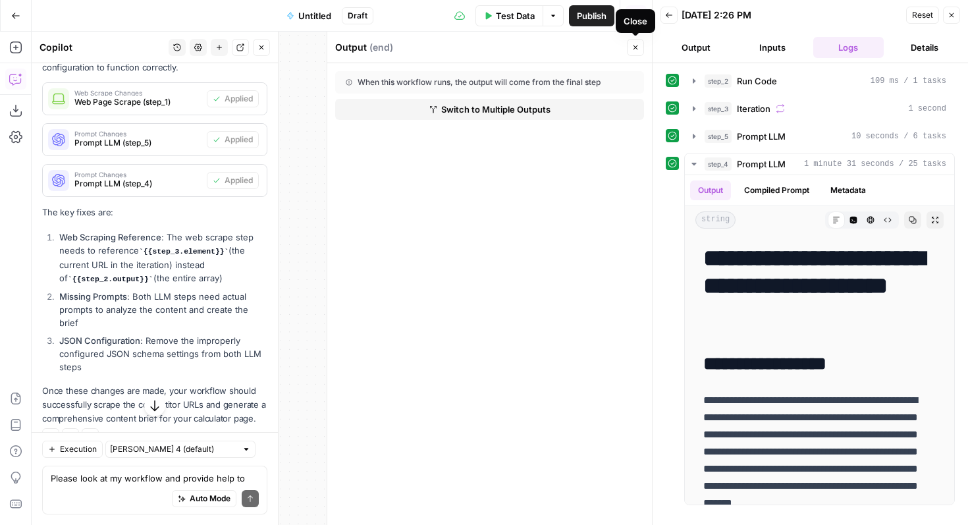
click at [630, 45] on button "Close" at bounding box center [635, 47] width 17 height 17
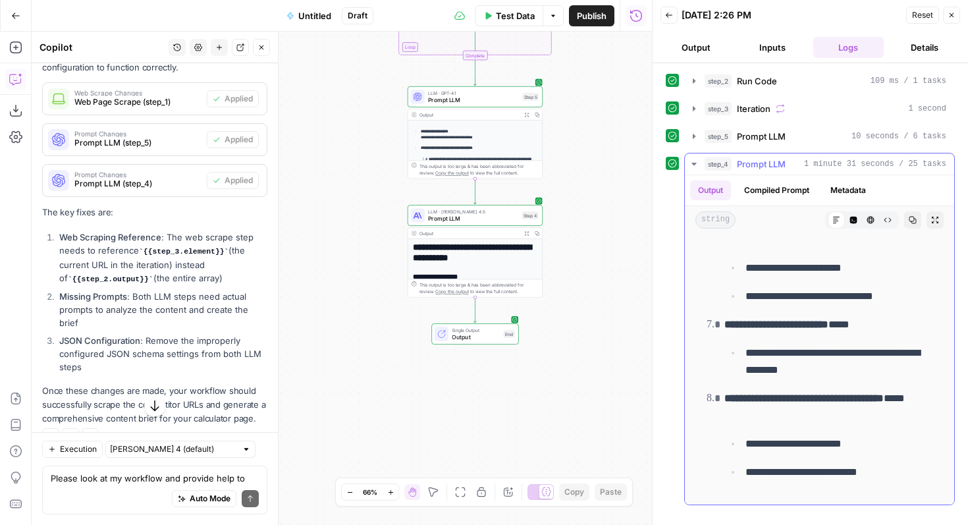
scroll to position [1273, 0]
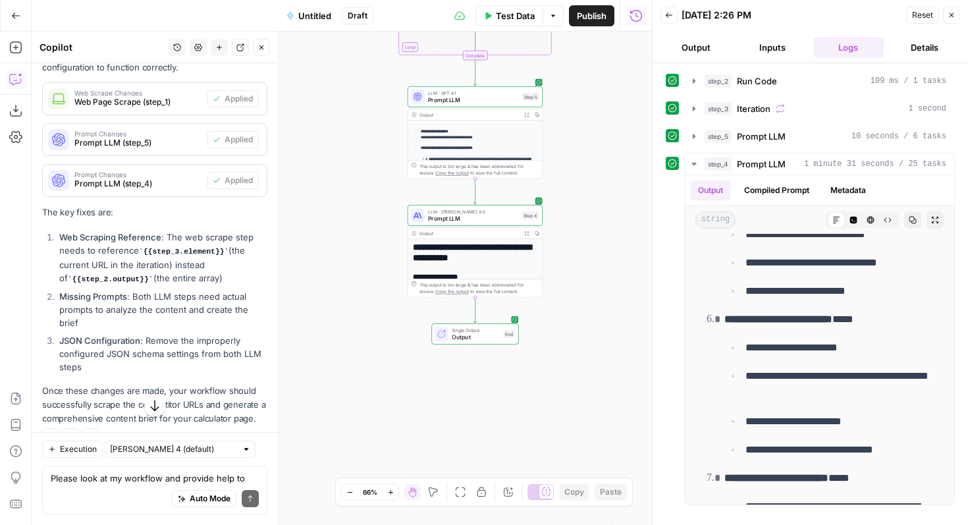
click at [576, 264] on div "Workflow Input Settings Inputs Run Code · Python Run Code Step 2 Output Expand …" at bounding box center [342, 278] width 621 height 493
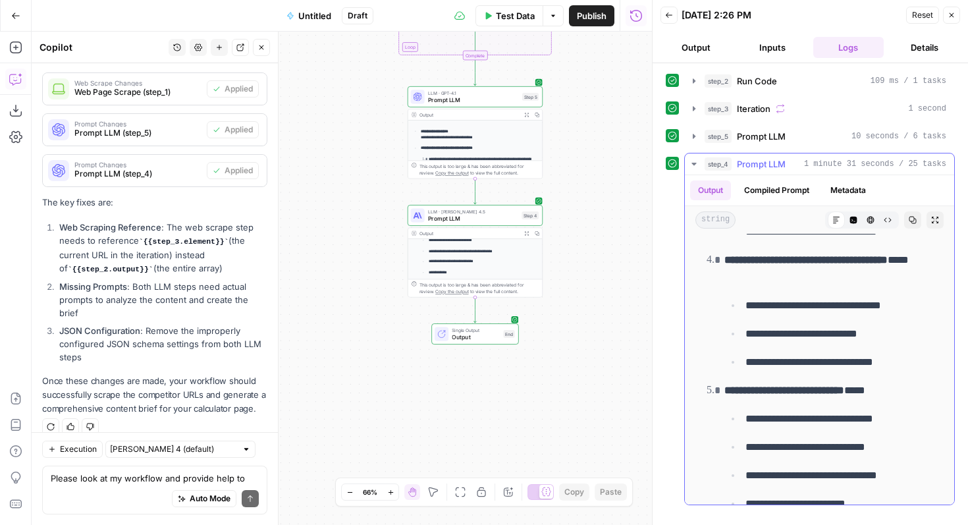
scroll to position [1043, 0]
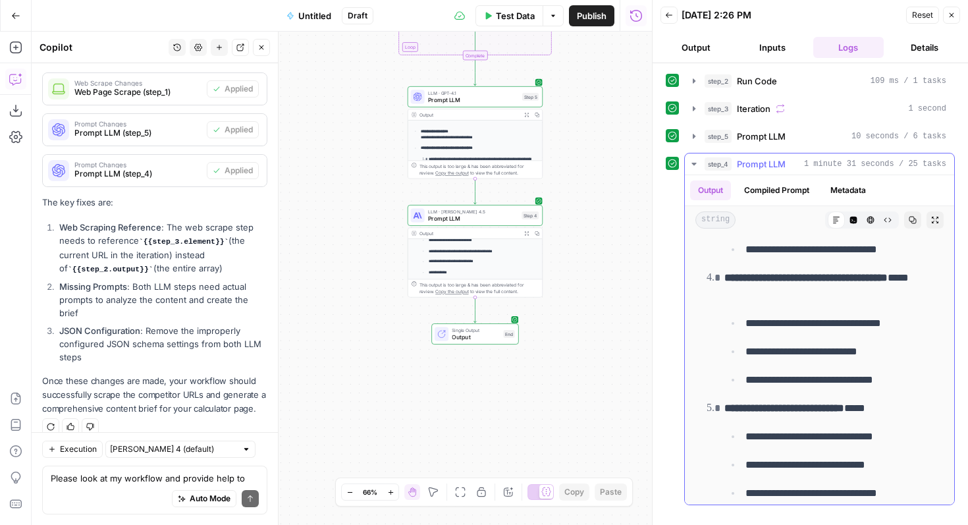
click at [932, 211] on button "Expand Output" at bounding box center [935, 219] width 17 height 17
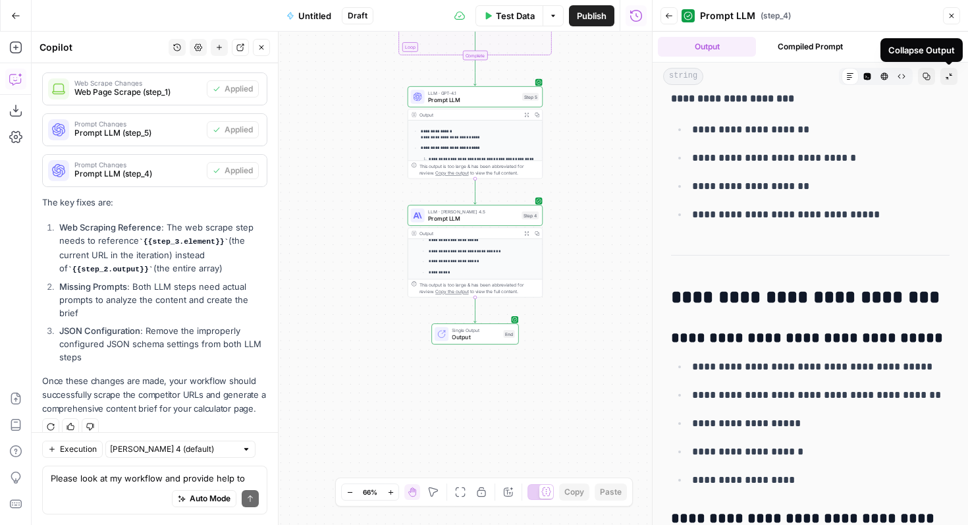
scroll to position [9929, 0]
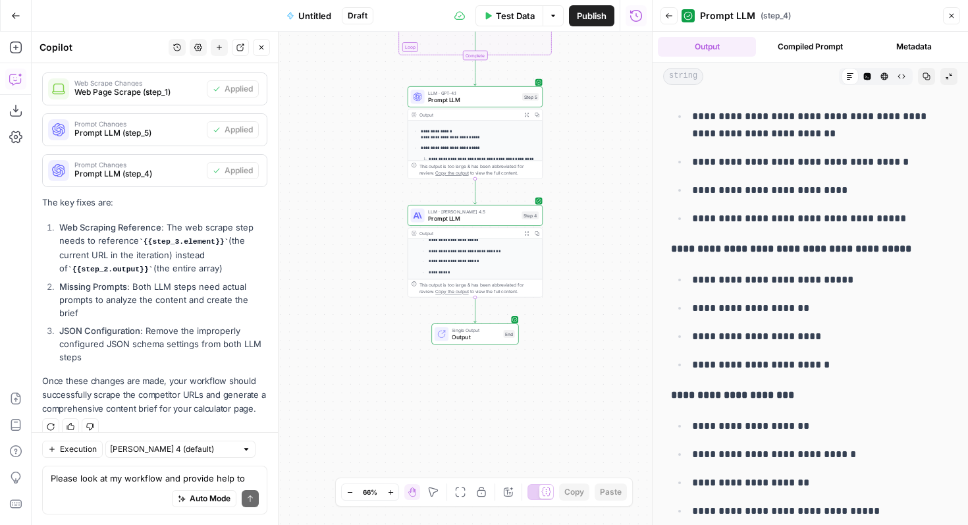
click at [944, 76] on button "Collapse Output" at bounding box center [949, 76] width 17 height 17
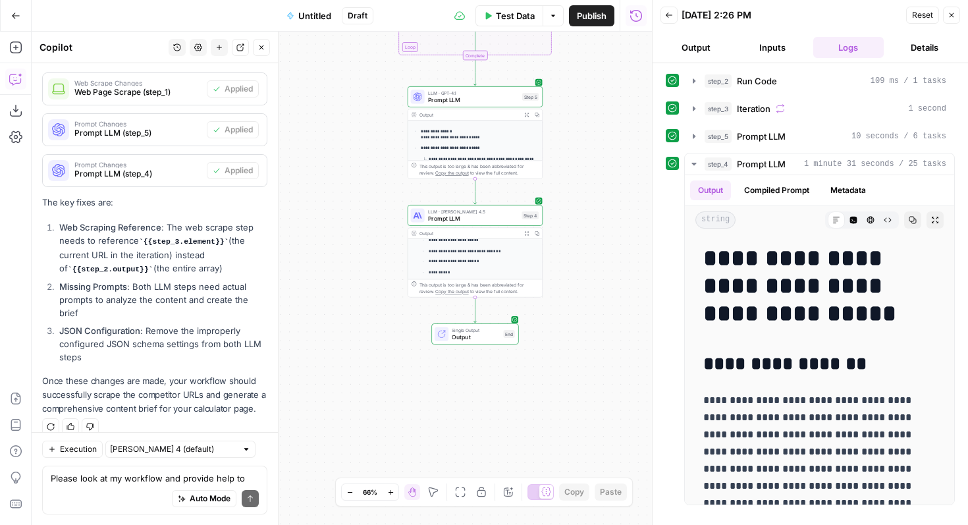
click at [480, 217] on span "Prompt LLM" at bounding box center [473, 218] width 90 height 9
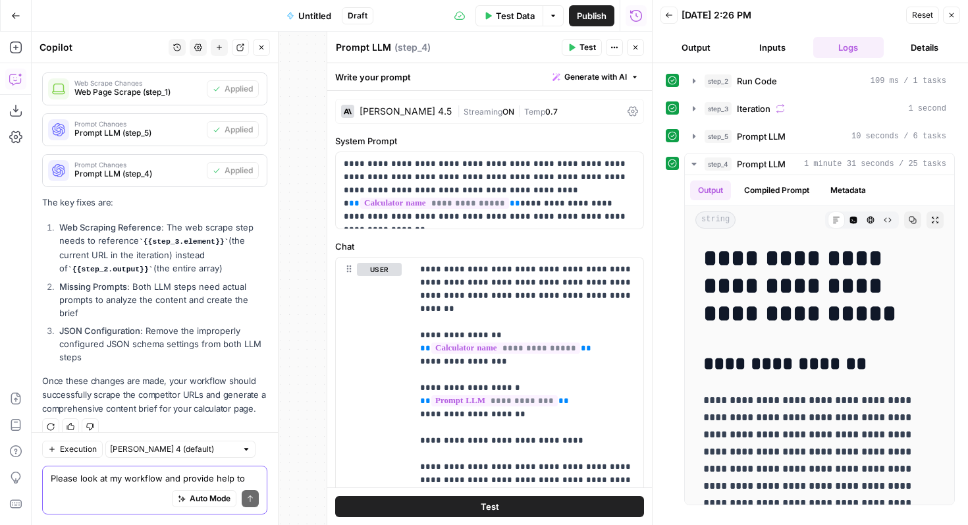
click at [152, 480] on textarea "Please look at my workflow and provide help to make it wor" at bounding box center [155, 478] width 208 height 13
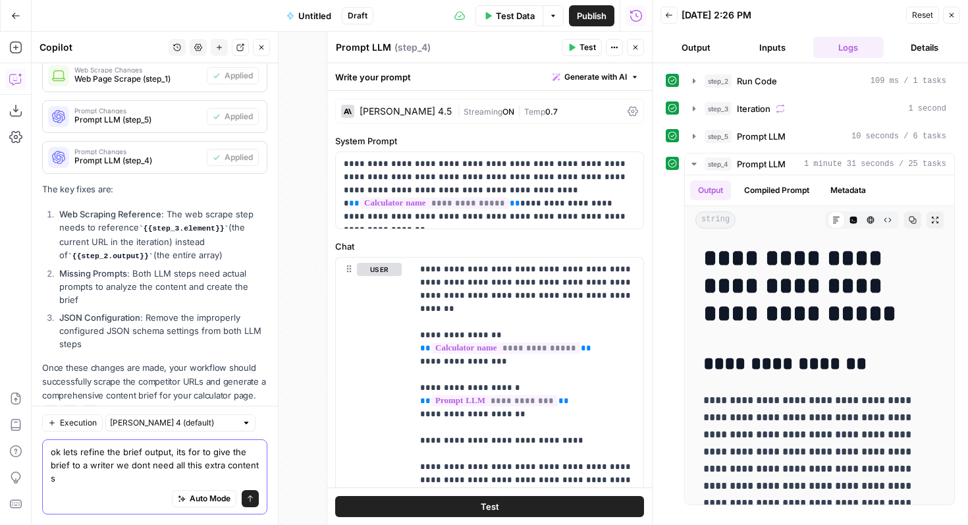
scroll to position [362, 0]
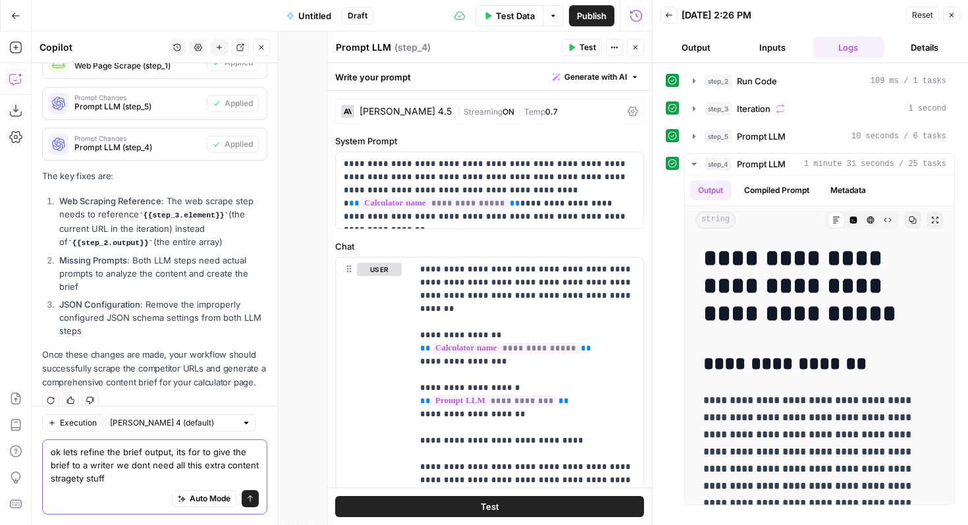
type textarea "ok lets refine the brief output, its for to give the brief to a writer we dont …"
click at [250, 497] on icon "submit" at bounding box center [250, 499] width 8 height 8
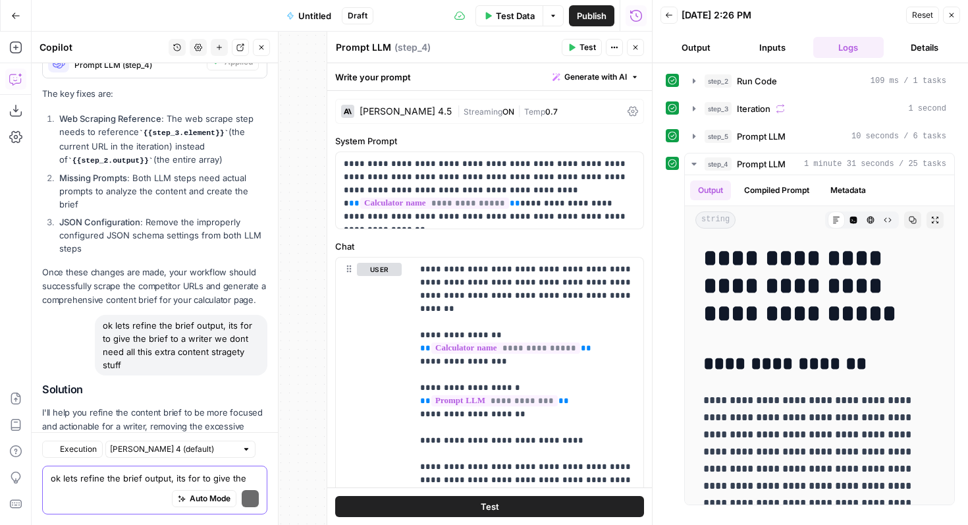
scroll to position [504, 0]
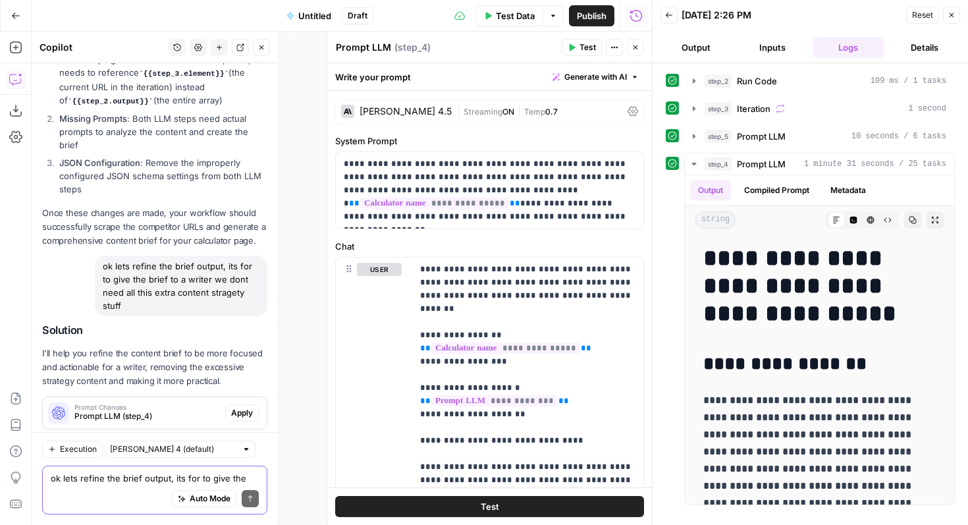
click at [250, 407] on span "Apply" at bounding box center [242, 413] width 22 height 12
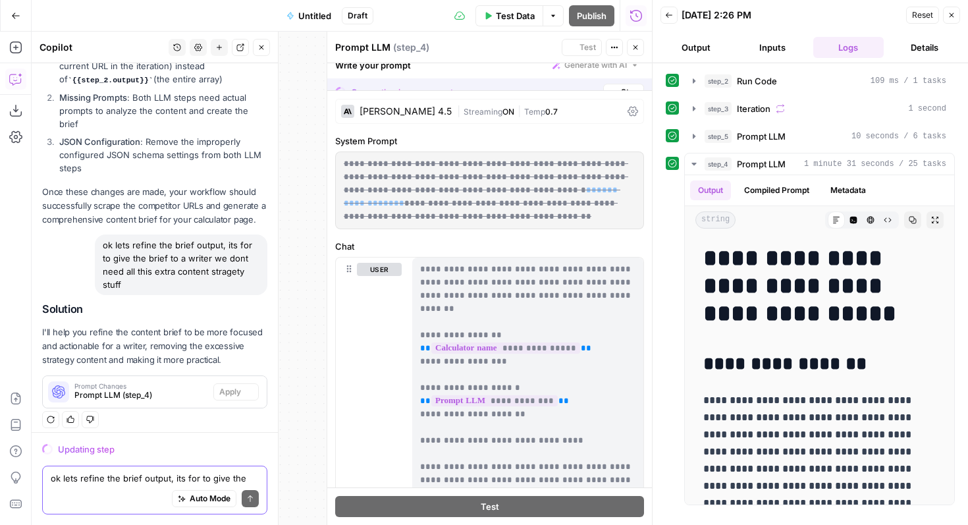
scroll to position [483, 0]
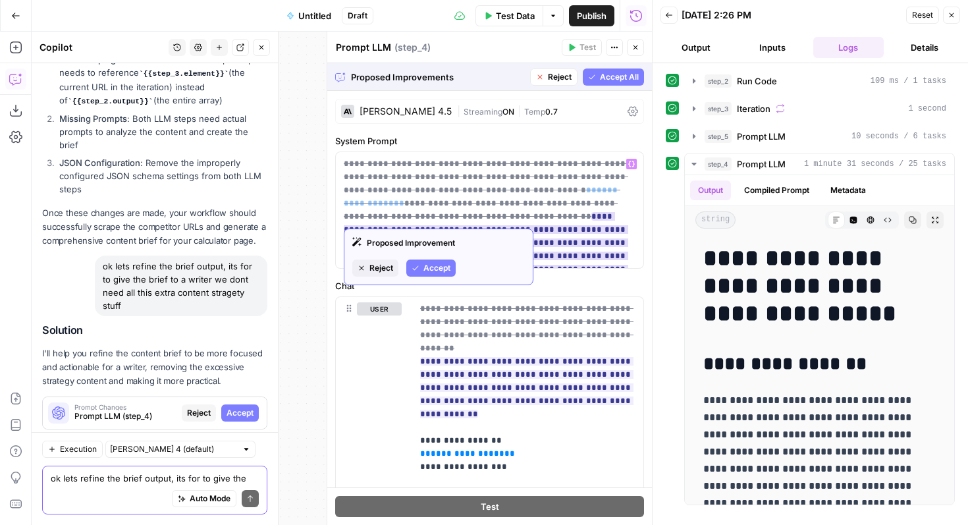
click at [441, 270] on span "Accept" at bounding box center [437, 268] width 27 height 12
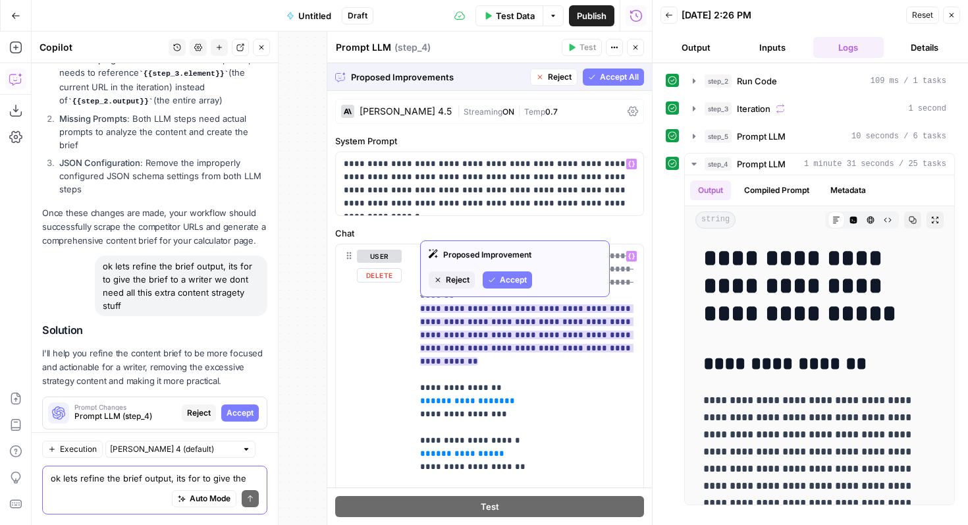
click at [514, 288] on button "Accept" at bounding box center [507, 279] width 49 height 17
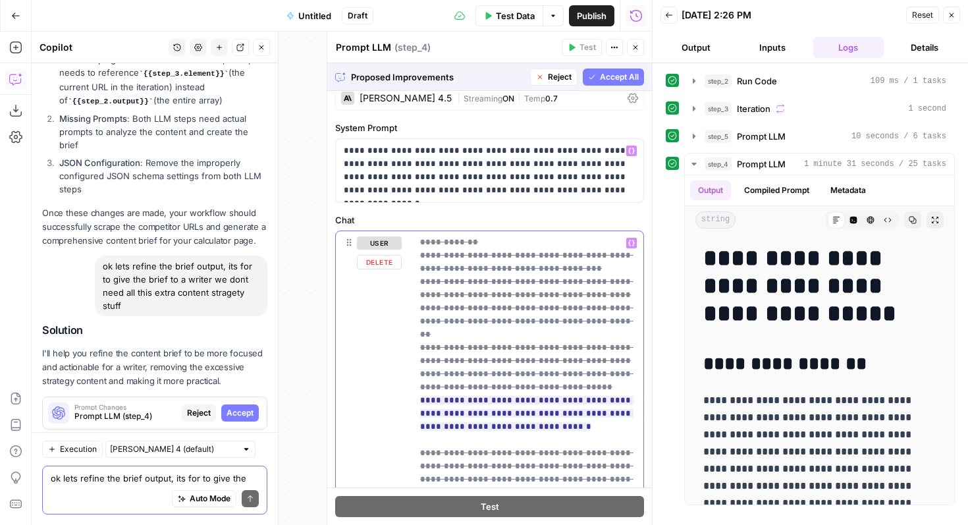
scroll to position [14, 0]
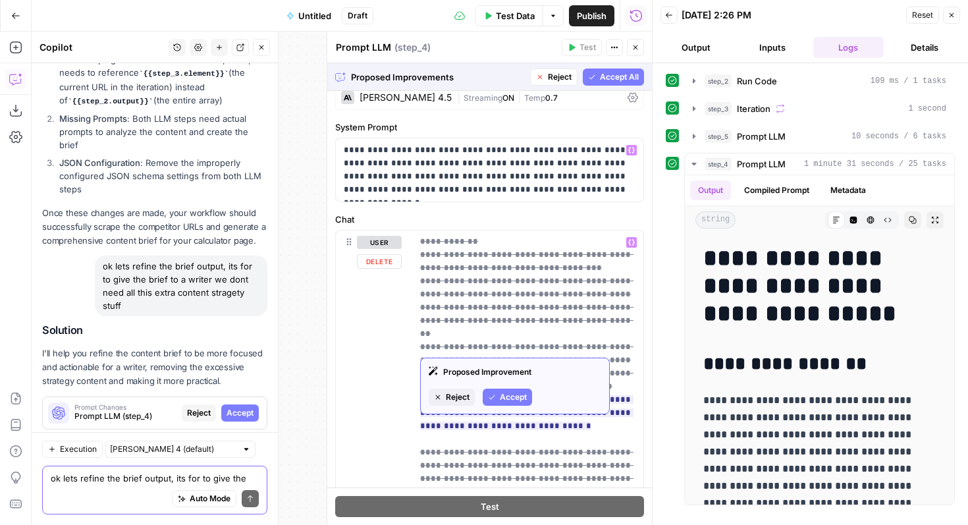
click at [509, 408] on div "Proposed Improvement Reject Accept" at bounding box center [515, 386] width 190 height 57
click at [509, 396] on span "Accept" at bounding box center [513, 397] width 27 height 12
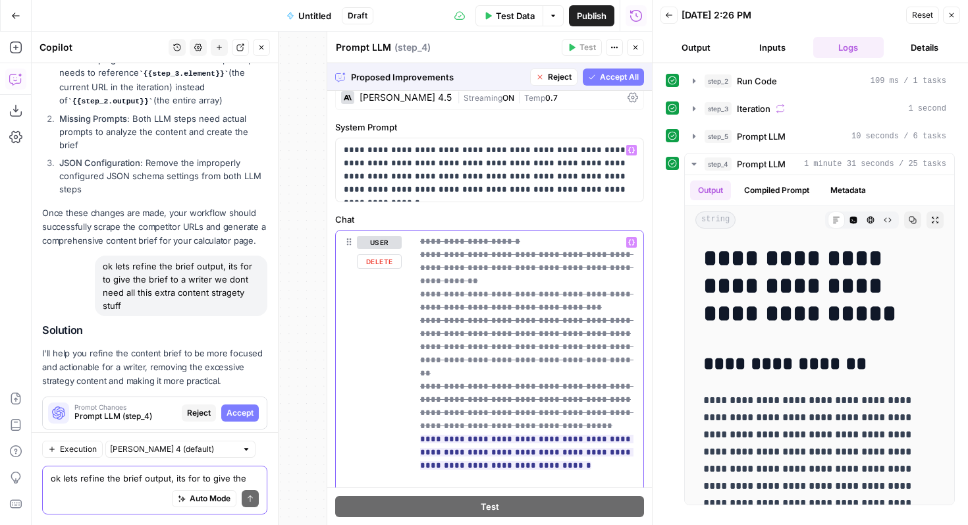
scroll to position [46, 0]
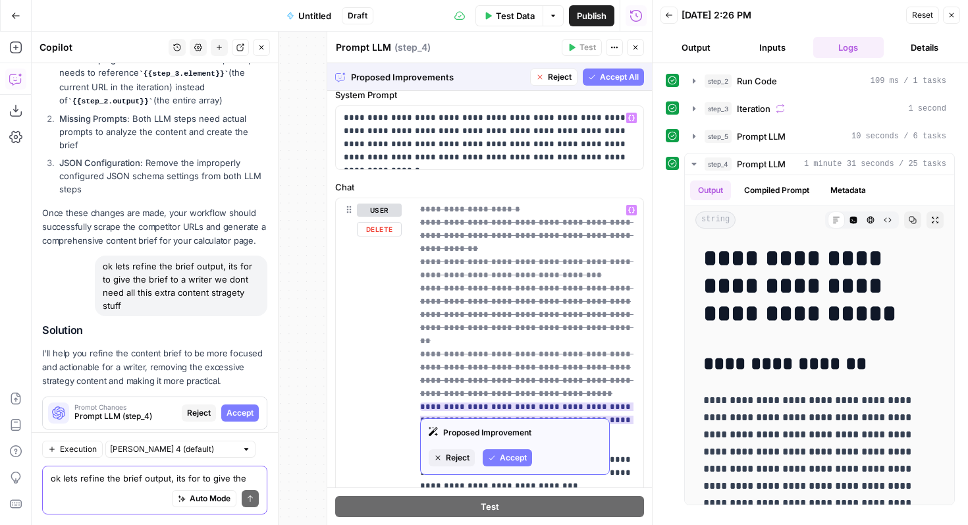
click at [500, 462] on span "Accept" at bounding box center [513, 458] width 27 height 12
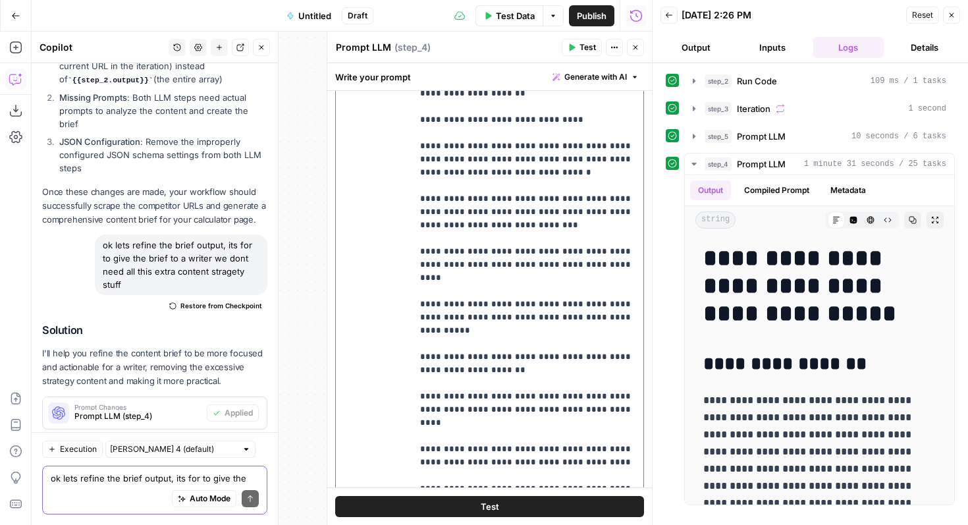
scroll to position [364, 0]
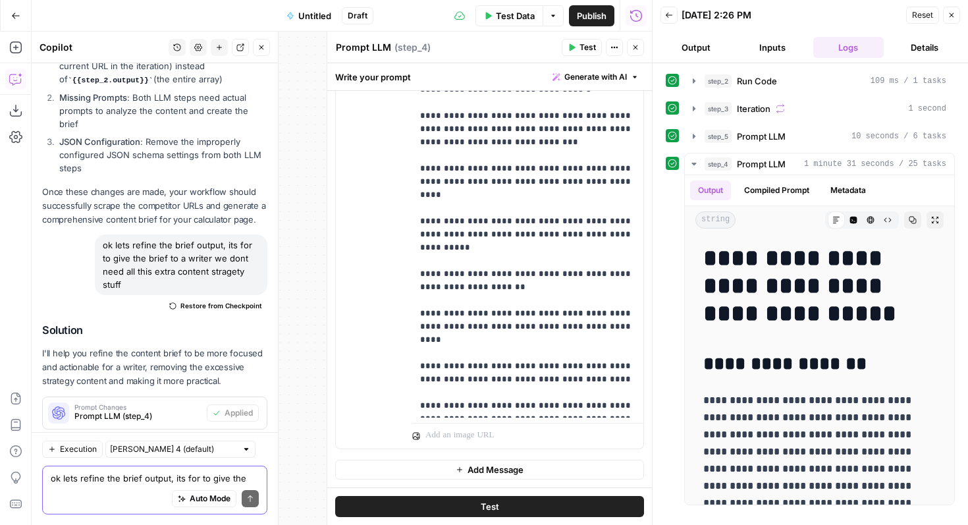
click at [521, 503] on button "Test" at bounding box center [489, 506] width 309 height 21
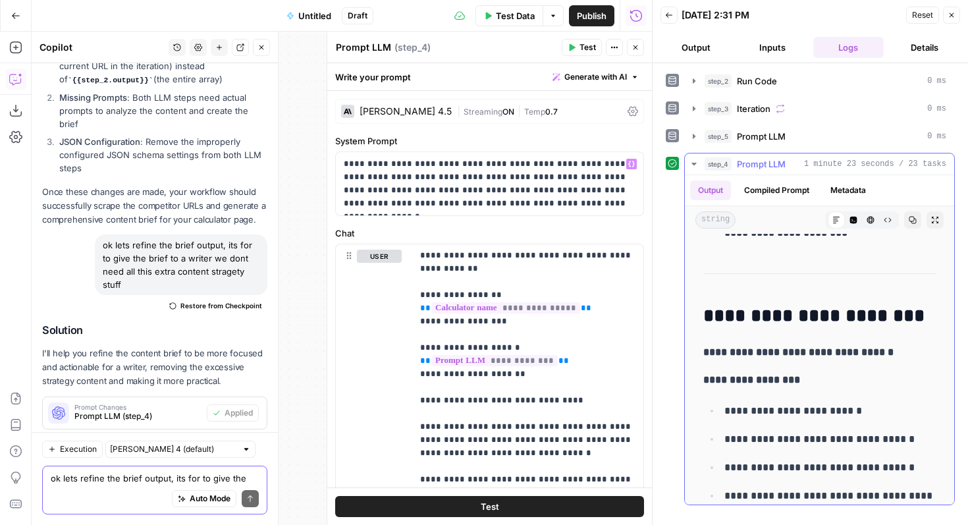
scroll to position [11817, 0]
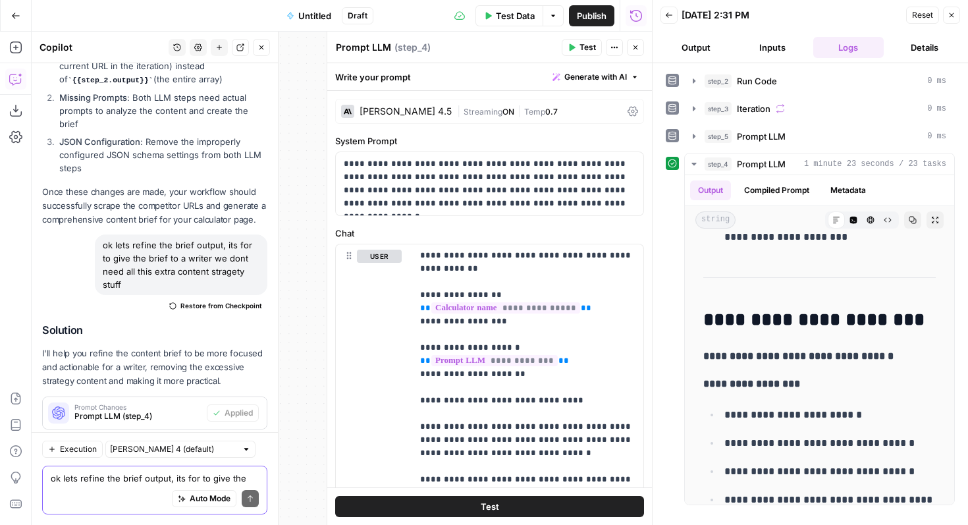
click at [172, 476] on textarea "ok lets refine the brief output, its for to give the brief to a writer we dont …" at bounding box center [155, 478] width 208 height 13
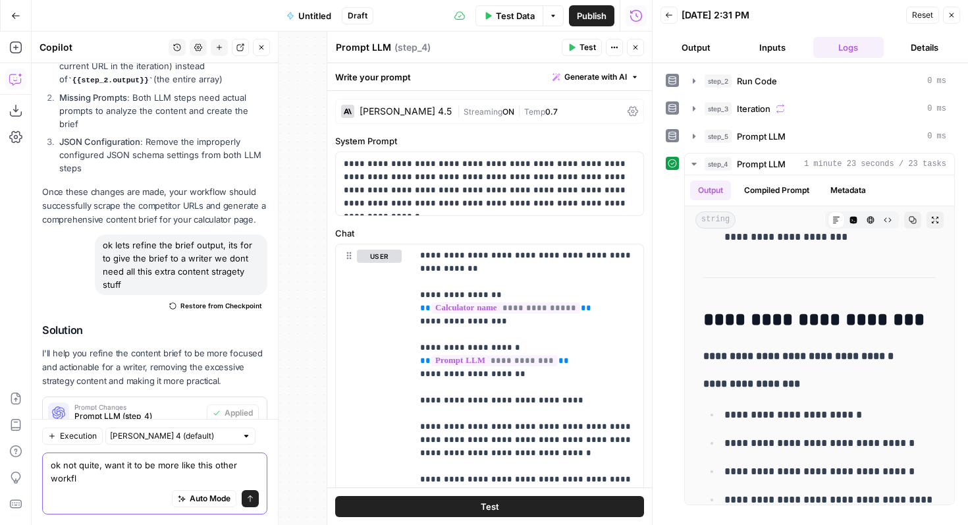
scroll to position [538, 0]
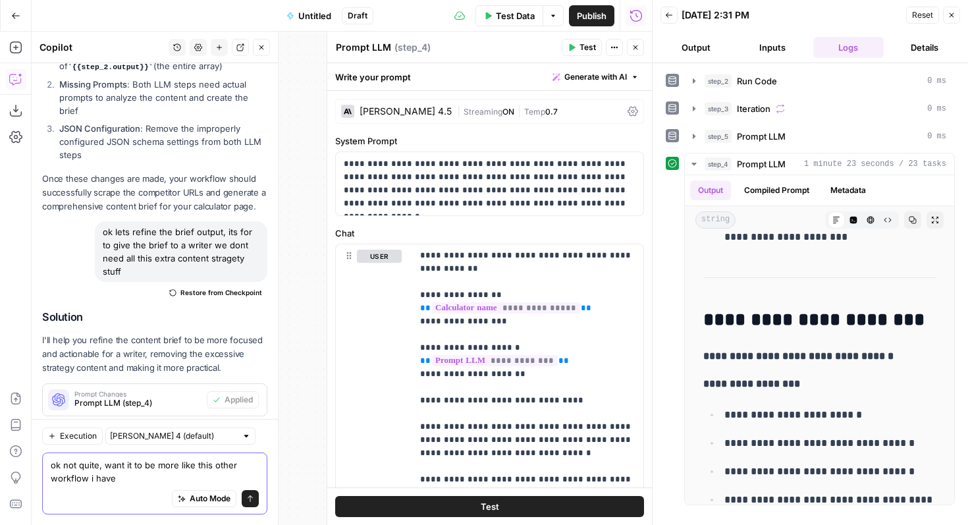
paste textarea "You are a senior content strategist at Xero, the global accounting software com…"
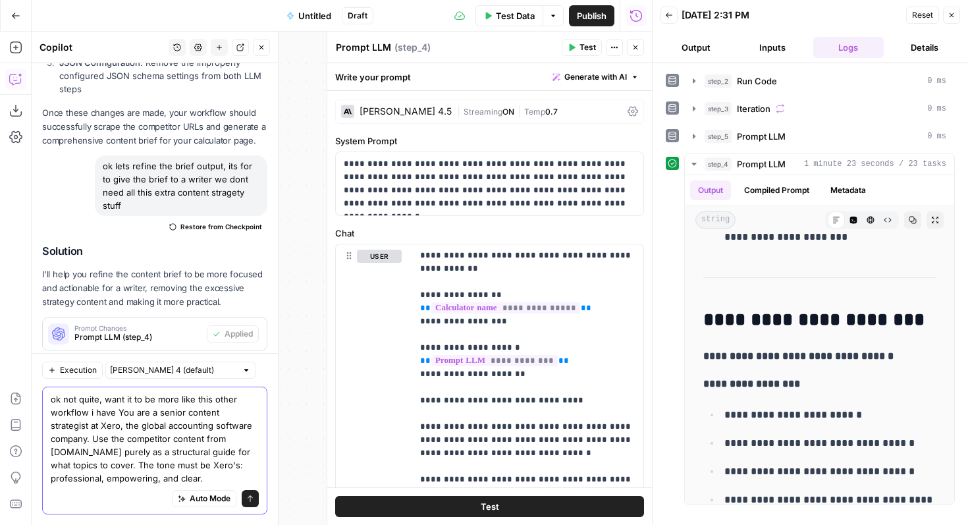
scroll to position [617, 0]
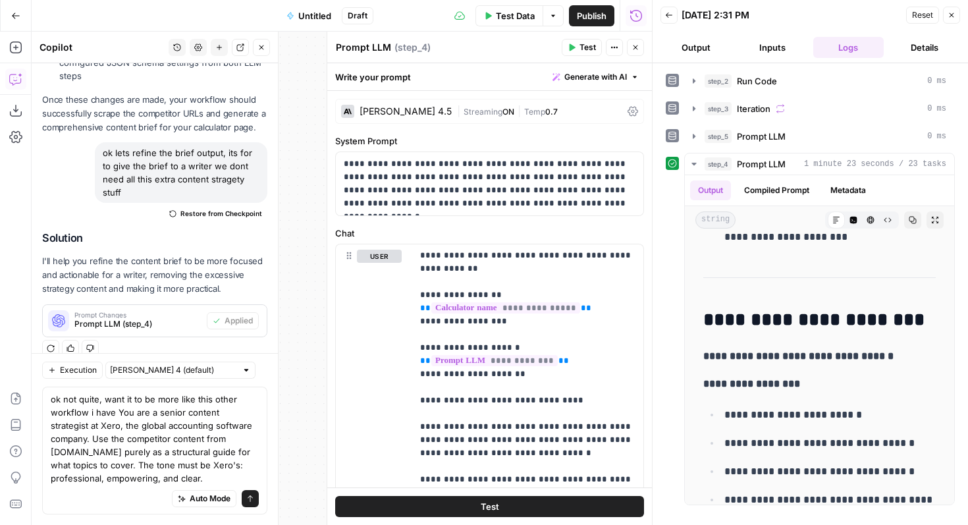
click at [103, 486] on div "Auto Mode Send" at bounding box center [155, 499] width 208 height 29
click at [94, 482] on textarea "ok not quite, want it to be more like this other workflow i have You are a seni…" at bounding box center [155, 439] width 208 height 92
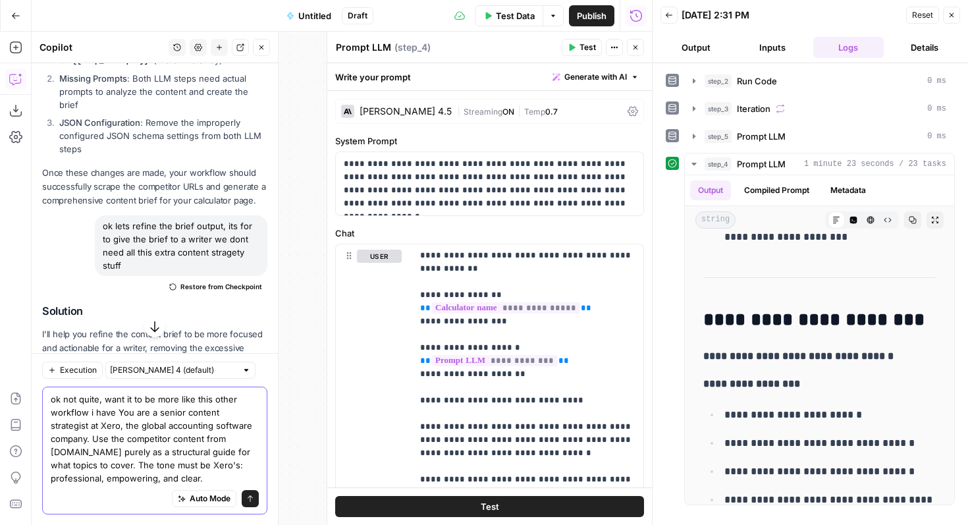
scroll to position [478, 0]
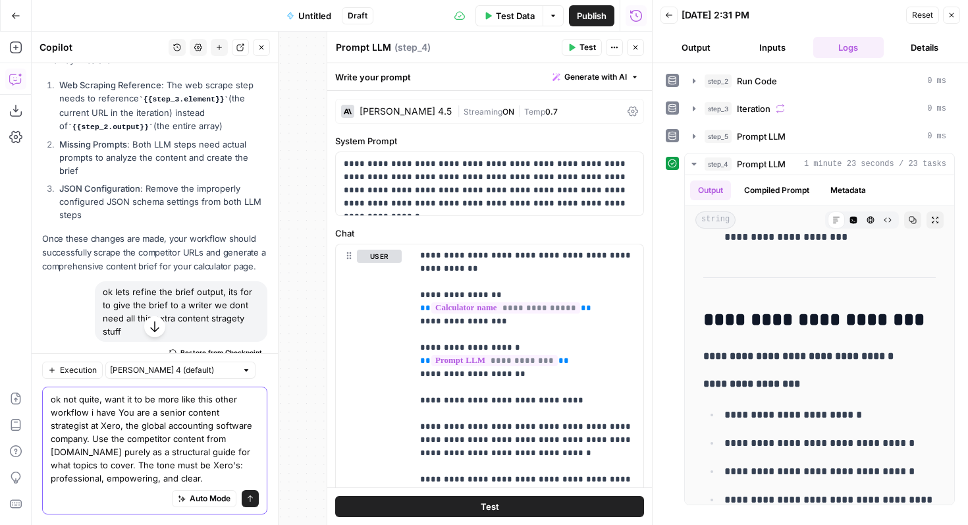
click at [108, 417] on textarea "ok not quite, want it to be more like this other workflow i have You are a seni…" at bounding box center [155, 439] width 208 height 92
click at [120, 404] on textarea "ok not quite, want it to be more like this other workflow i have You are a seni…" at bounding box center [155, 439] width 208 height 92
click at [117, 403] on textarea "ok not quite, want it to be more like this other workflow i have You are a seni…" at bounding box center [155, 439] width 208 height 92
click at [215, 470] on textarea "ok not quite, want it to be more like this other workflow i have System prompt:…" at bounding box center [155, 439] width 208 height 92
paste textarea "Your task is to create a detailed content brief for a writer. This copy will be…"
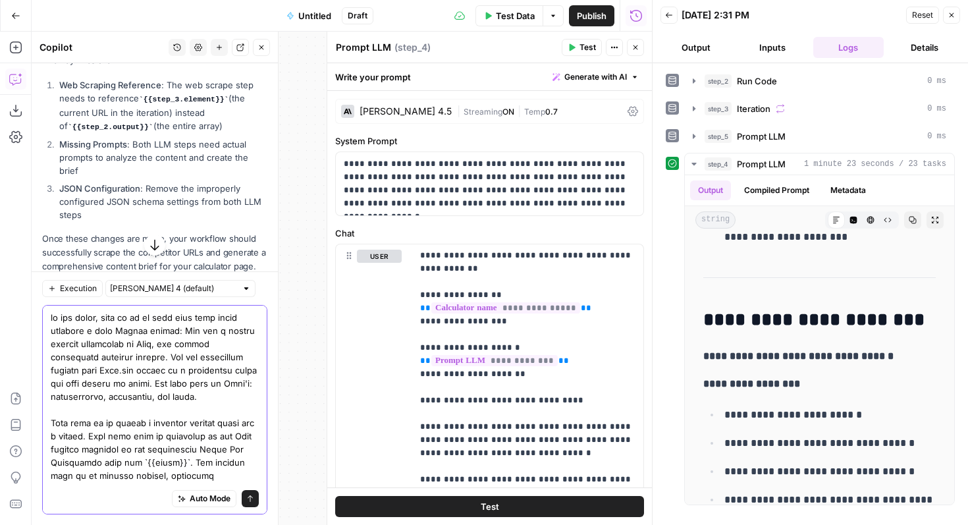
scroll to position [83, 0]
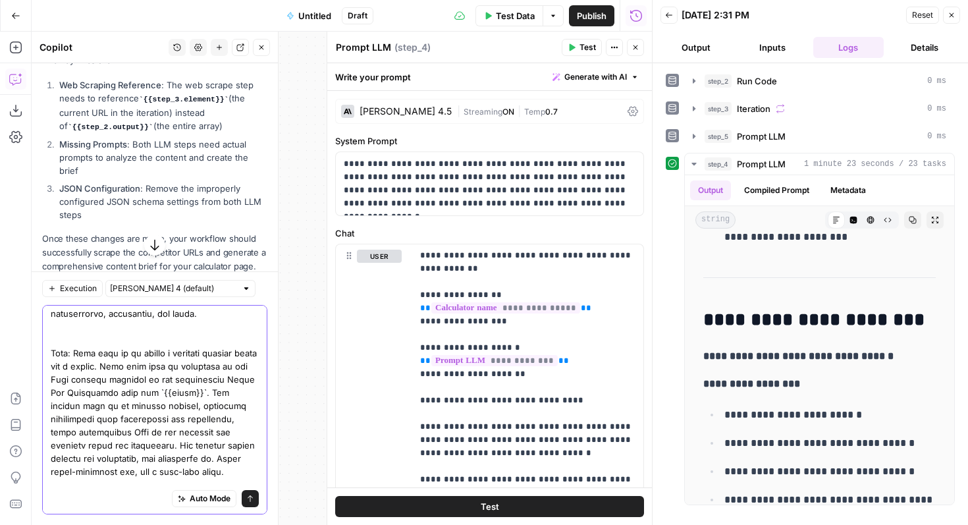
type textarea "ok not quite, want it to be more like this other workflow i have System prompt:…"
click at [254, 500] on button "Send" at bounding box center [250, 498] width 17 height 17
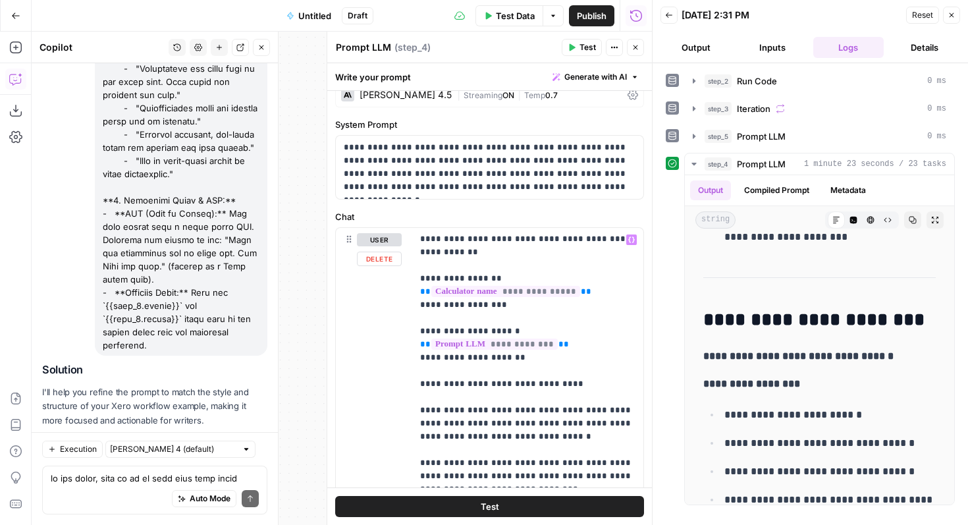
scroll to position [0, 0]
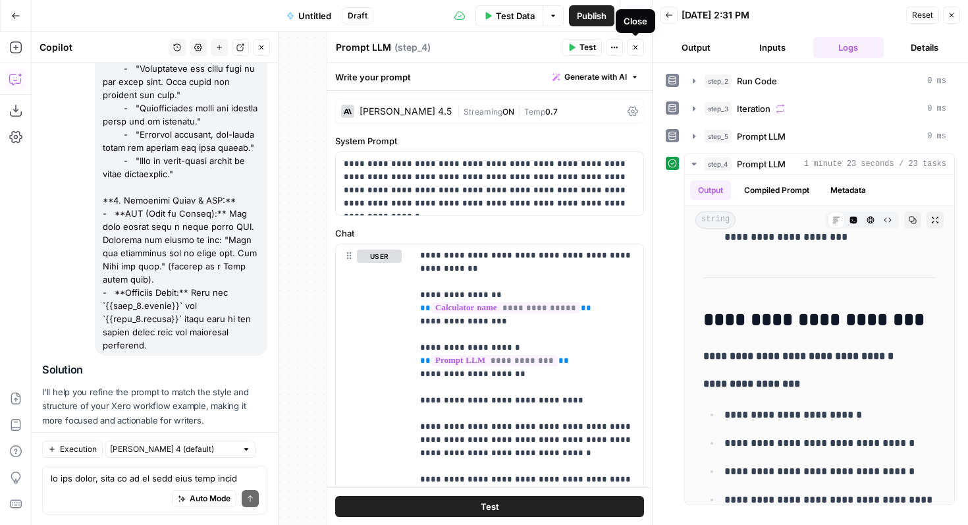
click at [636, 45] on icon "button" at bounding box center [636, 47] width 8 height 8
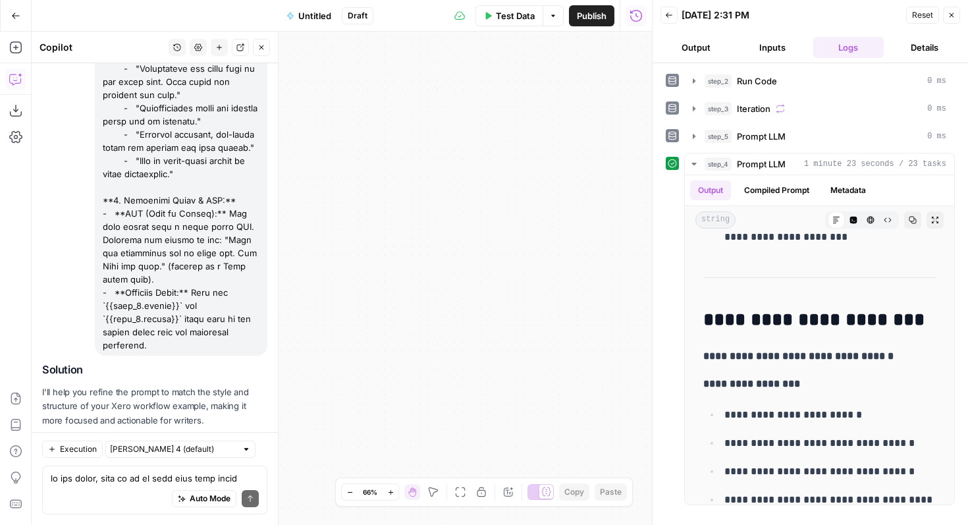
click at [260, 50] on icon "button" at bounding box center [262, 47] width 8 height 8
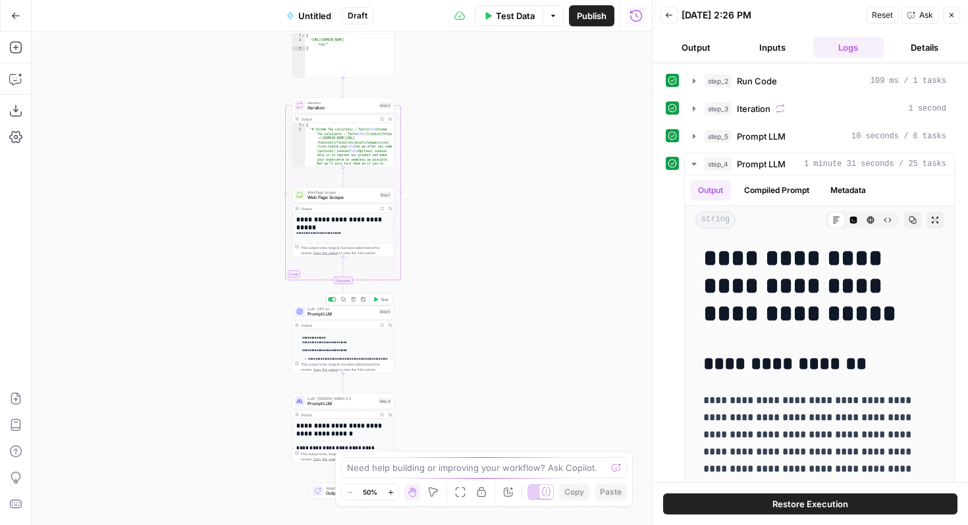
click at [341, 310] on span "LLM · GPT-4.1" at bounding box center [342, 308] width 69 height 5
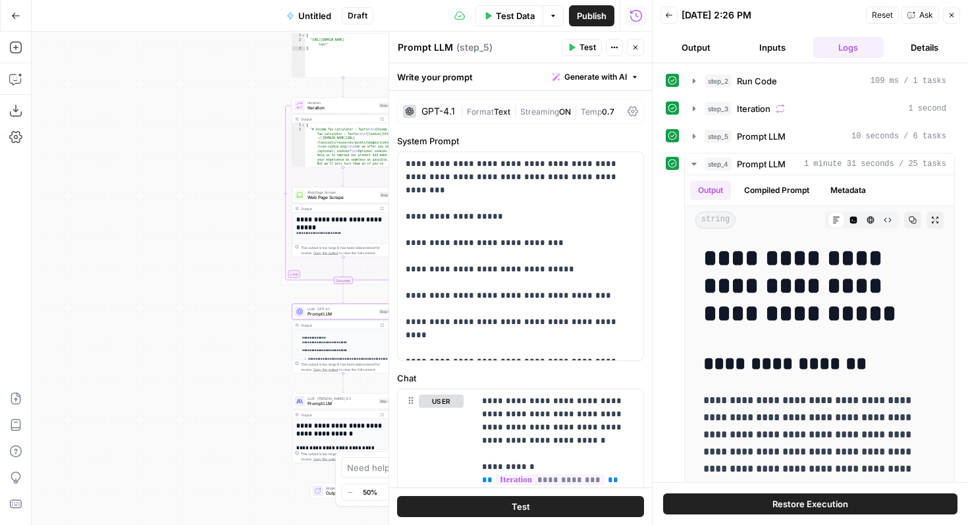
click at [431, 114] on div "GPT-4.1" at bounding box center [439, 111] width 34 height 9
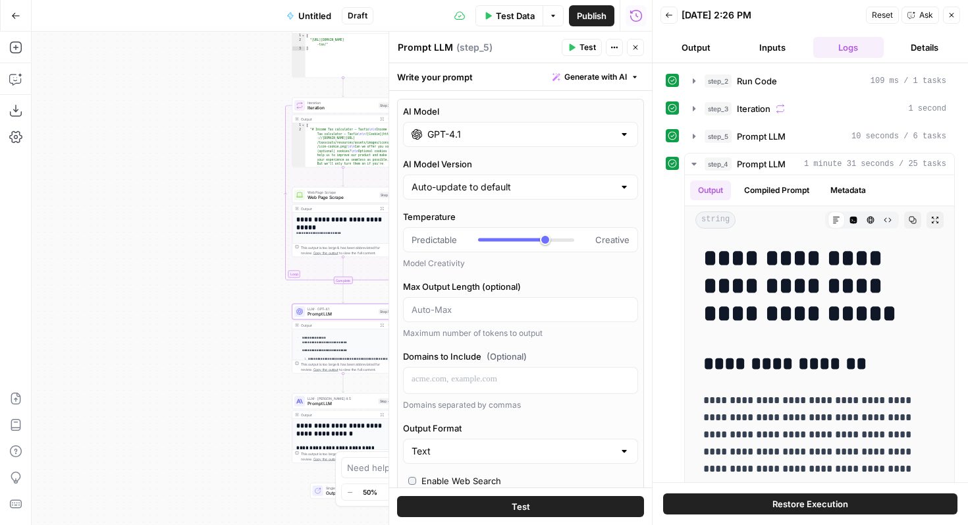
click at [464, 134] on input "GPT-4.1" at bounding box center [521, 134] width 186 height 13
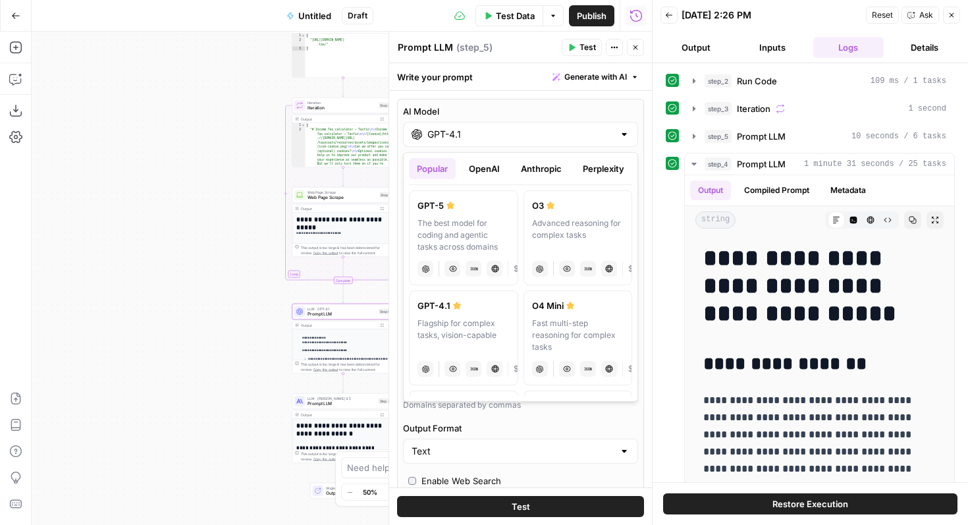
click at [484, 175] on button "OpenAI" at bounding box center [484, 168] width 47 height 21
click at [546, 175] on button "Anthropic" at bounding box center [541, 168] width 57 height 21
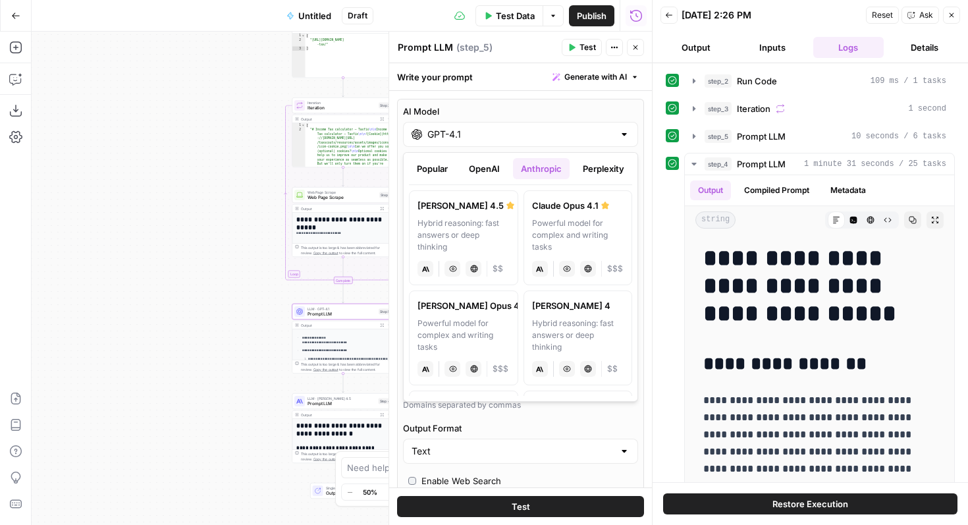
click at [601, 172] on button "Perplexity" at bounding box center [603, 168] width 57 height 21
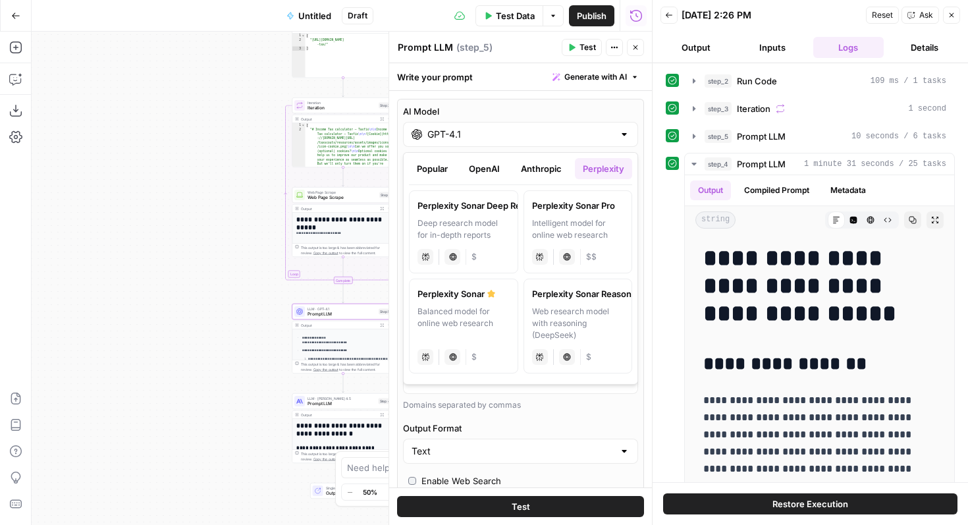
click at [542, 167] on button "Anthropic" at bounding box center [541, 168] width 57 height 21
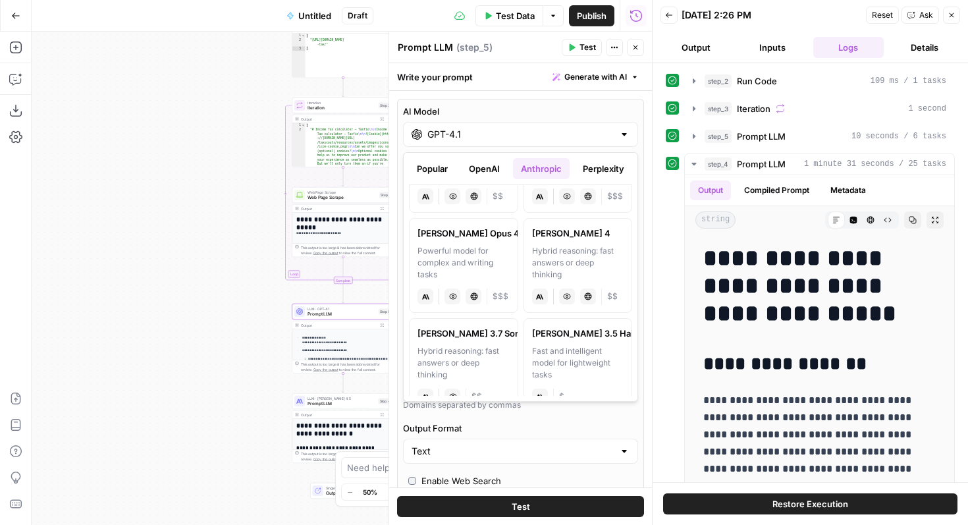
scroll to position [98, 0]
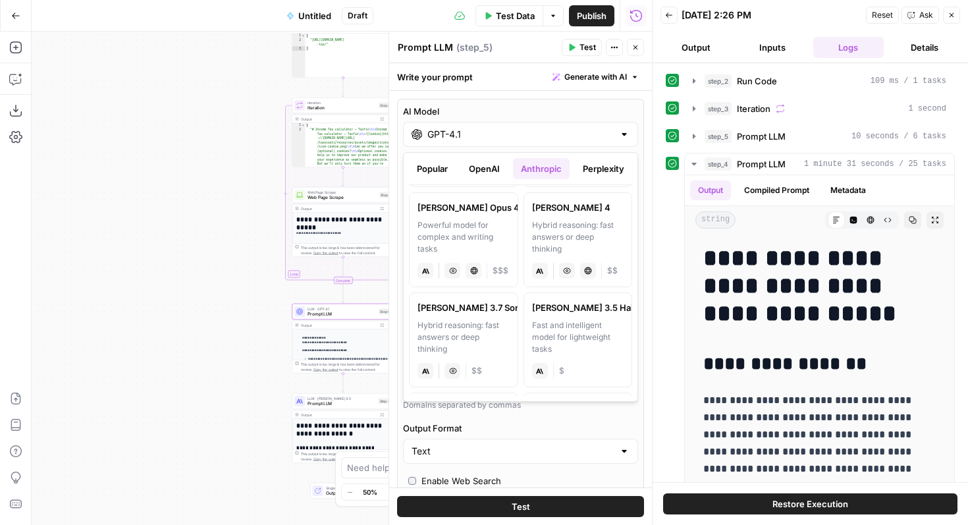
click at [476, 165] on button "OpenAI" at bounding box center [484, 168] width 47 height 21
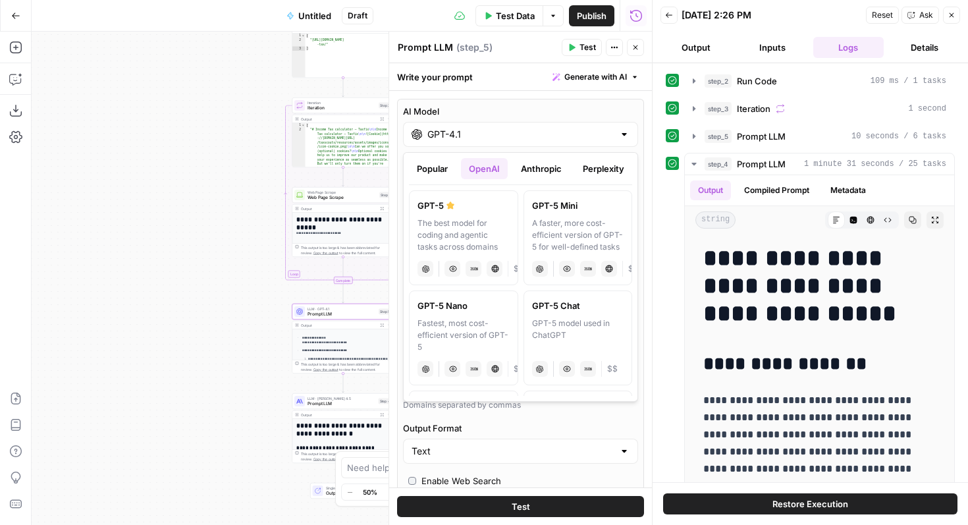
scroll to position [0, 0]
click at [531, 165] on button "Anthropic" at bounding box center [541, 168] width 57 height 21
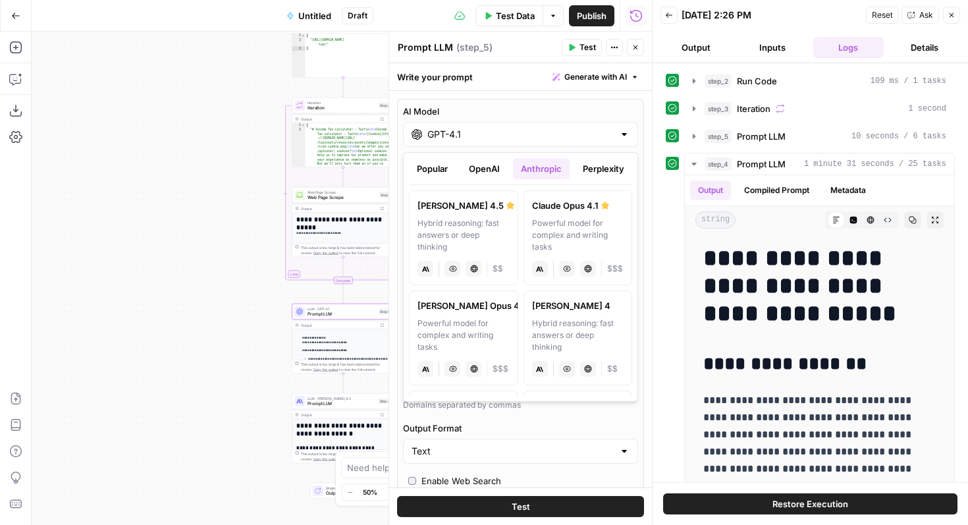
click at [611, 168] on button "Perplexity" at bounding box center [603, 168] width 57 height 21
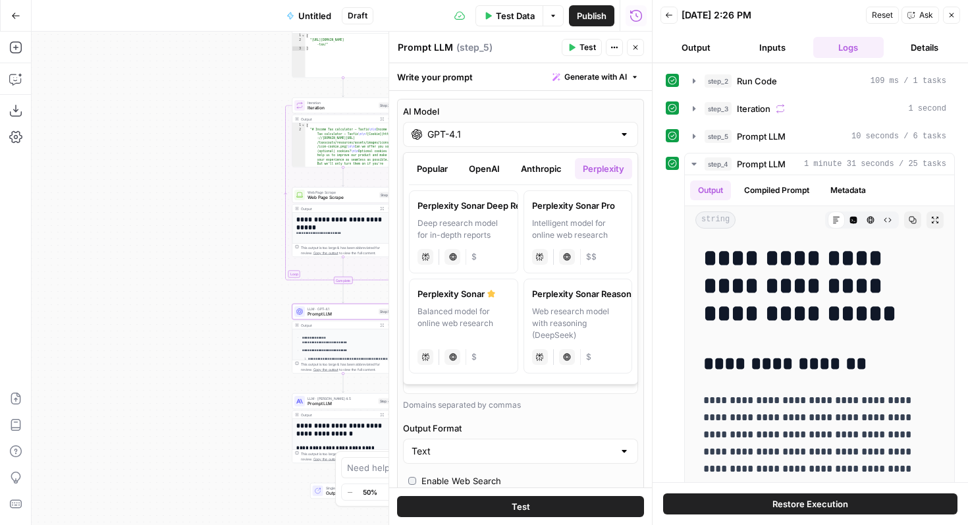
click at [487, 180] on div "Popular OpenAI Anthropic Perplexity Google Other" at bounding box center [520, 171] width 223 height 27
click at [498, 171] on button "OpenAI" at bounding box center [484, 168] width 47 height 21
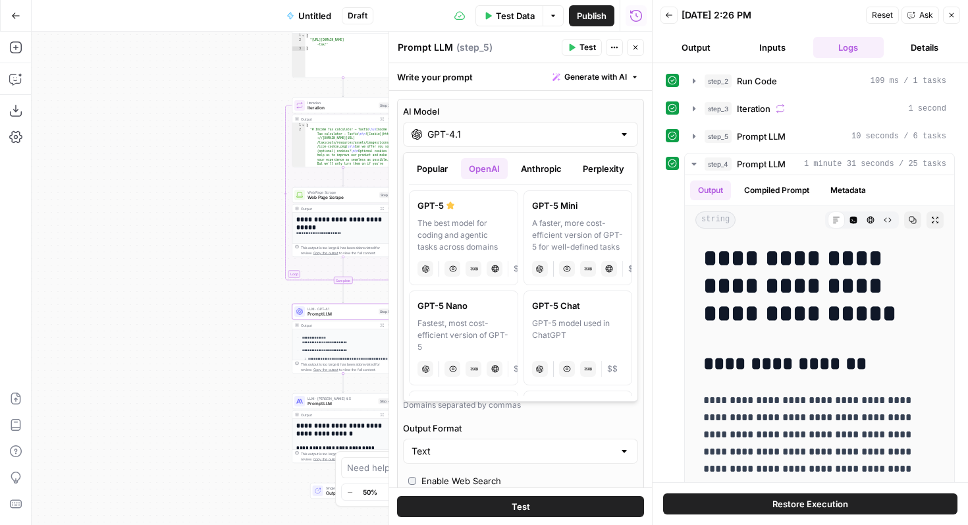
click at [536, 172] on button "Anthropic" at bounding box center [541, 168] width 57 height 21
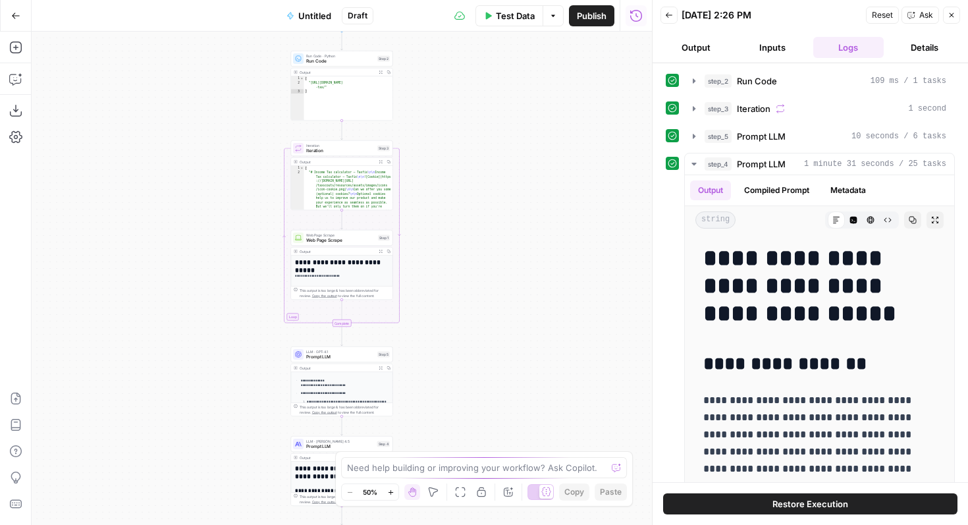
click at [26, 13] on button "Go Back" at bounding box center [16, 16] width 24 height 24
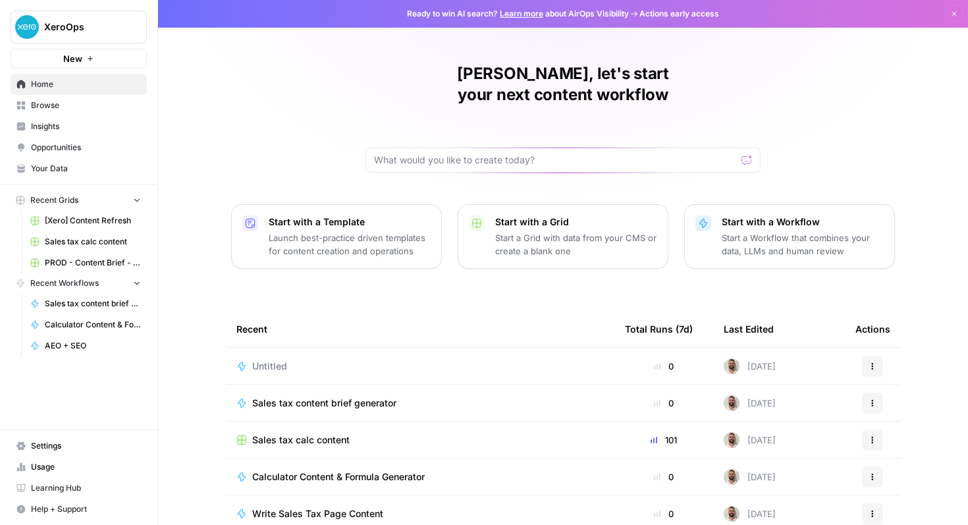
click at [325, 433] on span "Sales tax calc content" at bounding box center [300, 439] width 97 height 13
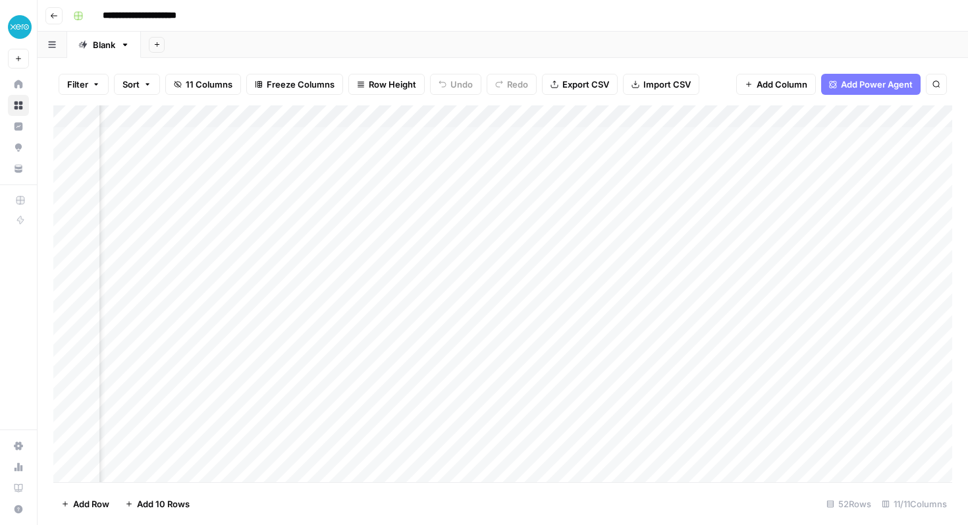
scroll to position [0, 735]
click at [723, 118] on div "Add Column" at bounding box center [502, 293] width 899 height 377
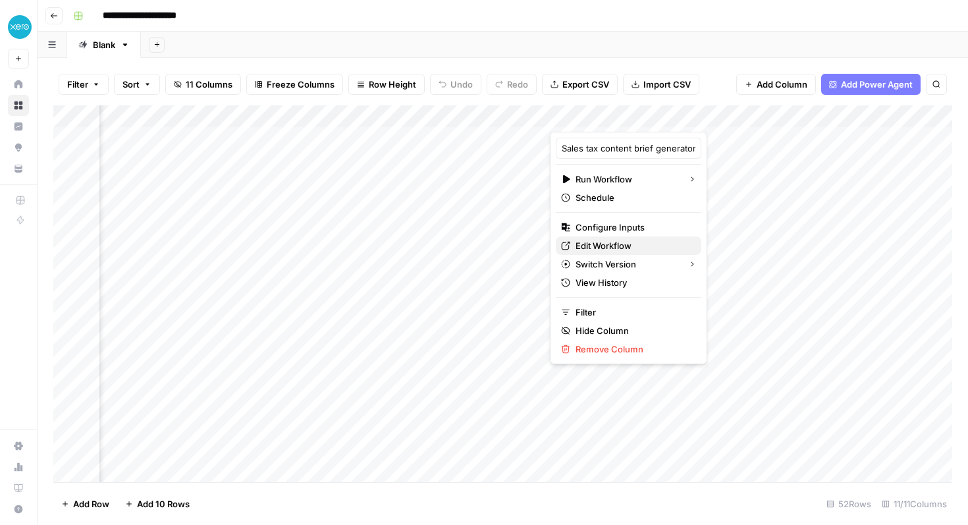
click at [615, 241] on span "Edit Workflow" at bounding box center [633, 245] width 115 height 13
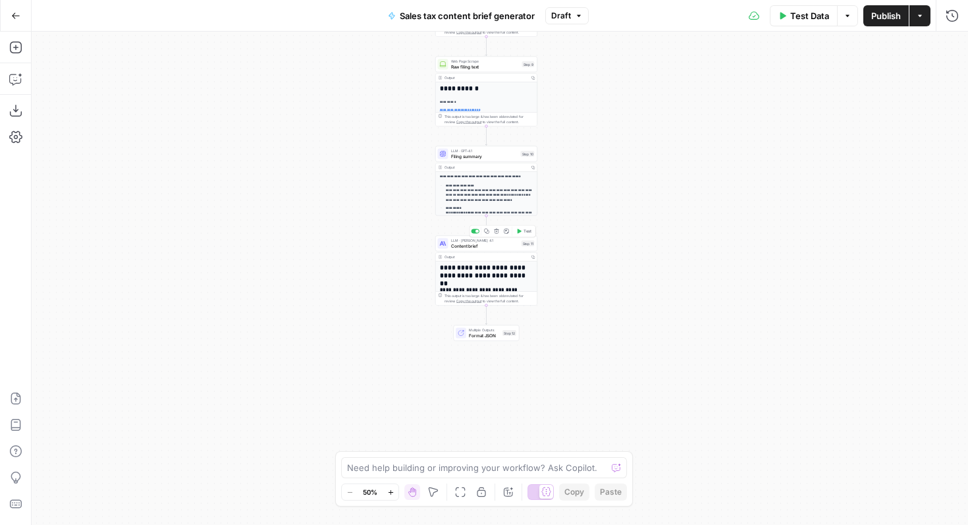
click at [471, 245] on span "Content brief" at bounding box center [485, 245] width 68 height 7
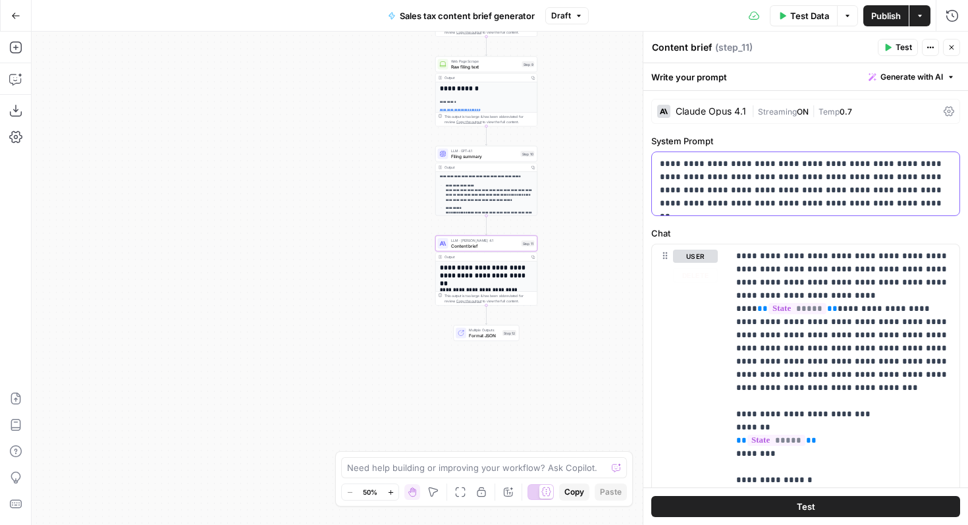
click at [781, 185] on p "**********" at bounding box center [806, 183] width 292 height 53
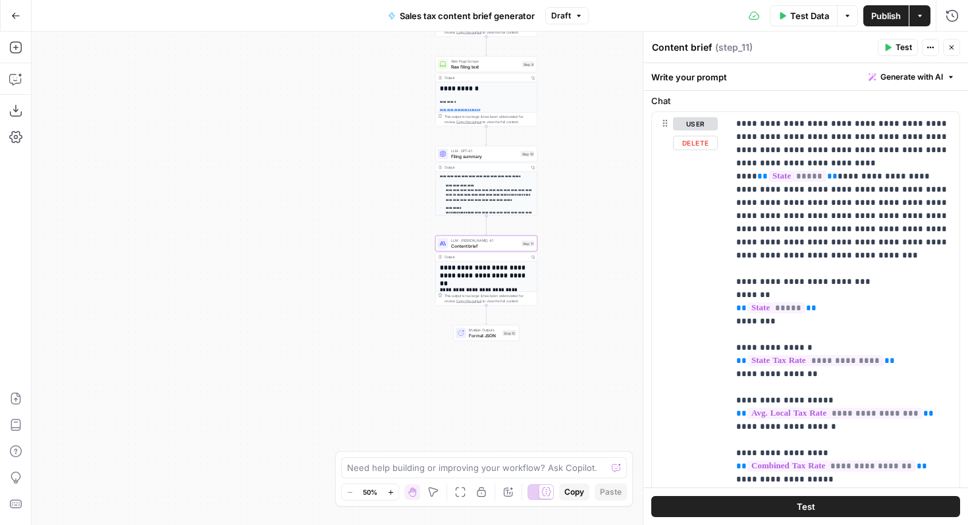
scroll to position [144, 0]
